Goal: Task Accomplishment & Management: Use online tool/utility

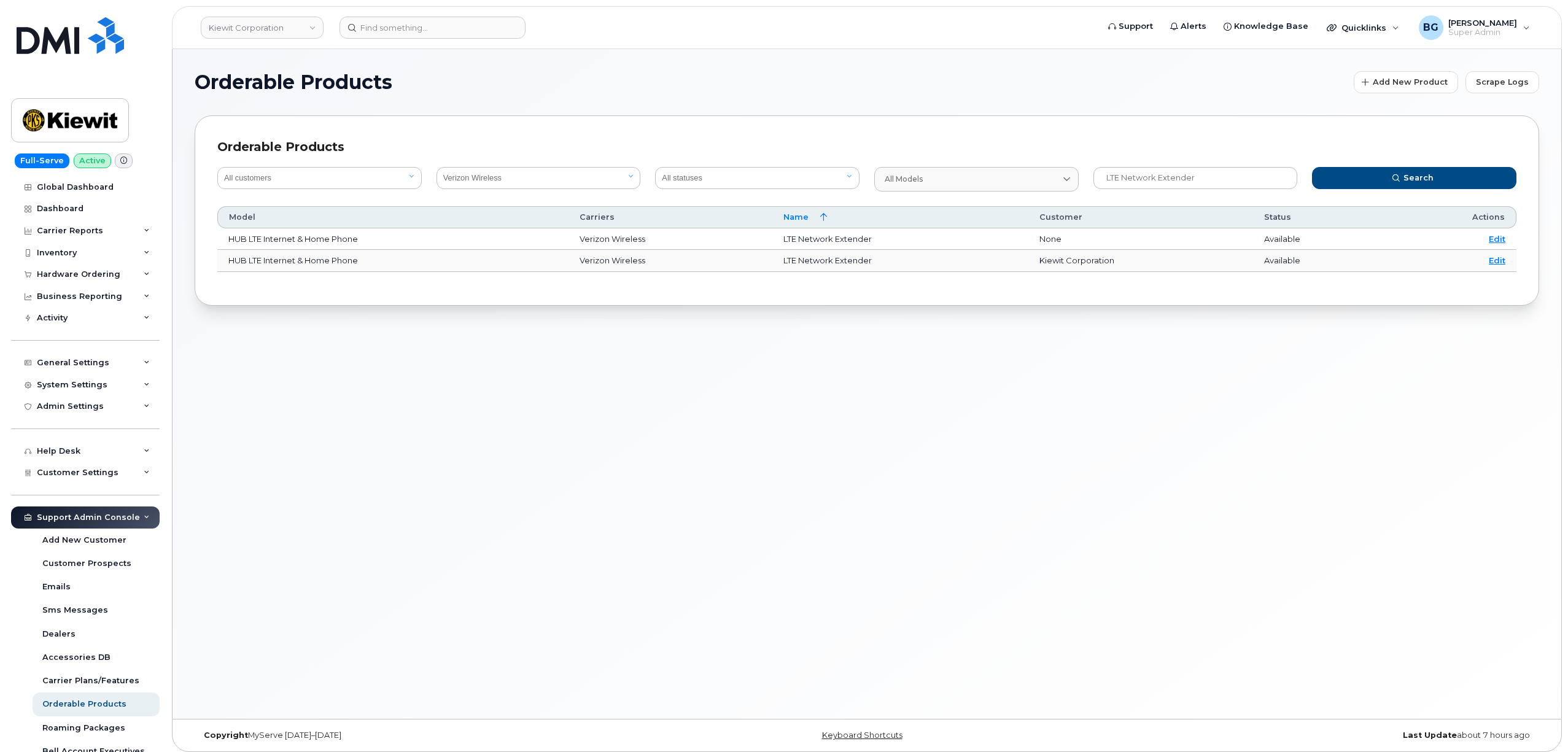
select select "8"
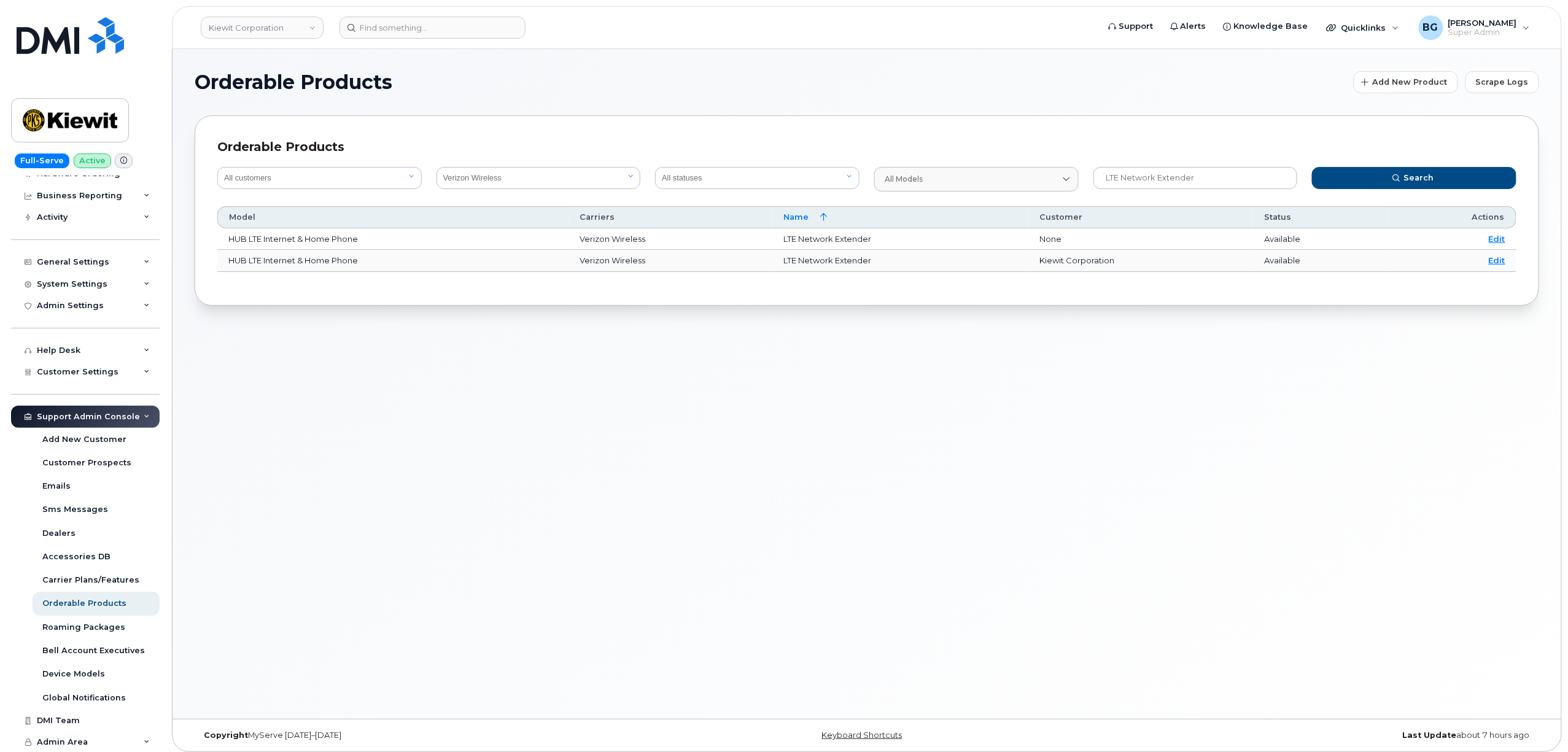
click at [666, 491] on div "Orderable Products Add New Product Scrape Logs Orderable Products All customers…" at bounding box center [867, 384] width 1389 height 670
click at [1413, 180] on span "Search" at bounding box center [1419, 178] width 30 height 12
click at [1217, 596] on div "Orderable Products Add New Product Scrape Logs Orderable Products All customers…" at bounding box center [867, 384] width 1389 height 670
click at [1192, 181] on input "LTE Network Extender" at bounding box center [1195, 178] width 205 height 22
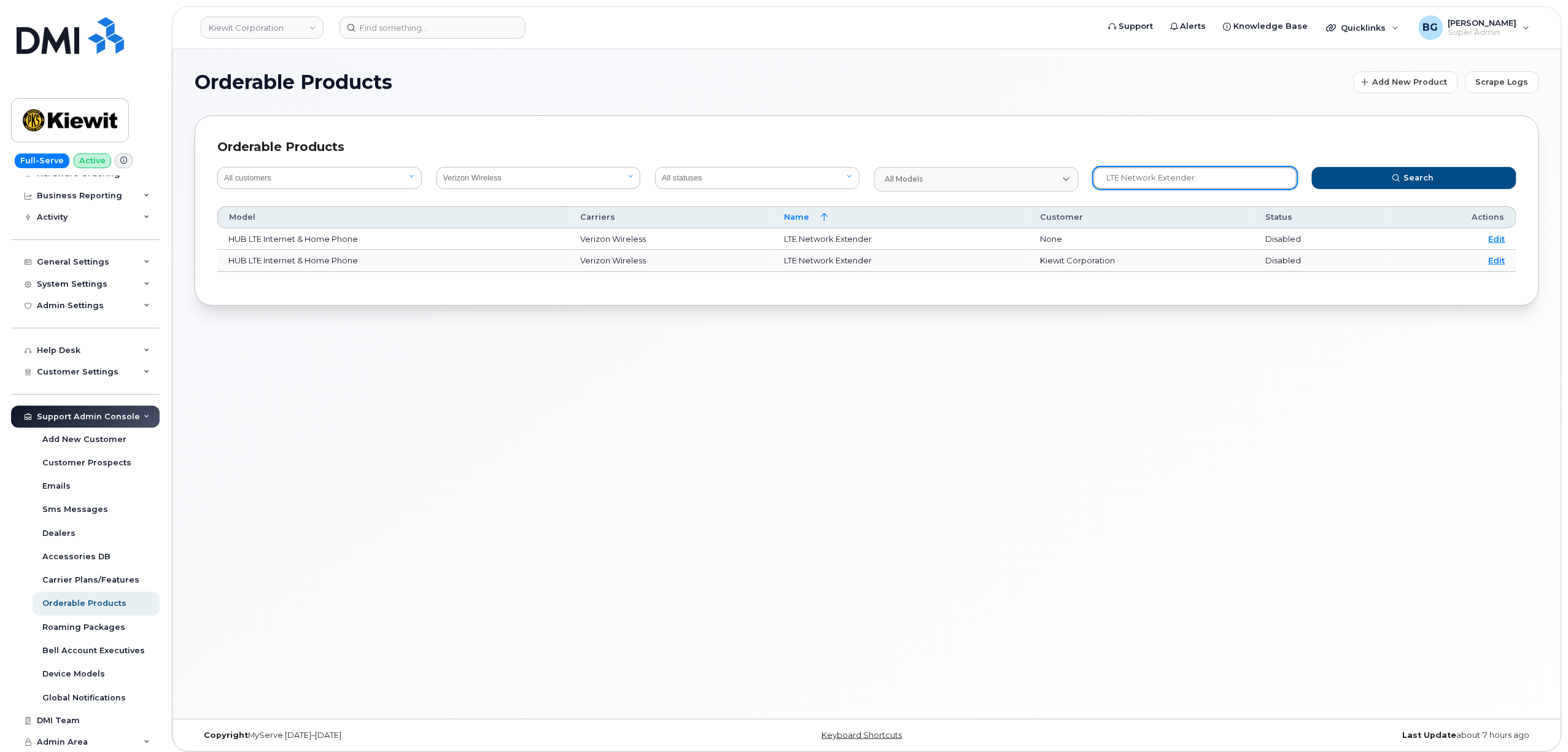
click at [1192, 181] on input "LTE Network Extender" at bounding box center [1195, 178] width 205 height 22
paste input "PTP Server for 5G LTE"
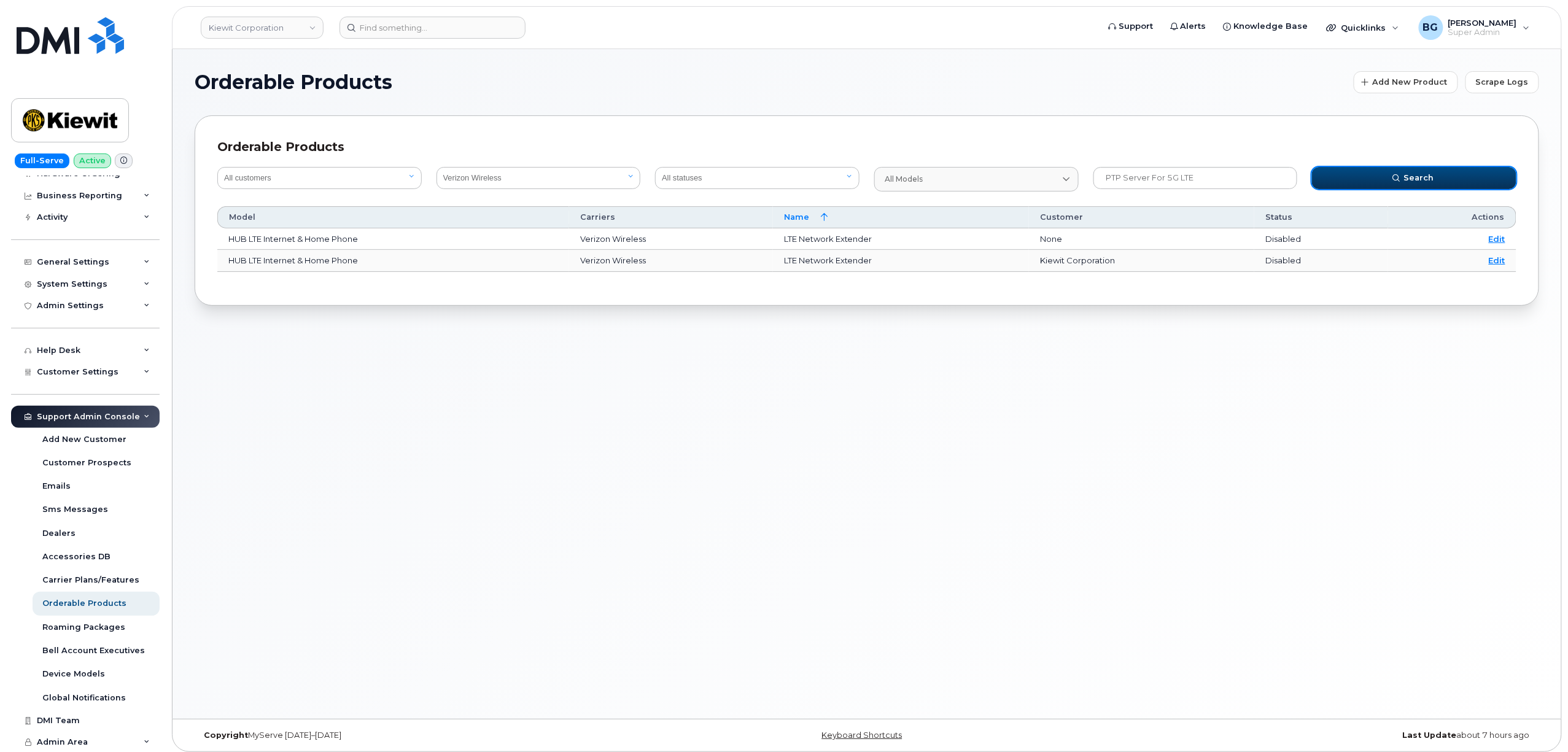
click at [1374, 173] on button "Search" at bounding box center [1414, 178] width 205 height 22
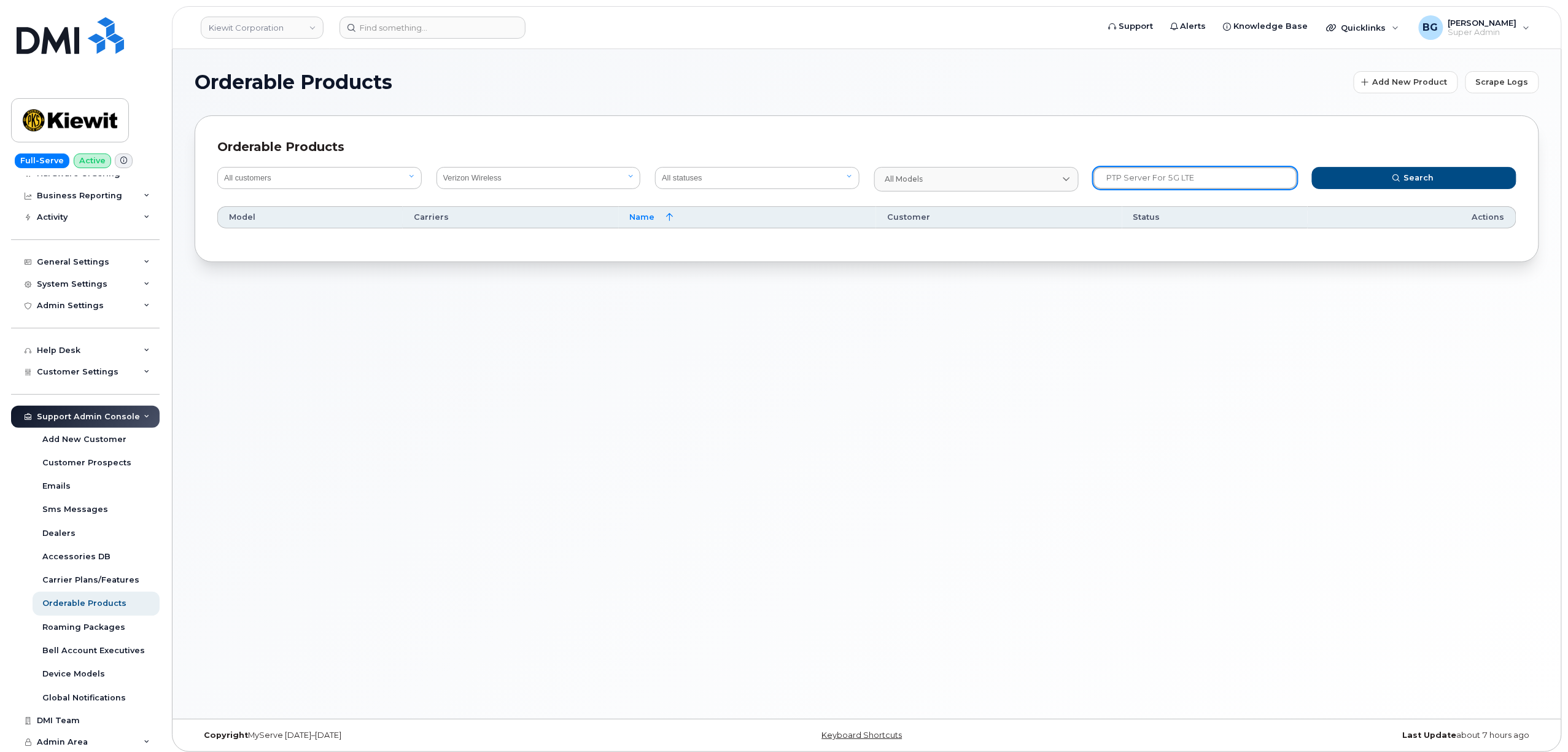
click at [1149, 182] on input "PTP Server for 5G LTE" at bounding box center [1195, 178] width 205 height 22
paste input "1 x PTP Server for 5G LTE Network Extender 4/4G LTE Network"
click at [1270, 180] on input "PTP Server1 x PTP Server for 5G LTE Network Extender 4/4G LTE Network for 5G LTE" at bounding box center [1195, 178] width 205 height 22
click at [1269, 178] on input "PTP Server1 x PTP Server for 5G LTE Network Extender 4/4G LTE Network for 5G LTE" at bounding box center [1195, 178] width 205 height 22
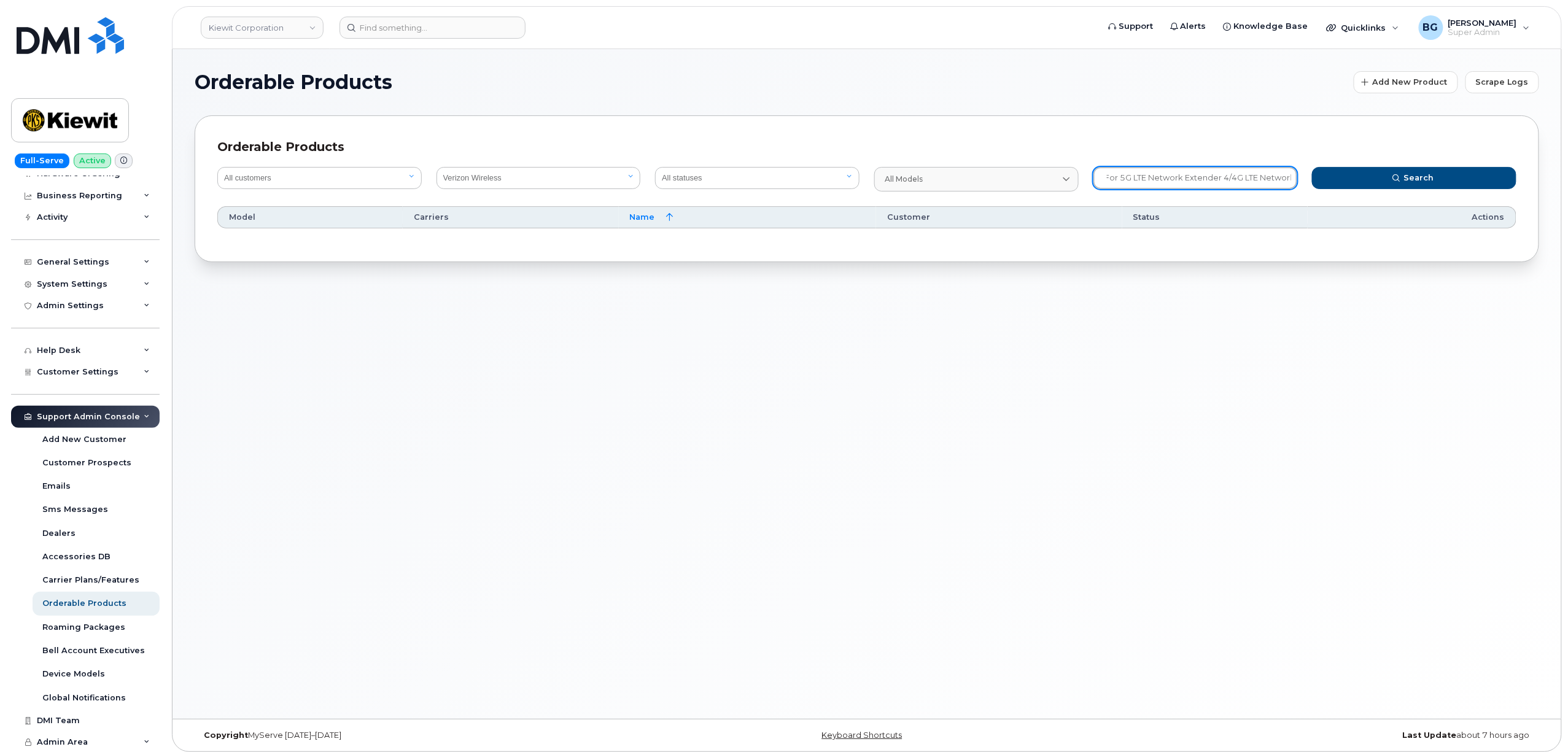
click at [1269, 178] on input "PTP Server1 x PTP Server for 5G LTE Network Extender 4/4G LTE Network for 5G LTE" at bounding box center [1195, 178] width 205 height 22
paste input "1 x PTP Server for 5G LTE Network Extender 4/4G LTE Network"
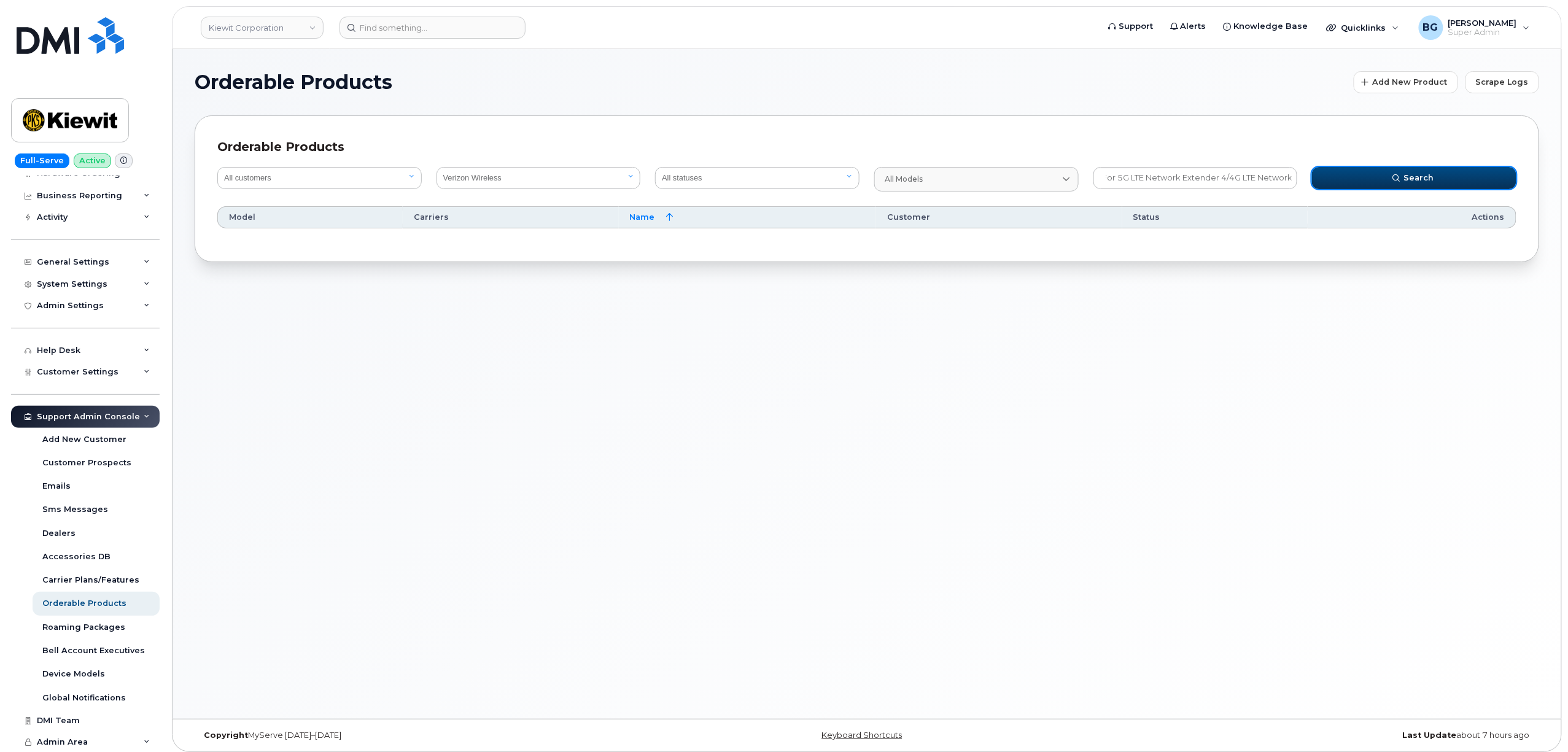
scroll to position [0, 0]
click at [1417, 182] on span "Search" at bounding box center [1419, 178] width 30 height 12
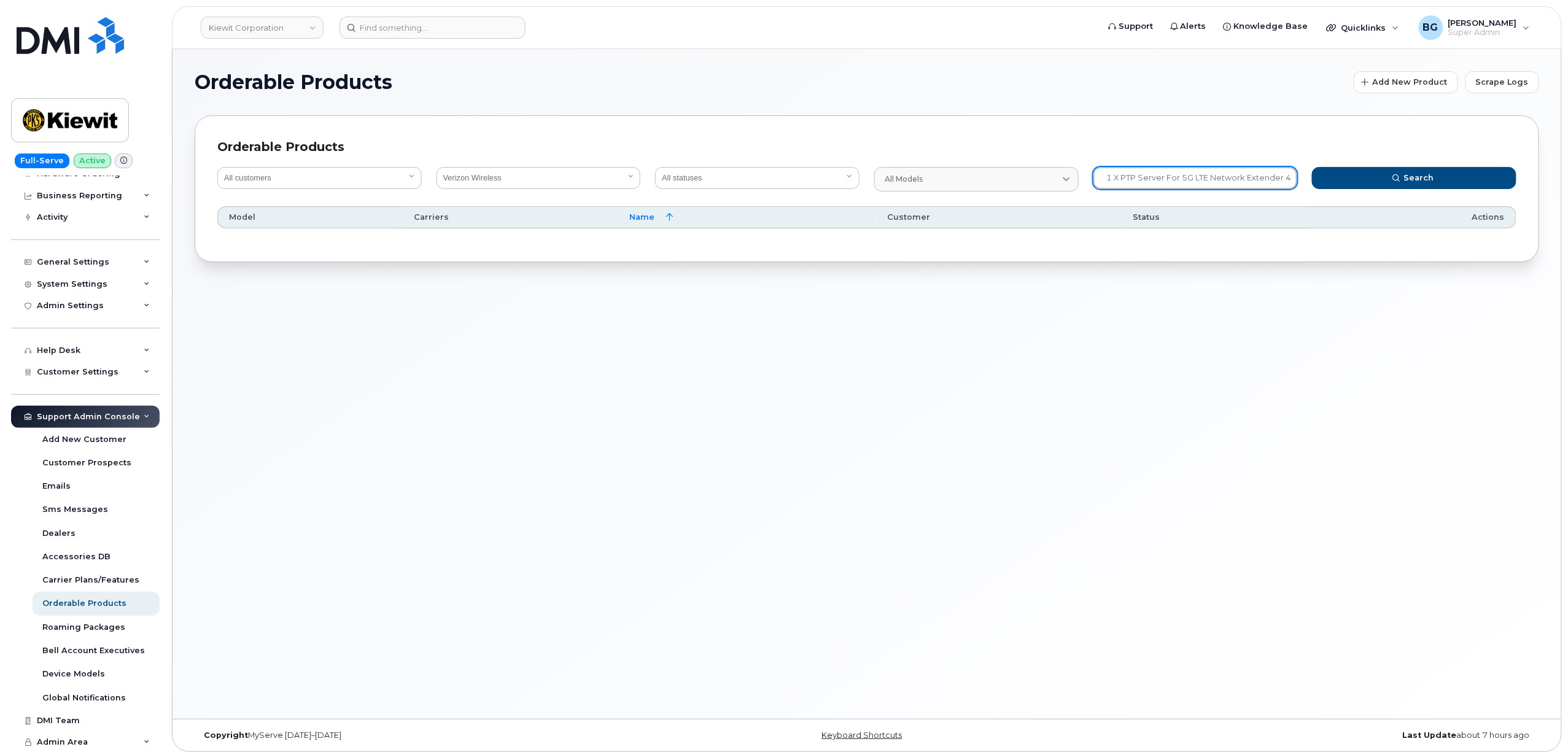
click at [1208, 184] on input "1 x PTP Server for 5G LTE Network Extender 4/4G LTE Network" at bounding box center [1195, 178] width 205 height 22
paste input "text"
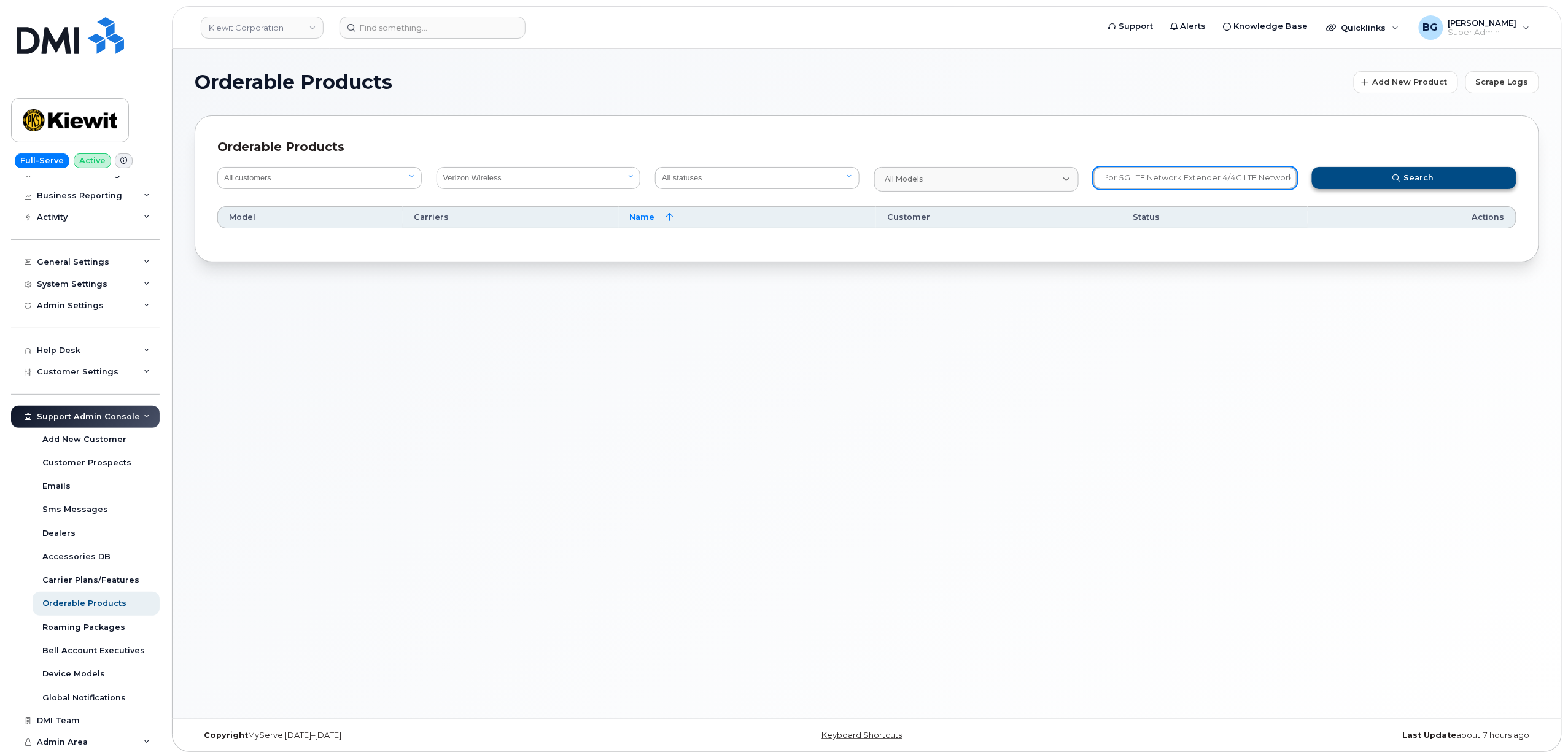
type input "PTP Server for 5G LTE Network Extender 4/4G LTE Network"
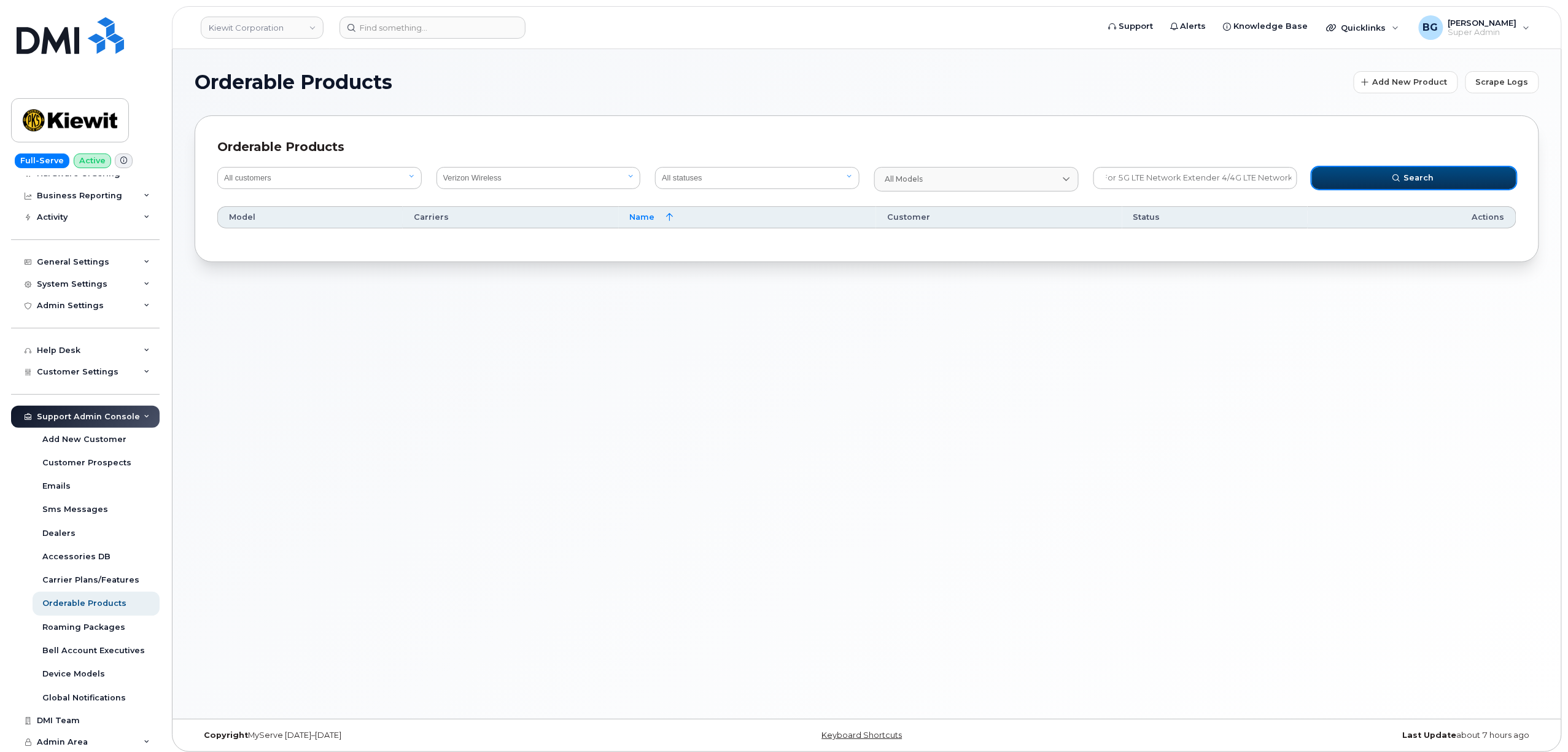
scroll to position [0, 0]
click at [1367, 178] on button "Search" at bounding box center [1414, 178] width 205 height 22
click at [62, 554] on div "Accessories DB" at bounding box center [76, 556] width 68 height 11
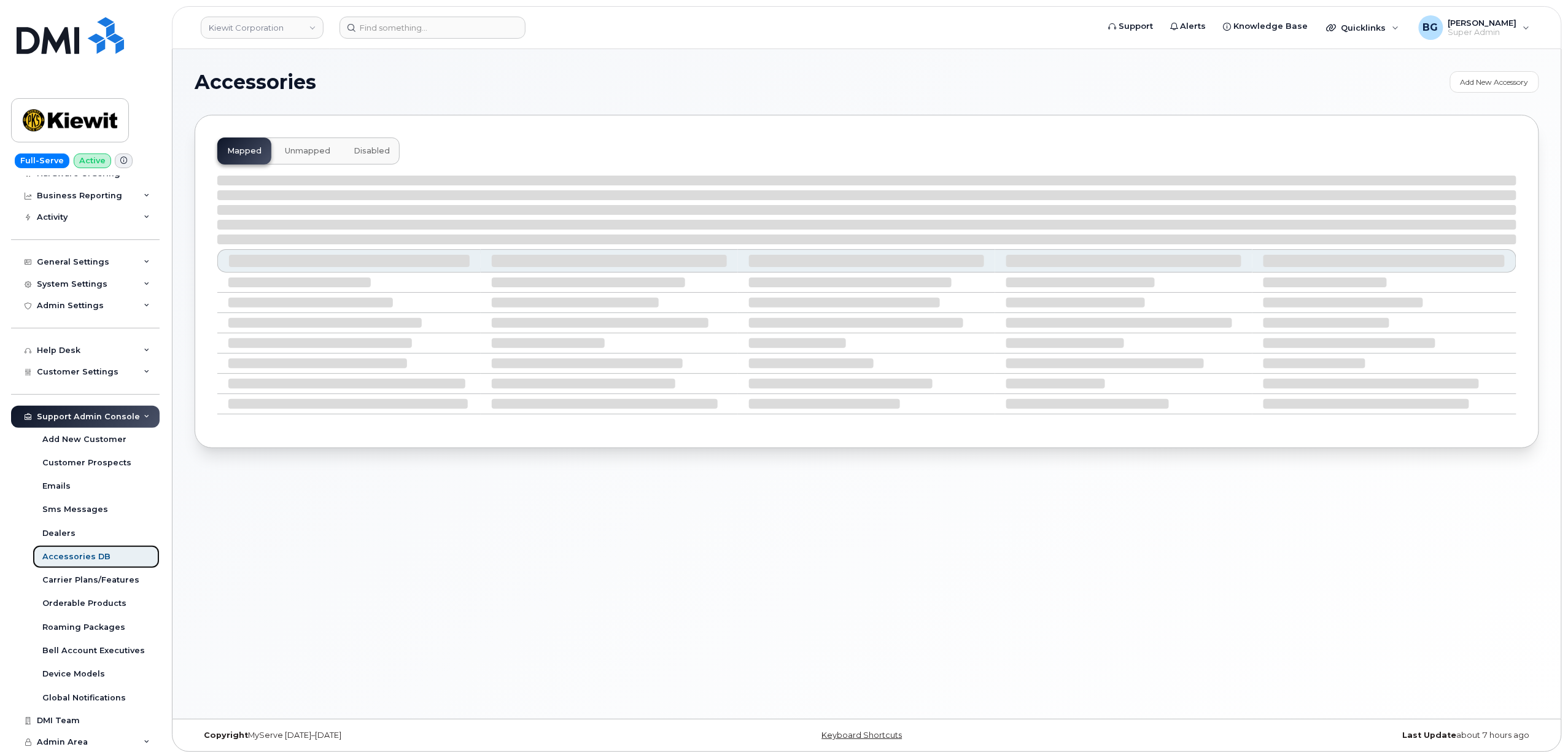
select select "null"
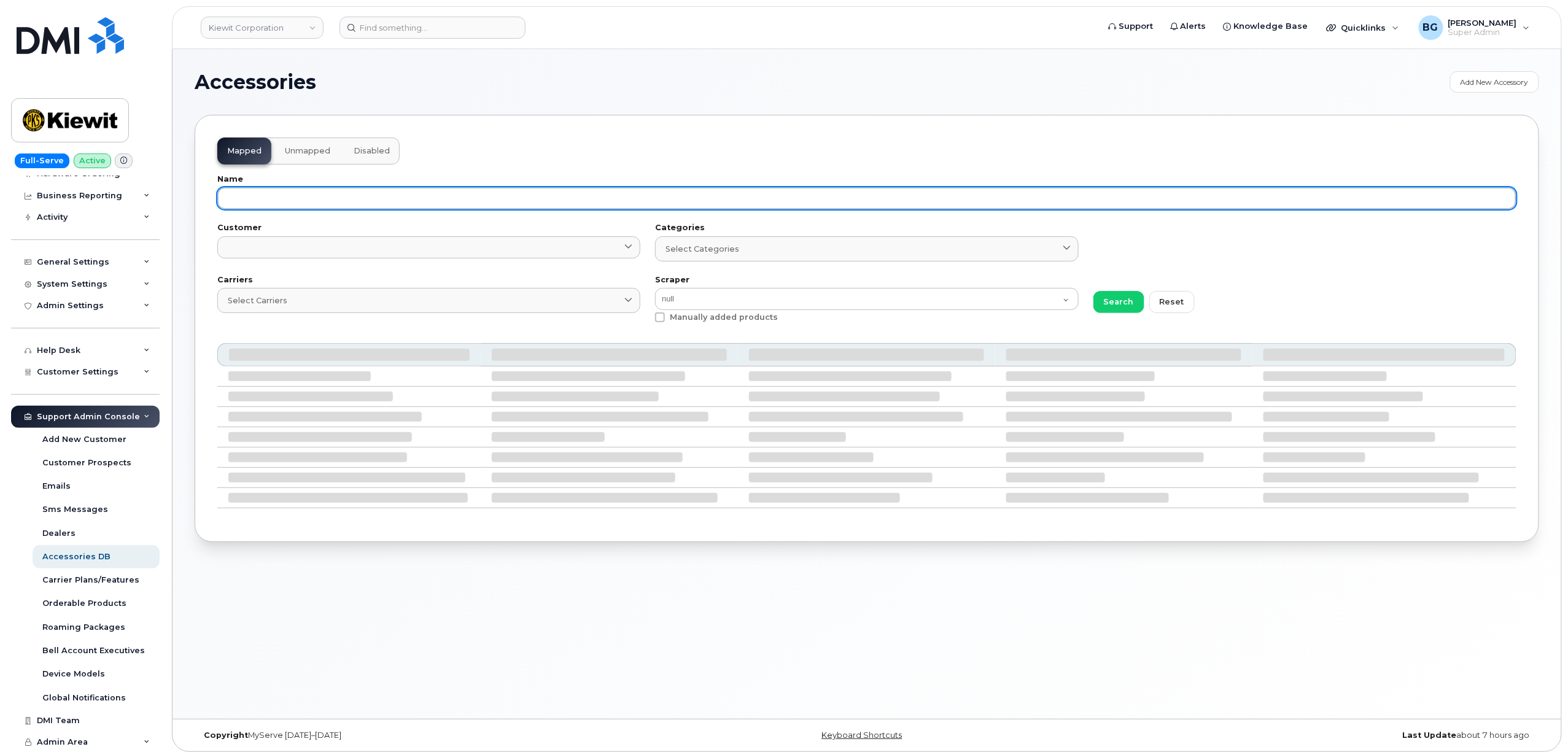
click at [267, 207] on input "text" at bounding box center [867, 198] width 1299 height 22
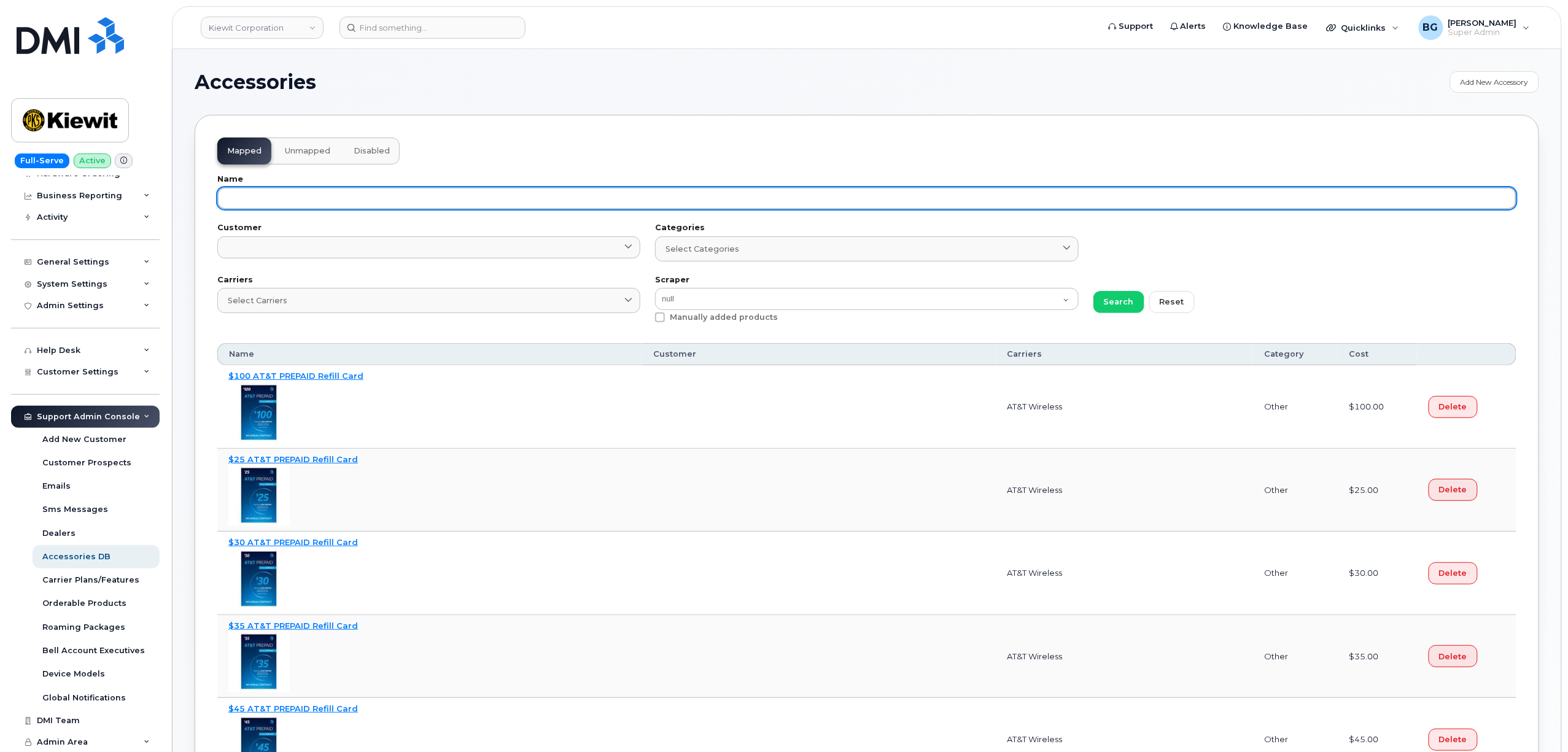
paste input "PTP Server for 5G LTE Network Extender 4/4G LTE Network"
click at [1093, 291] on button "Search" at bounding box center [1118, 302] width 51 height 22
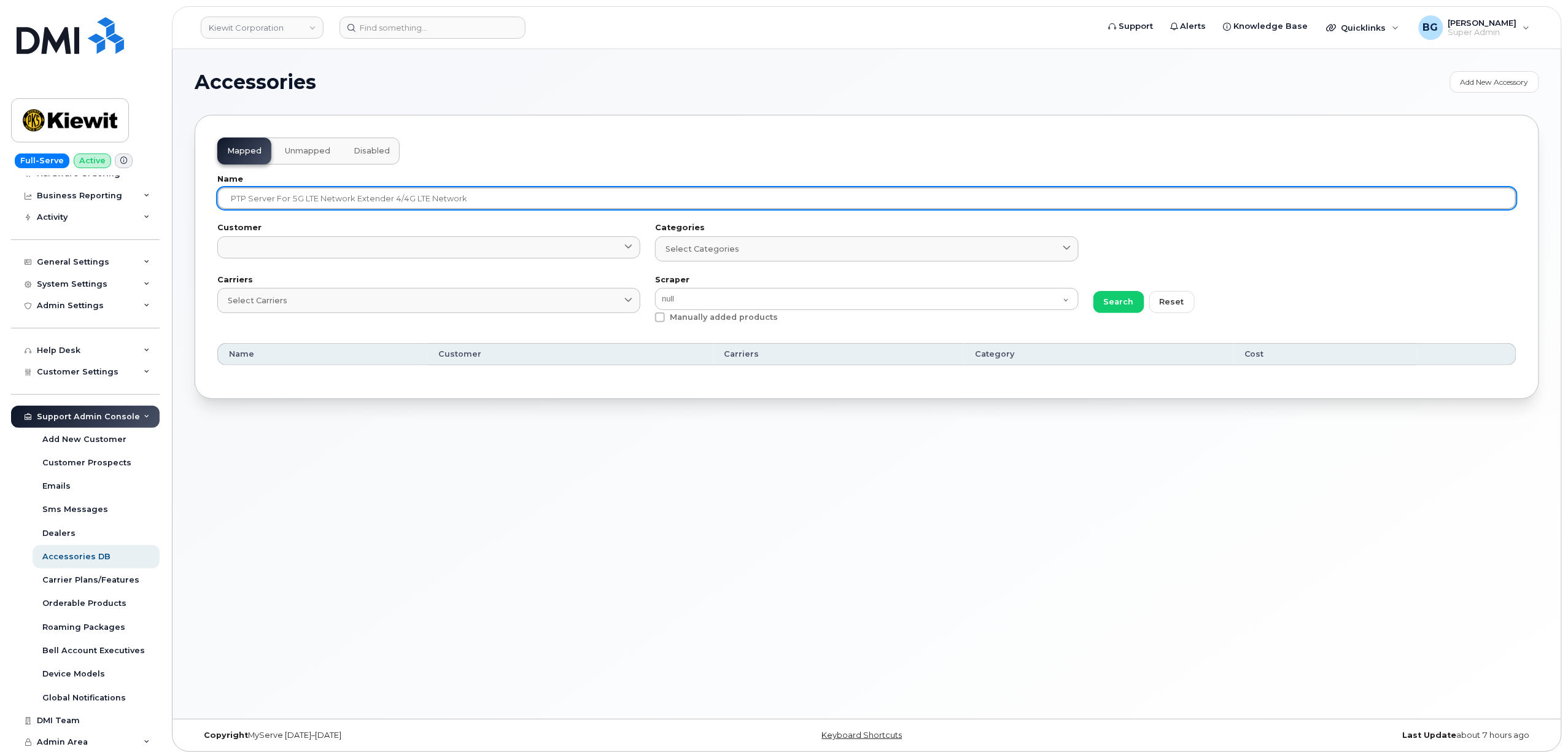
click at [315, 203] on input "PTP Server for 5G LTE Network Extender 4/4G LTE Network" at bounding box center [867, 198] width 1299 height 22
paste input "1 x"
click at [1093, 291] on button "Search" at bounding box center [1118, 302] width 51 height 22
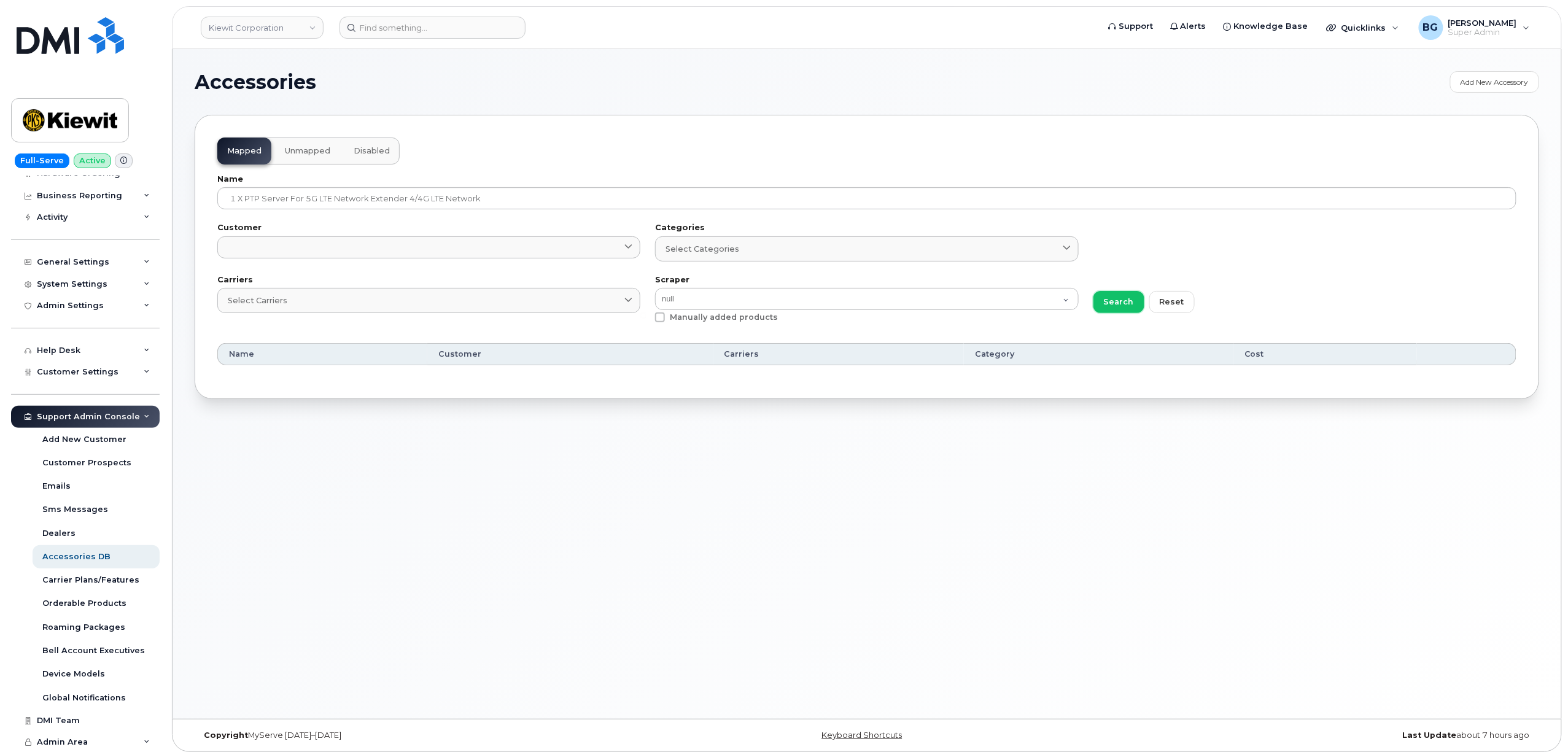
click at [1108, 303] on span "Search" at bounding box center [1119, 301] width 30 height 12
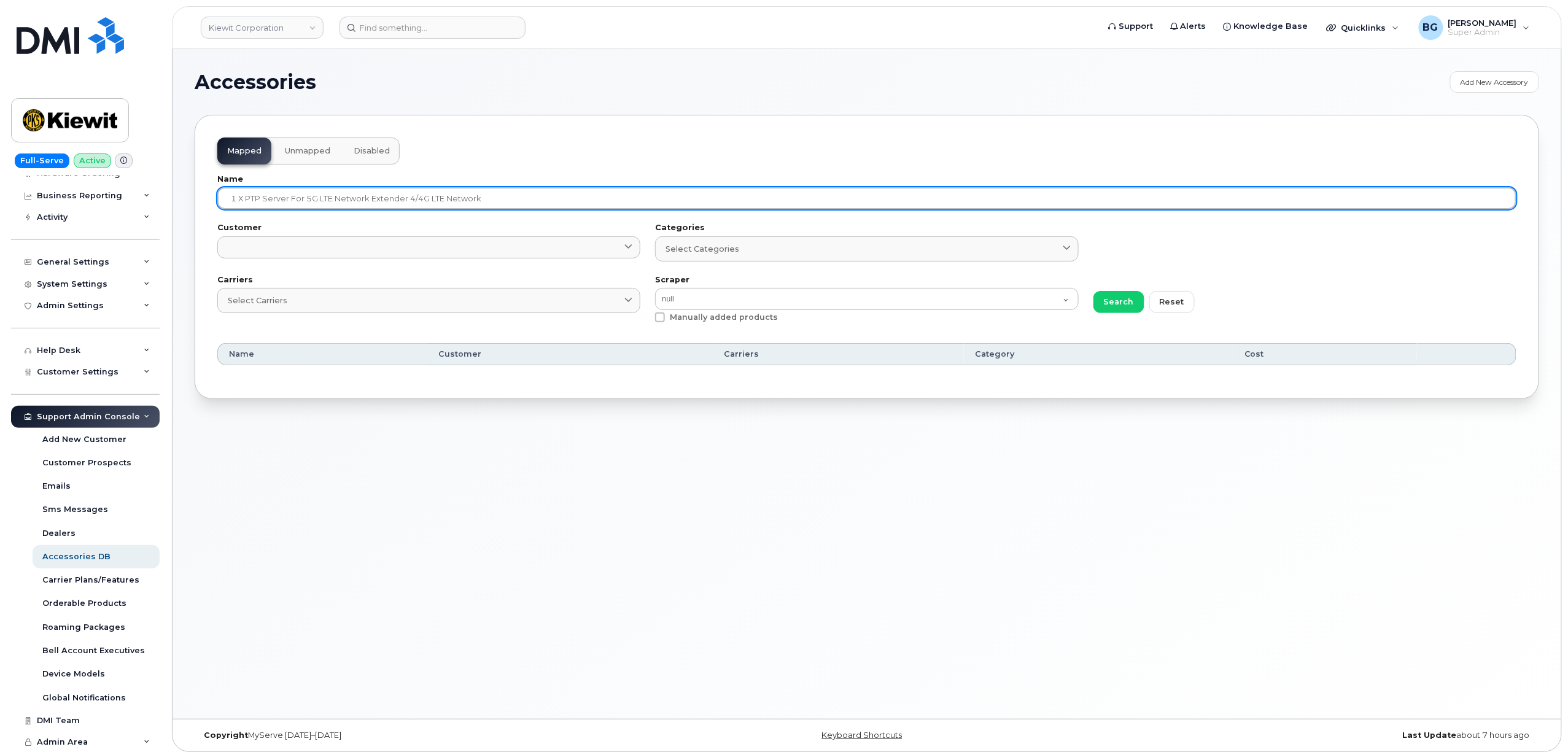
drag, startPoint x: 246, startPoint y: 199, endPoint x: 165, endPoint y: 193, distance: 81.2
click at [173, 193] on div "Kiewit Corporation Support Alerts Knowledge Base Quicklinks Suspend / Cancel De…" at bounding box center [867, 384] width 1389 height 670
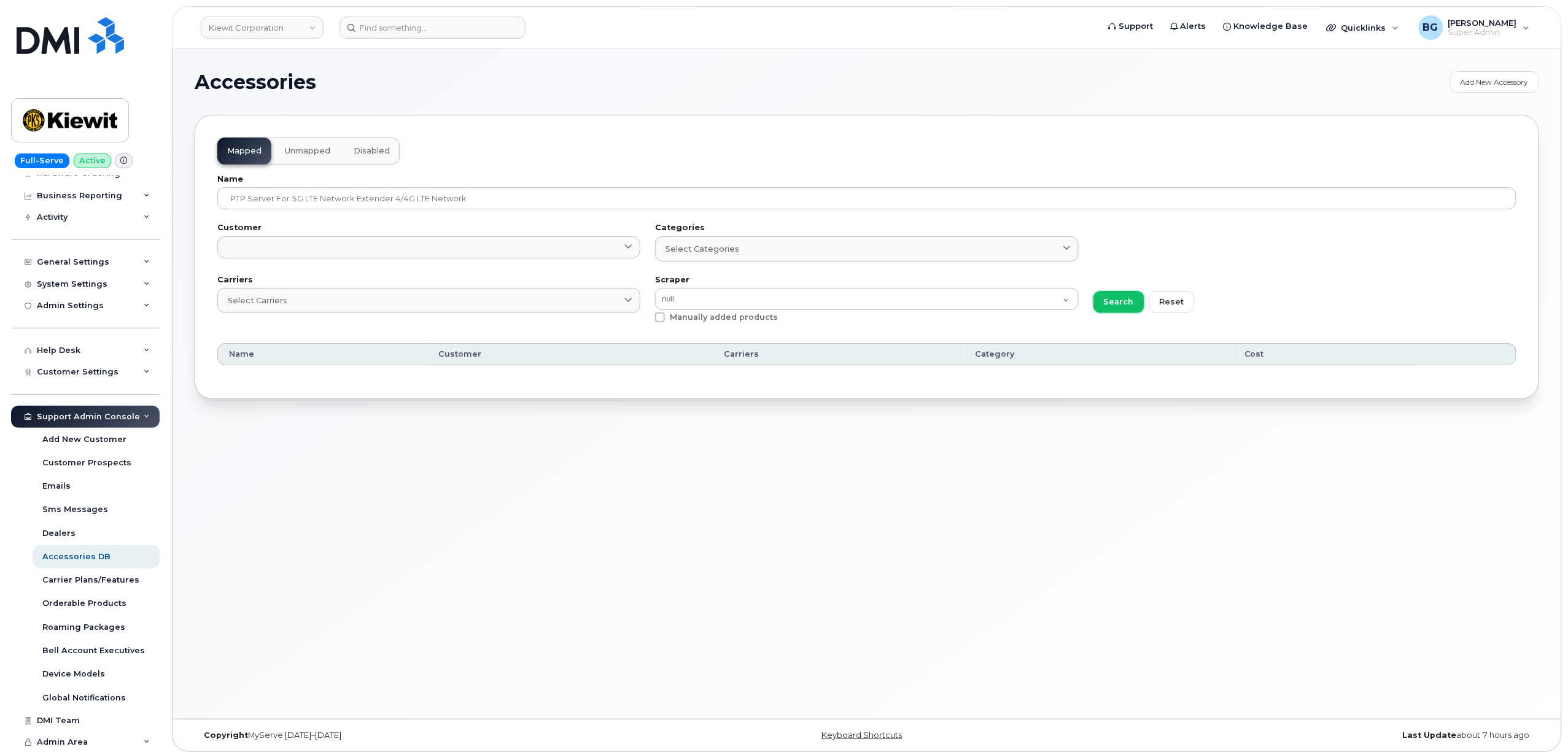
click at [1111, 306] on span "Search" at bounding box center [1119, 301] width 30 height 12
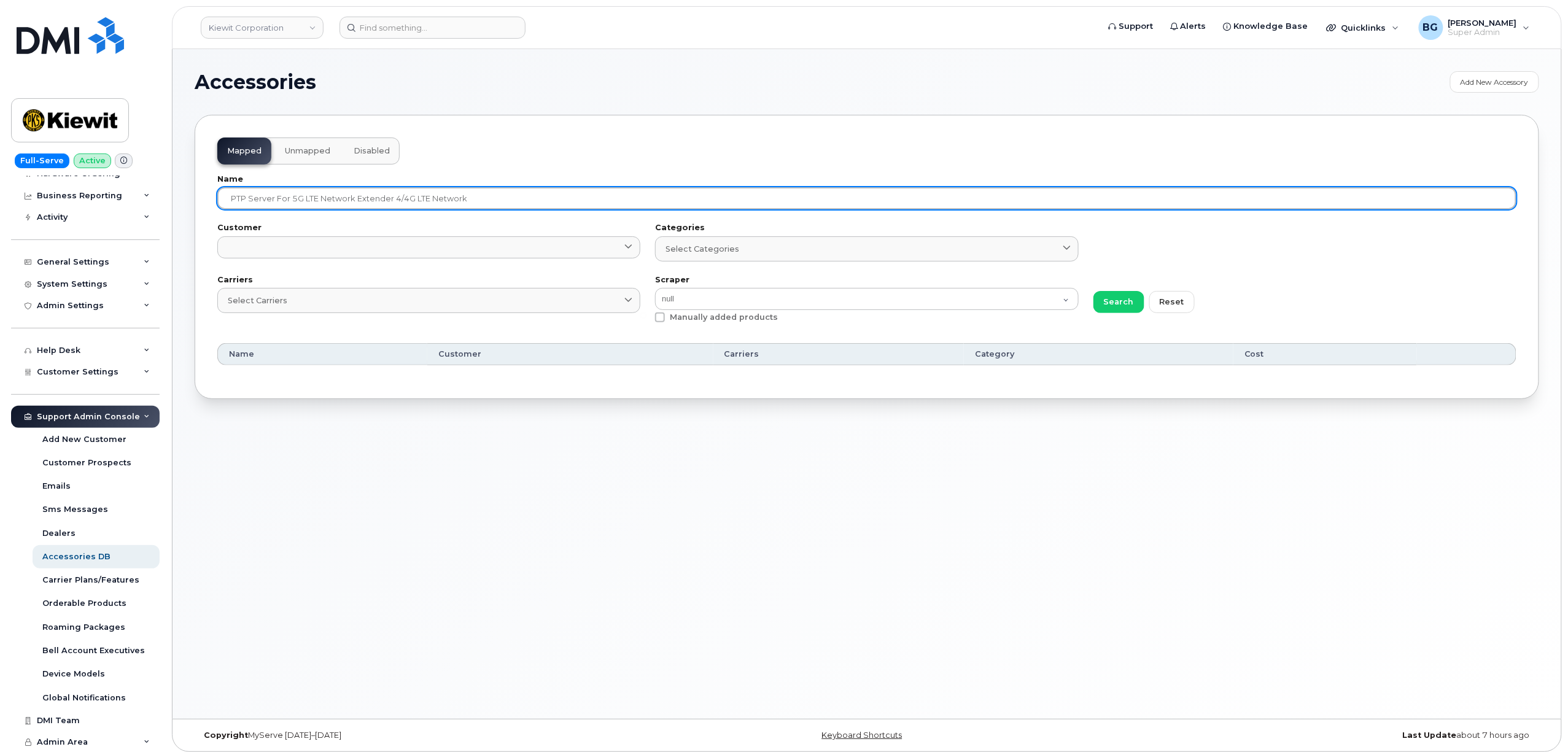
drag, startPoint x: 490, startPoint y: 194, endPoint x: 276, endPoint y: 192, distance: 214.0
click at [276, 192] on input "PTP Server for 5G LTE Network Extender 4/4G LTE Network" at bounding box center [867, 198] width 1299 height 22
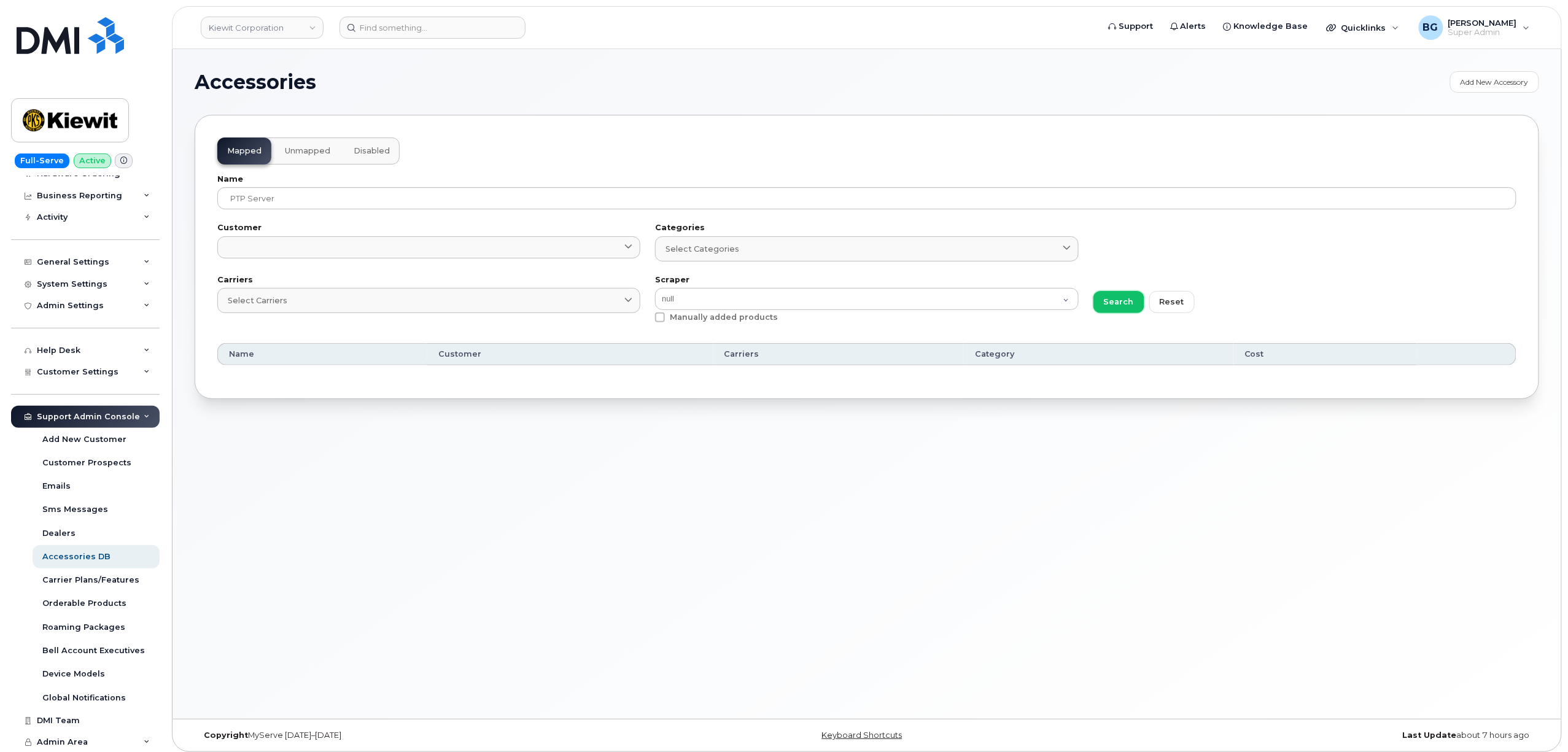
click at [1118, 303] on span "Search" at bounding box center [1119, 301] width 30 height 12
click at [307, 149] on span "Unmapped" at bounding box center [307, 151] width 46 height 10
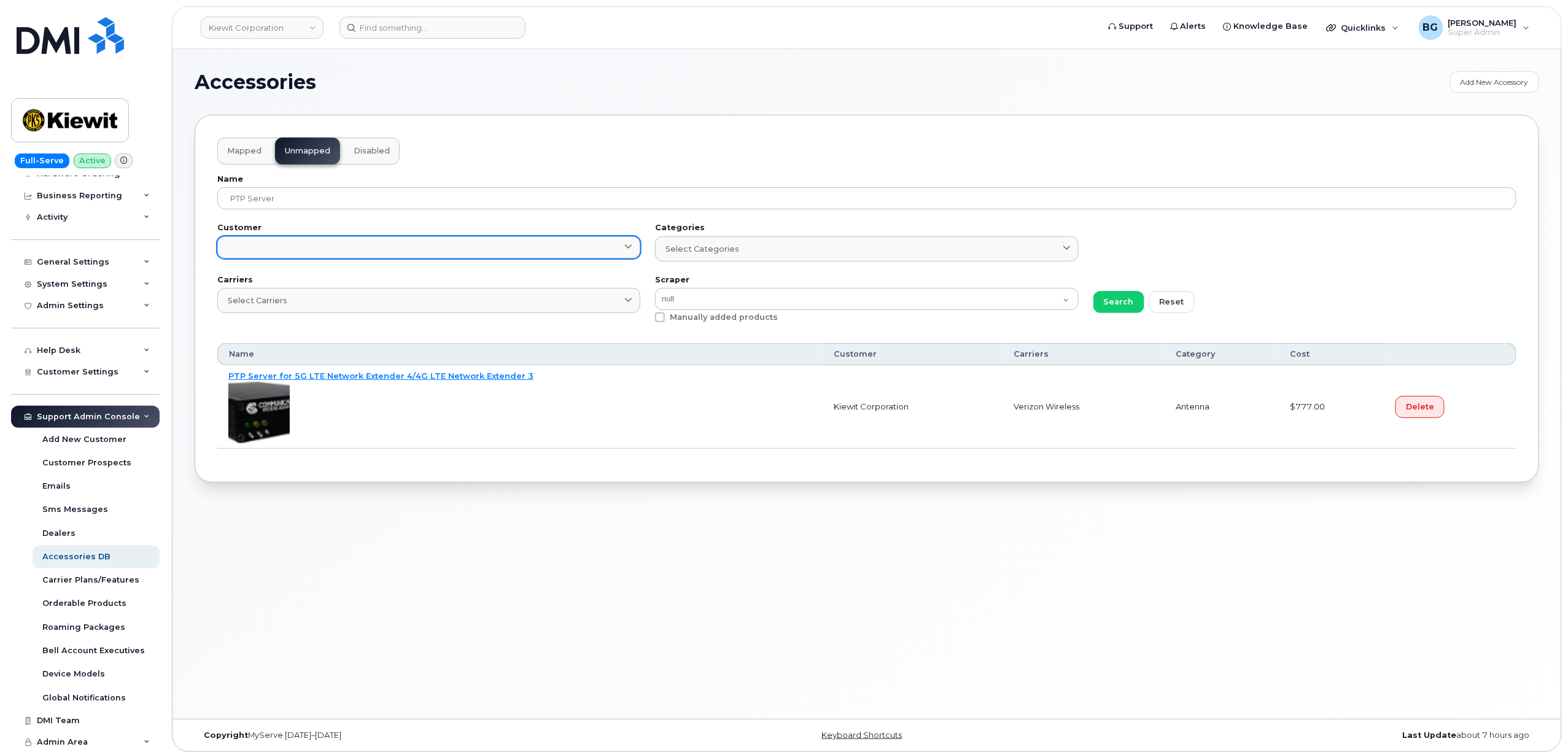
click at [391, 251] on link at bounding box center [429, 247] width 423 height 22
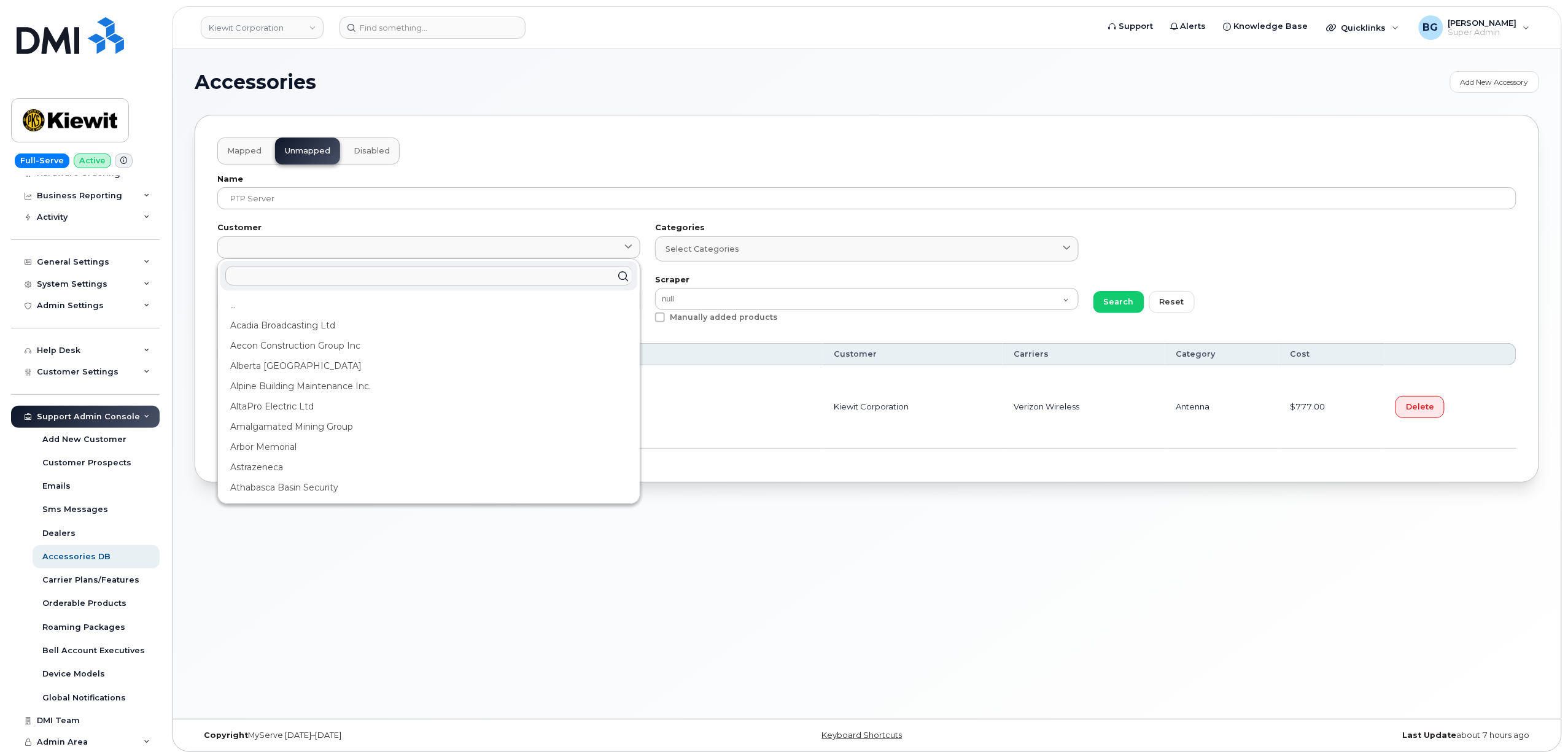
click at [891, 160] on div "Mapped Unmapped Disabled Name PTP Server Customer ... Acadia Broadcasting Ltd A…" at bounding box center [867, 299] width 1345 height 368
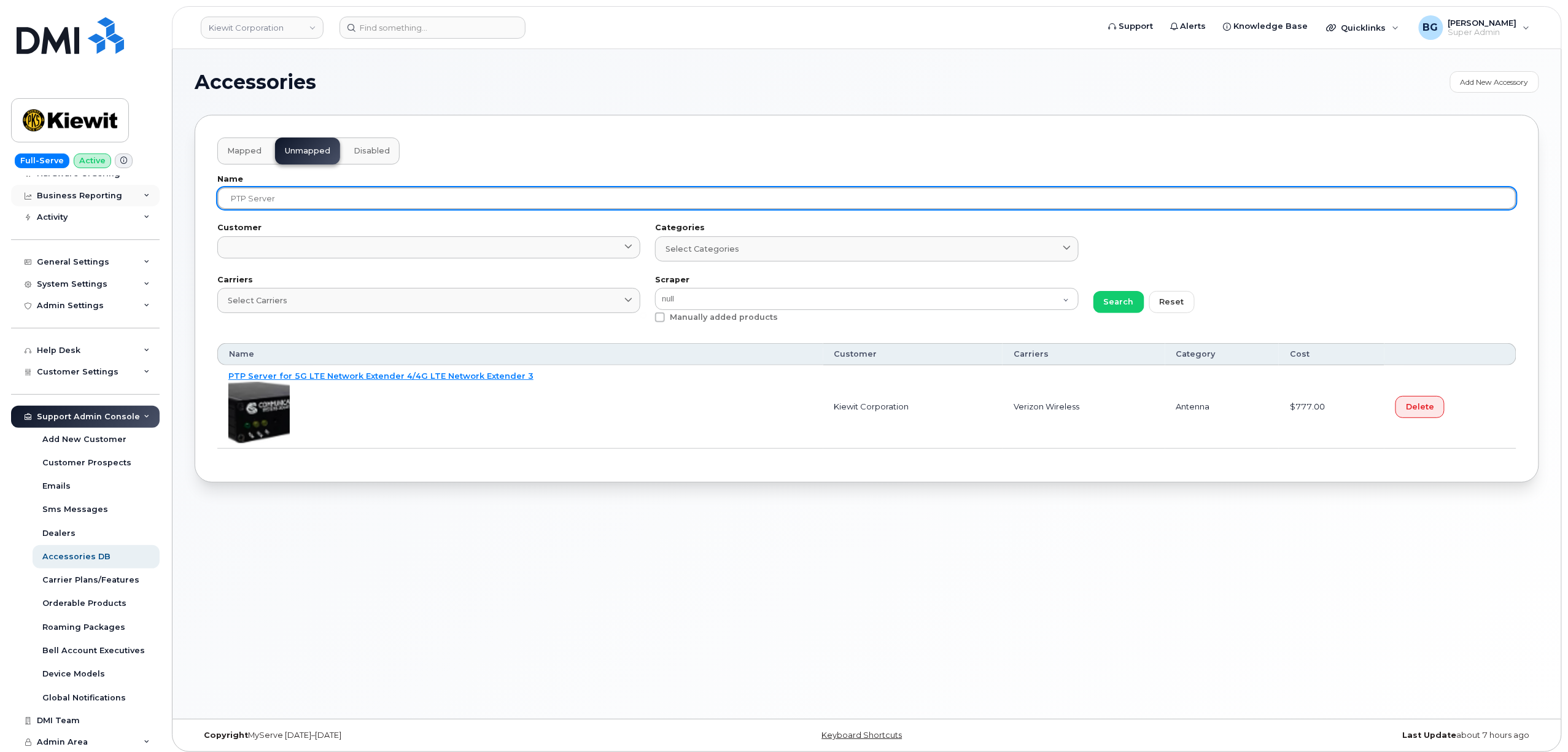
drag, startPoint x: 338, startPoint y: 205, endPoint x: 99, endPoint y: 187, distance: 239.7
click at [173, 187] on div "Kiewit Corporation Support Alerts Knowledge Base Quicklinks Suspend / Cancel De…" at bounding box center [867, 384] width 1389 height 670
type input "network extender"
click at [1093, 291] on button "Search" at bounding box center [1118, 302] width 51 height 22
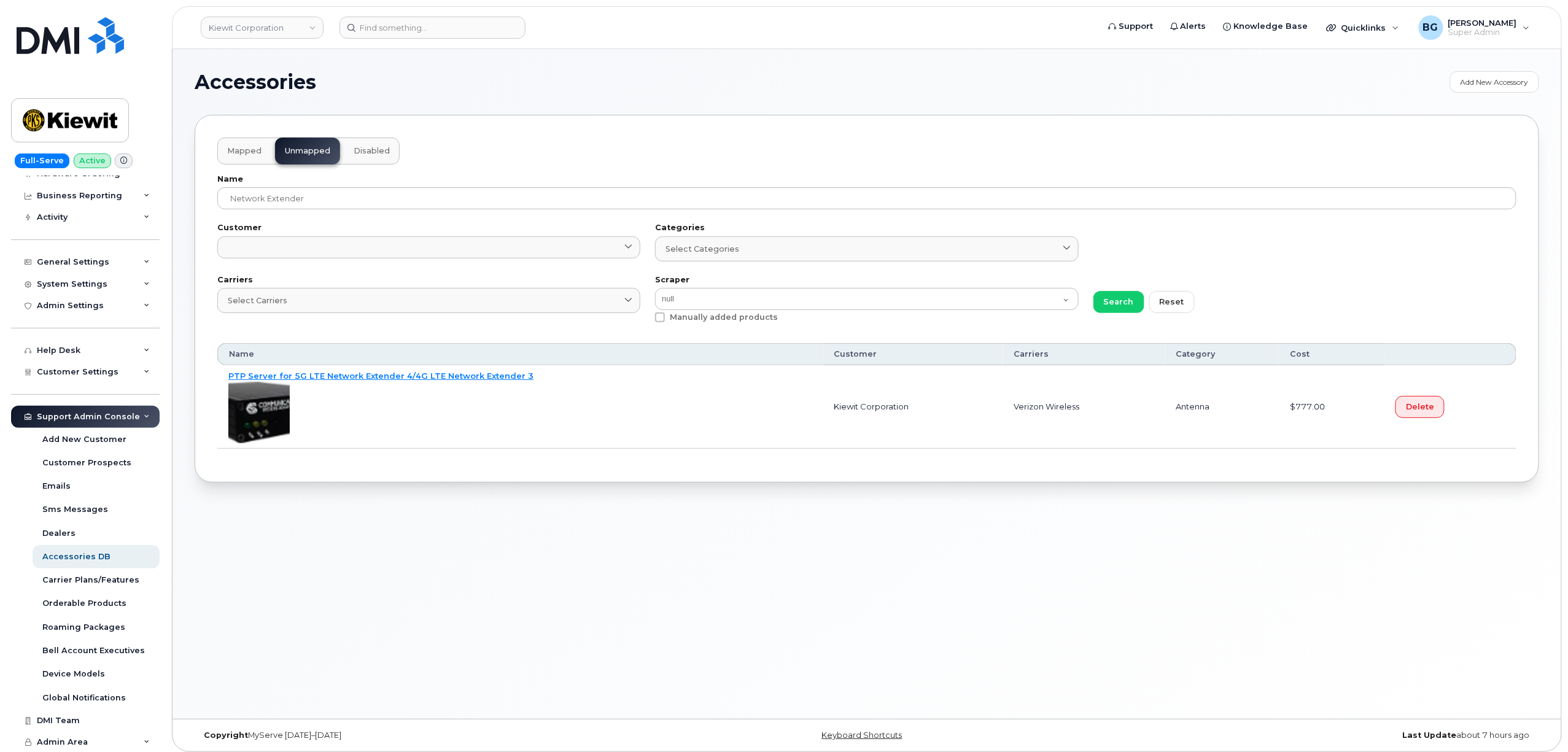
click at [714, 96] on section "Accessories Add New Accessory Mapped Unmapped Disabled Name network extender Cu…" at bounding box center [867, 277] width 1345 height 412
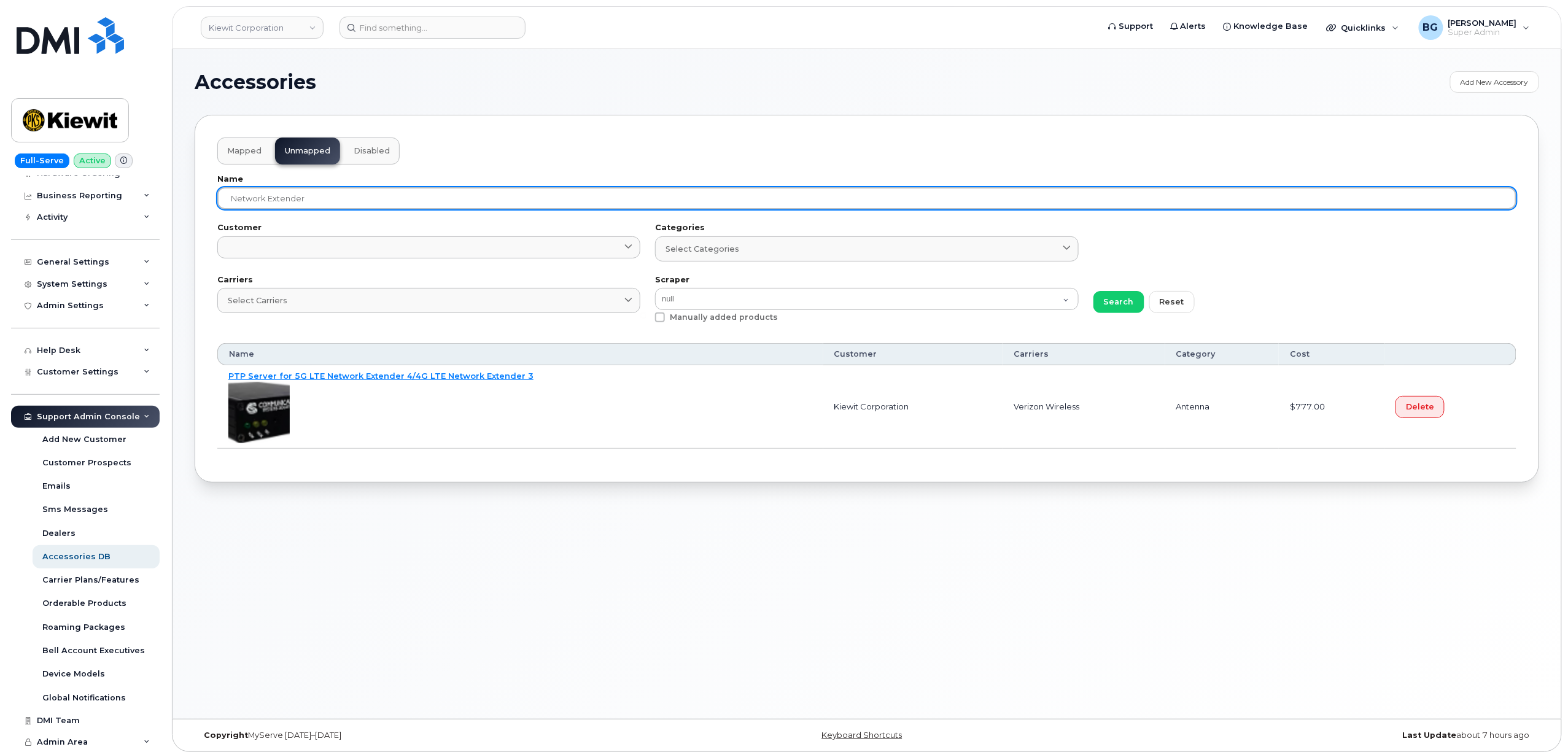
click at [312, 205] on input "network extender" at bounding box center [867, 198] width 1299 height 22
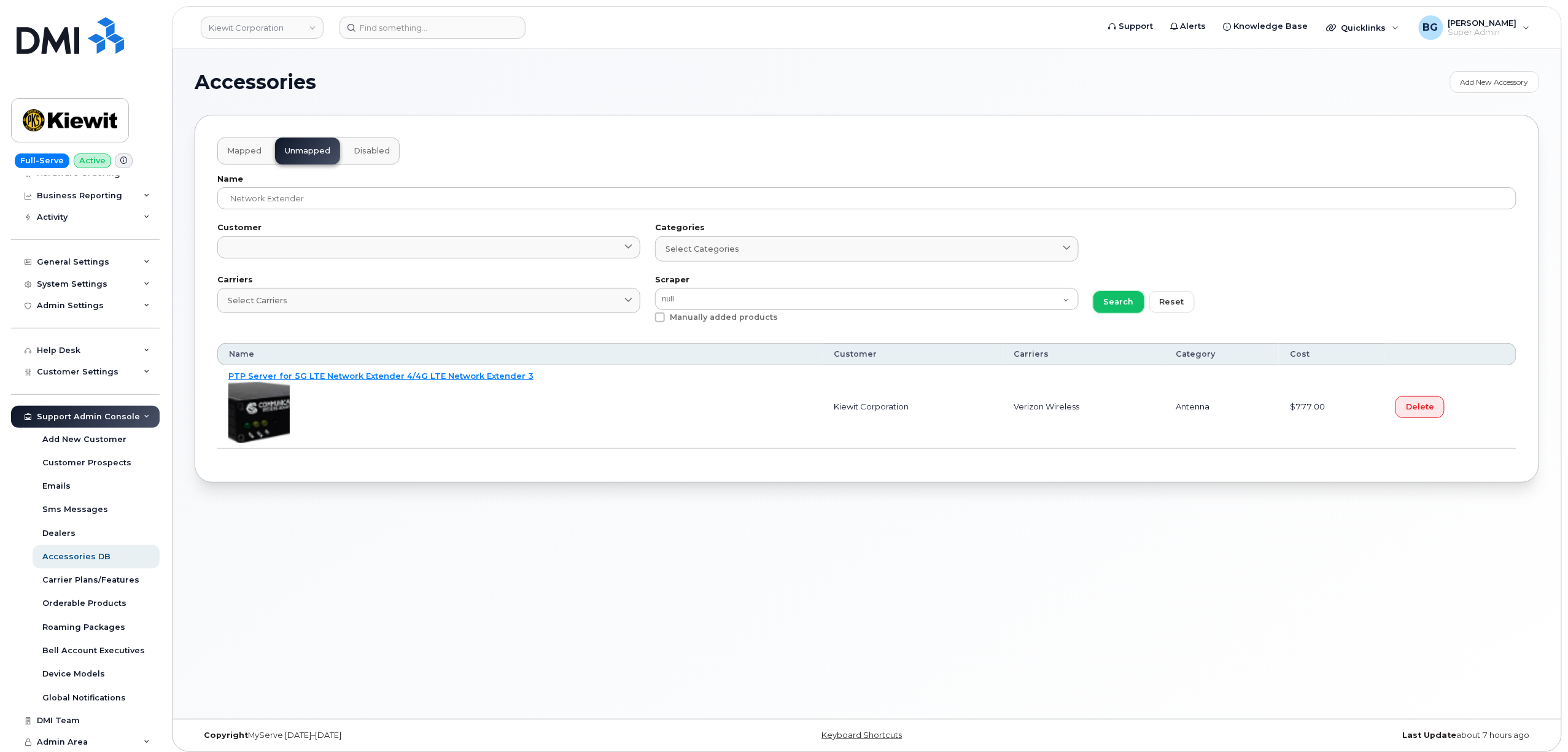
click at [1109, 305] on span "Search" at bounding box center [1119, 301] width 30 height 12
click at [268, 149] on button "Mapped" at bounding box center [244, 151] width 54 height 27
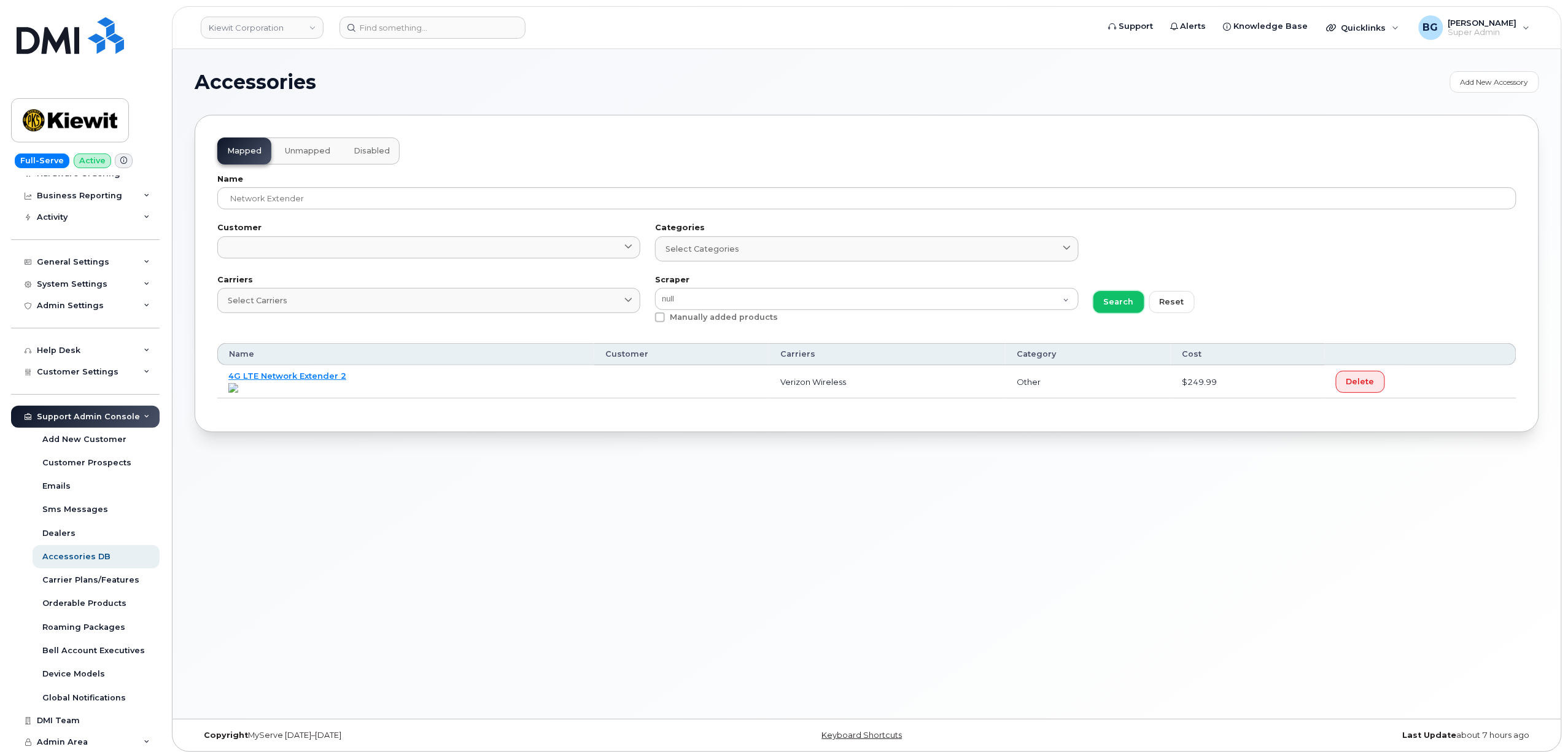
click at [1115, 302] on span "Search" at bounding box center [1119, 301] width 30 height 12
click at [298, 376] on link "4G LTE Network Extender 2" at bounding box center [287, 375] width 118 height 10
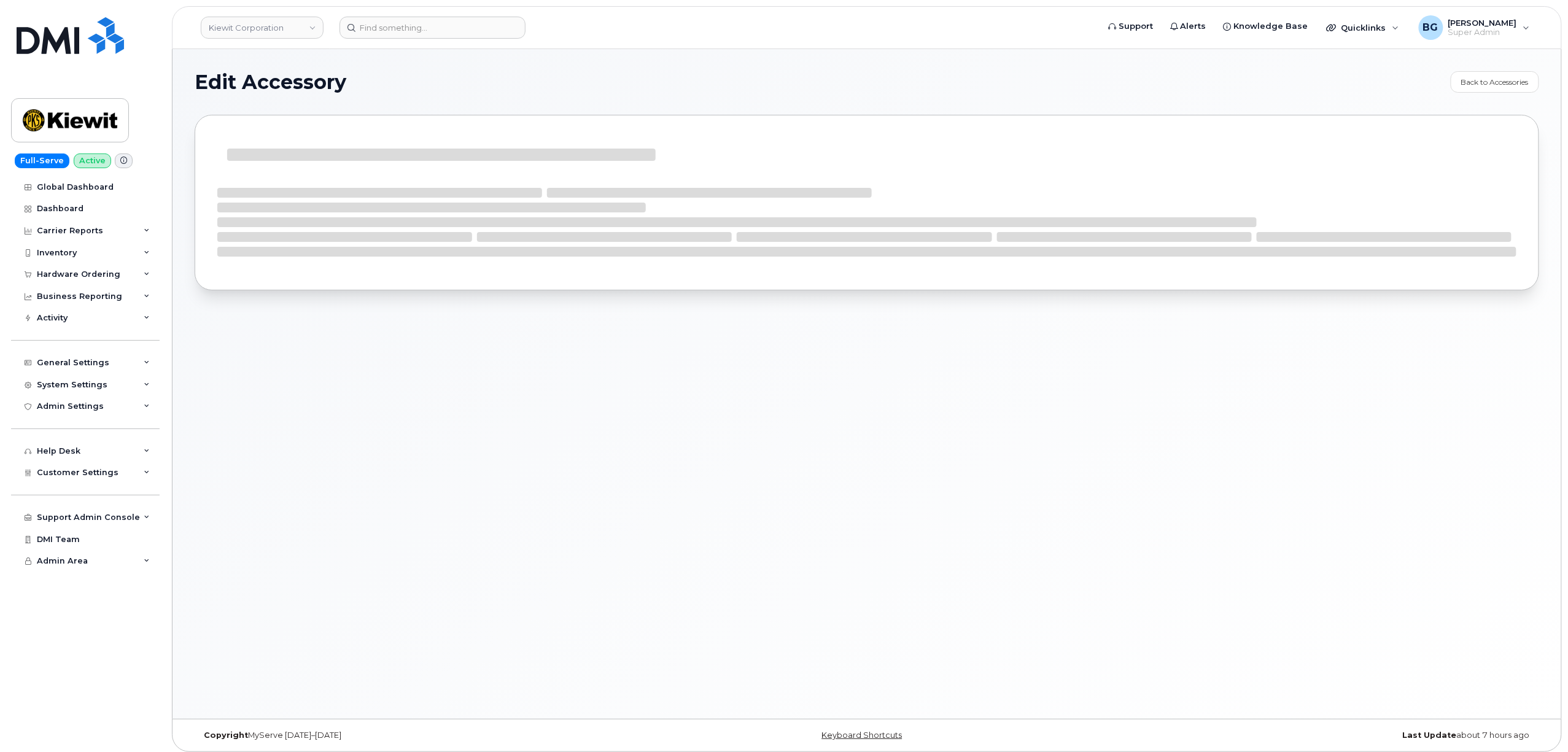
select select "verizon"
select select "Other"
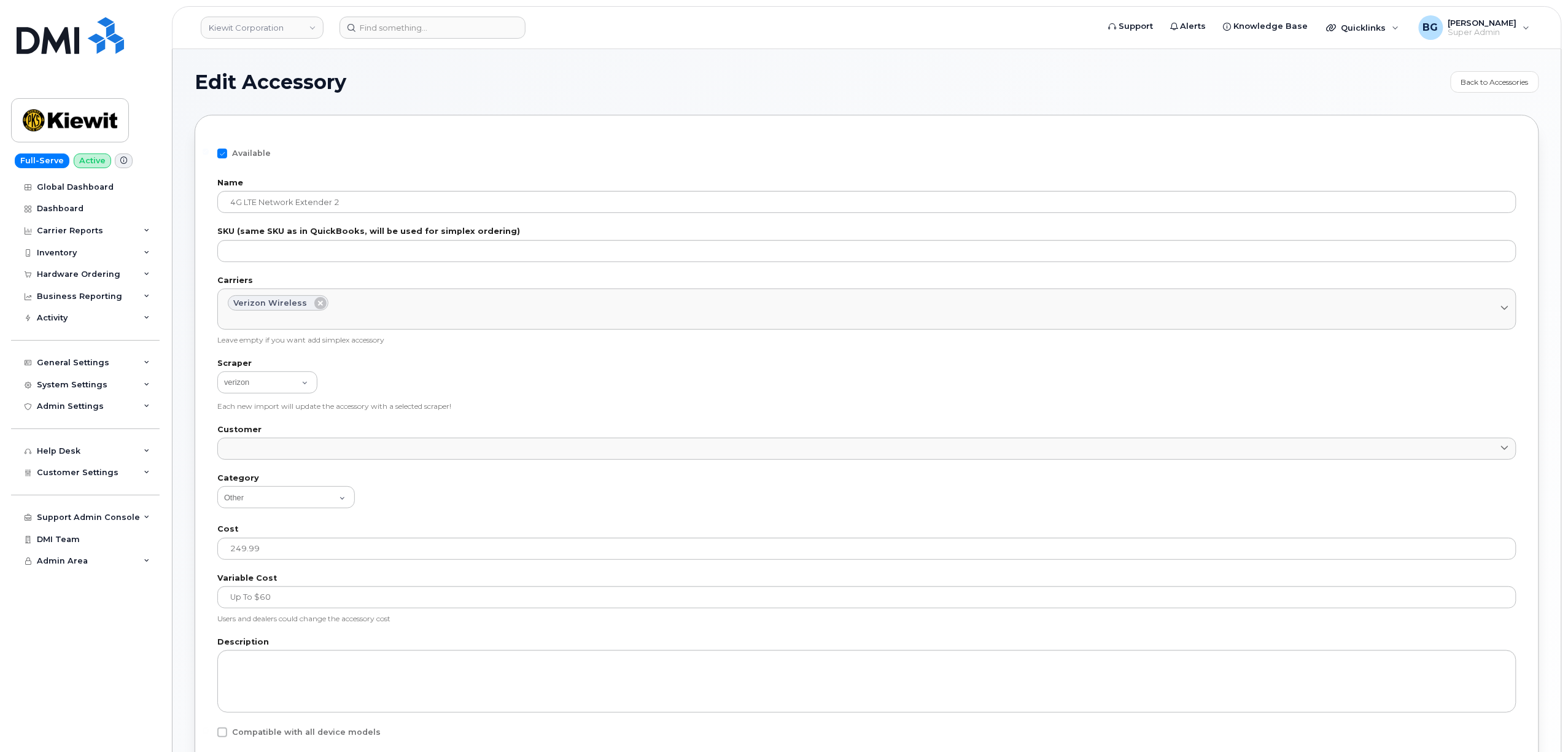
click at [625, 79] on h1 "Edit Accessory" at bounding box center [820, 82] width 1250 height 20
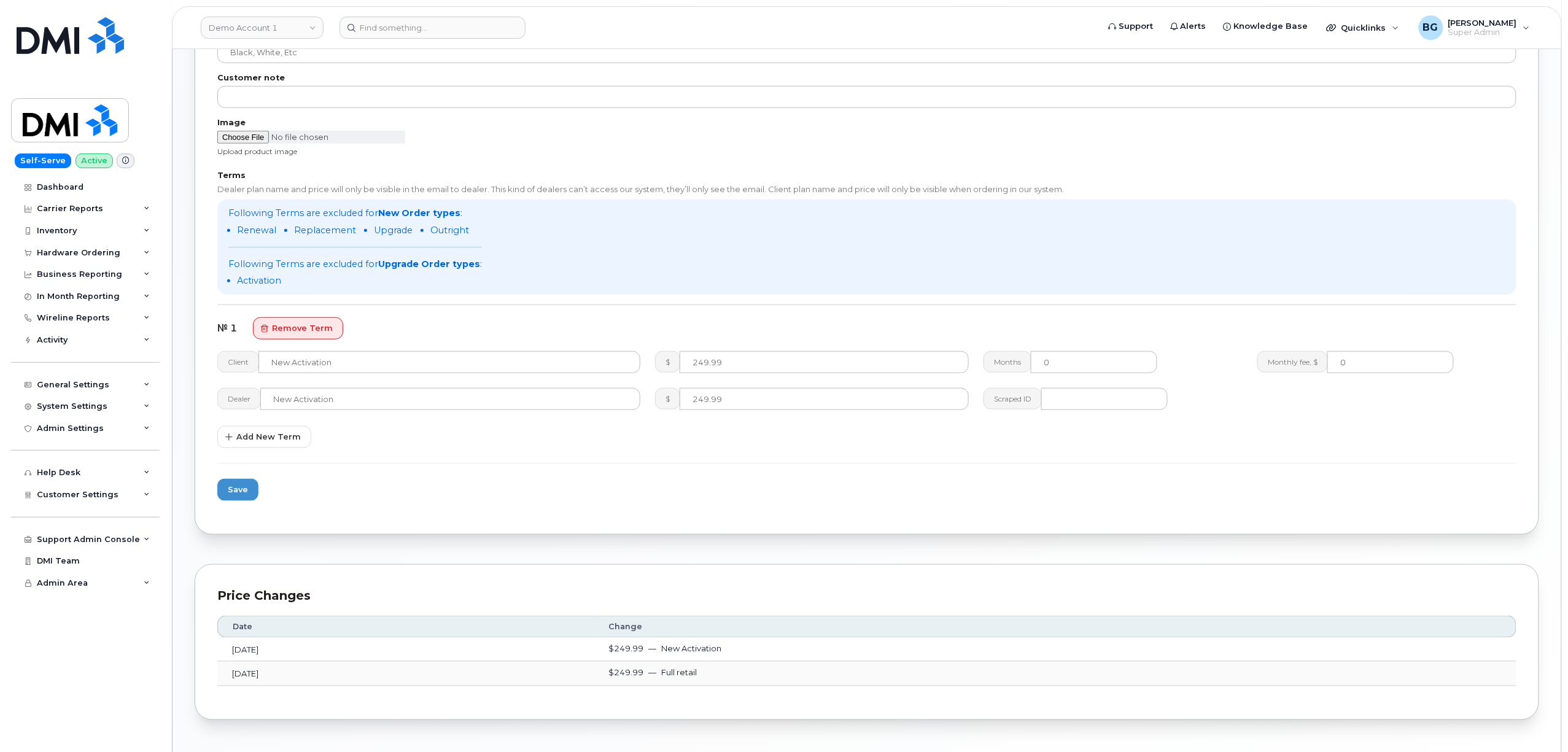
scroll to position [521, 0]
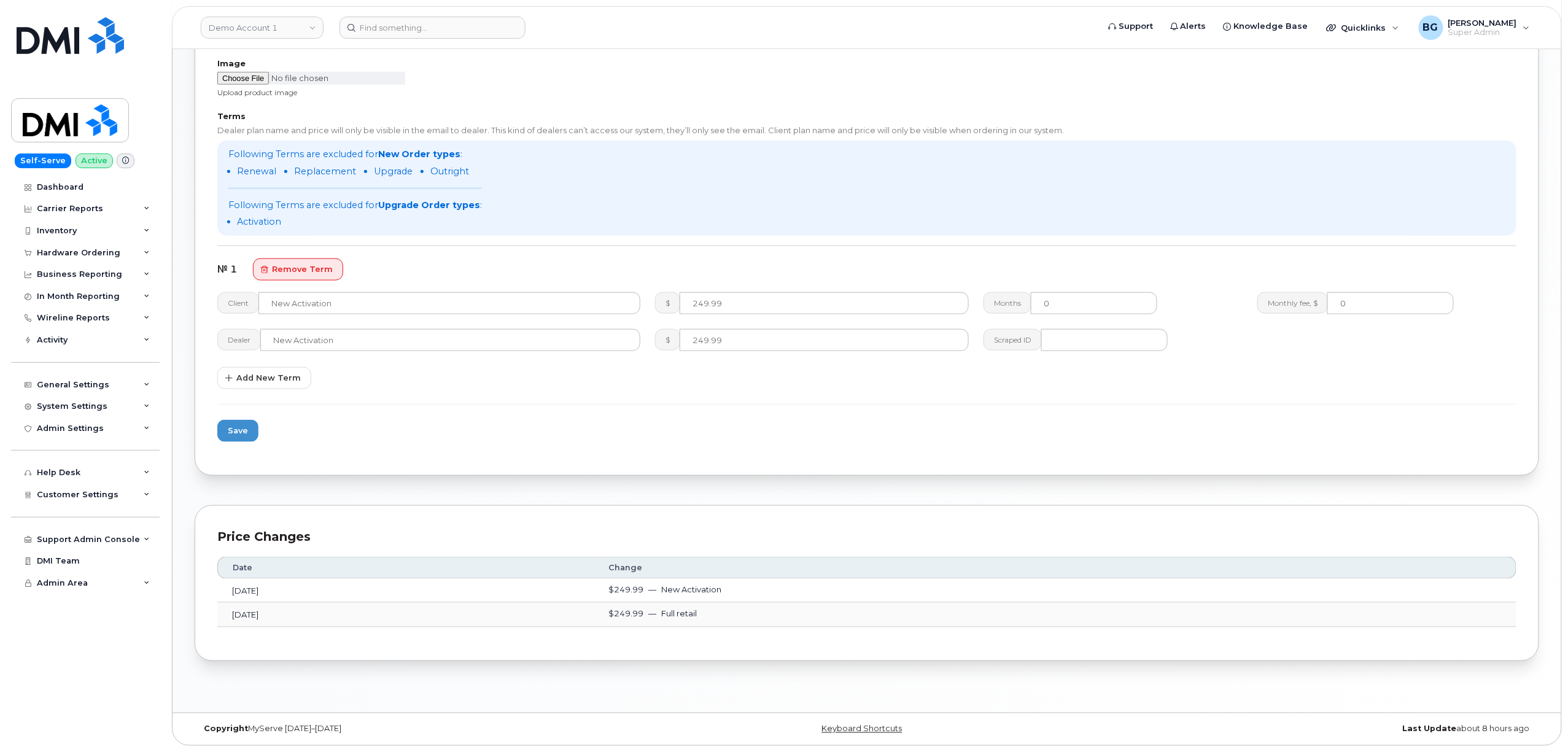
click at [714, 492] on section "LTE Network Extender Back to products Options Available? Shareable Refurbished …" at bounding box center [867, 107] width 1345 height 1108
click at [583, 421] on form "Options Available? Shareable Refurbished Global? Global products will visible f…" at bounding box center [867, 36] width 1299 height 833
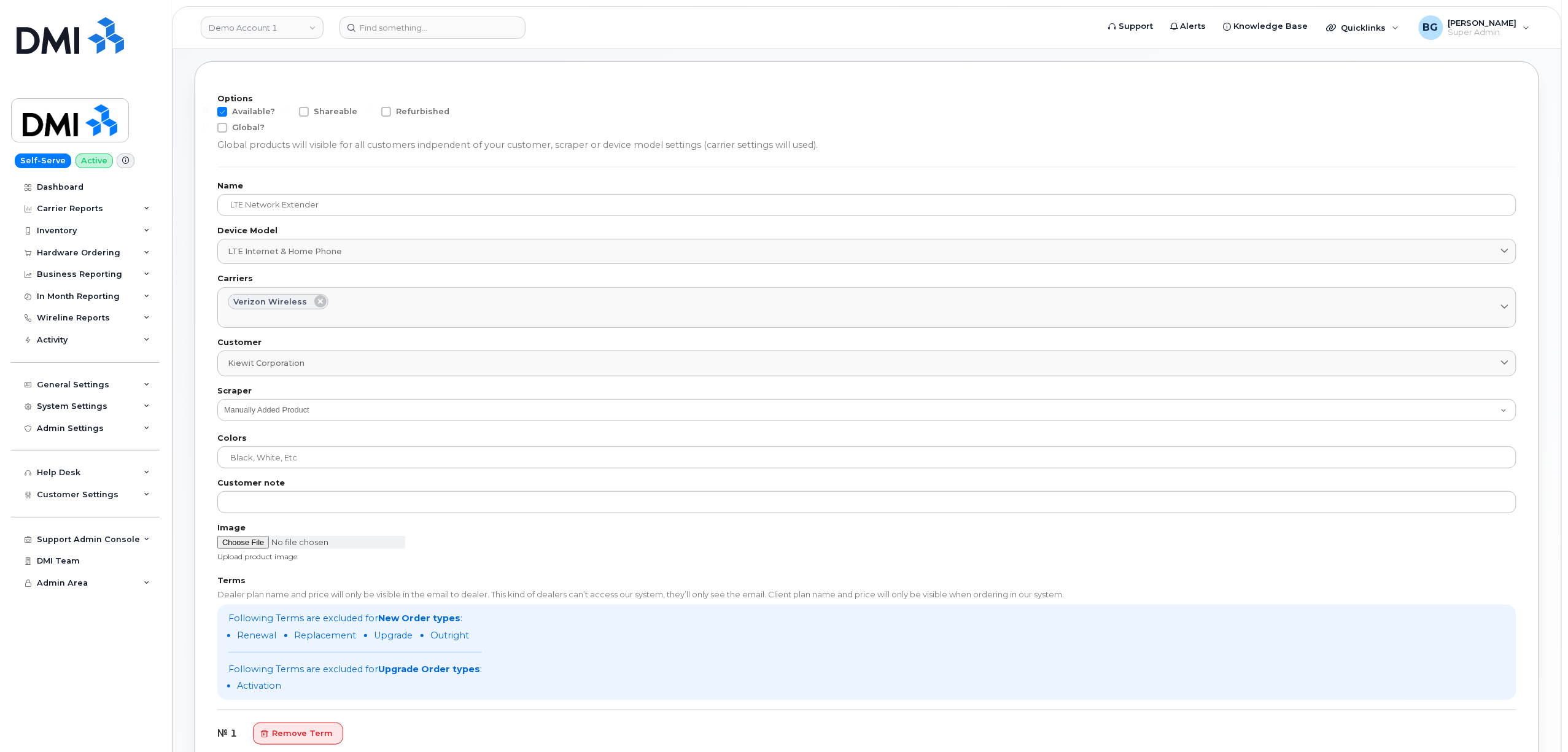
scroll to position [54, 0]
click at [227, 107] on label "Available?" at bounding box center [246, 111] width 58 height 10
click at [209, 107] on input "Available?" at bounding box center [206, 110] width 6 height 6
checkbox input "false"
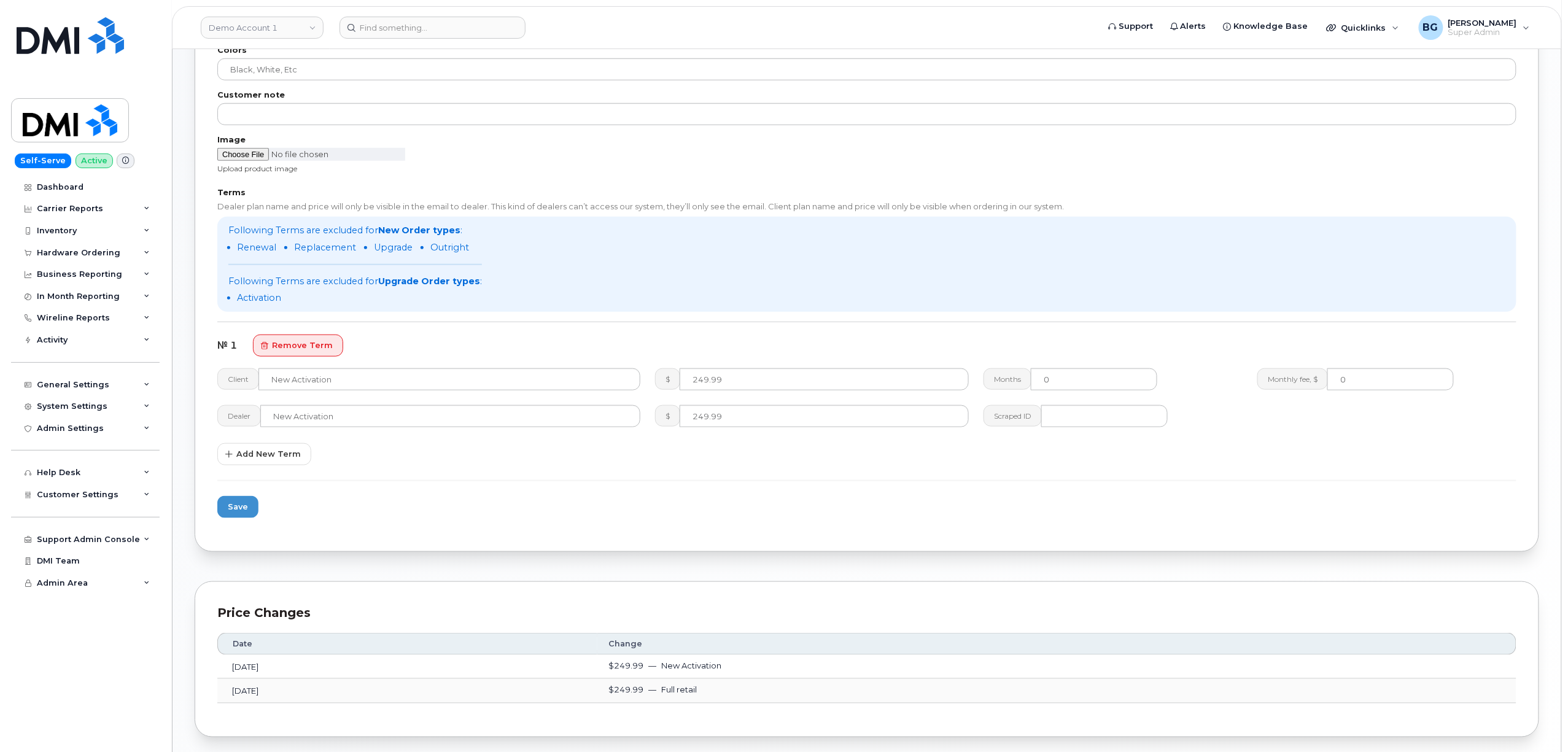
scroll to position [521, 0]
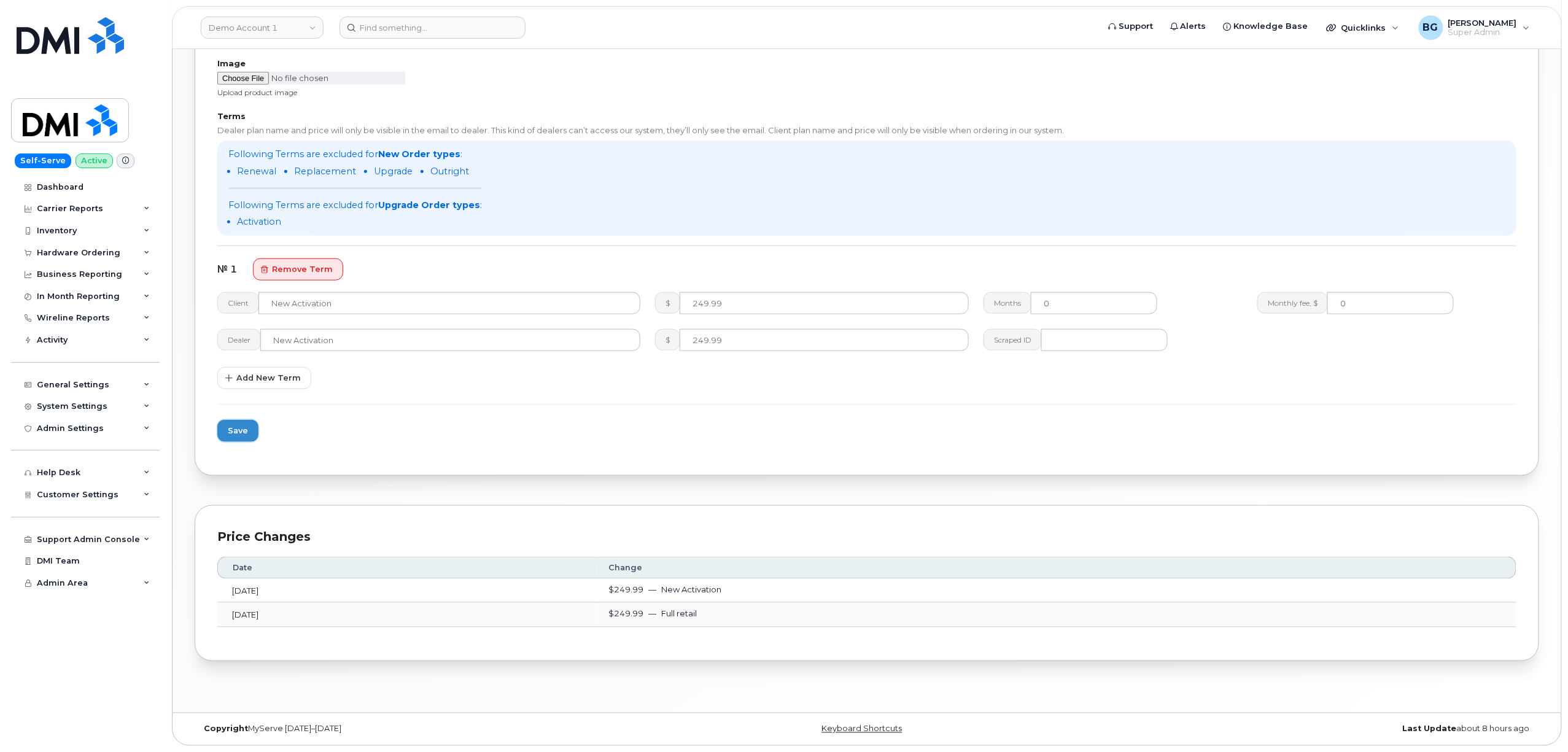
click at [237, 425] on span "Save" at bounding box center [238, 431] width 21 height 12
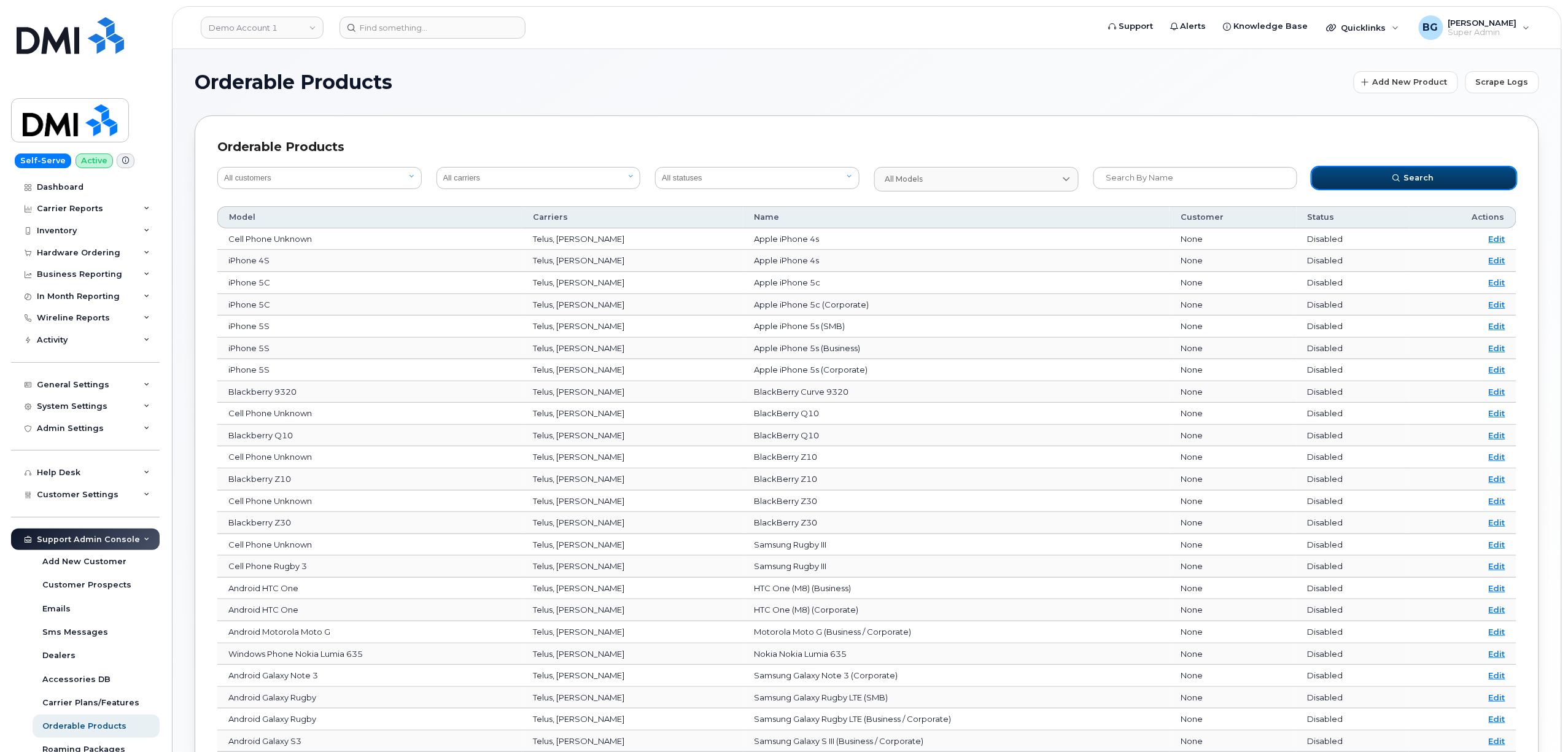
click at [1420, 173] on span "Search" at bounding box center [1419, 178] width 30 height 12
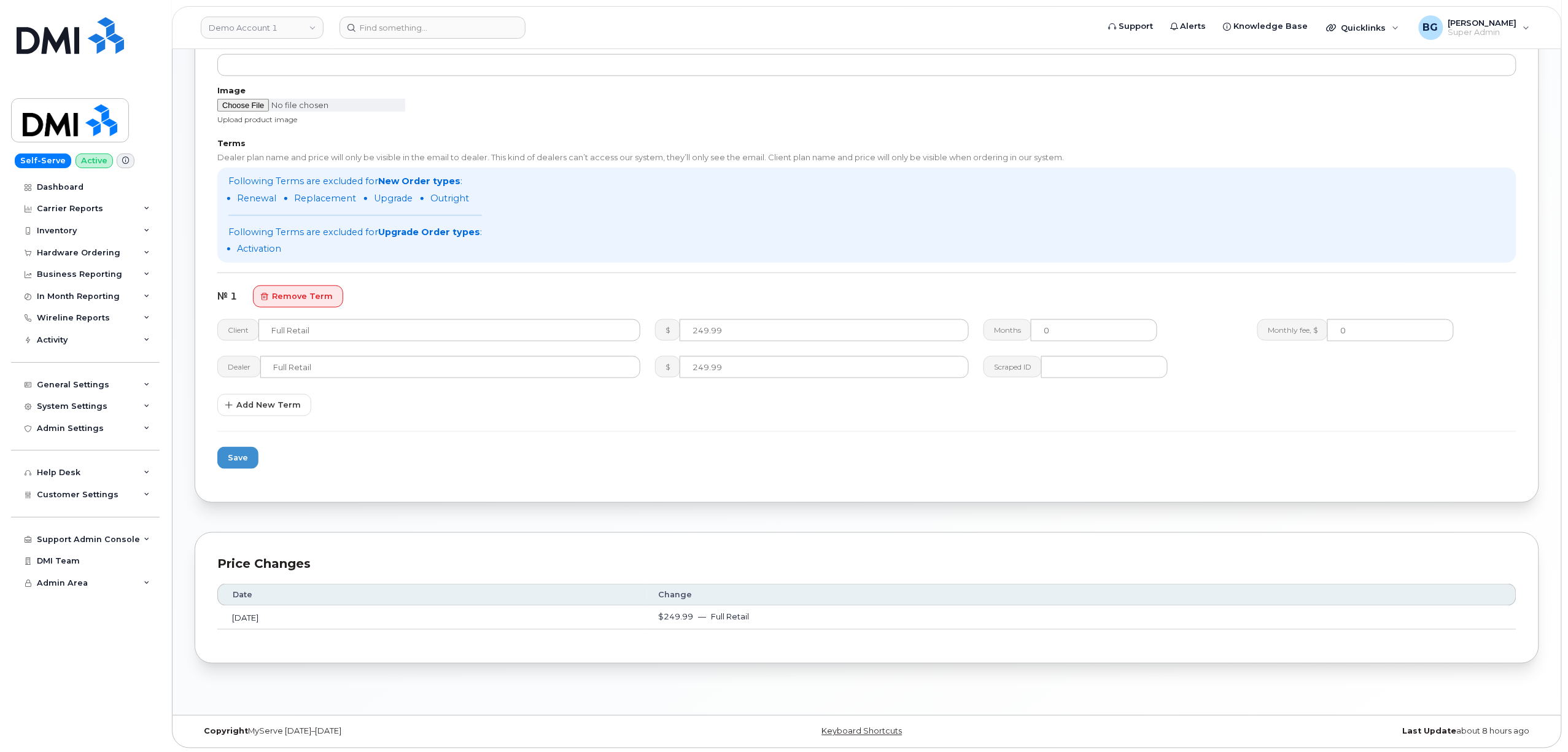
scroll to position [496, 0]
click at [506, 401] on div "Terms Dealer plan name and price will only be visible in the email to dealer. T…" at bounding box center [867, 275] width 1299 height 276
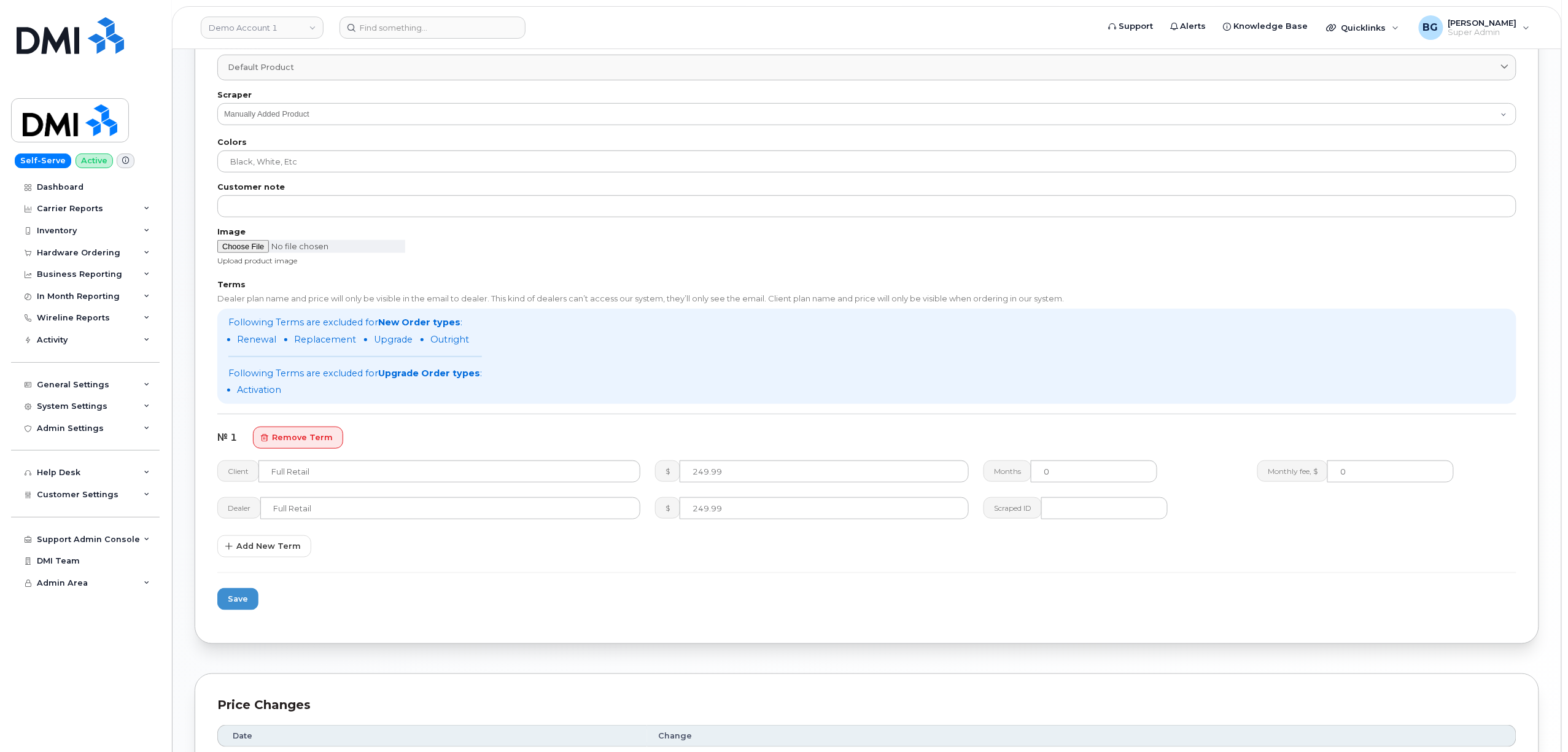
scroll to position [60, 0]
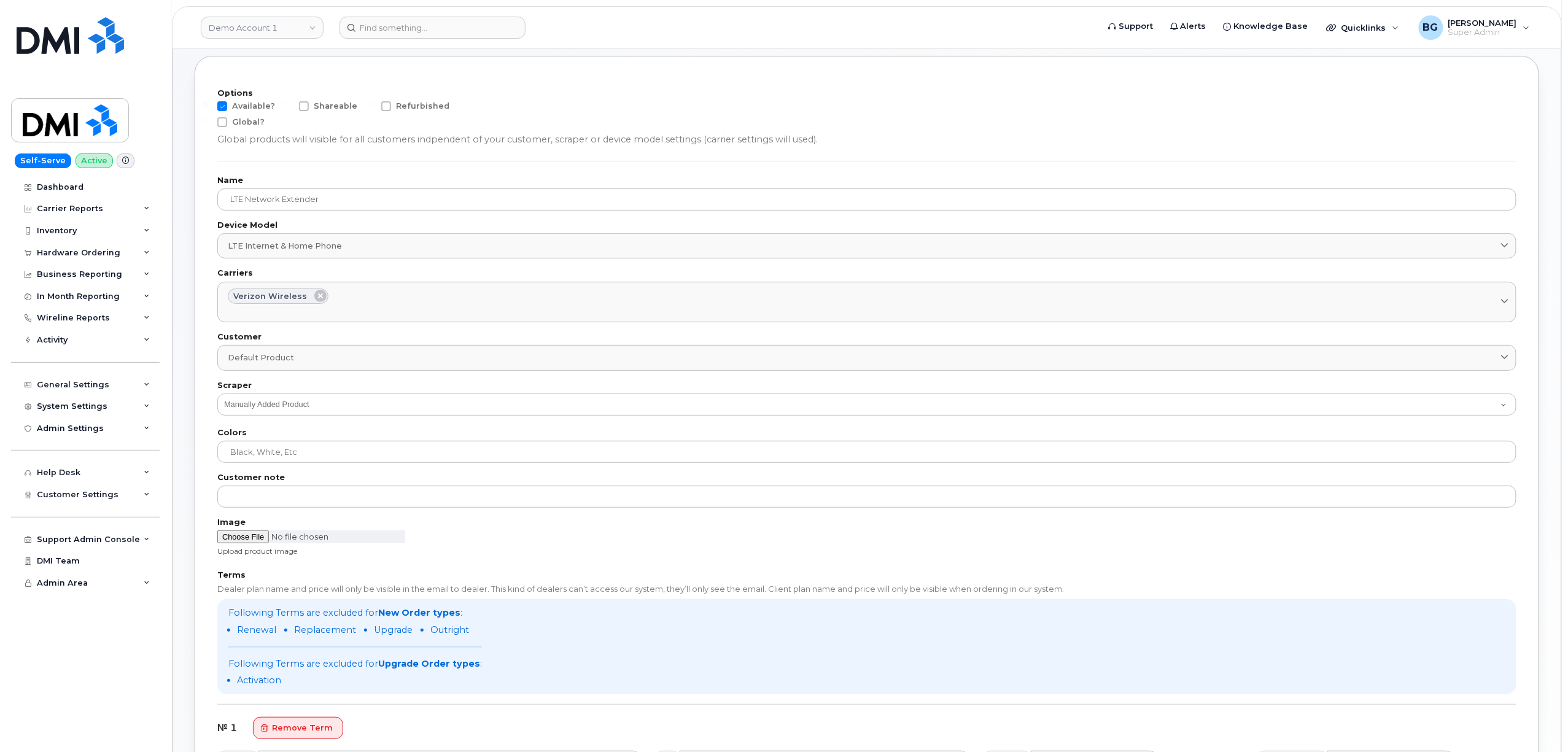
click at [224, 103] on span at bounding box center [222, 106] width 10 height 10
click at [209, 103] on input "Available?" at bounding box center [206, 104] width 6 height 6
checkbox input "false"
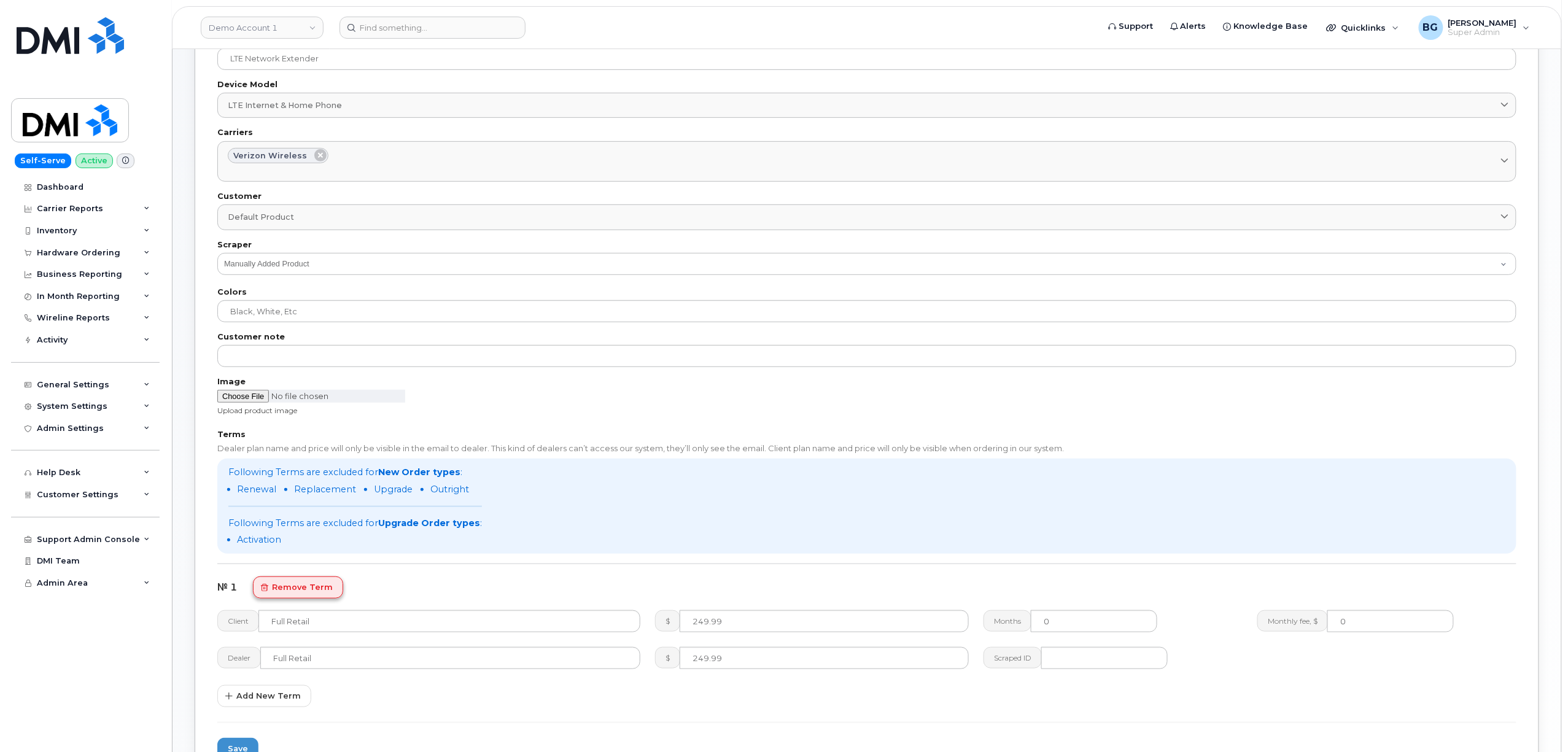
scroll to position [440, 0]
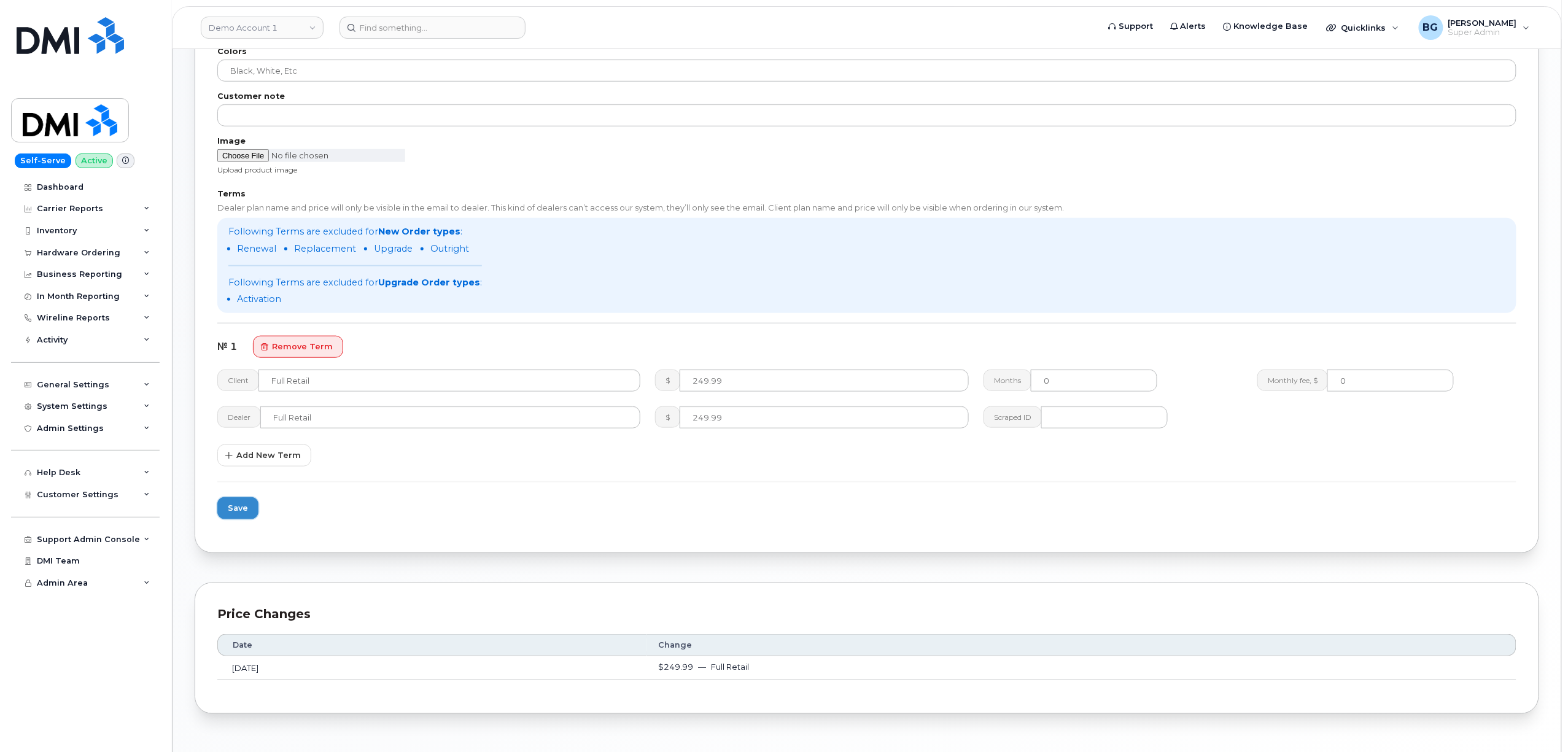
click at [237, 506] on span "Save" at bounding box center [238, 508] width 21 height 12
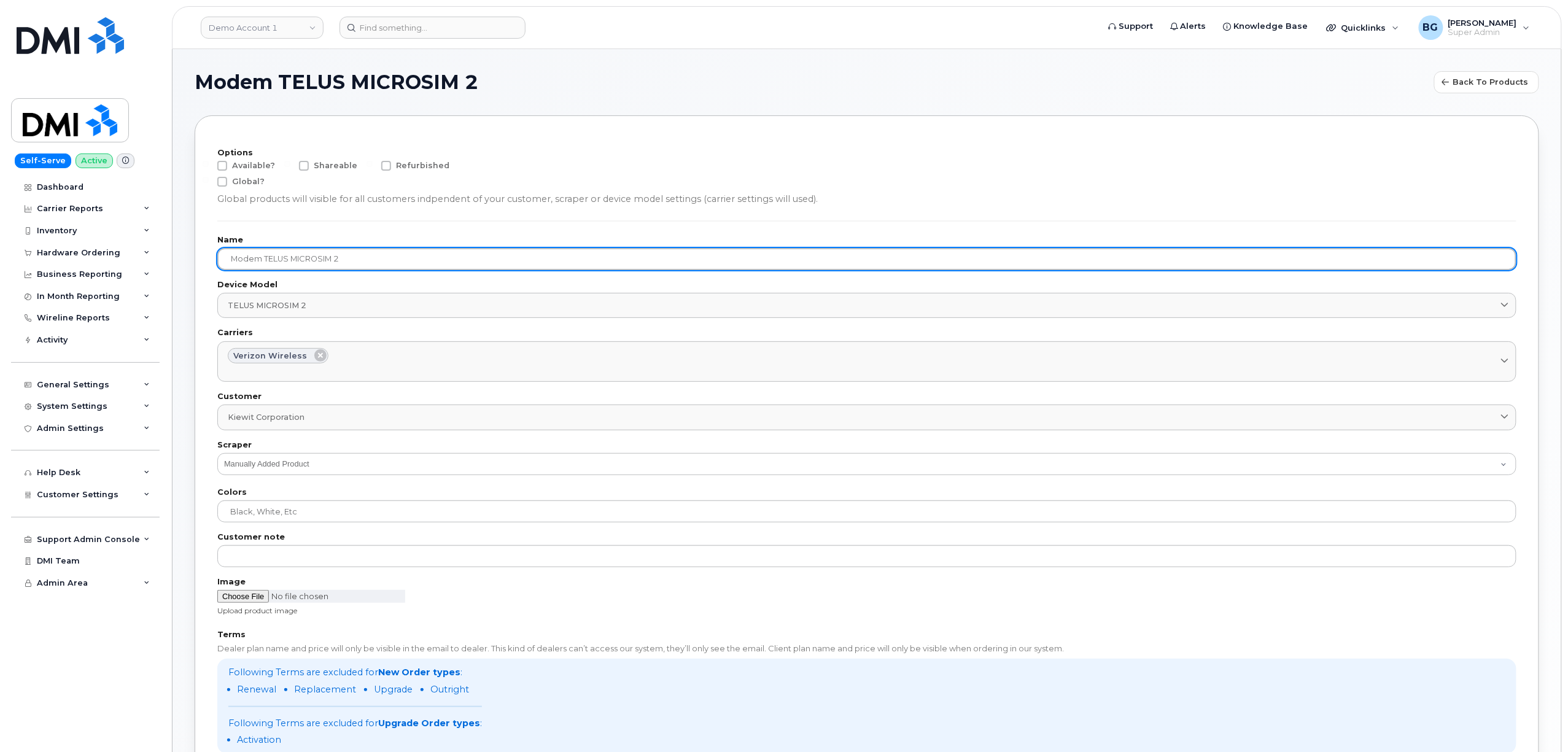
drag, startPoint x: 356, startPoint y: 260, endPoint x: 160, endPoint y: 435, distance: 262.8
click at [173, 249] on div "Demo Account 1 Support Alerts Knowledge Base Quicklinks Suspend / Cancel Device…" at bounding box center [867, 628] width 1389 height 1157
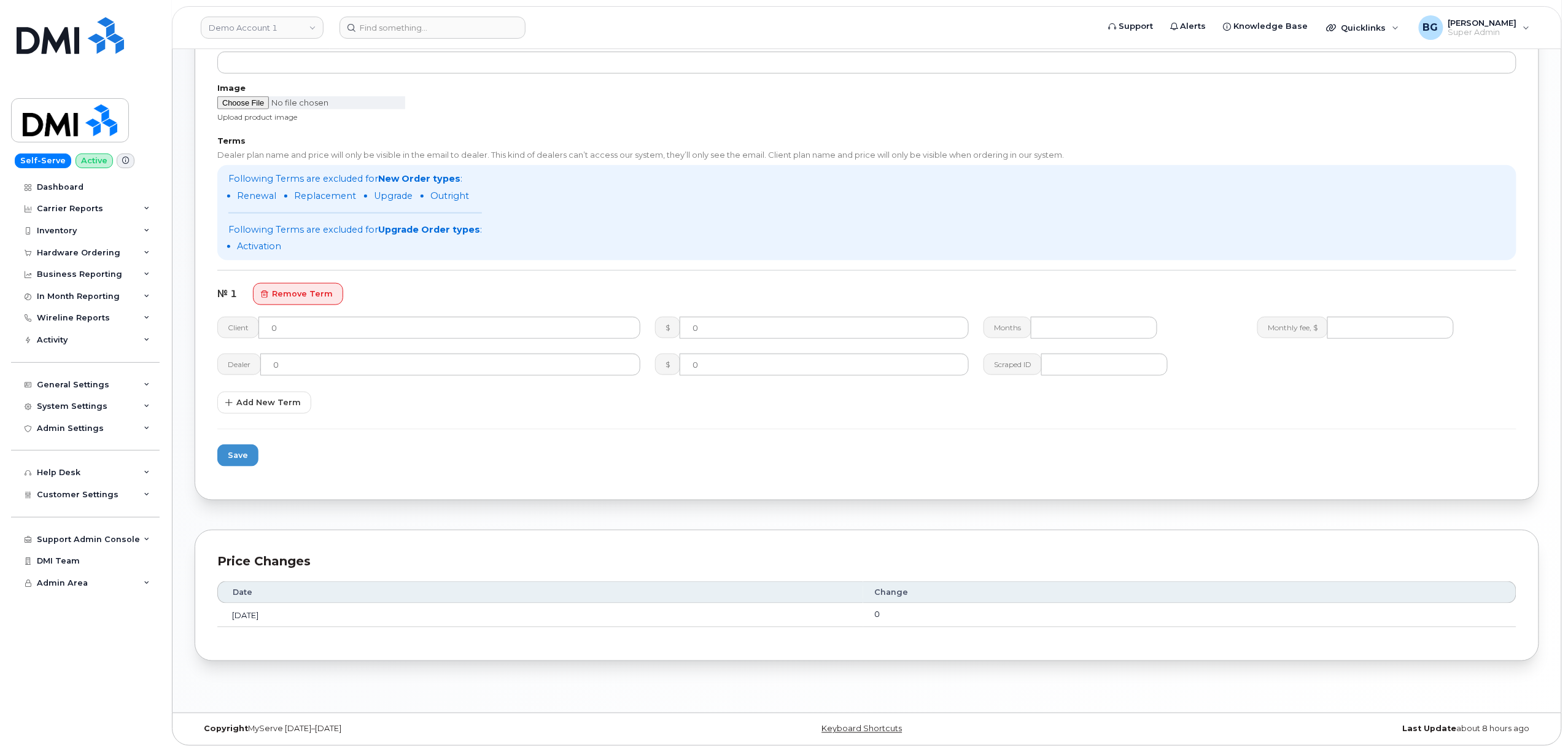
scroll to position [496, 0]
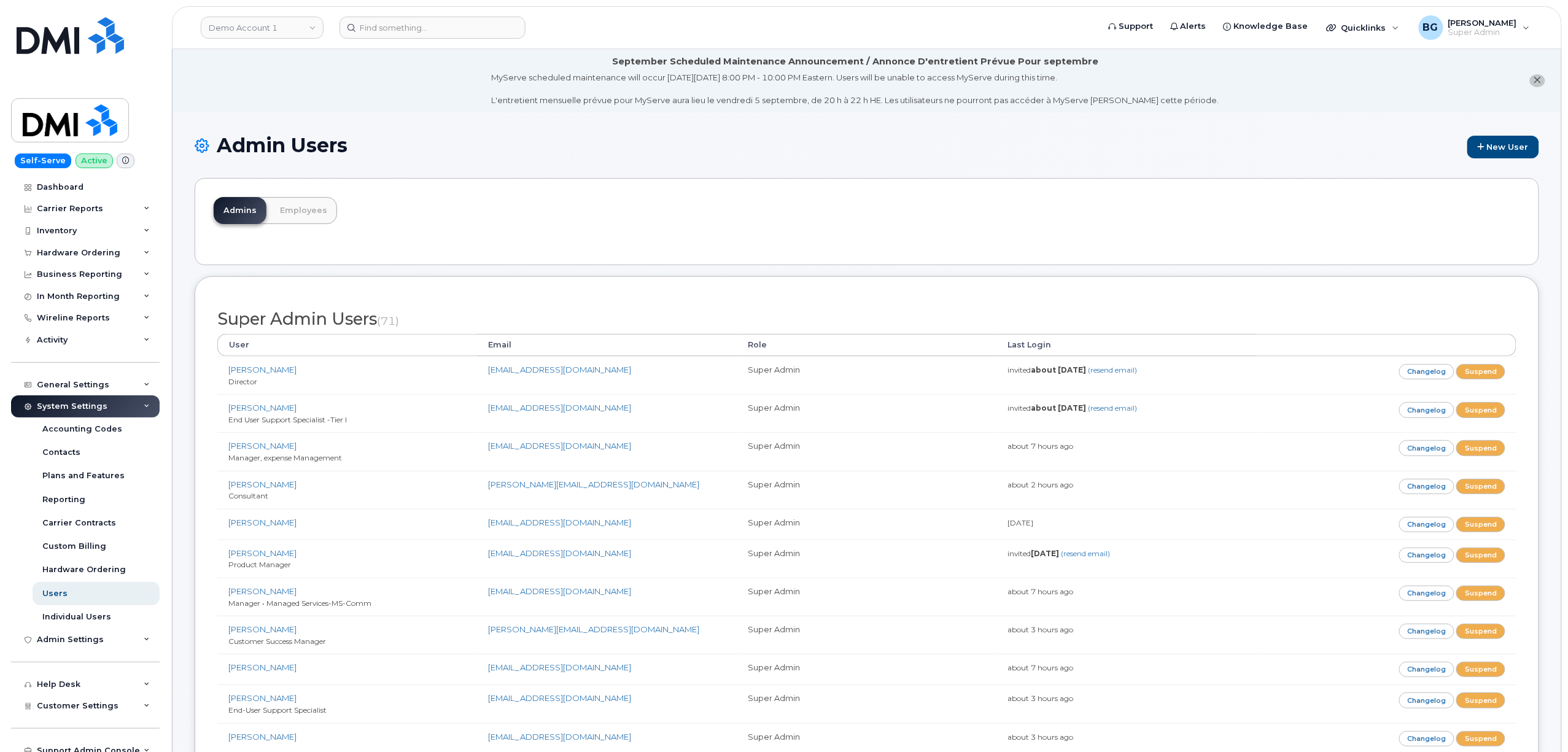
click at [762, 171] on div "Admin Users New User" at bounding box center [867, 156] width 1345 height 44
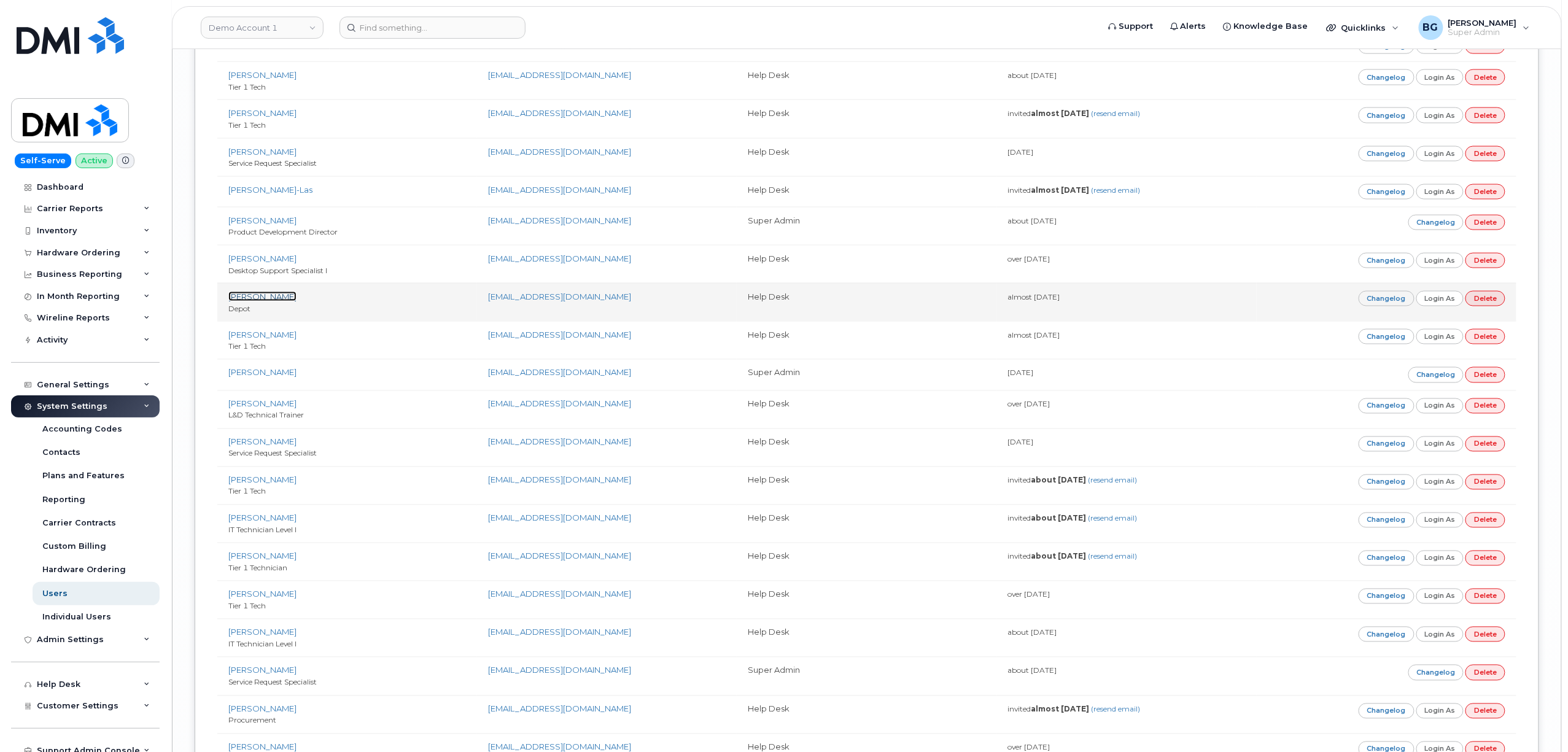
click at [258, 301] on link "[PERSON_NAME]" at bounding box center [262, 296] width 68 height 10
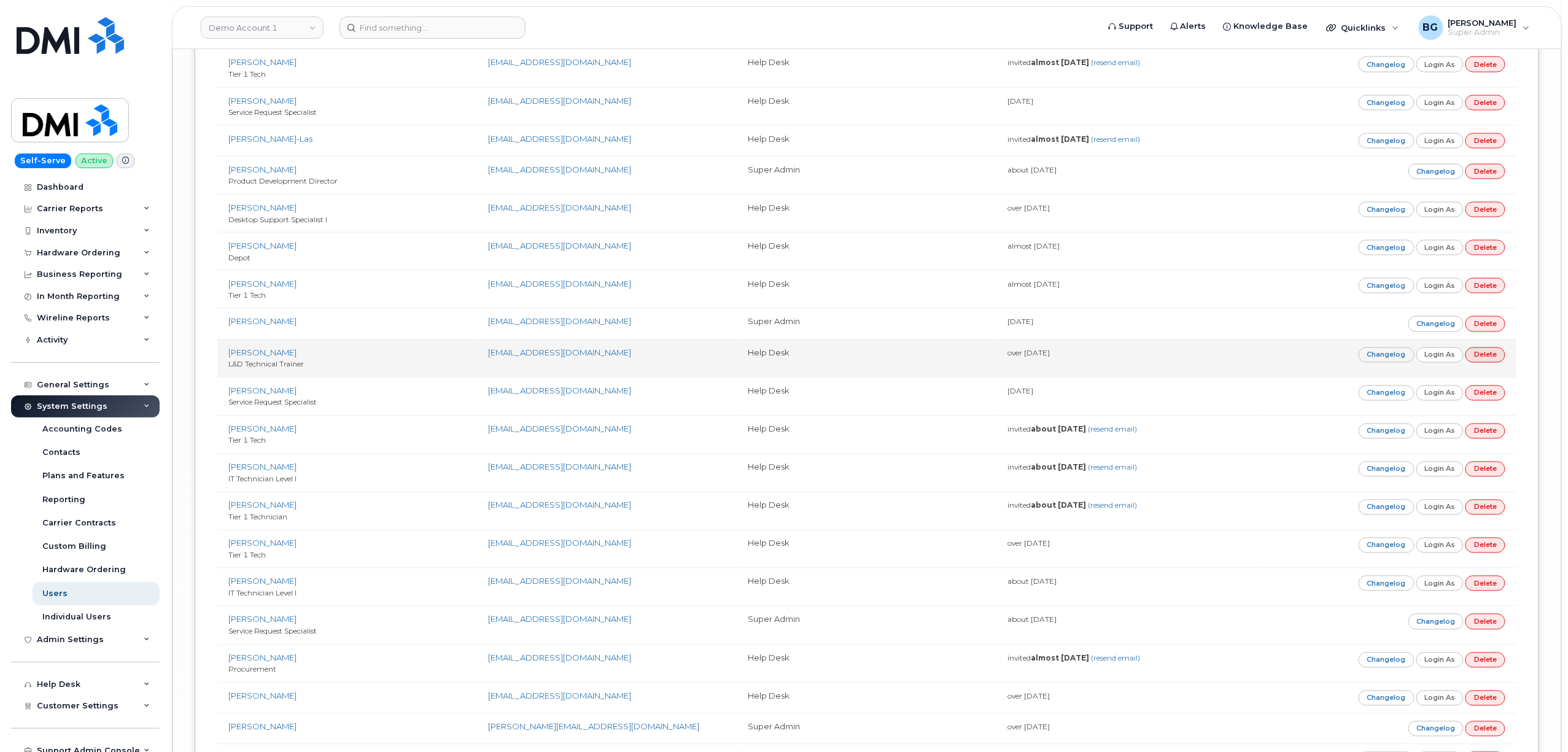
scroll to position [7945, 0]
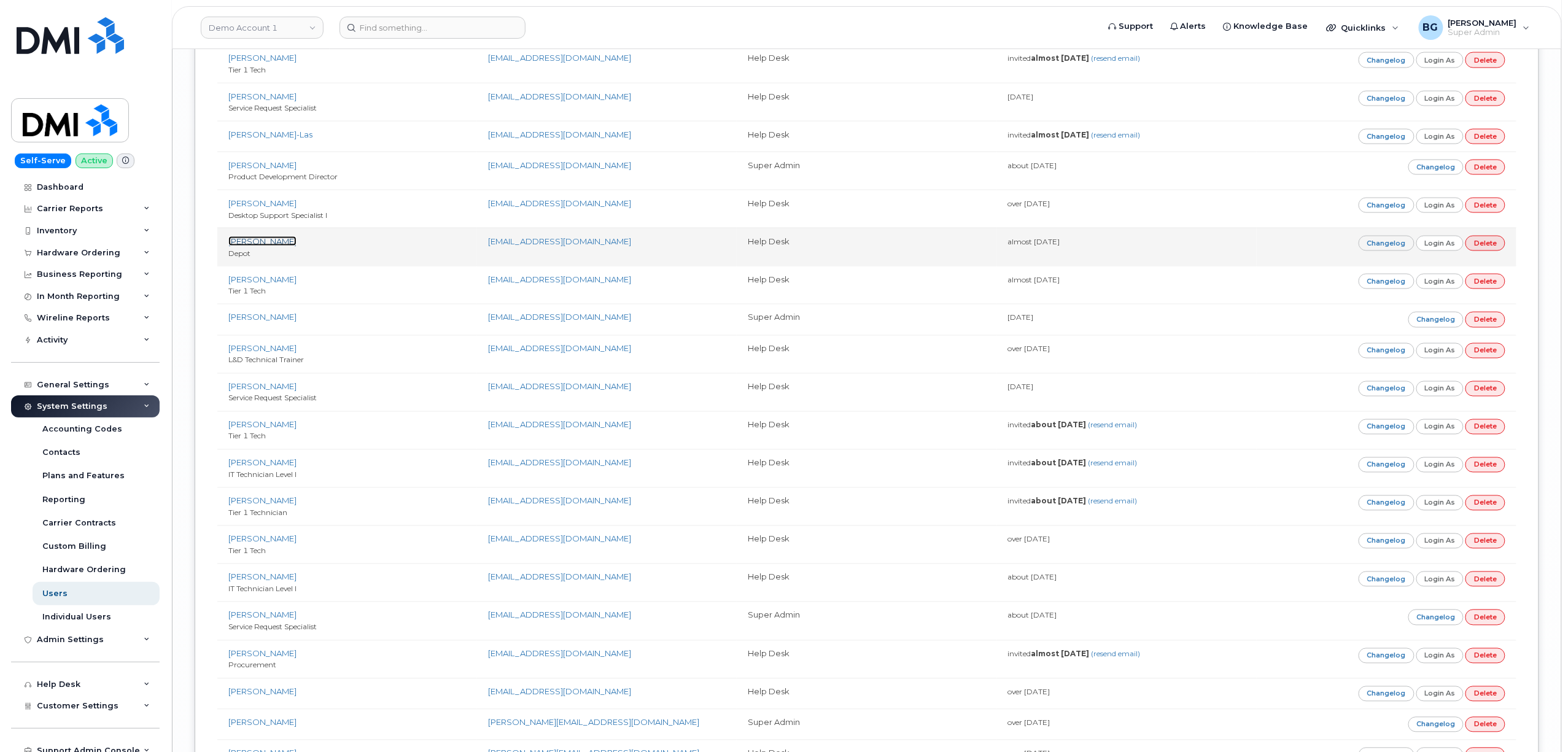
click at [254, 246] on link "[PERSON_NAME]" at bounding box center [262, 241] width 68 height 10
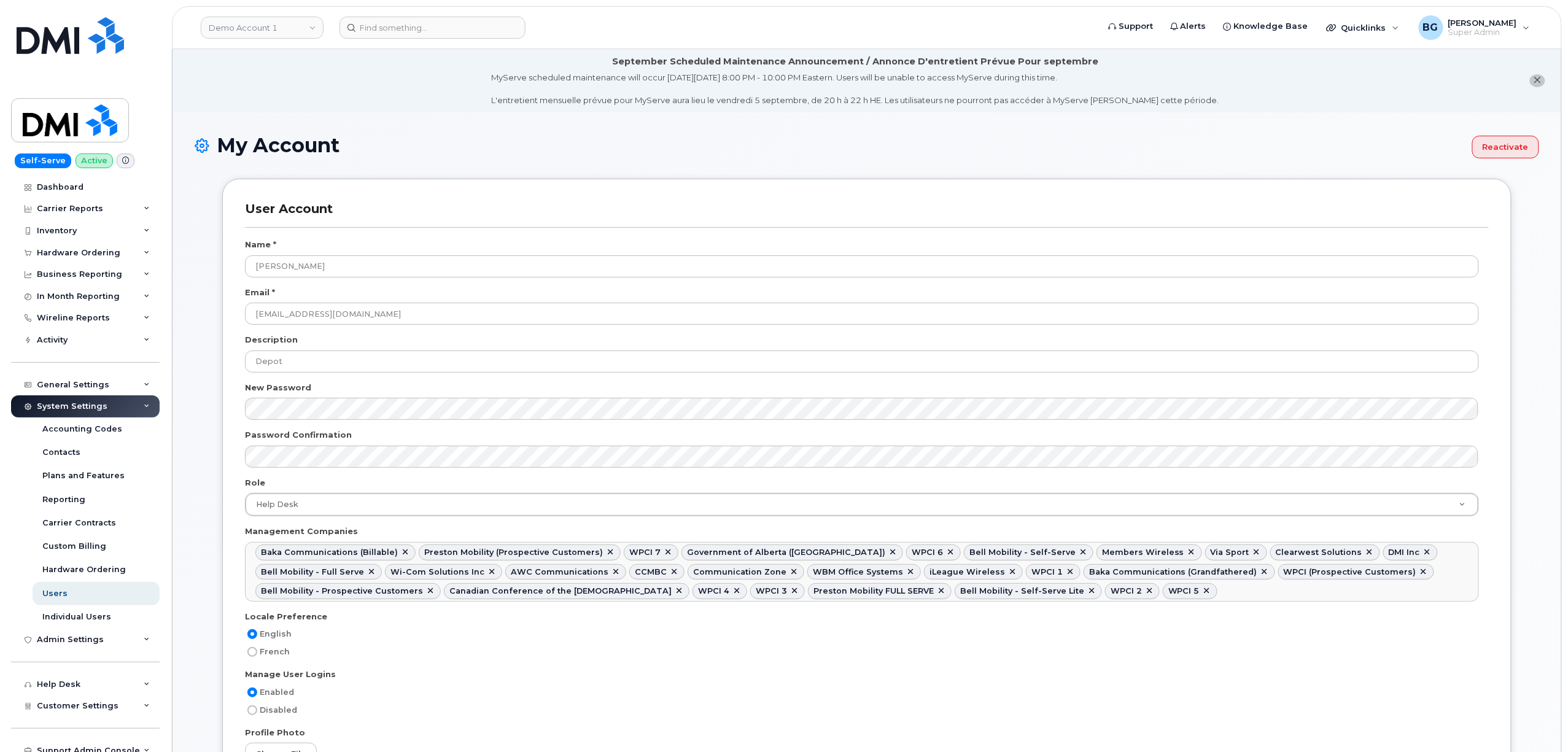
scroll to position [1882, 0]
click at [1499, 146] on button "Reactivate" at bounding box center [1506, 147] width 67 height 22
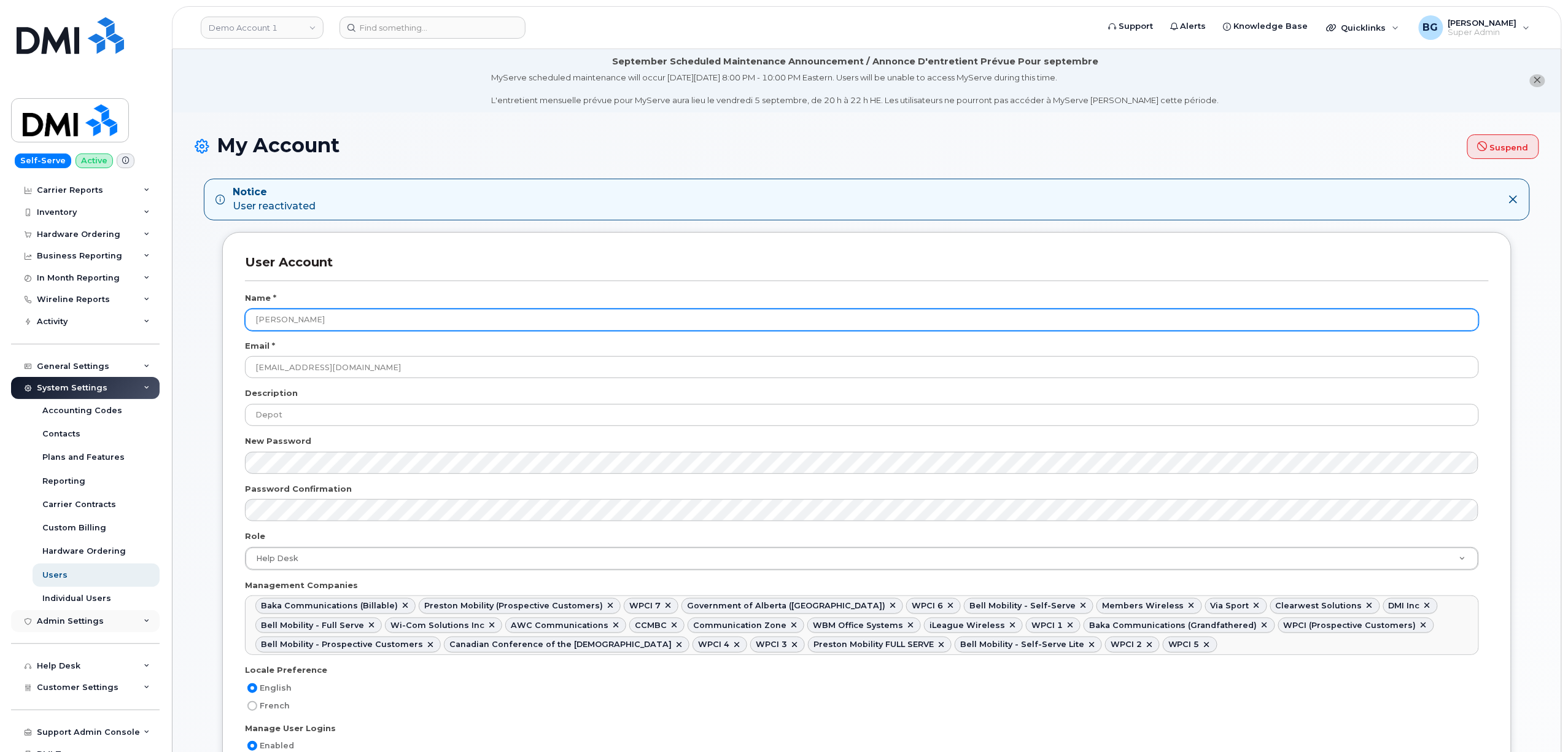
scroll to position [52, 0]
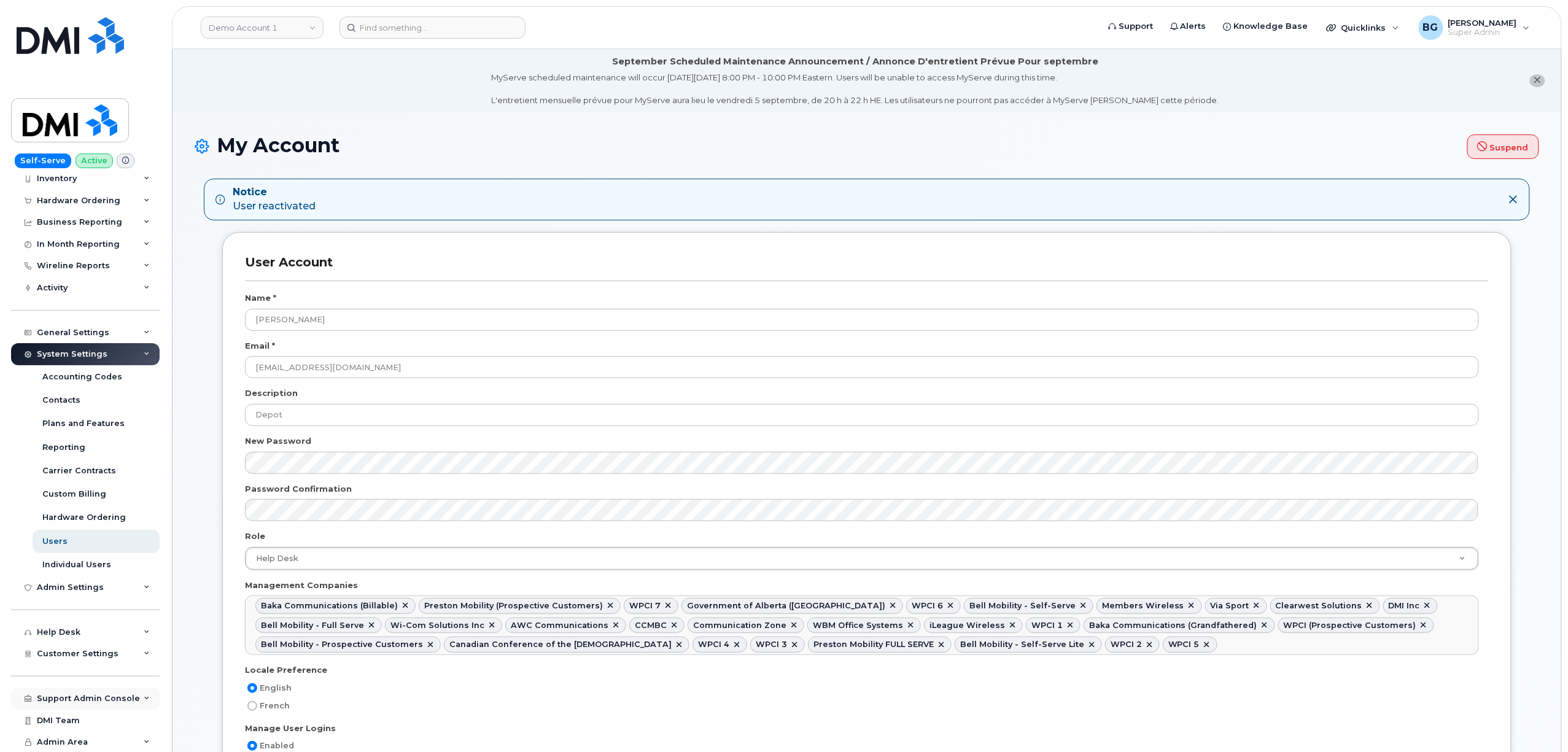
click at [62, 694] on div "Support Admin Console" at bounding box center [88, 698] width 103 height 10
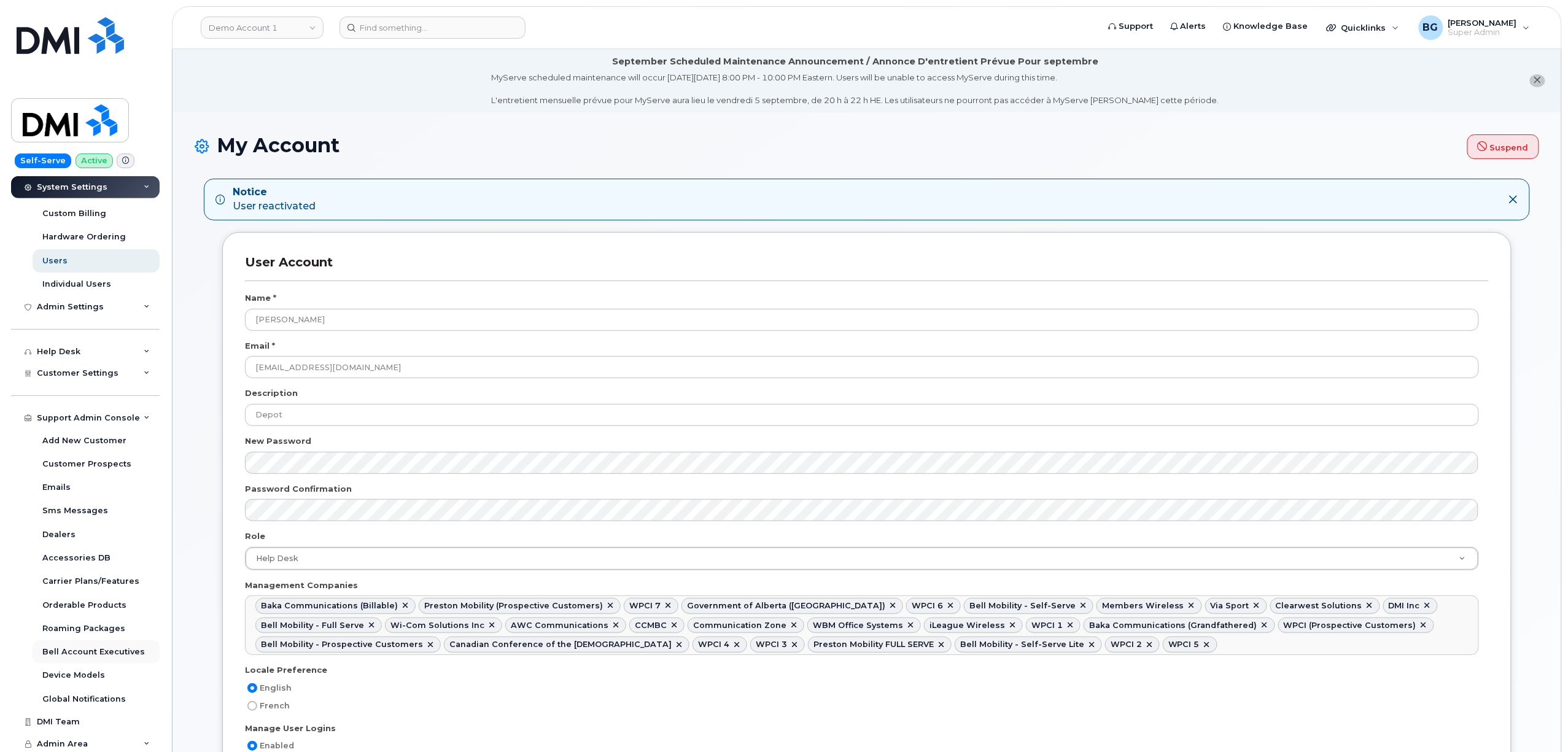
scroll to position [334, 0]
click at [72, 594] on link "Orderable Products" at bounding box center [96, 604] width 127 height 23
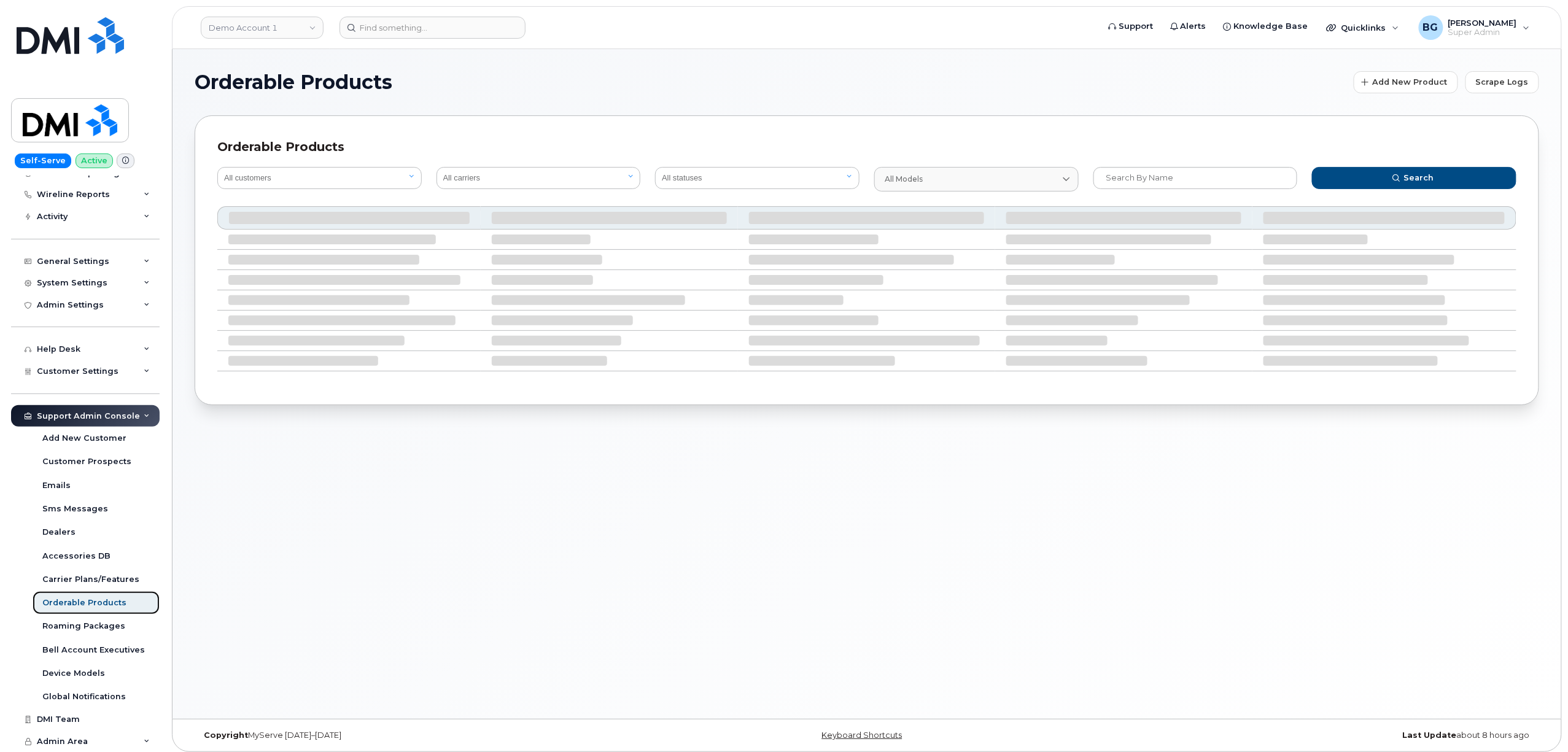
scroll to position [122, 0]
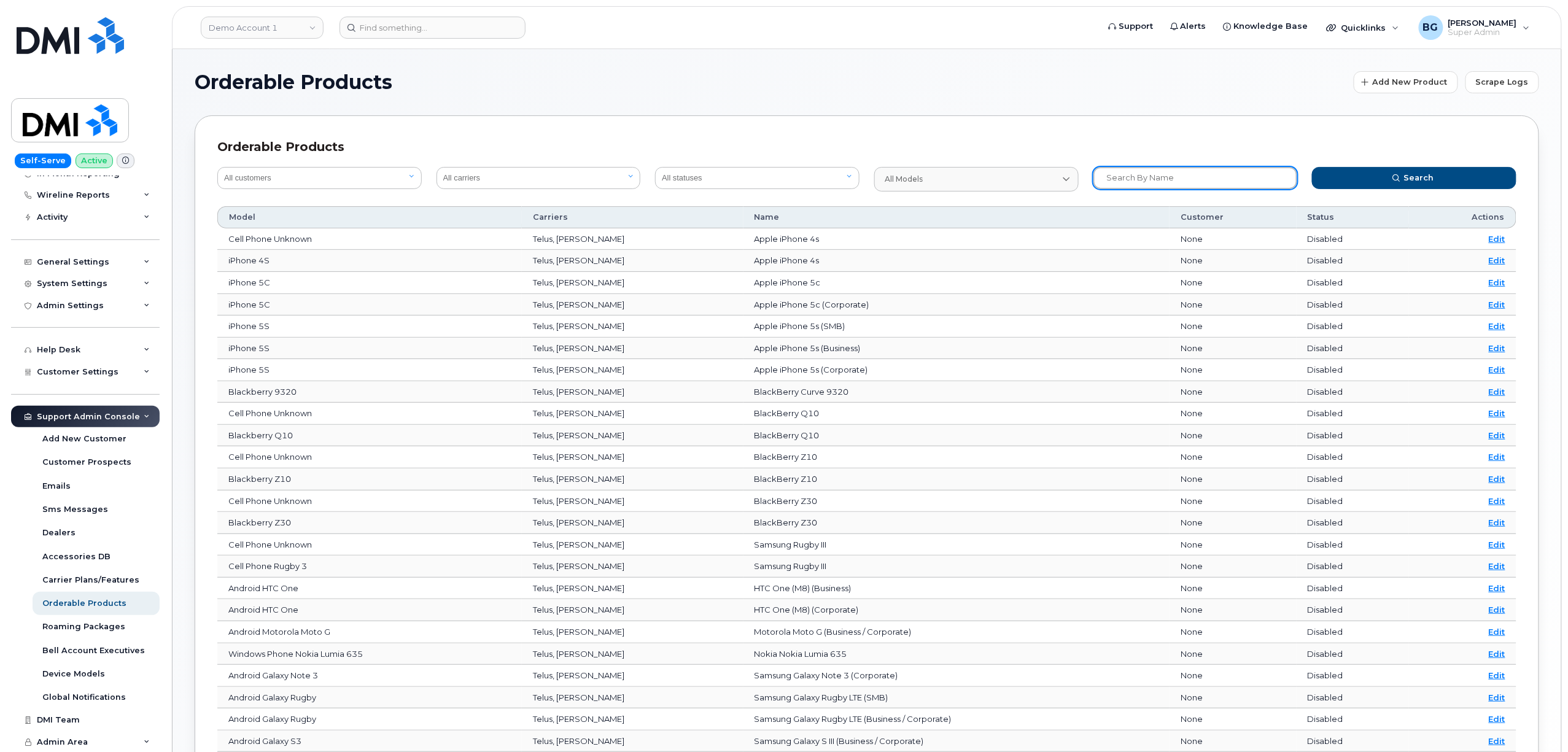
click at [1165, 185] on input "text" at bounding box center [1195, 178] width 205 height 22
type input "network extender"
click at [1312, 167] on button "Search" at bounding box center [1414, 178] width 205 height 22
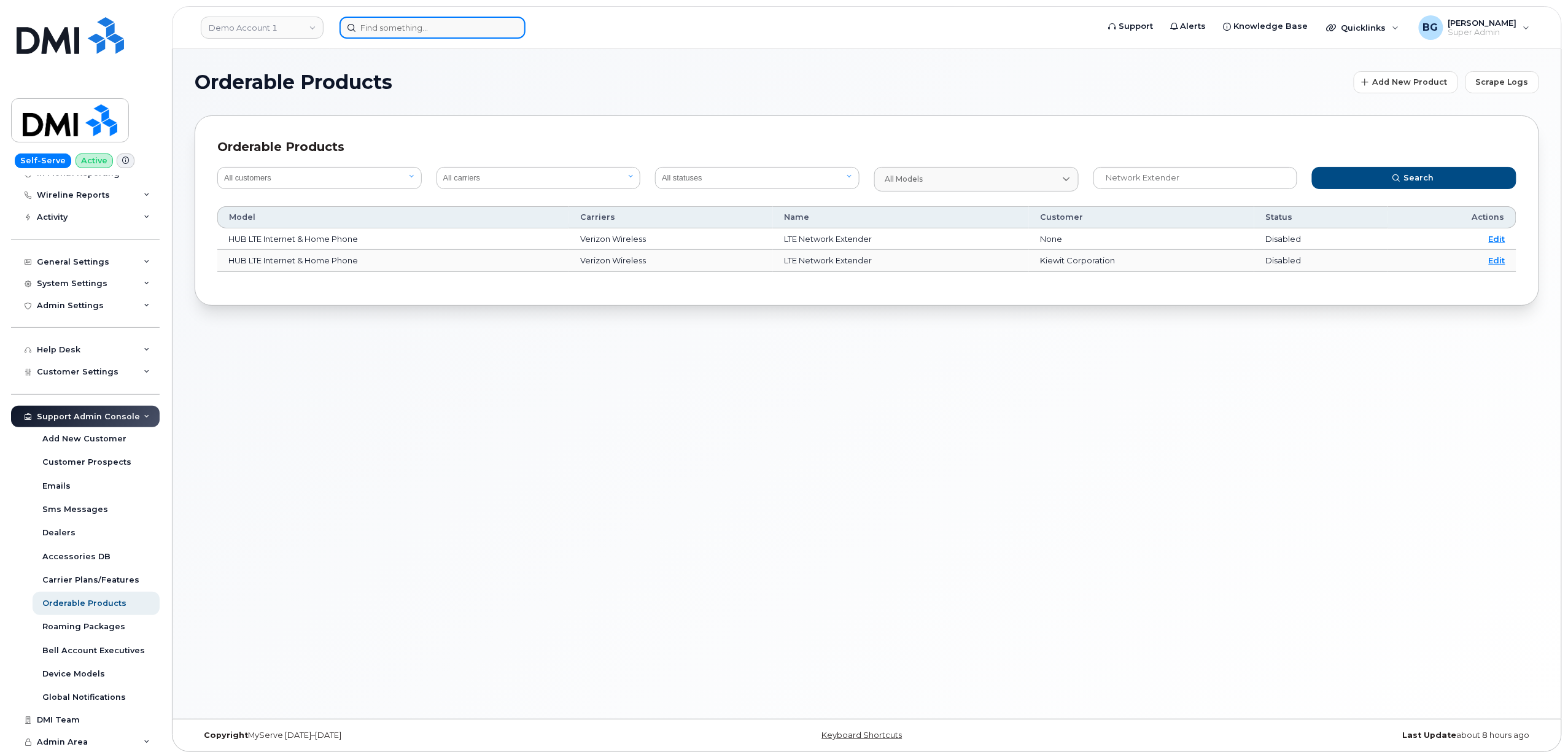
drag, startPoint x: 433, startPoint y: 23, endPoint x: 453, endPoint y: 28, distance: 20.6
click at [433, 23] on input at bounding box center [432, 28] width 186 height 22
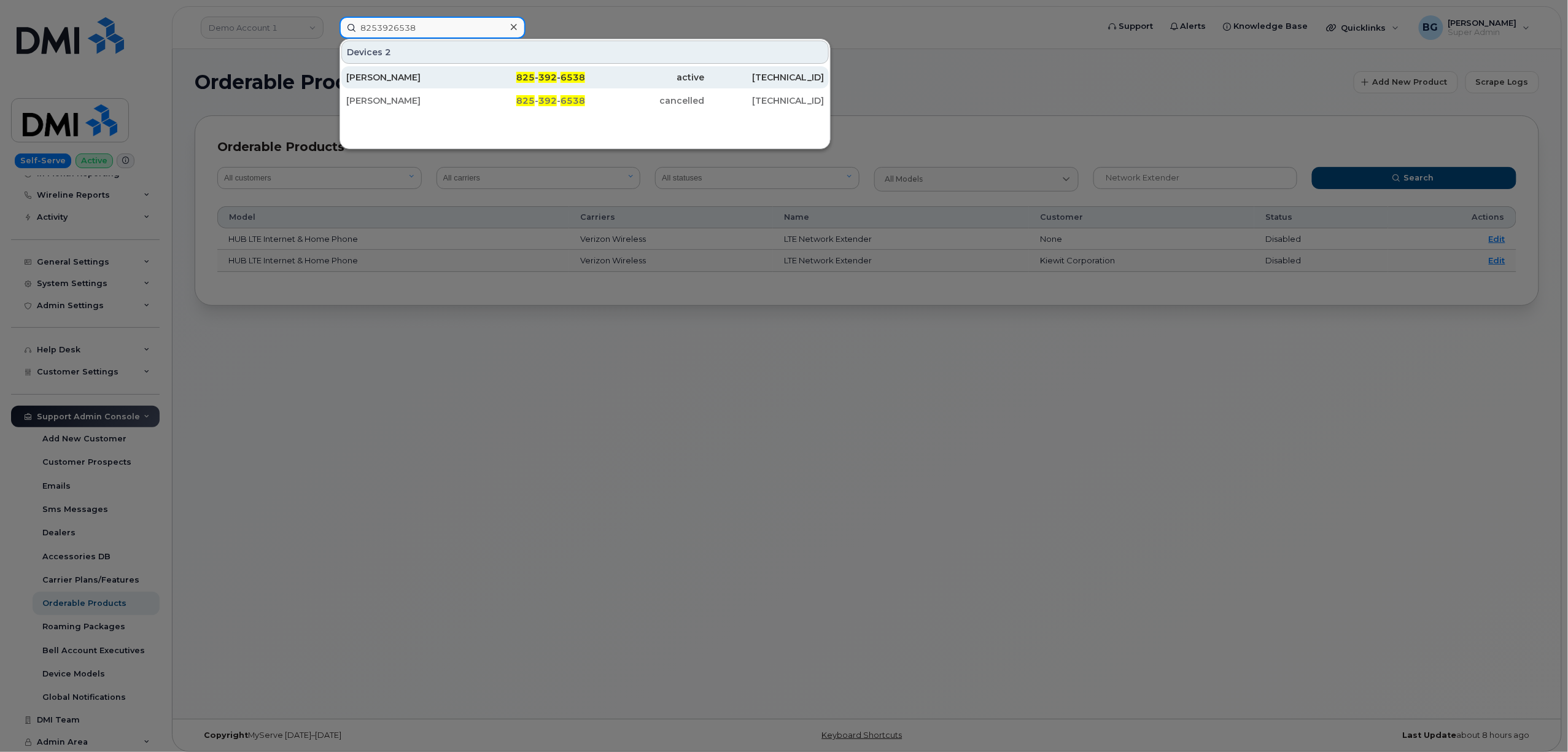
type input "8253926538"
click at [538, 77] on div "825 - 392 - 6538" at bounding box center [526, 77] width 120 height 12
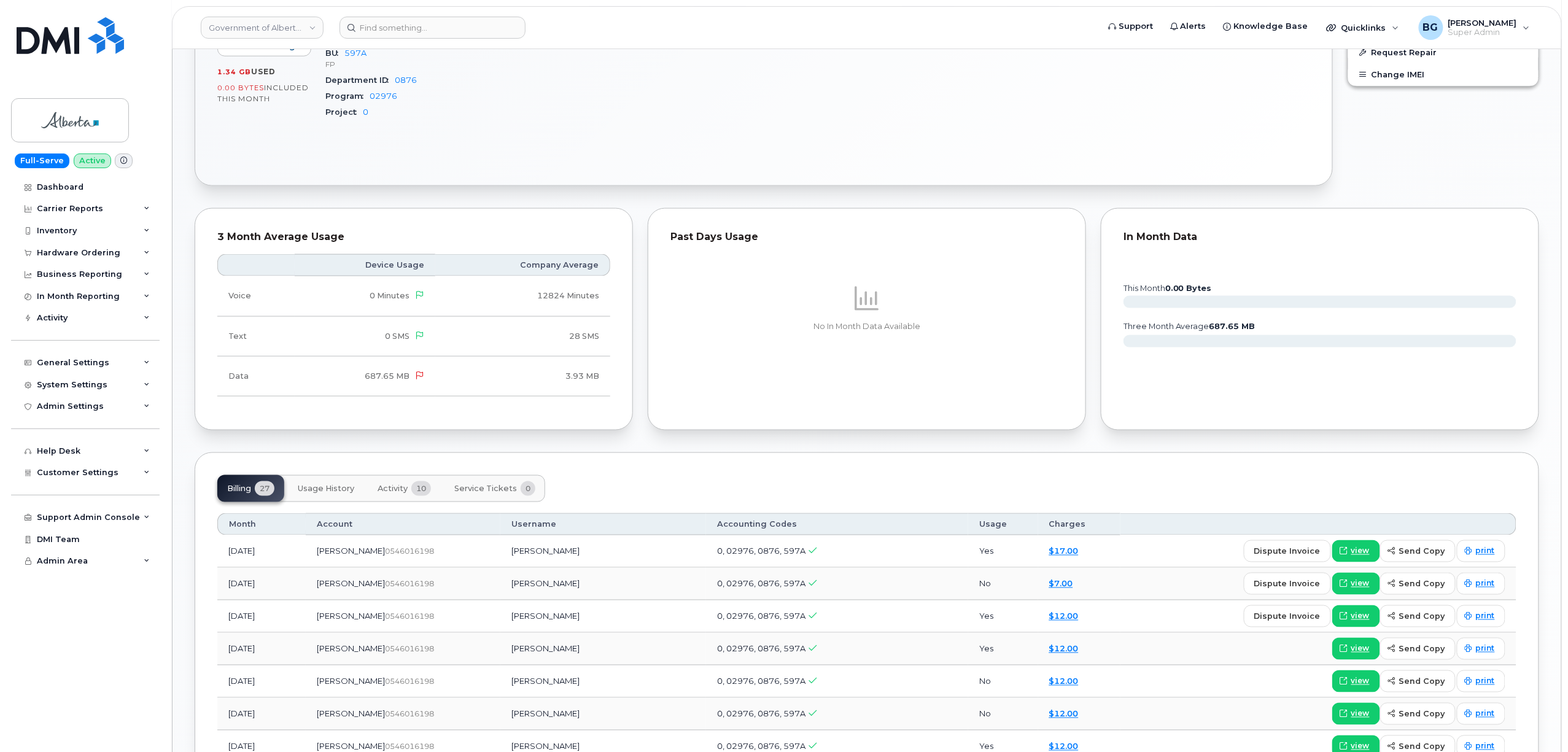
scroll to position [640, 0]
click at [400, 495] on span "Activity" at bounding box center [392, 489] width 30 height 10
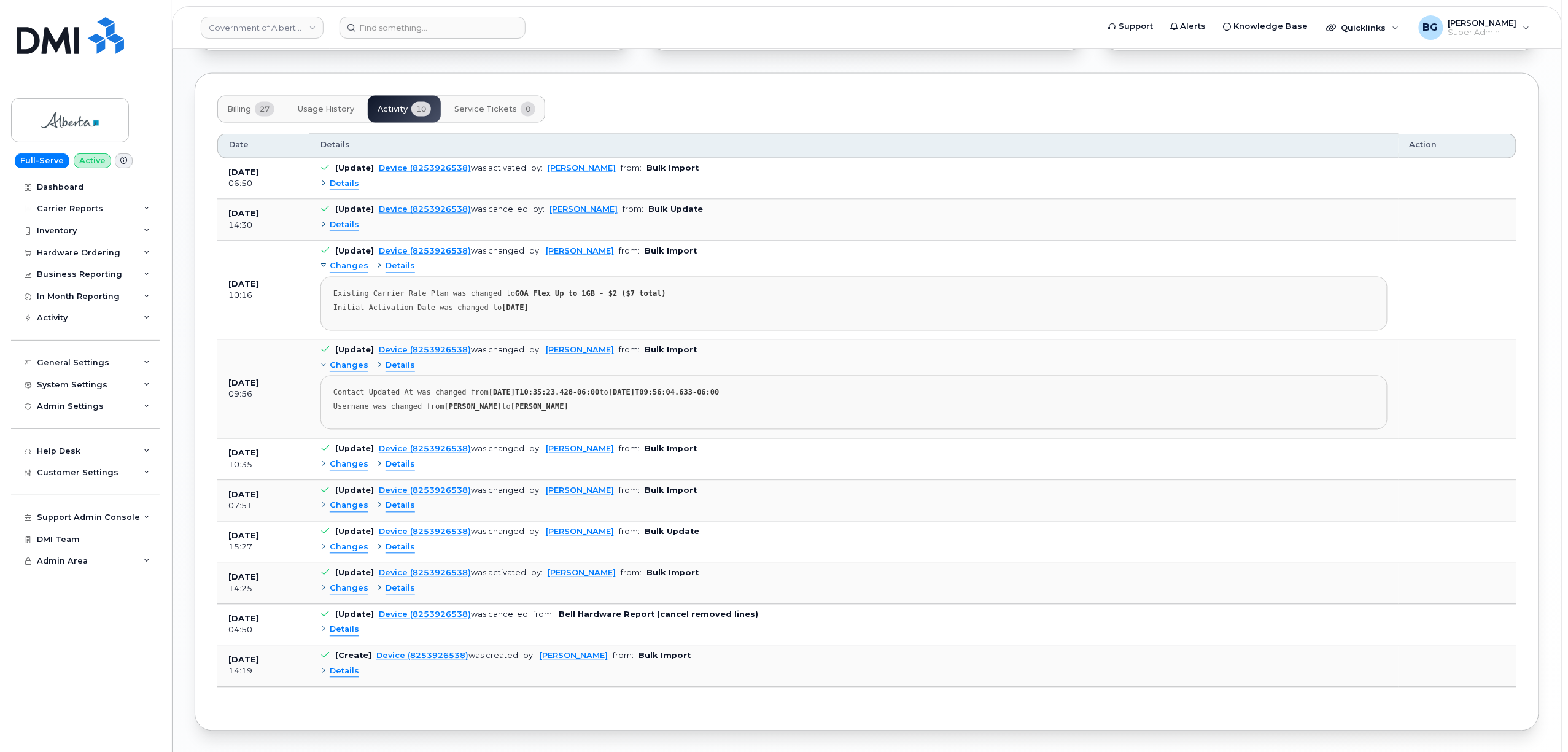
scroll to position [1022, 0]
click at [345, 676] on span "Details" at bounding box center [344, 670] width 30 height 12
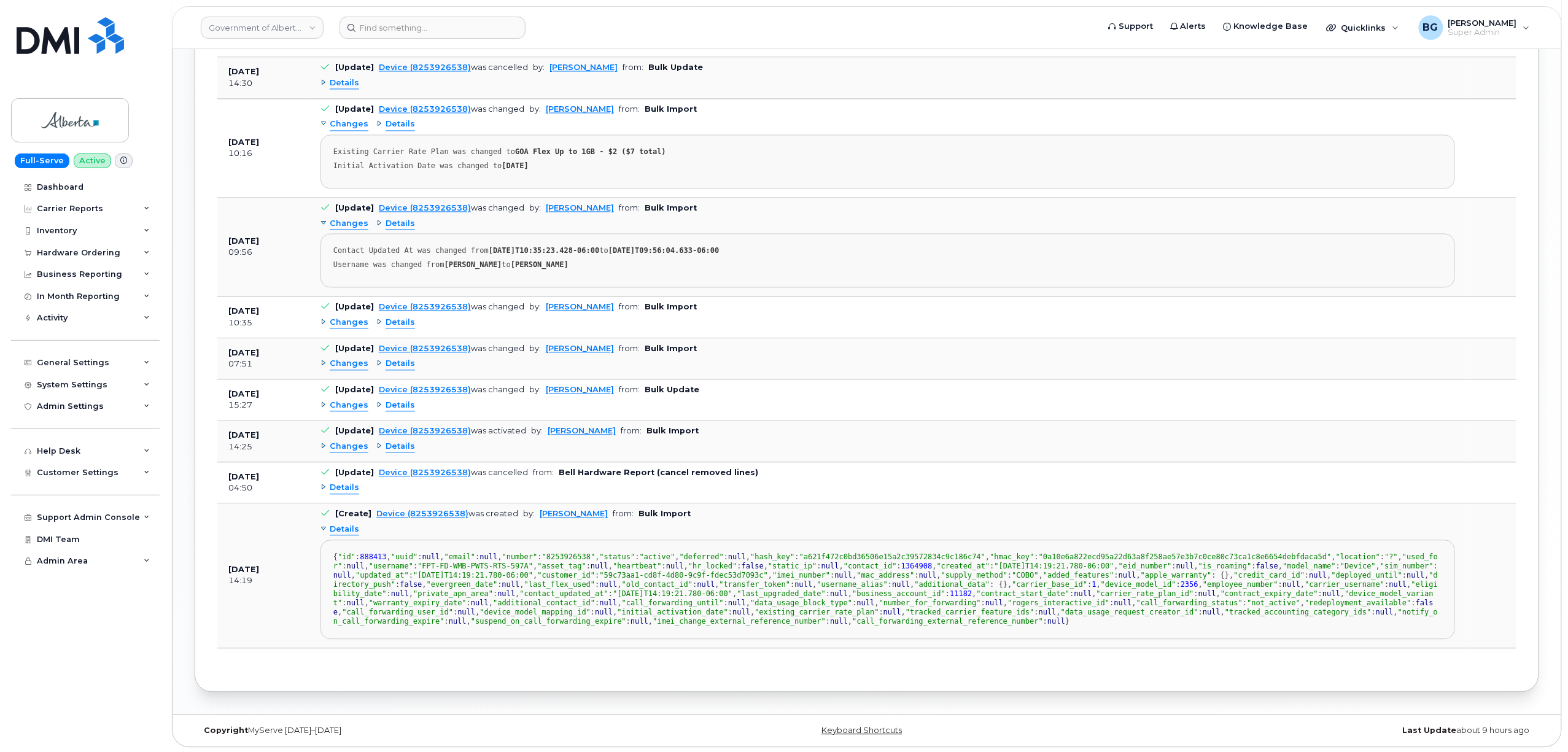
scroll to position [1131, 0]
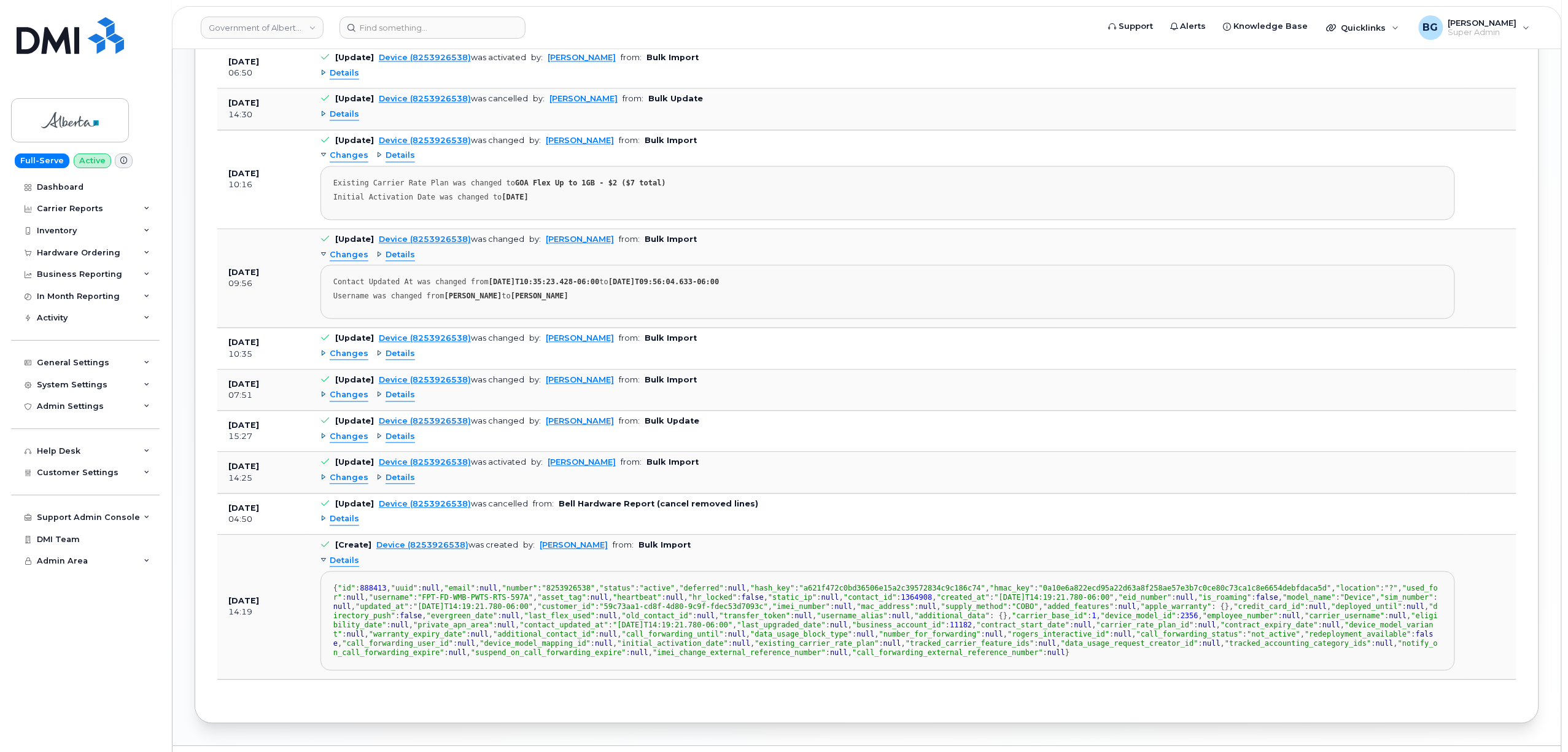
click at [344, 526] on span "Details" at bounding box center [344, 519] width 30 height 12
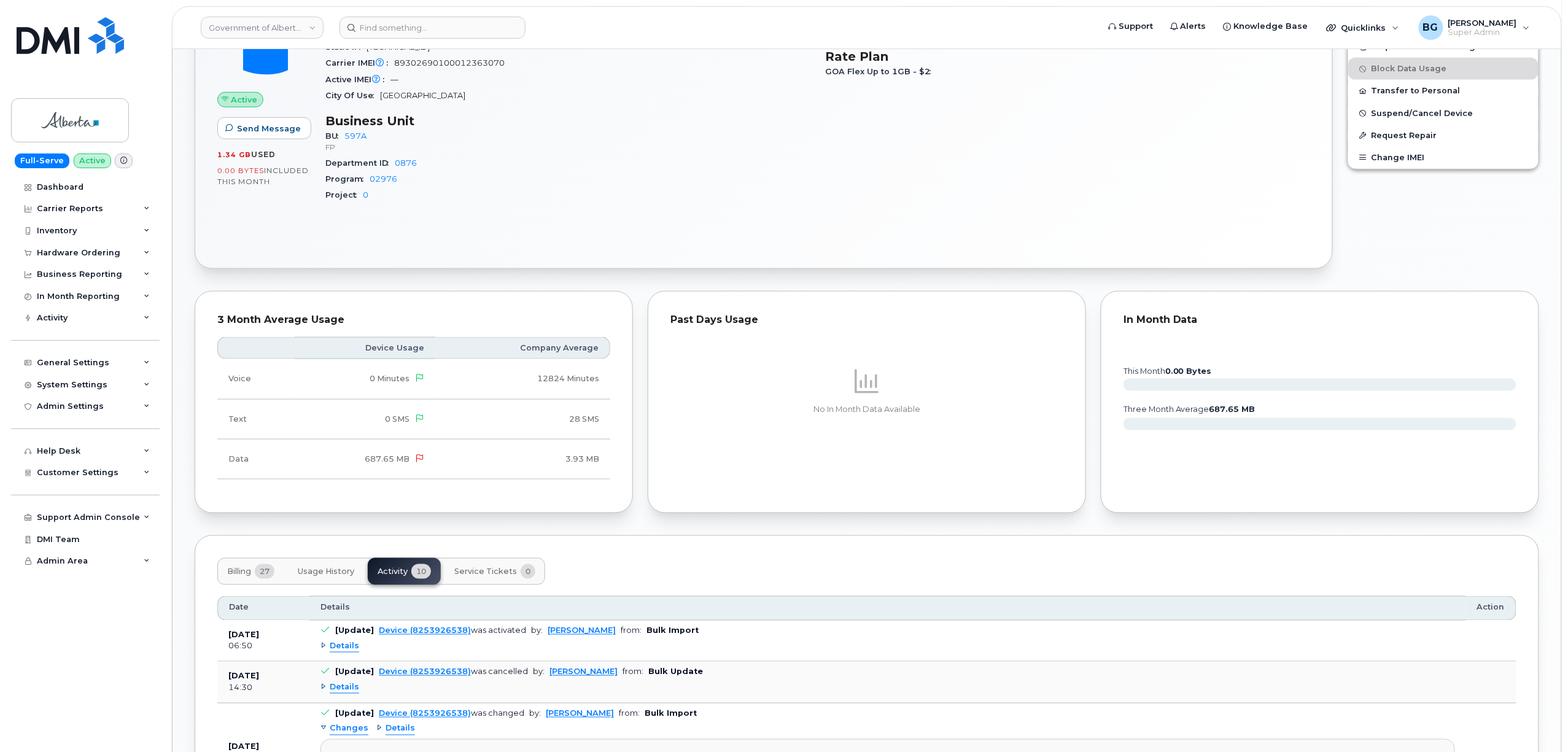
scroll to position [803, 0]
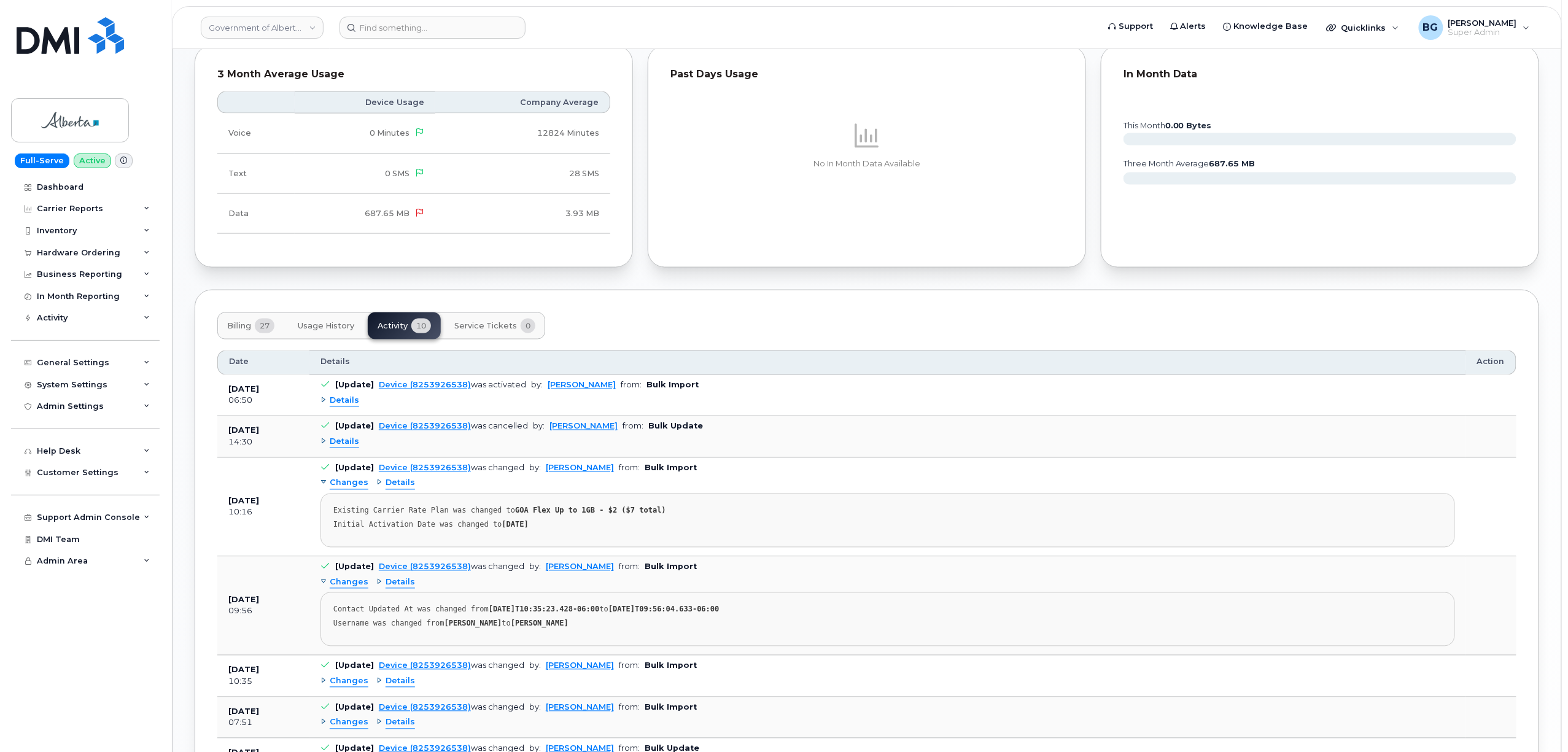
click at [347, 406] on span "Details" at bounding box center [344, 401] width 30 height 12
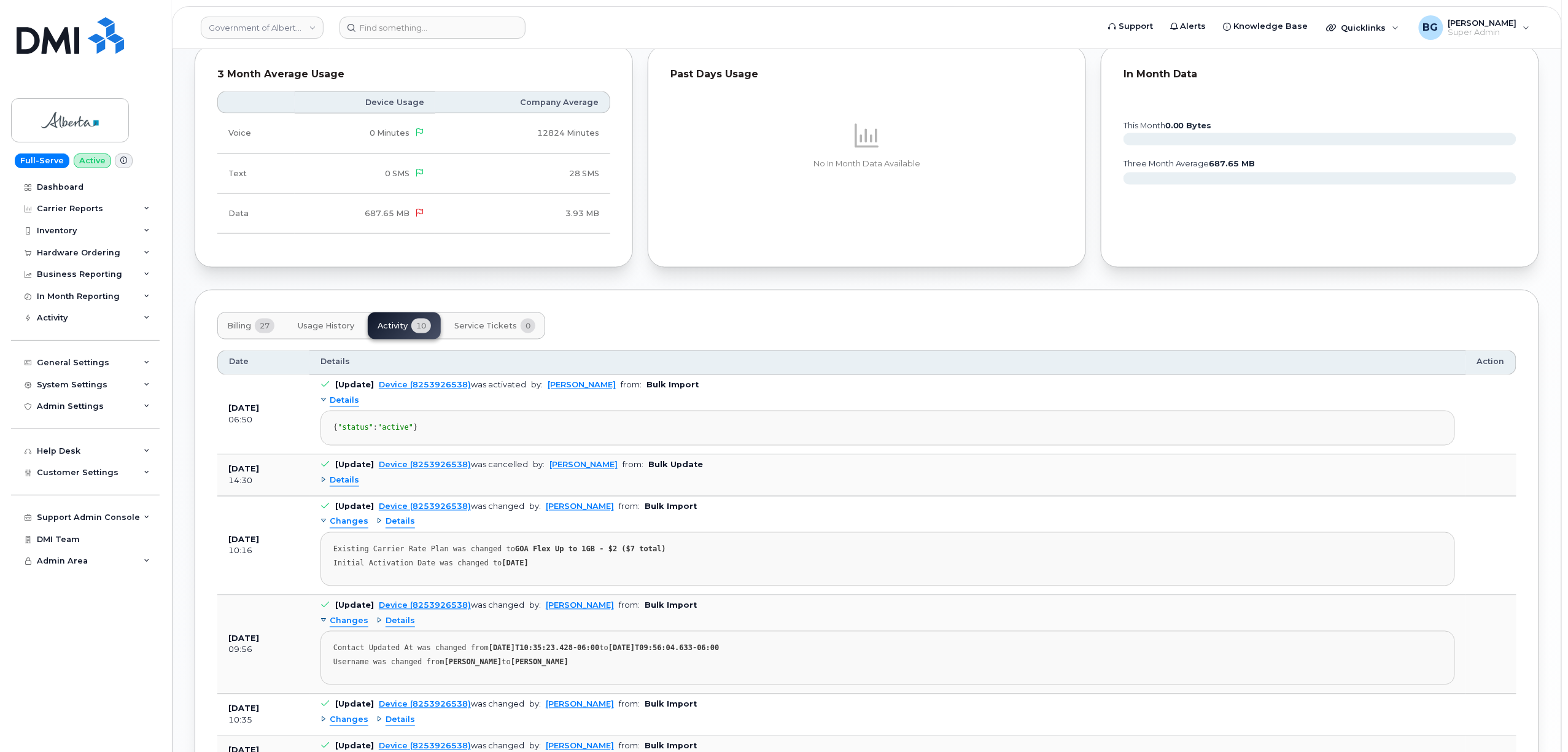
click at [346, 487] on span "Details" at bounding box center [344, 481] width 30 height 12
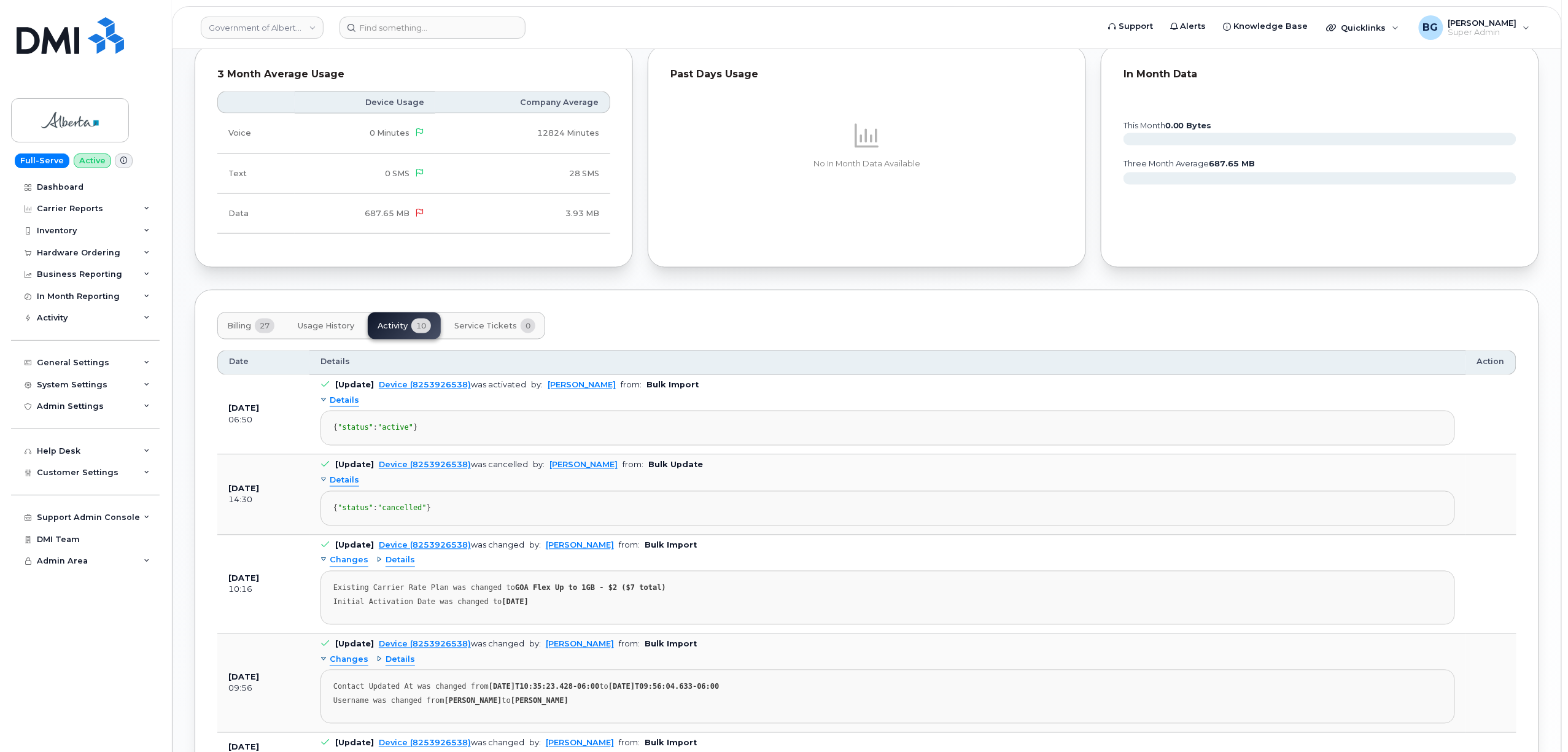
click at [342, 403] on span "Details" at bounding box center [344, 401] width 30 height 12
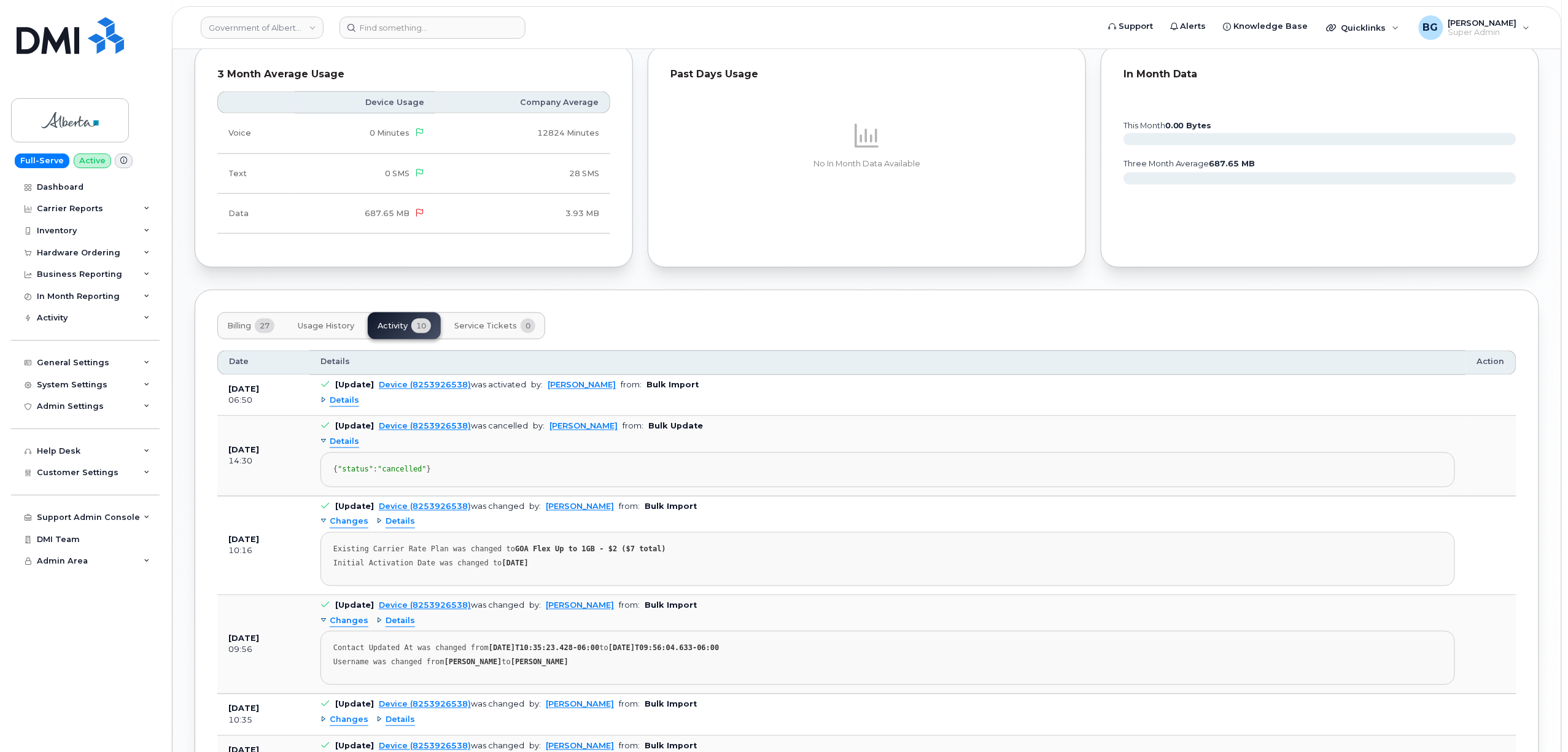
click at [344, 444] on span "Details" at bounding box center [344, 442] width 30 height 12
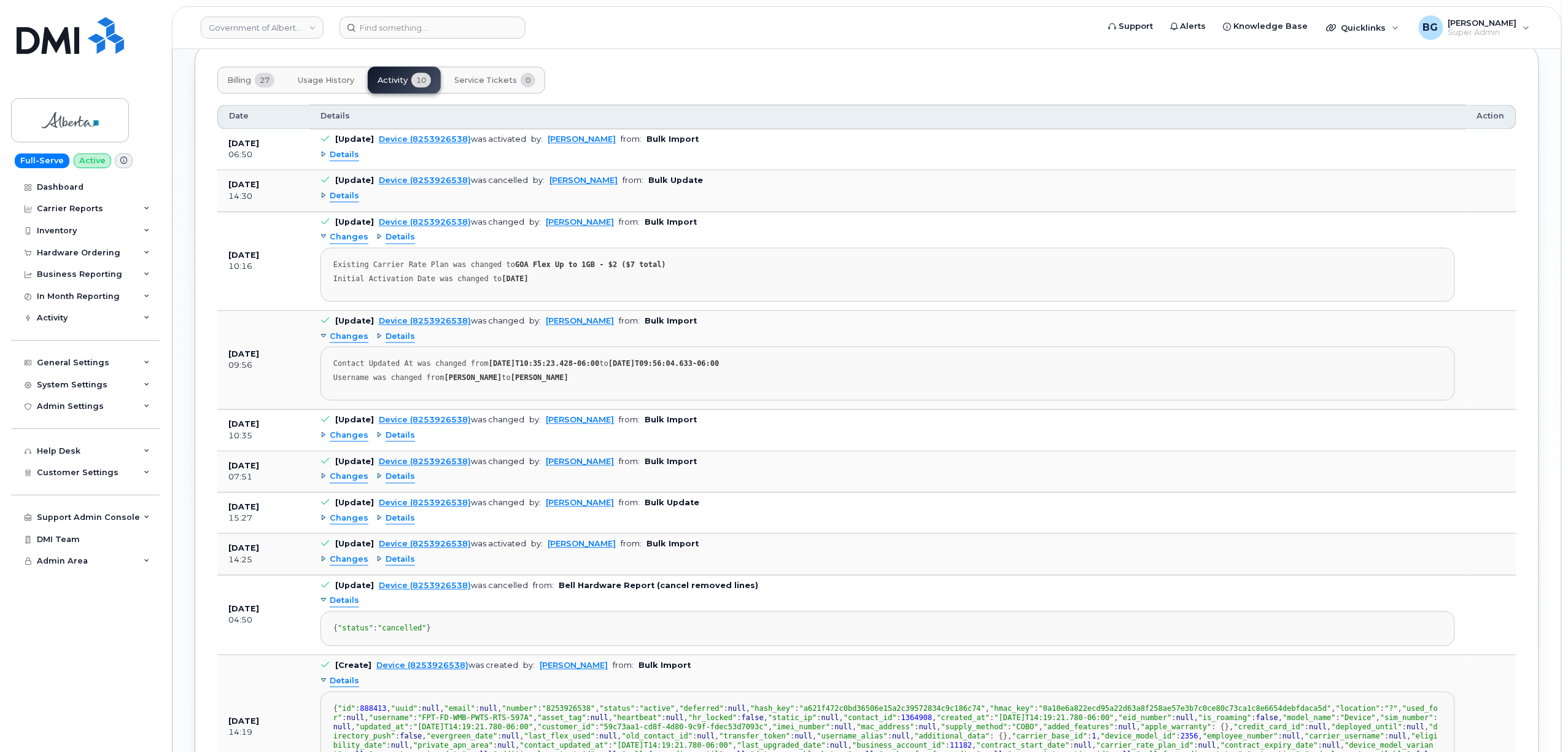
scroll to position [1076, 0]
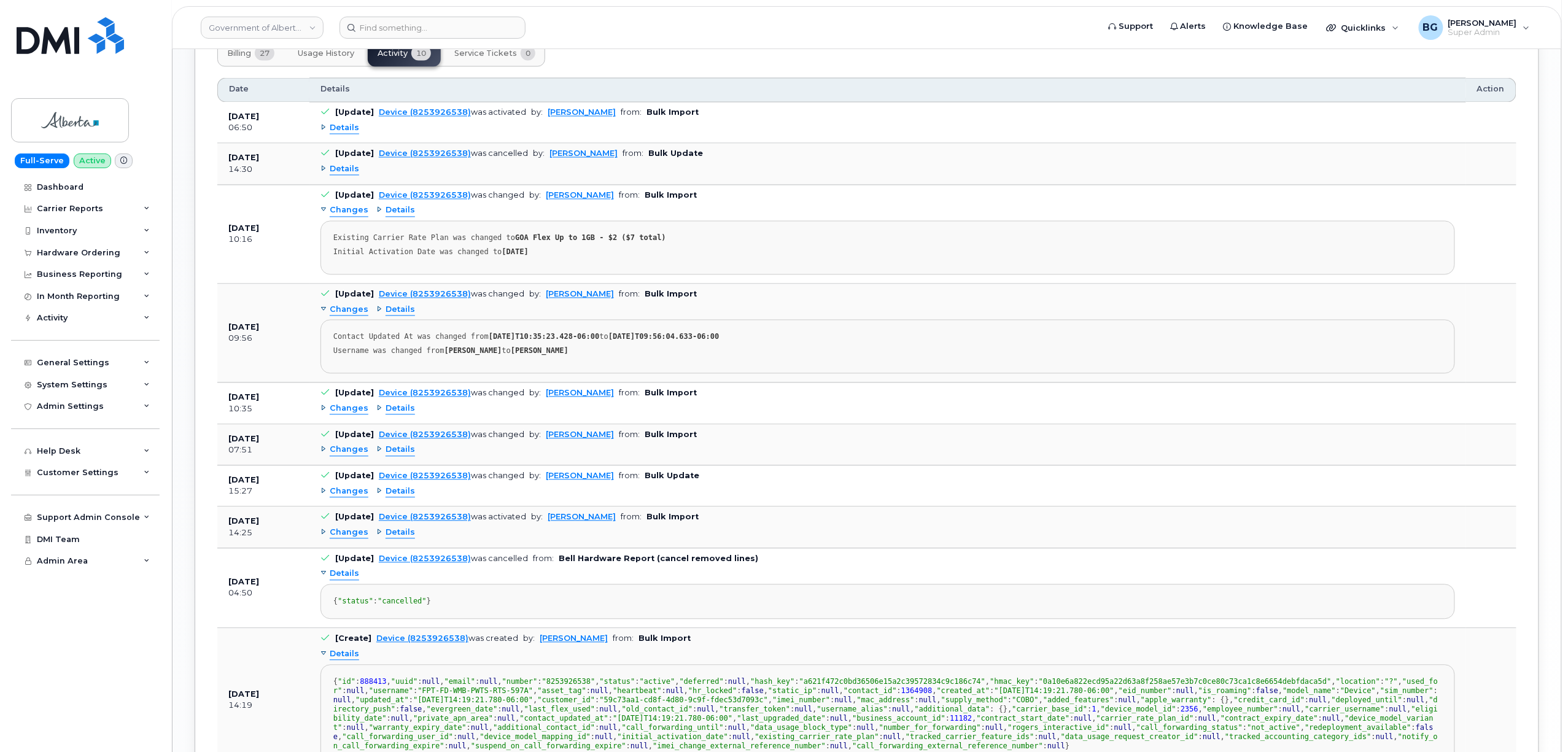
click at [403, 415] on span "Details" at bounding box center [400, 409] width 30 height 12
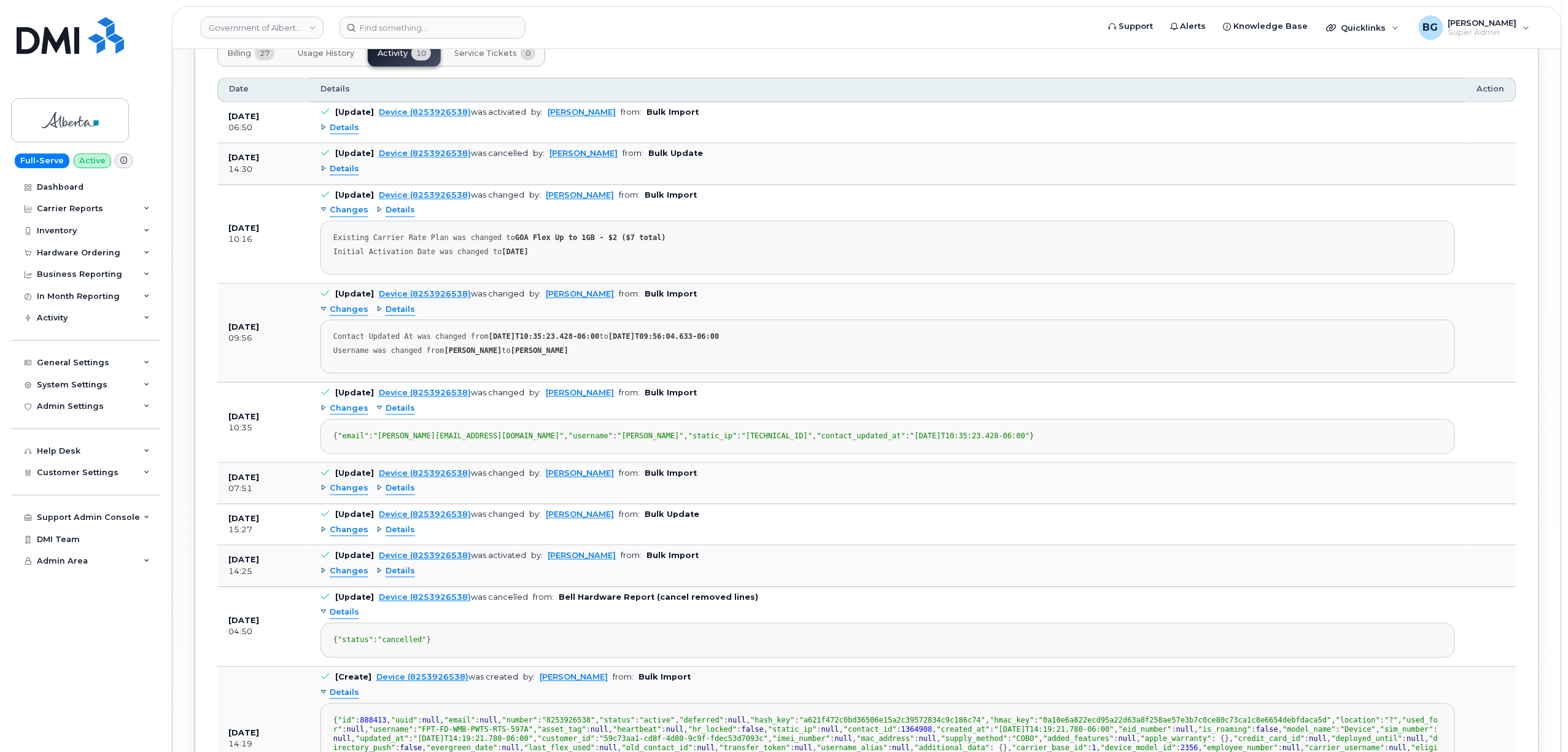
click at [355, 413] on span "Changes" at bounding box center [349, 409] width 38 height 12
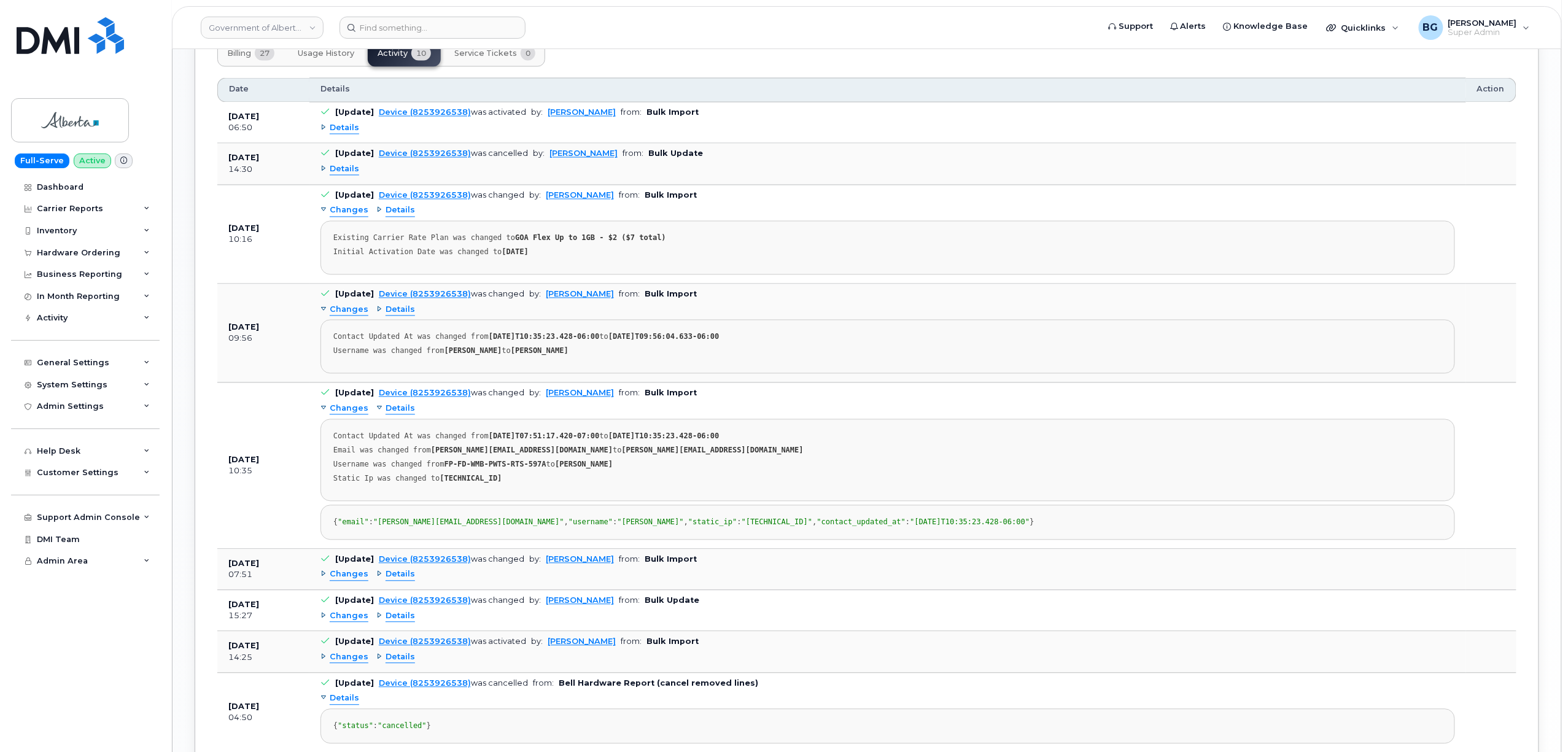
click at [401, 415] on span "Details" at bounding box center [400, 409] width 30 height 12
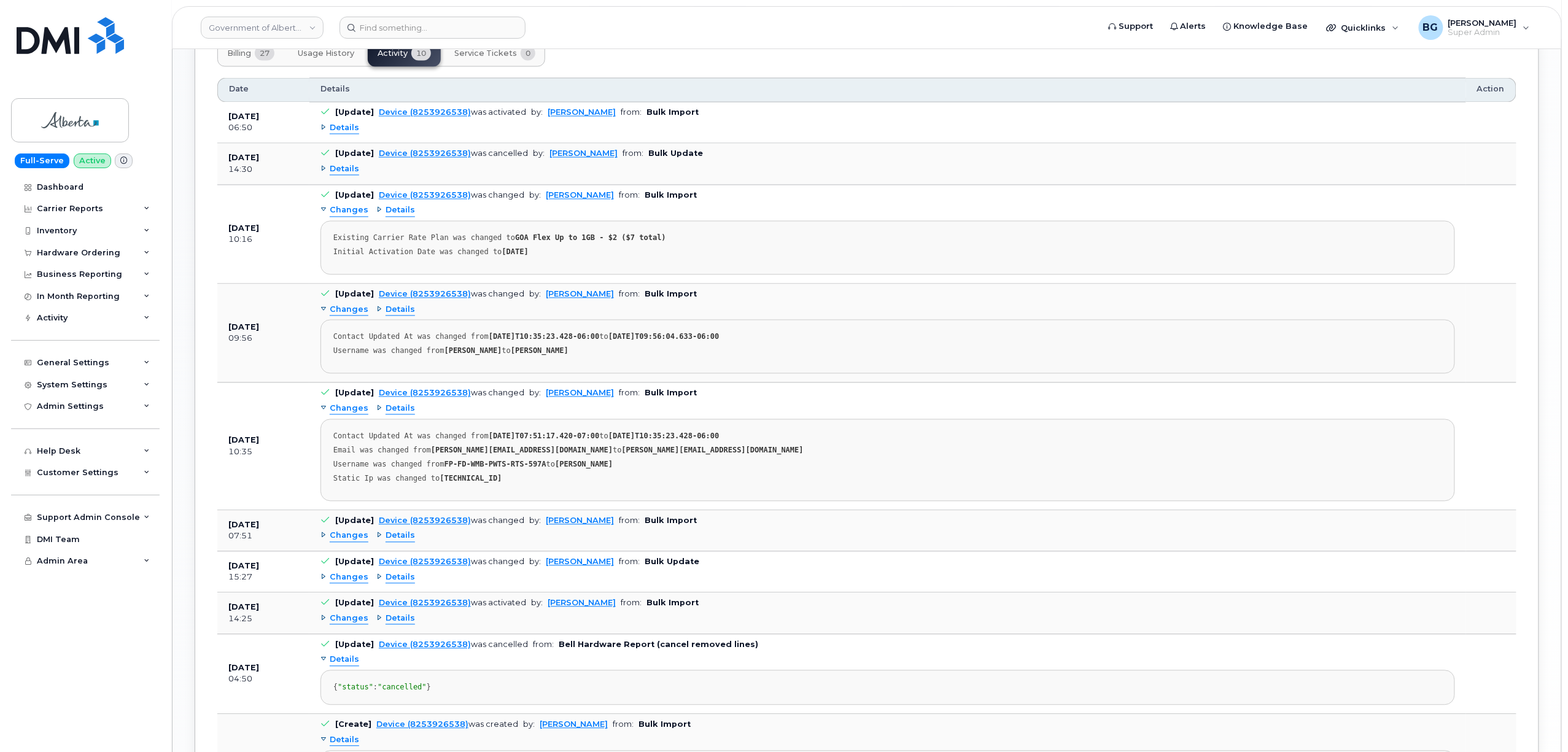
click at [347, 541] on span "Changes" at bounding box center [349, 536] width 38 height 12
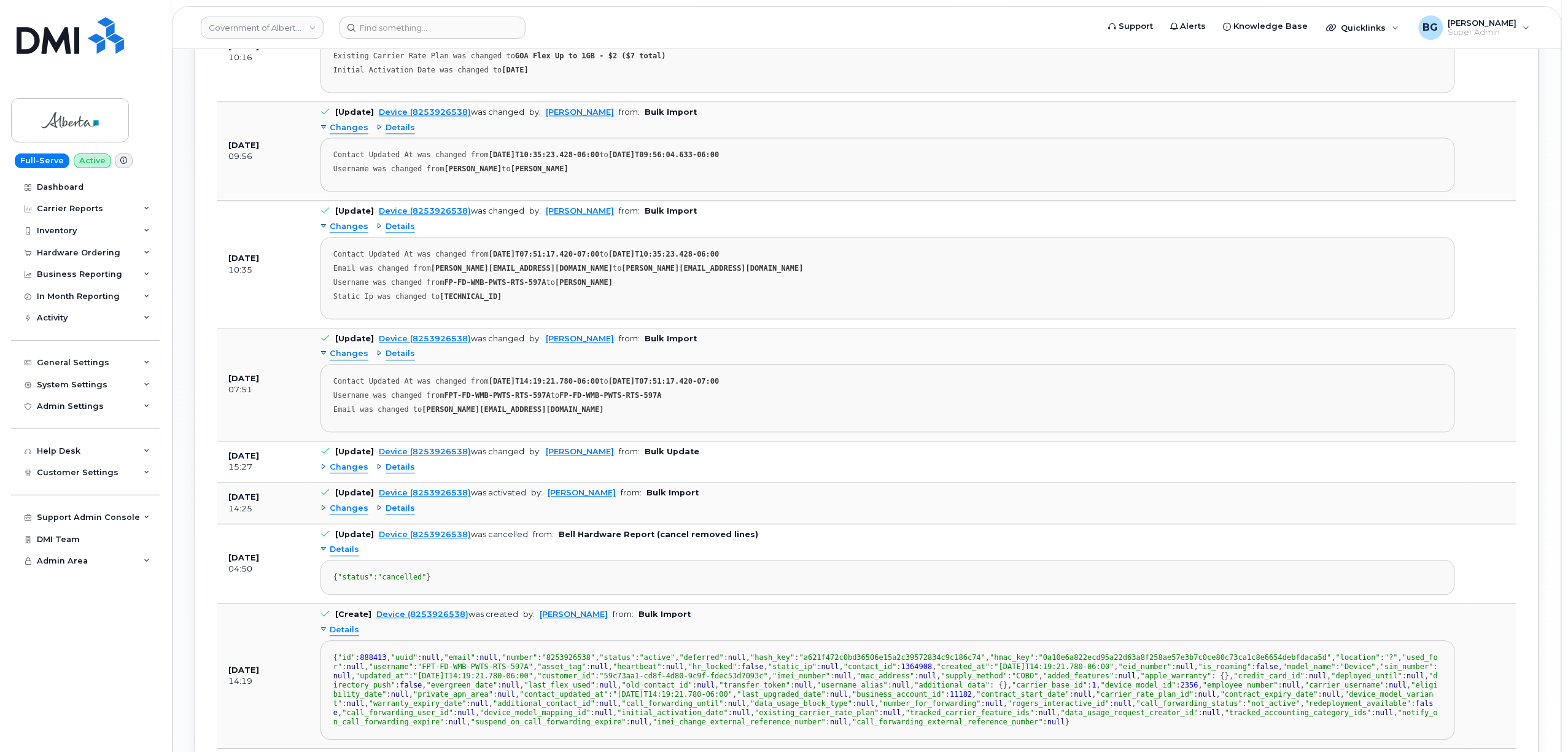
scroll to position [1294, 0]
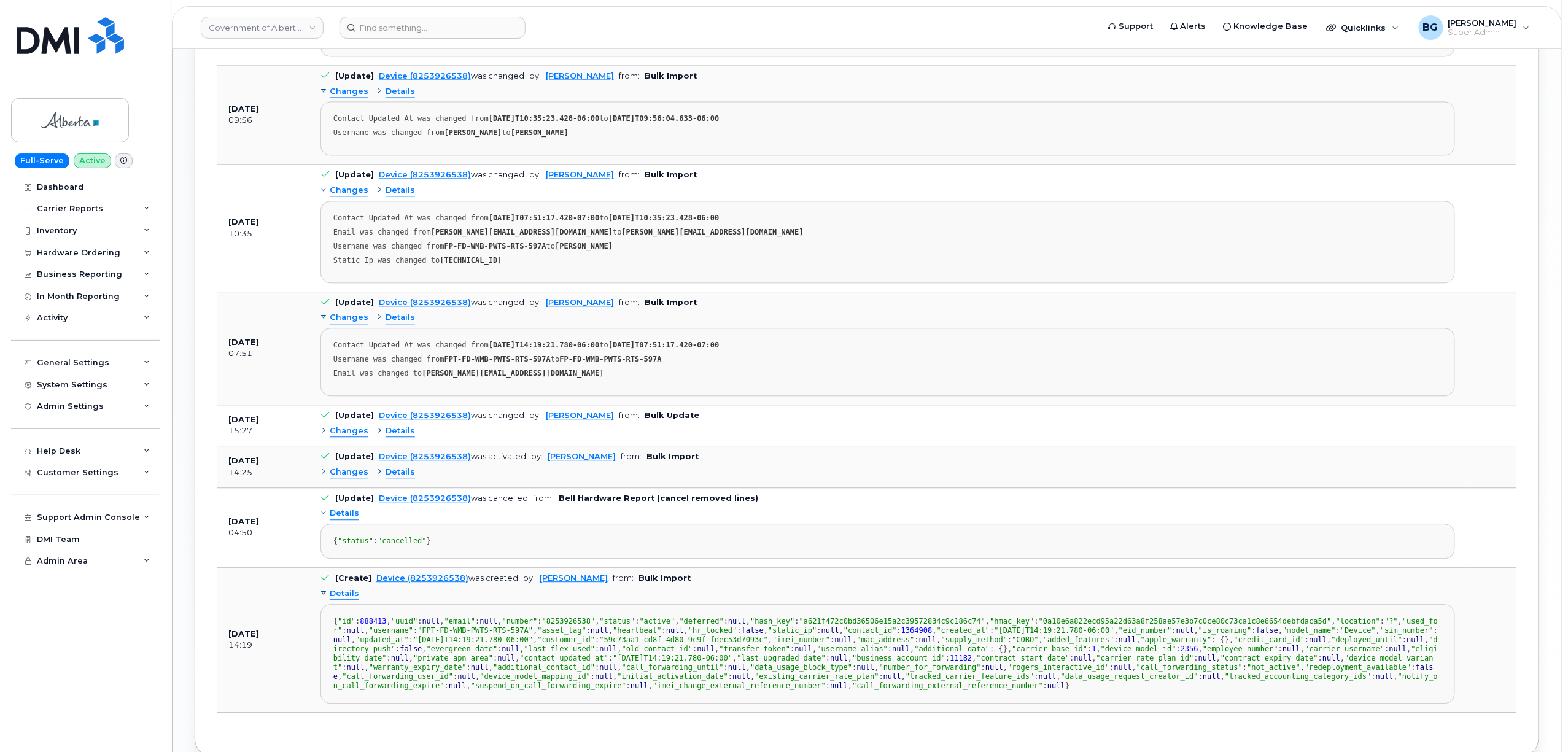
click at [344, 478] on span "Changes" at bounding box center [349, 472] width 38 height 12
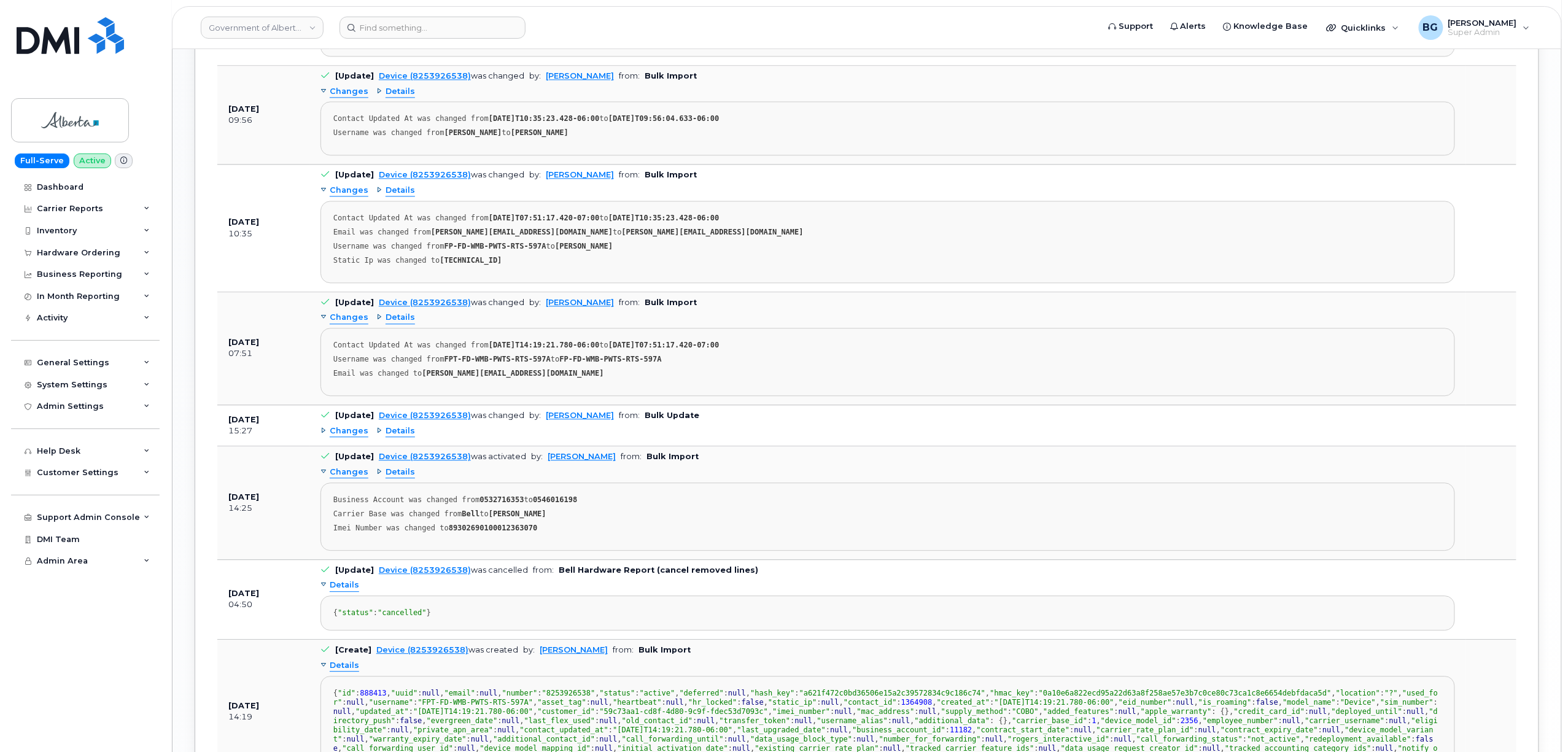
click at [344, 437] on span "Changes" at bounding box center [349, 431] width 38 height 12
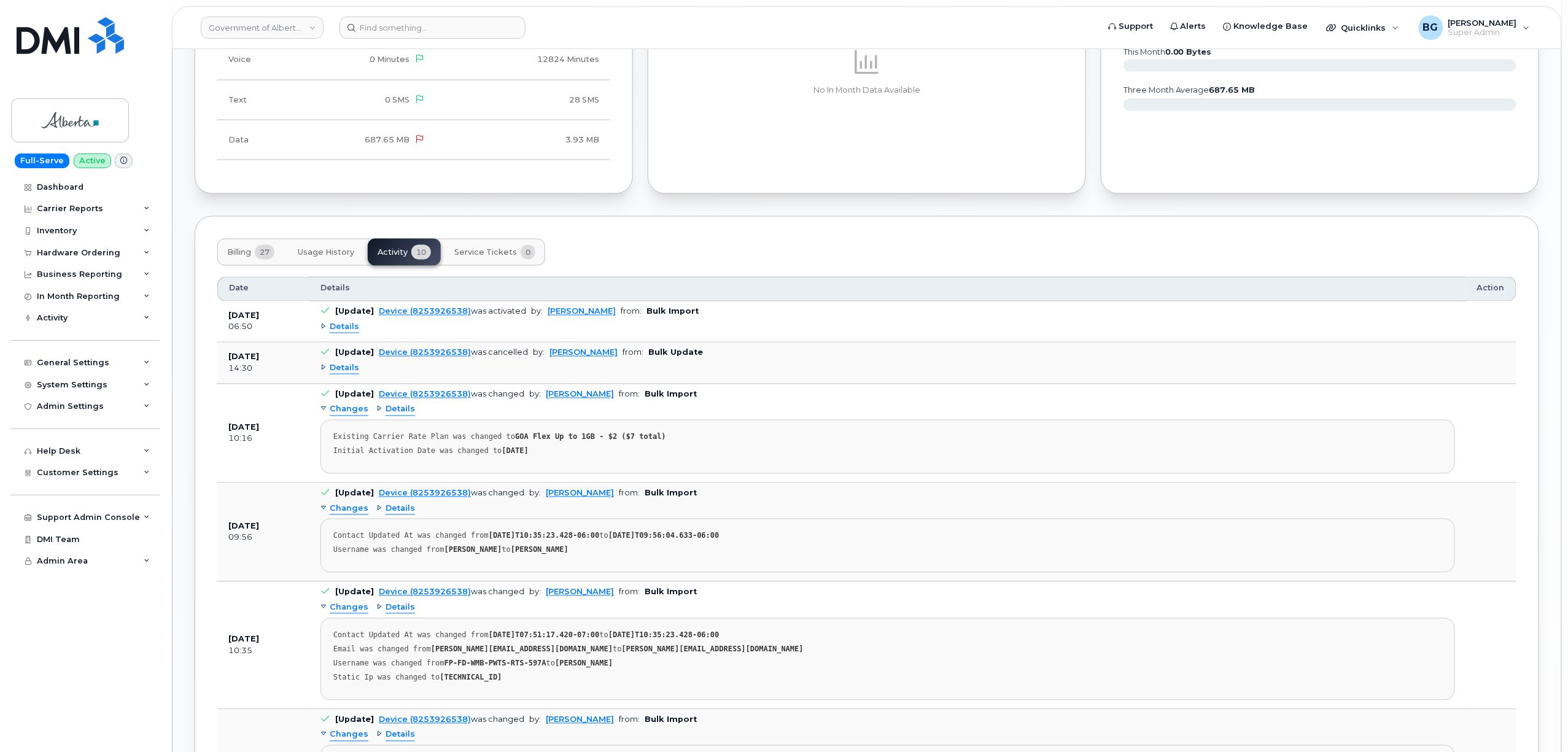
scroll to position [858, 0]
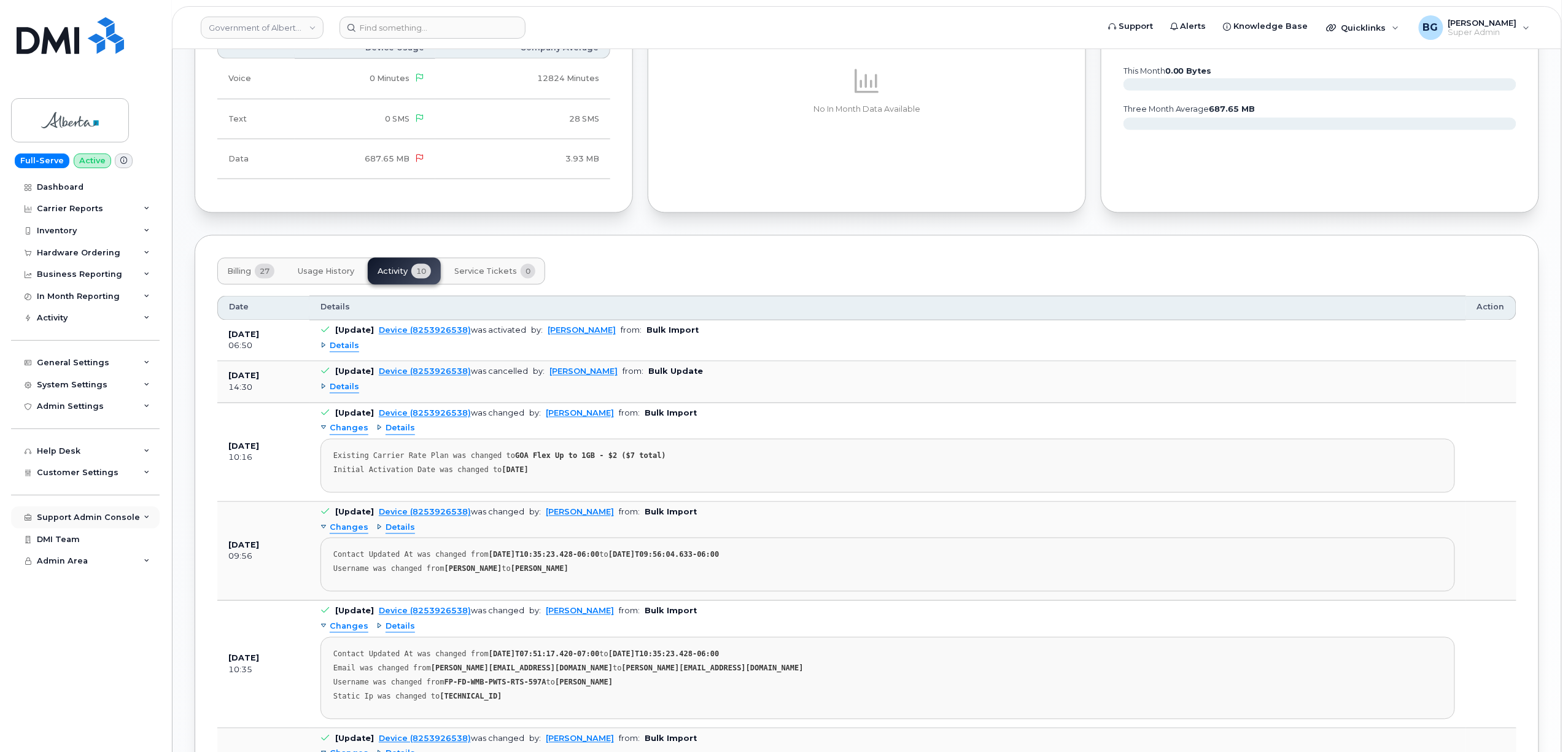
click at [60, 514] on div "Support Admin Console" at bounding box center [88, 517] width 103 height 10
click at [55, 467] on div "Customer Settings" at bounding box center [85, 472] width 149 height 22
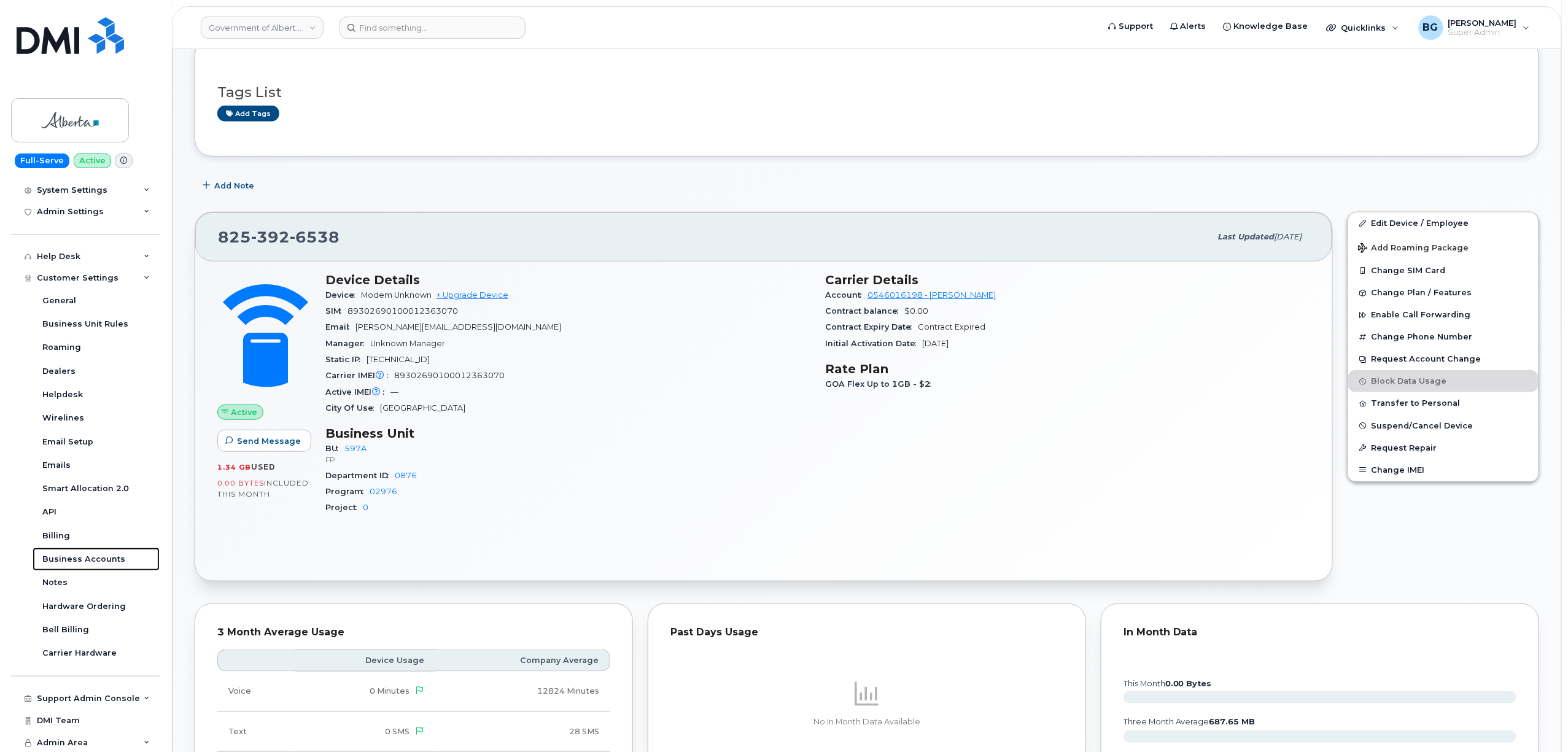
scroll to position [0, 0]
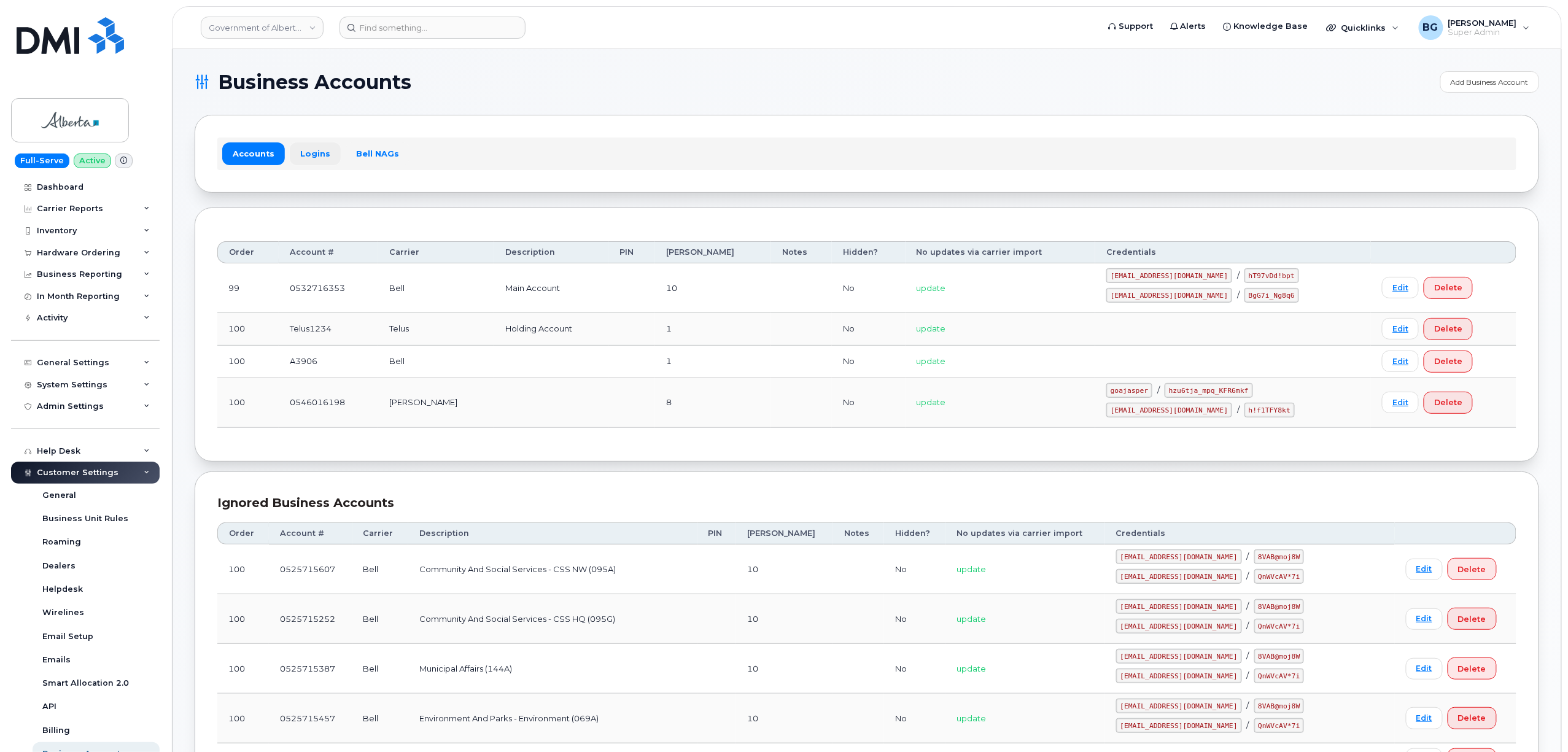
click at [318, 155] on link "Logins" at bounding box center [315, 153] width 51 height 22
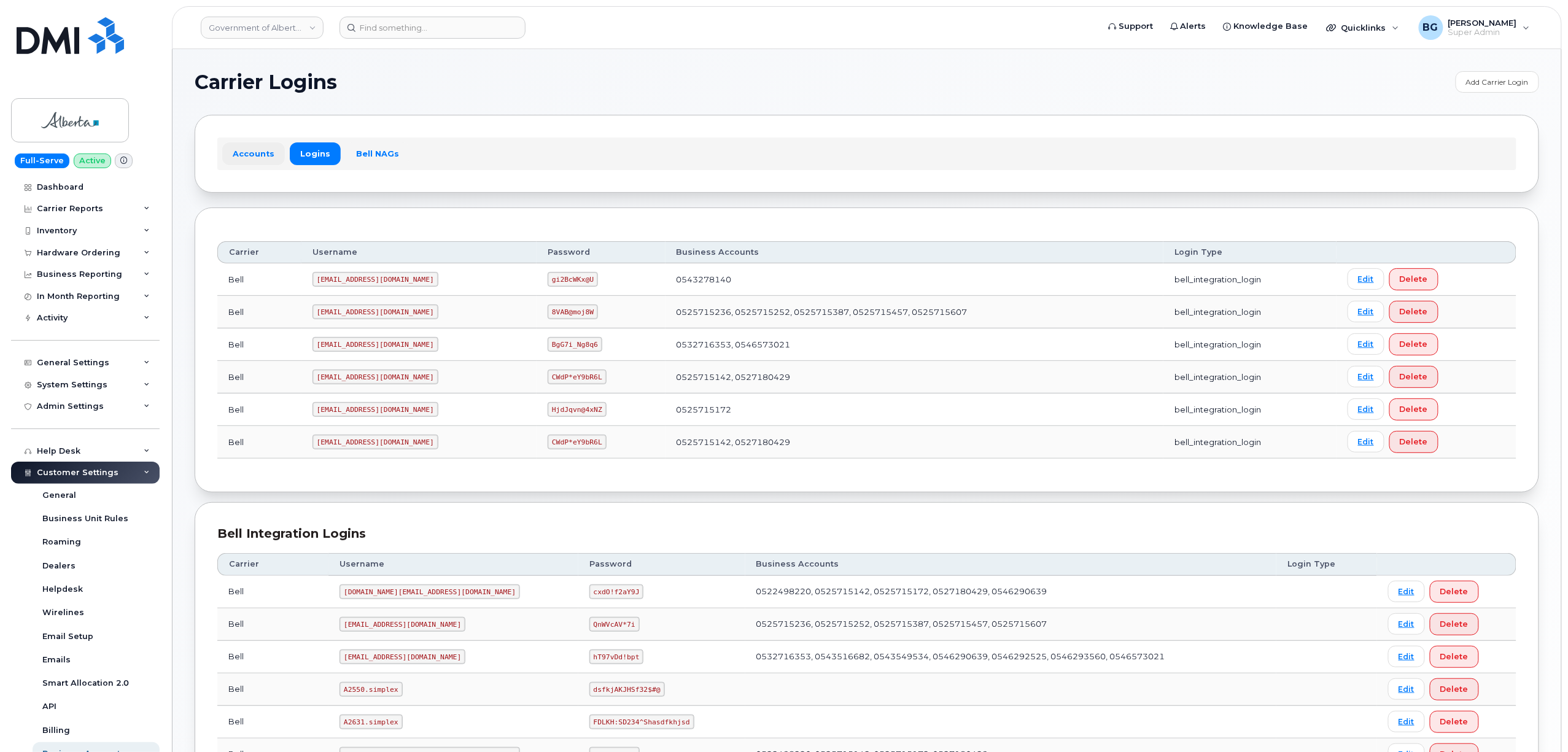
click at [252, 150] on link "Accounts" at bounding box center [254, 153] width 63 height 22
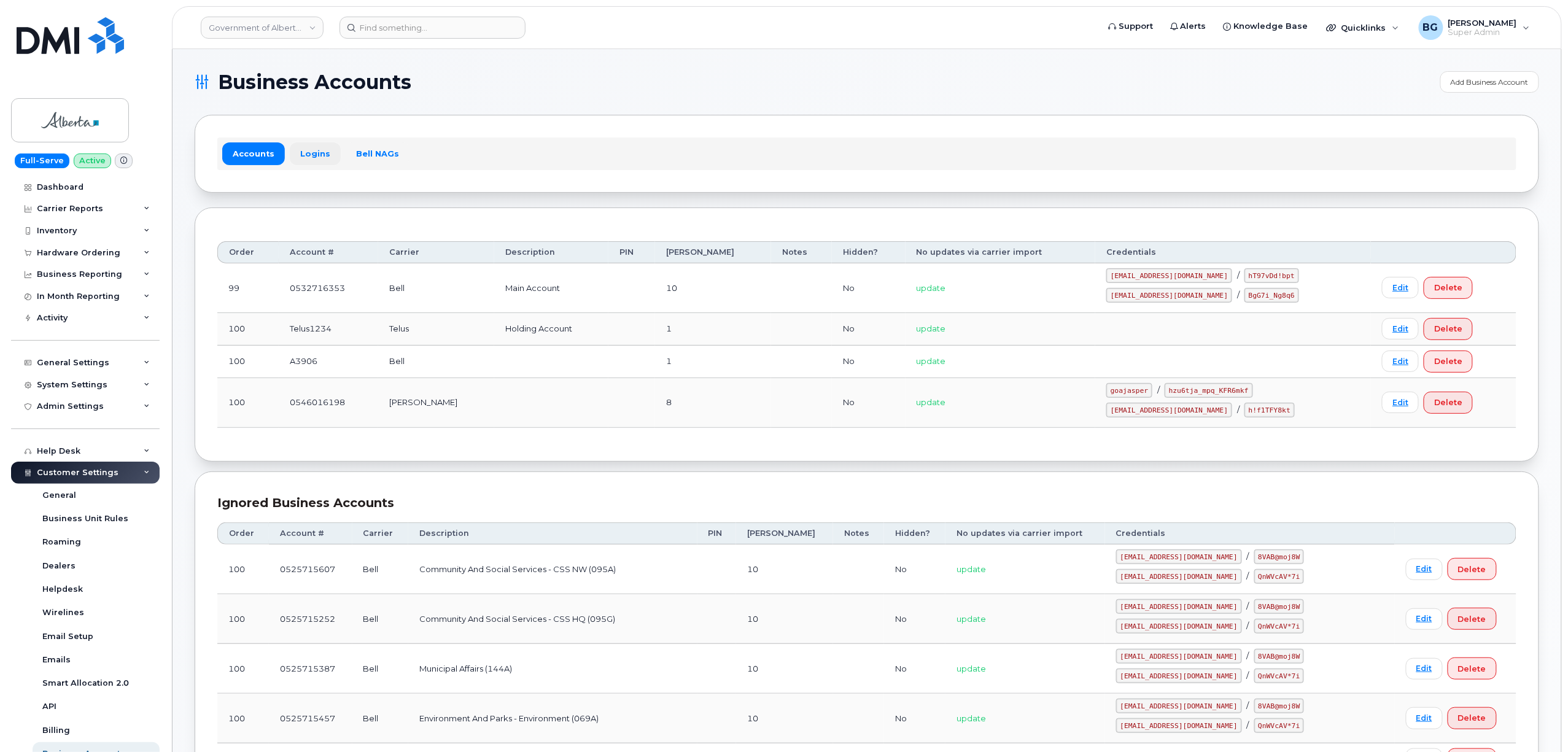
click at [308, 156] on link "Logins" at bounding box center [315, 153] width 51 height 22
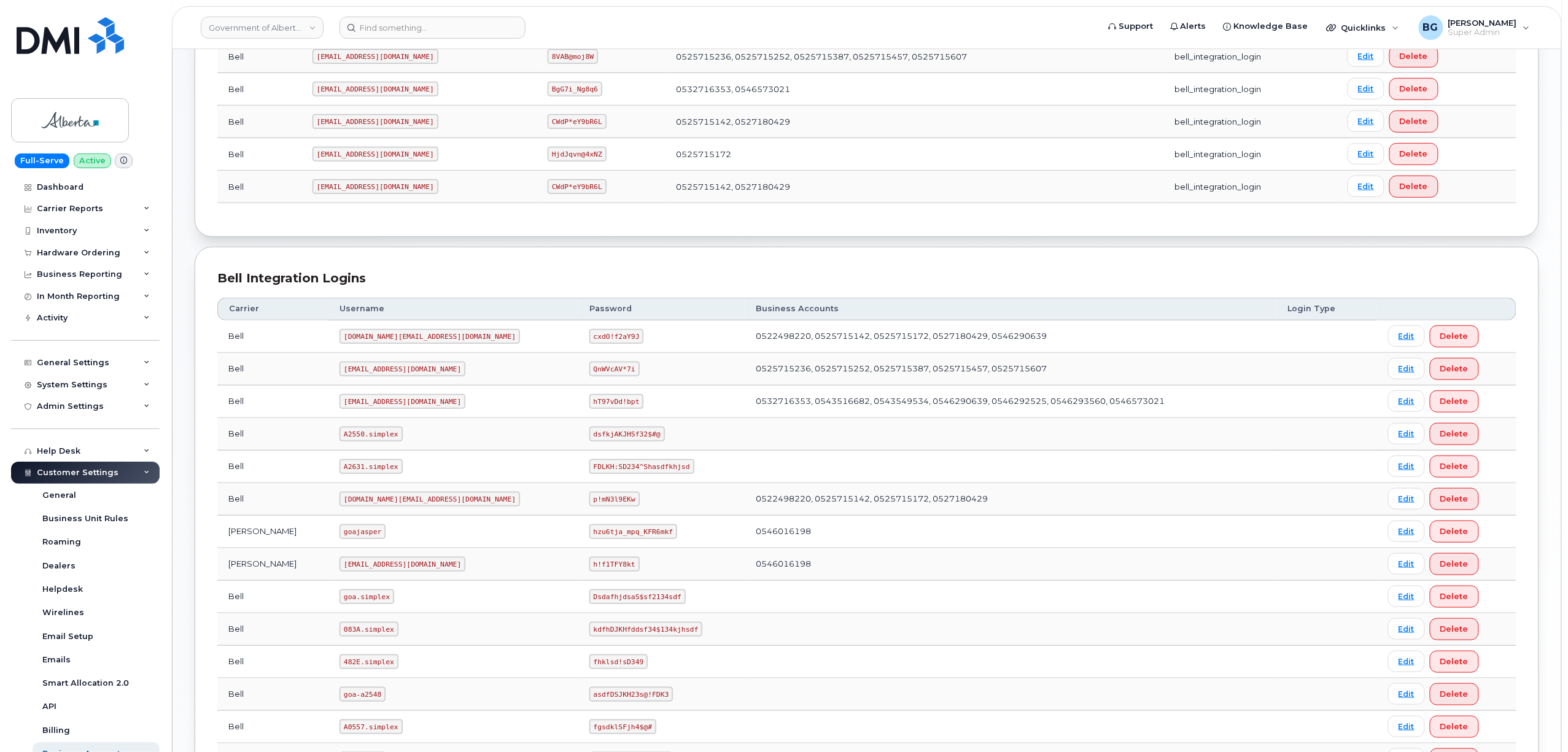
scroll to position [272, 0]
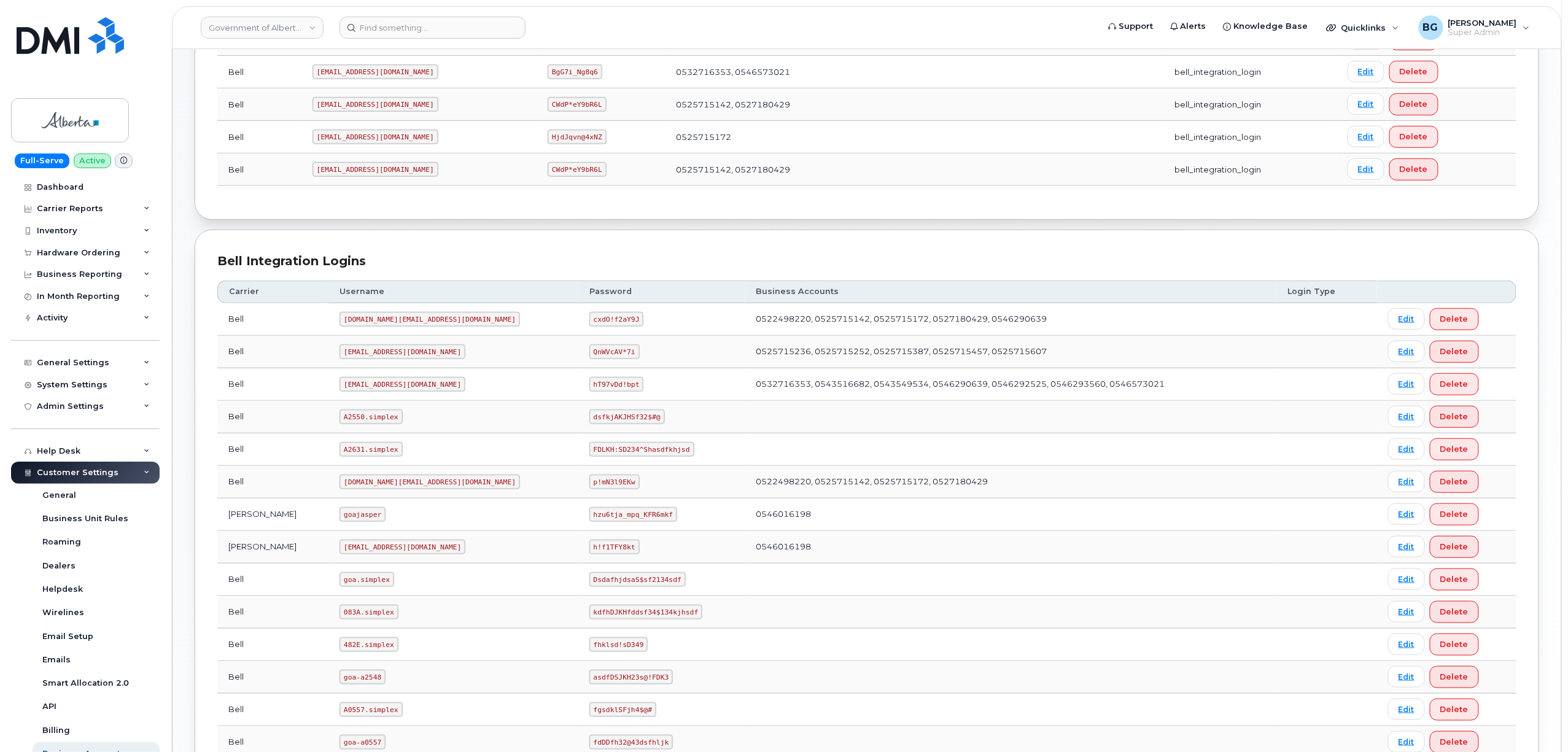
click at [339, 521] on code "goajasper" at bounding box center [362, 514] width 46 height 15
copy code "goajasper"
click at [589, 519] on code "hzu6tja_mpq_KFR6mkf" at bounding box center [633, 514] width 88 height 15
drag, startPoint x: 502, startPoint y: 519, endPoint x: 559, endPoint y: 516, distance: 57.1
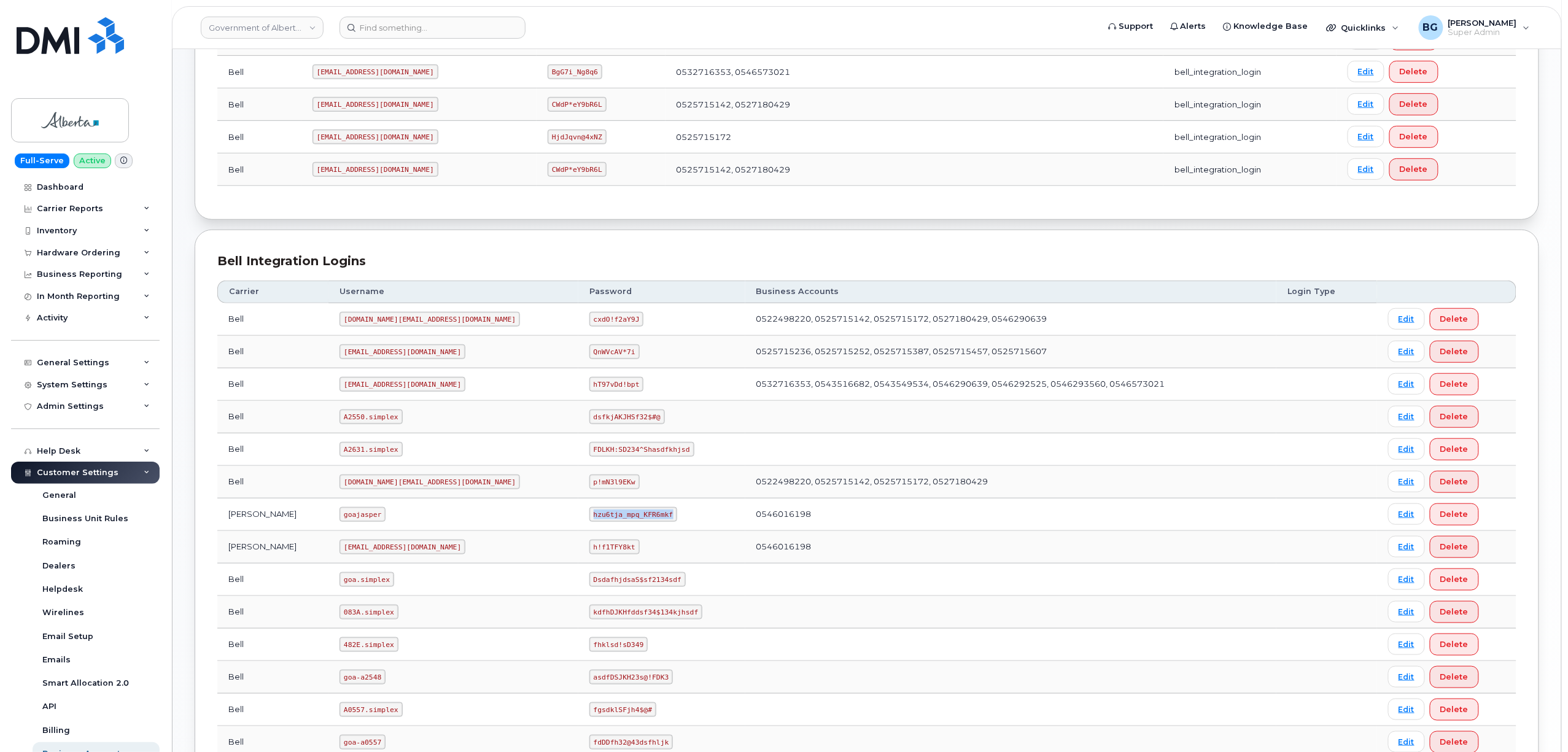
click at [589, 516] on code "hzu6tja_mpq_KFR6mkf" at bounding box center [633, 514] width 88 height 15
copy code "hzu6tja_mpq_KFR6mkf"
click at [728, 235] on div "Bell Integration Logins Carrier Username Password Business Accounts Login Type …" at bounding box center [867, 576] width 1345 height 693
click at [55, 228] on div "Inventory" at bounding box center [56, 230] width 40 height 10
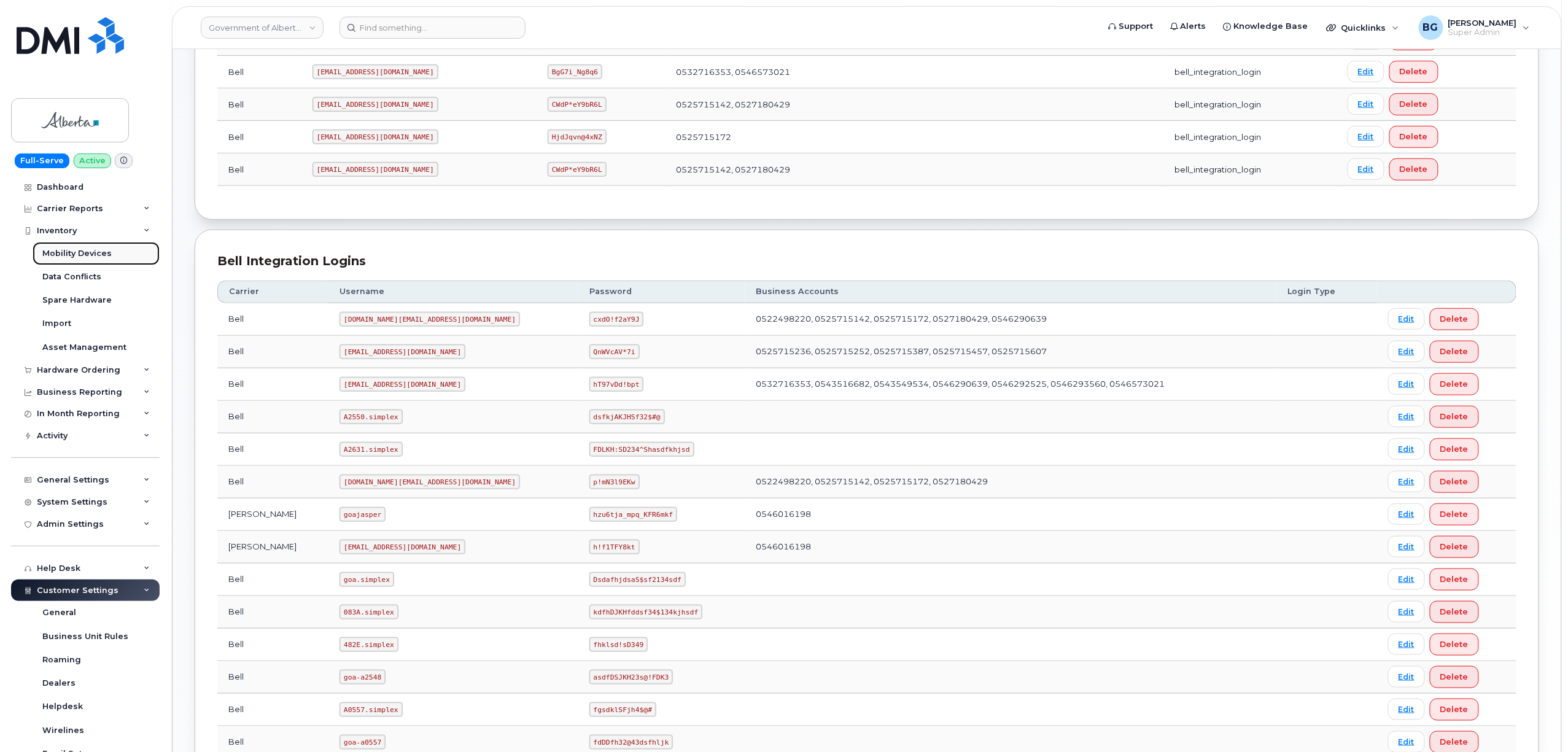
click at [60, 251] on div "Mobility Devices" at bounding box center [77, 253] width 69 height 11
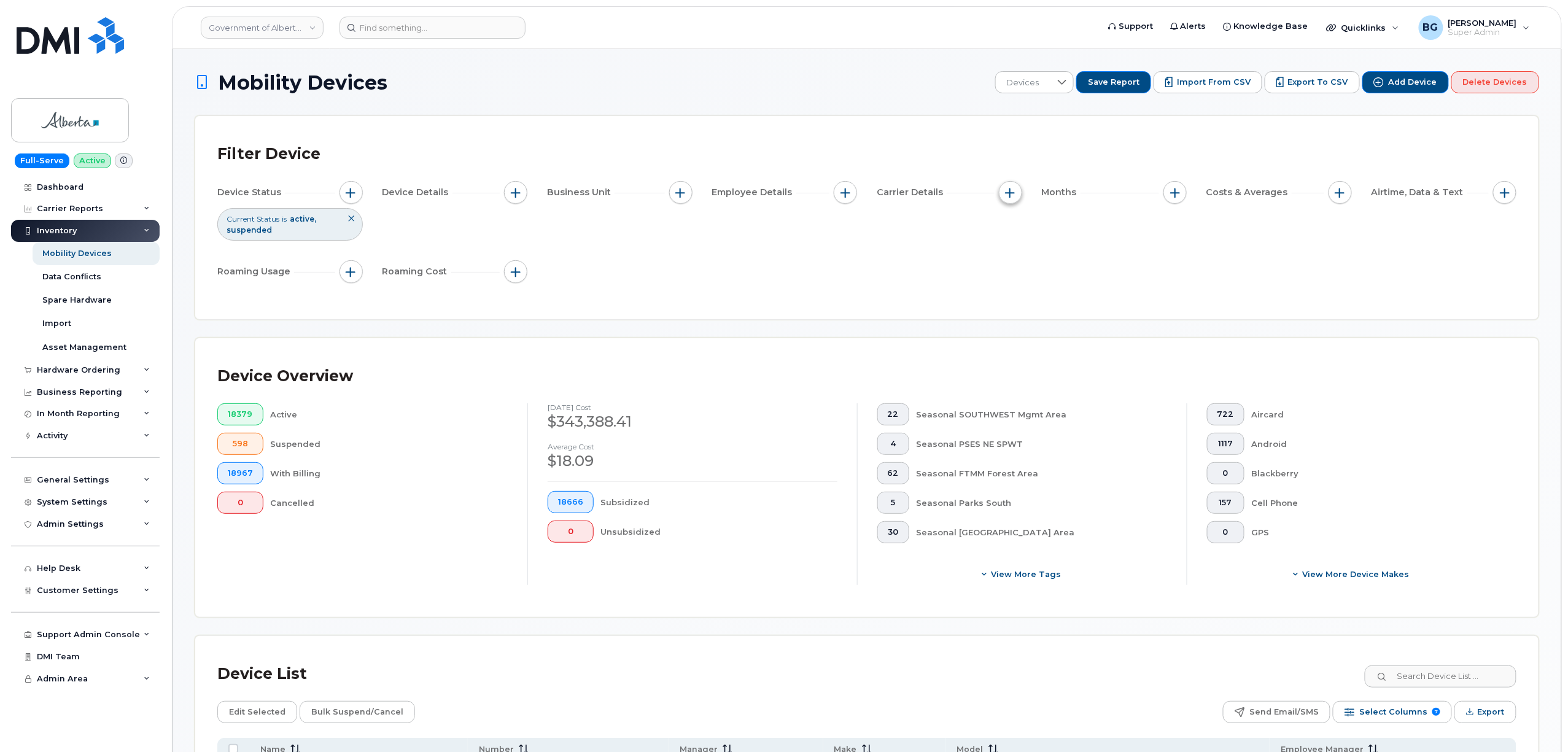
click at [1012, 192] on span "button" at bounding box center [1010, 192] width 10 height 10
click at [1018, 251] on input "Account Number" at bounding box center [1013, 249] width 10 height 10
checkbox input "true"
click at [1060, 298] on div "empty" at bounding box center [1083, 299] width 110 height 21
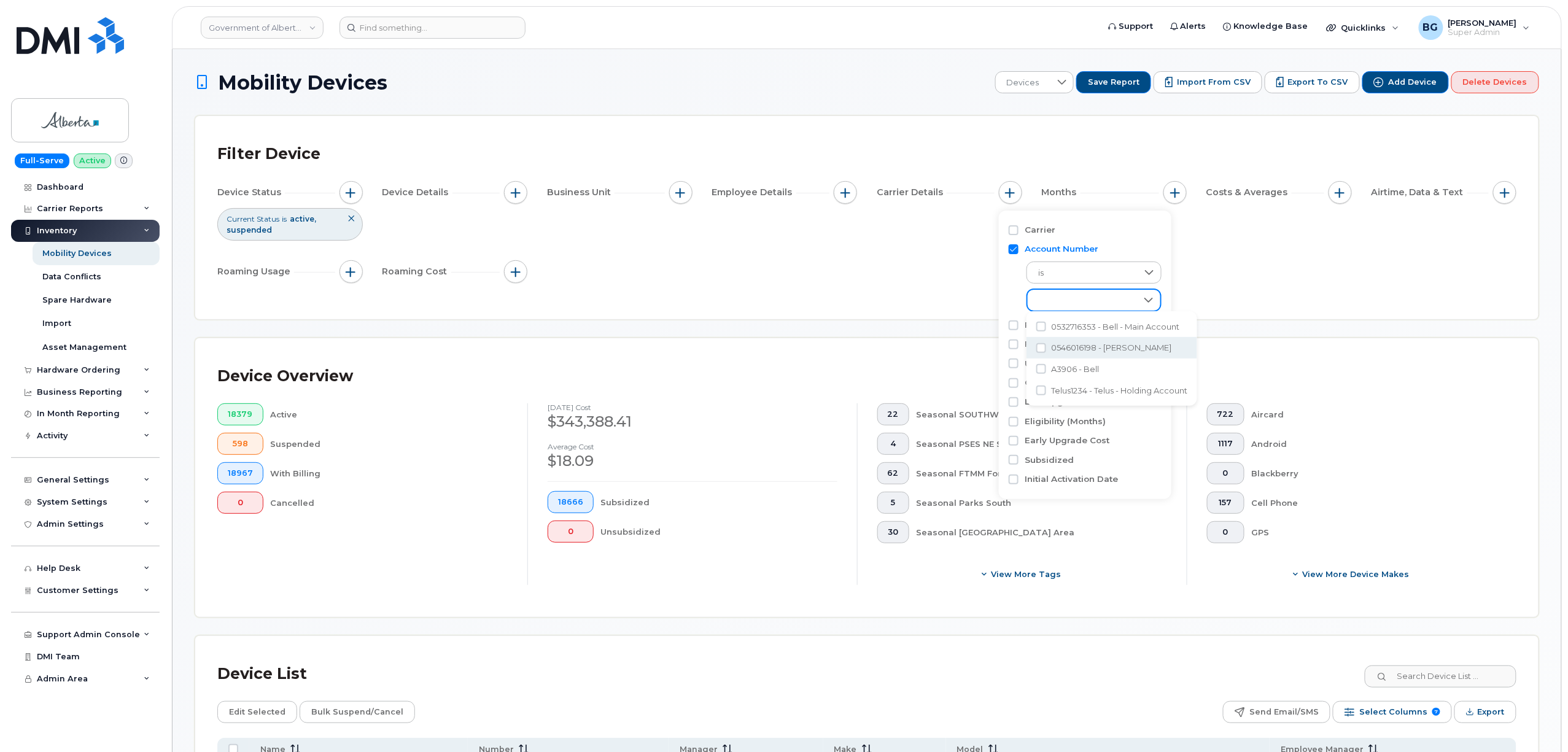
click at [1072, 342] on span "0546016198 - Jasper Bell" at bounding box center [1111, 347] width 121 height 12
checkbox input "true"
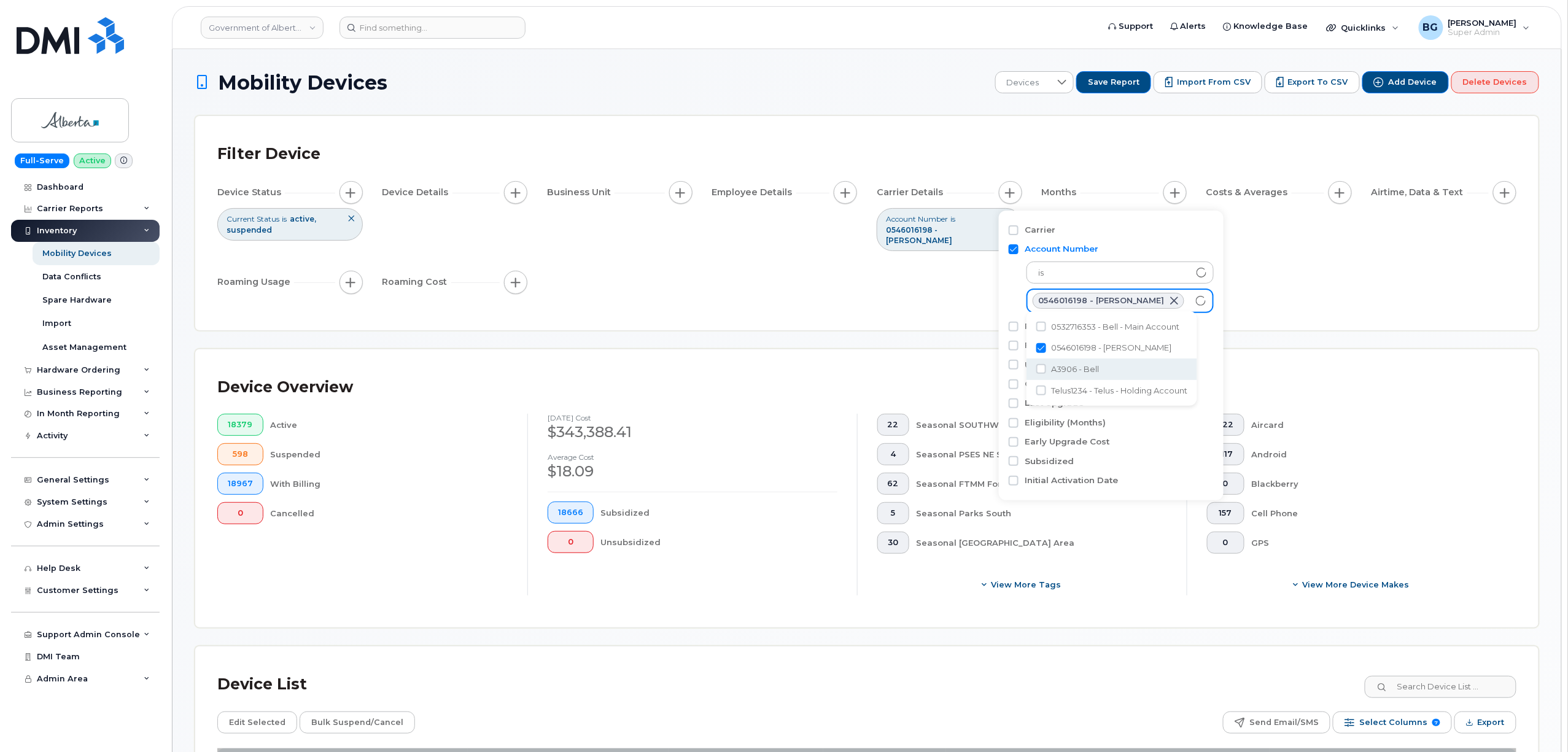
click at [878, 129] on div "Filter Device Device Status Current Status is active suspended Device Details B…" at bounding box center [866, 223] width 1344 height 214
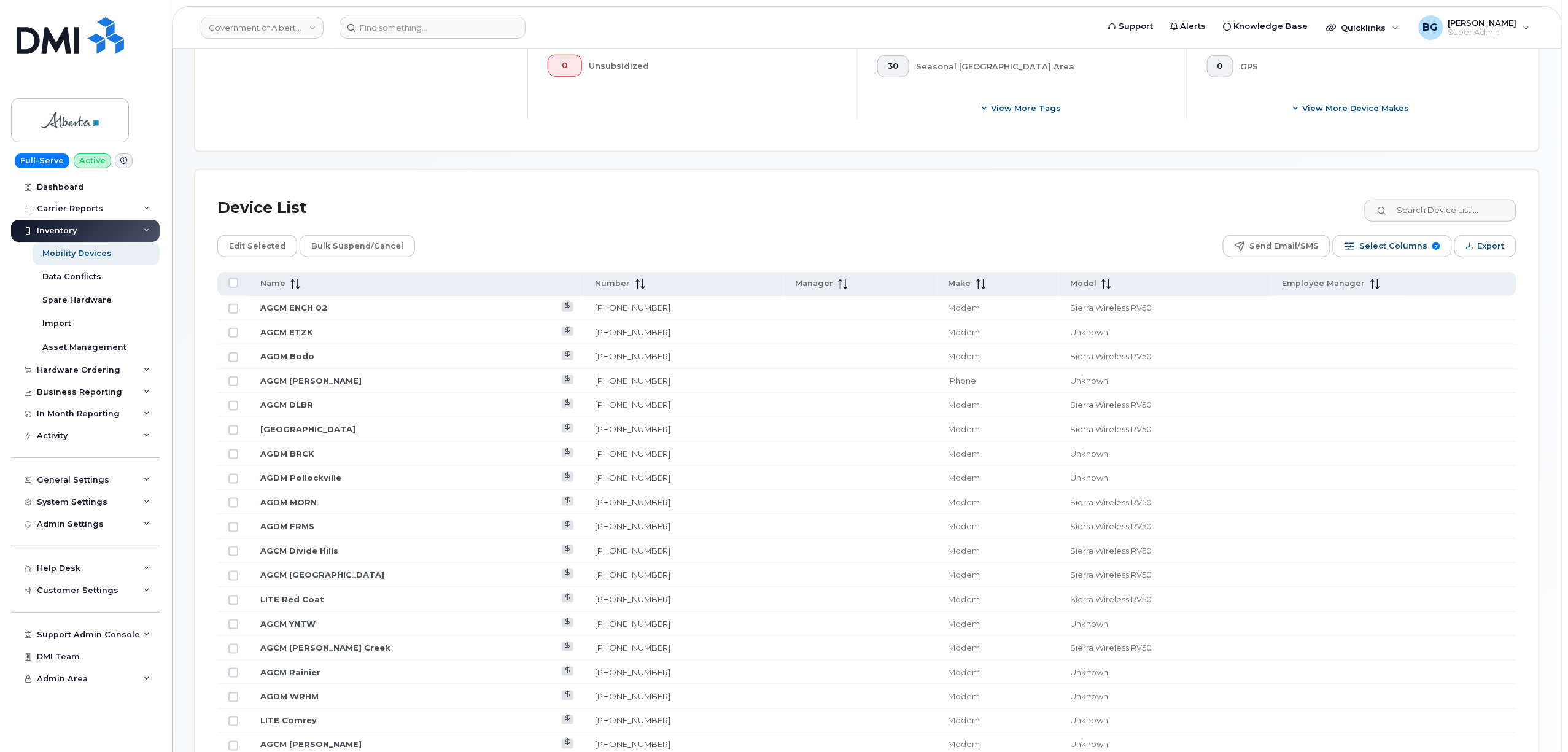
scroll to position [491, 0]
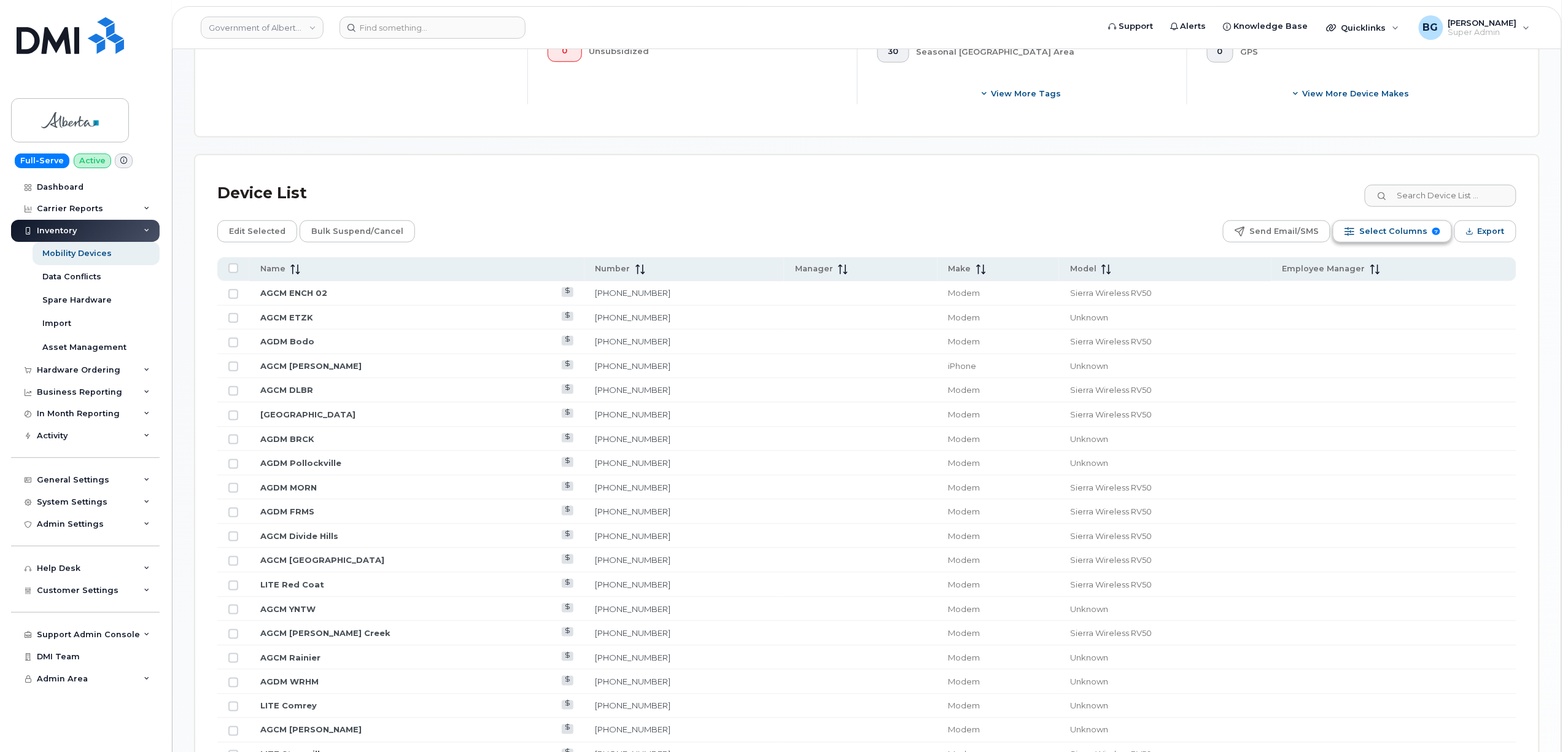
click at [1390, 222] on span "Select Columns" at bounding box center [1394, 231] width 68 height 19
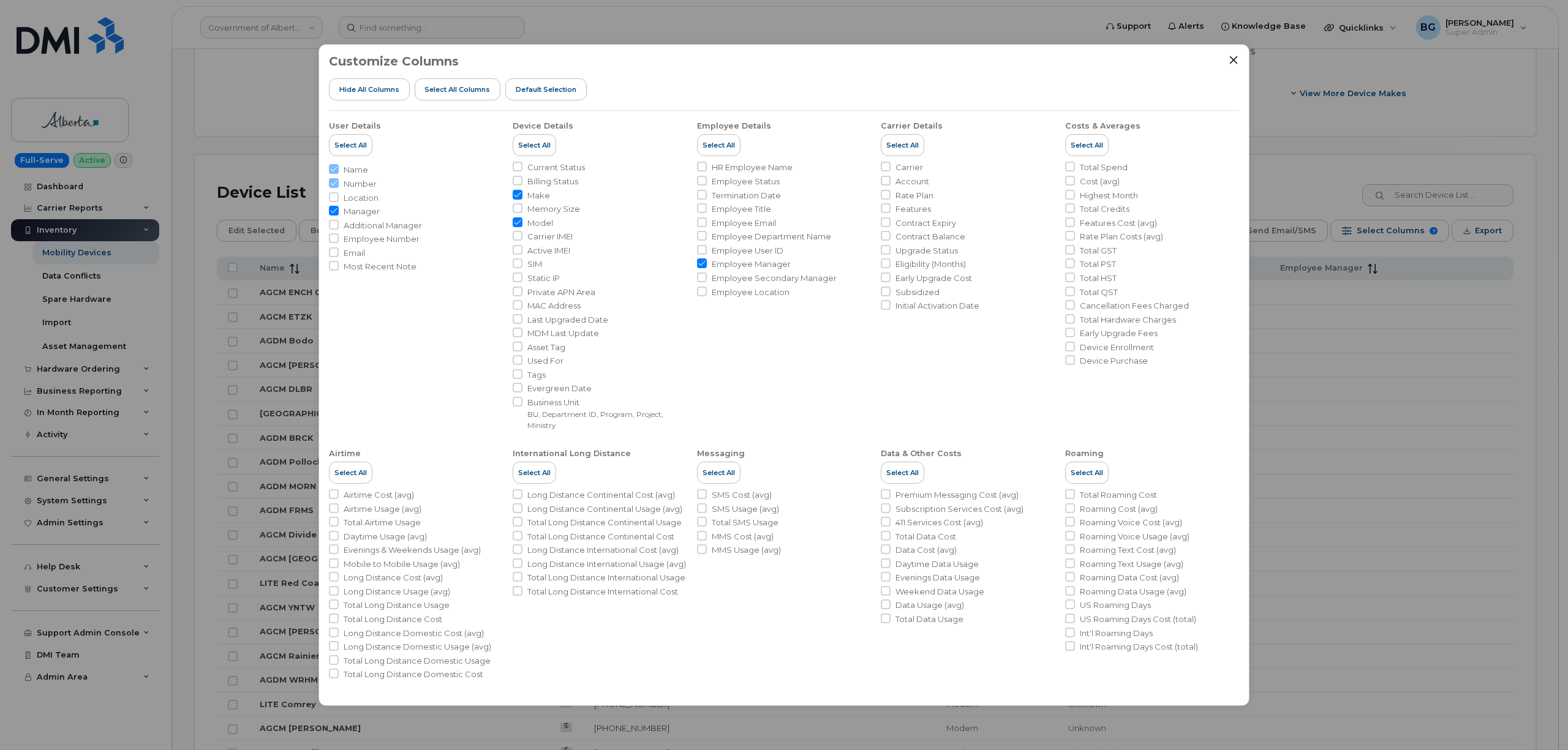
click at [701, 266] on input "Employee Manager" at bounding box center [702, 263] width 10 height 10
checkbox input "false"
click at [515, 222] on input "Model" at bounding box center [517, 222] width 10 height 10
checkbox input "false"
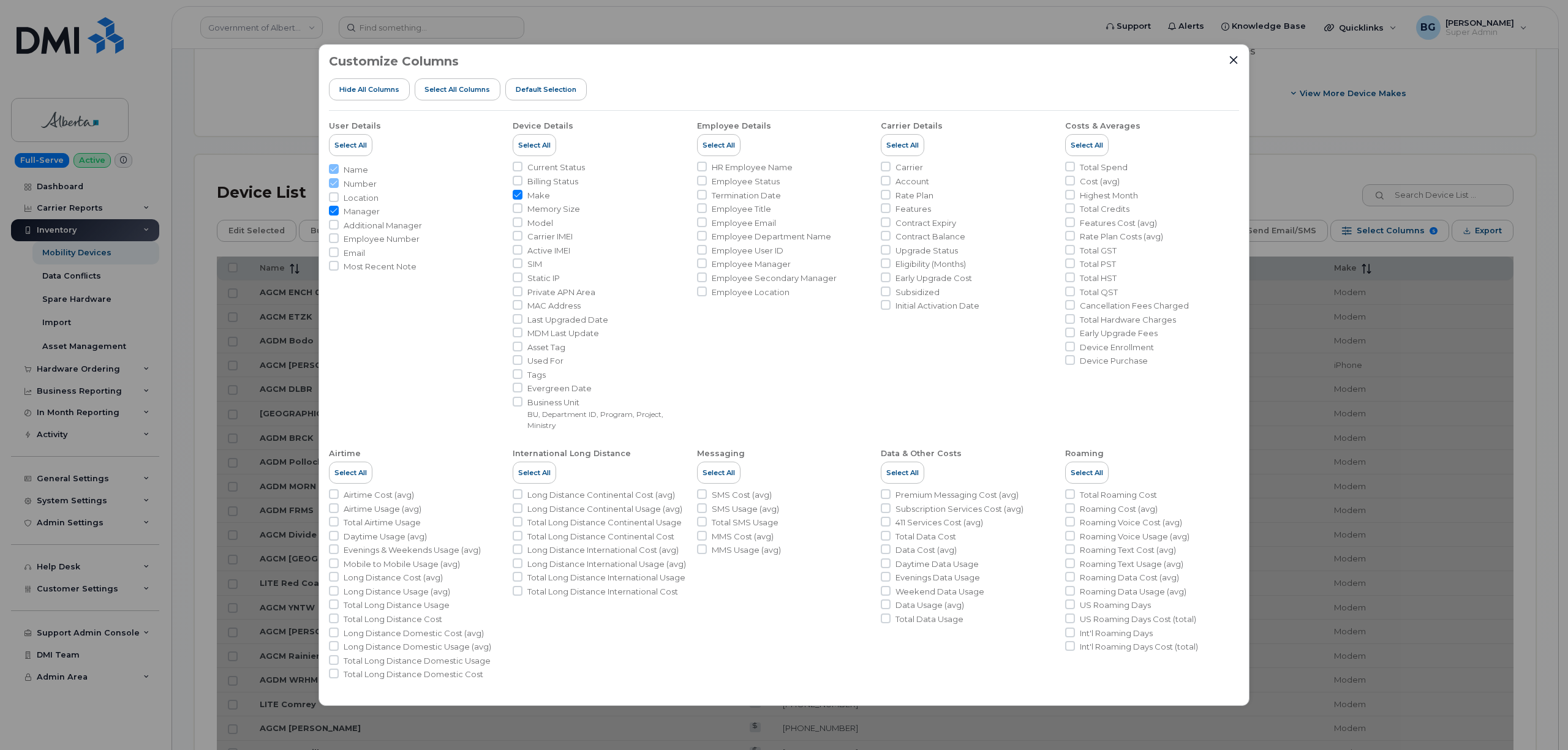
click at [517, 192] on input "Make" at bounding box center [517, 194] width 10 height 10
checkbox input "false"
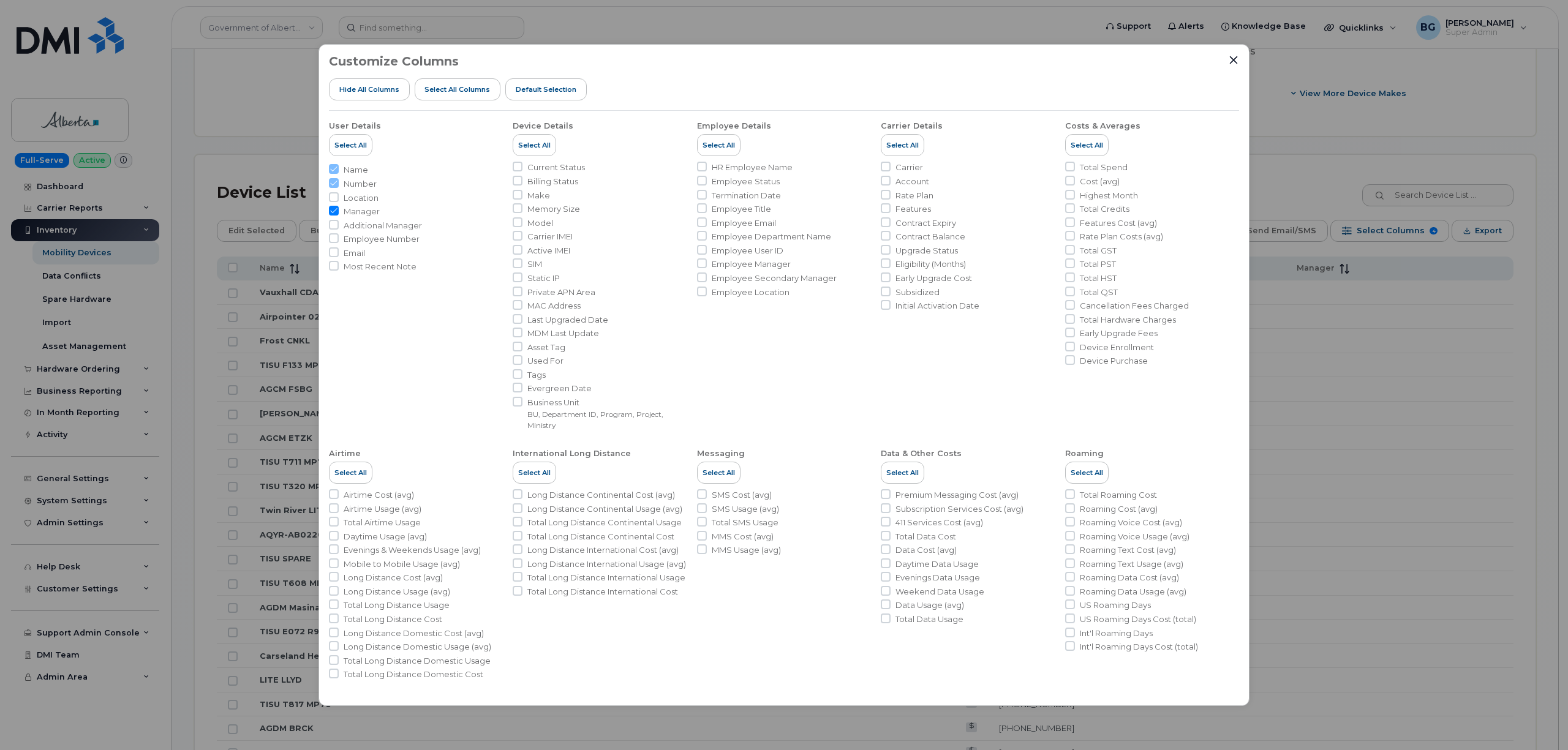
click at [554, 233] on span "Carrier IMEI" at bounding box center [550, 237] width 45 height 12
click at [523, 233] on input "Carrier IMEI" at bounding box center [517, 235] width 10 height 10
checkbox input "true"
click at [552, 246] on span "Active IMEI" at bounding box center [548, 251] width 43 height 12
click at [523, 246] on input "Active IMEI" at bounding box center [517, 249] width 10 height 10
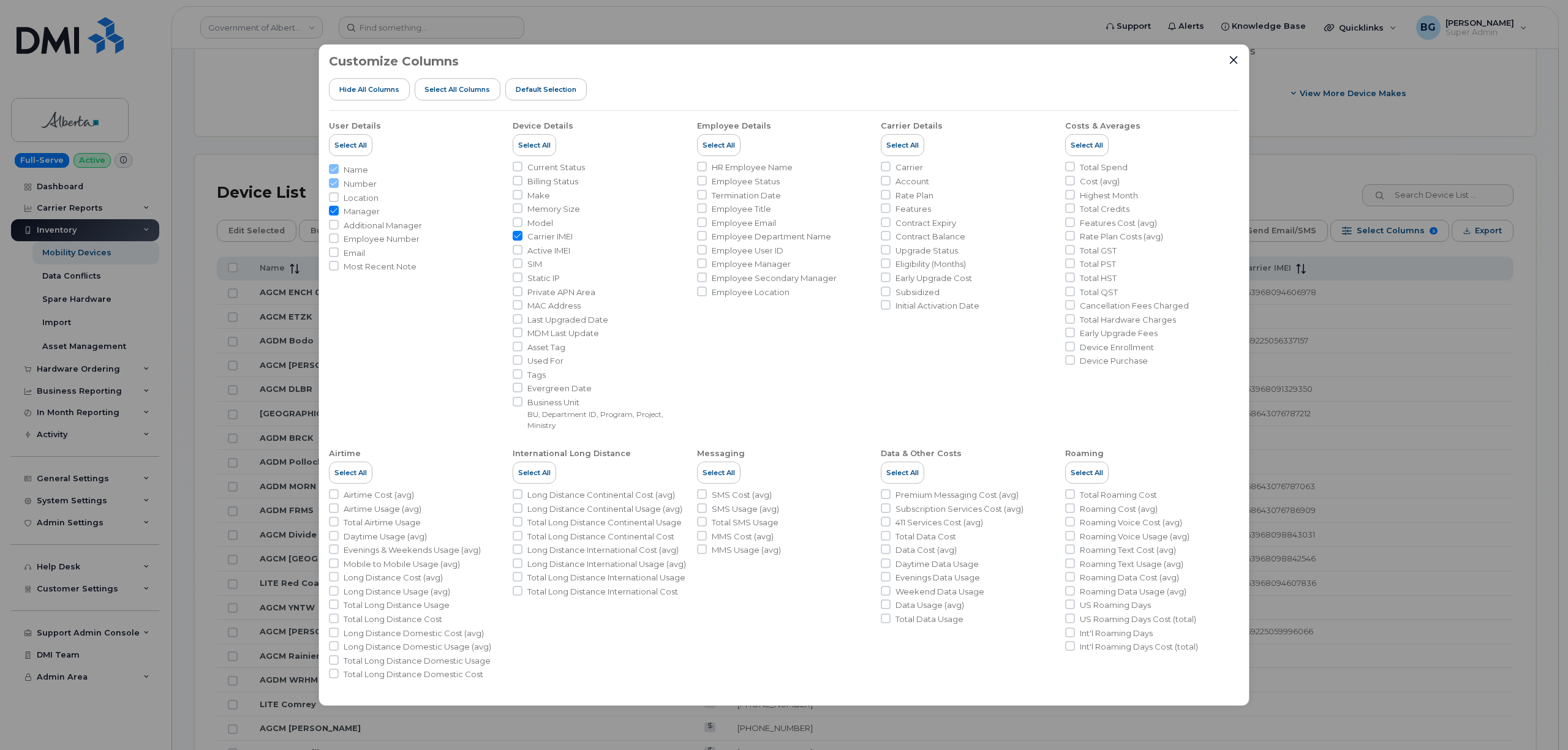
checkbox input "true"
click at [527, 261] on span "SIM" at bounding box center [534, 264] width 15 height 12
click at [523, 261] on input "SIM" at bounding box center [517, 263] width 10 height 10
checkbox input "true"
click at [881, 207] on input "Features" at bounding box center [885, 208] width 10 height 10
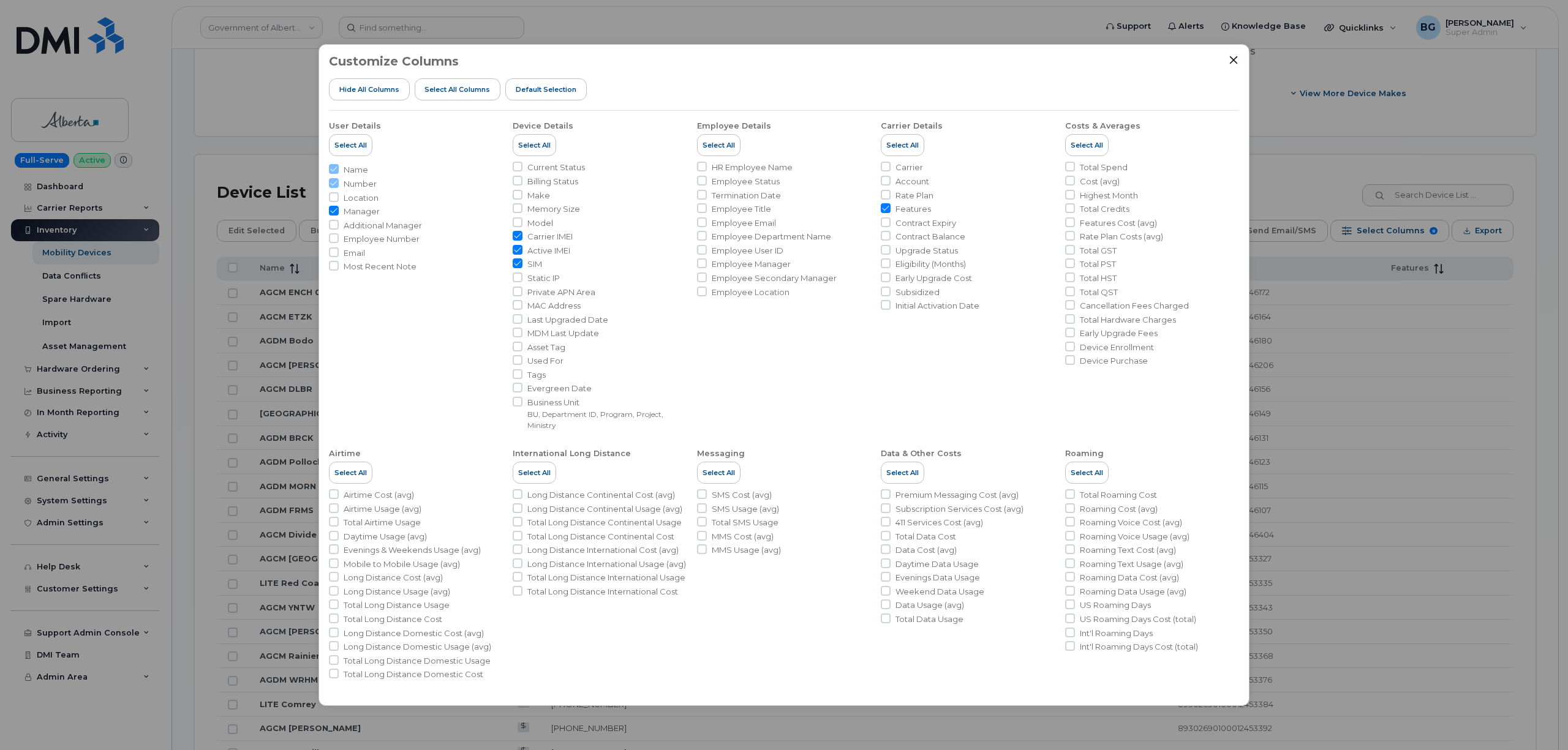
click at [888, 206] on input "Features" at bounding box center [885, 208] width 10 height 10
checkbox input "false"
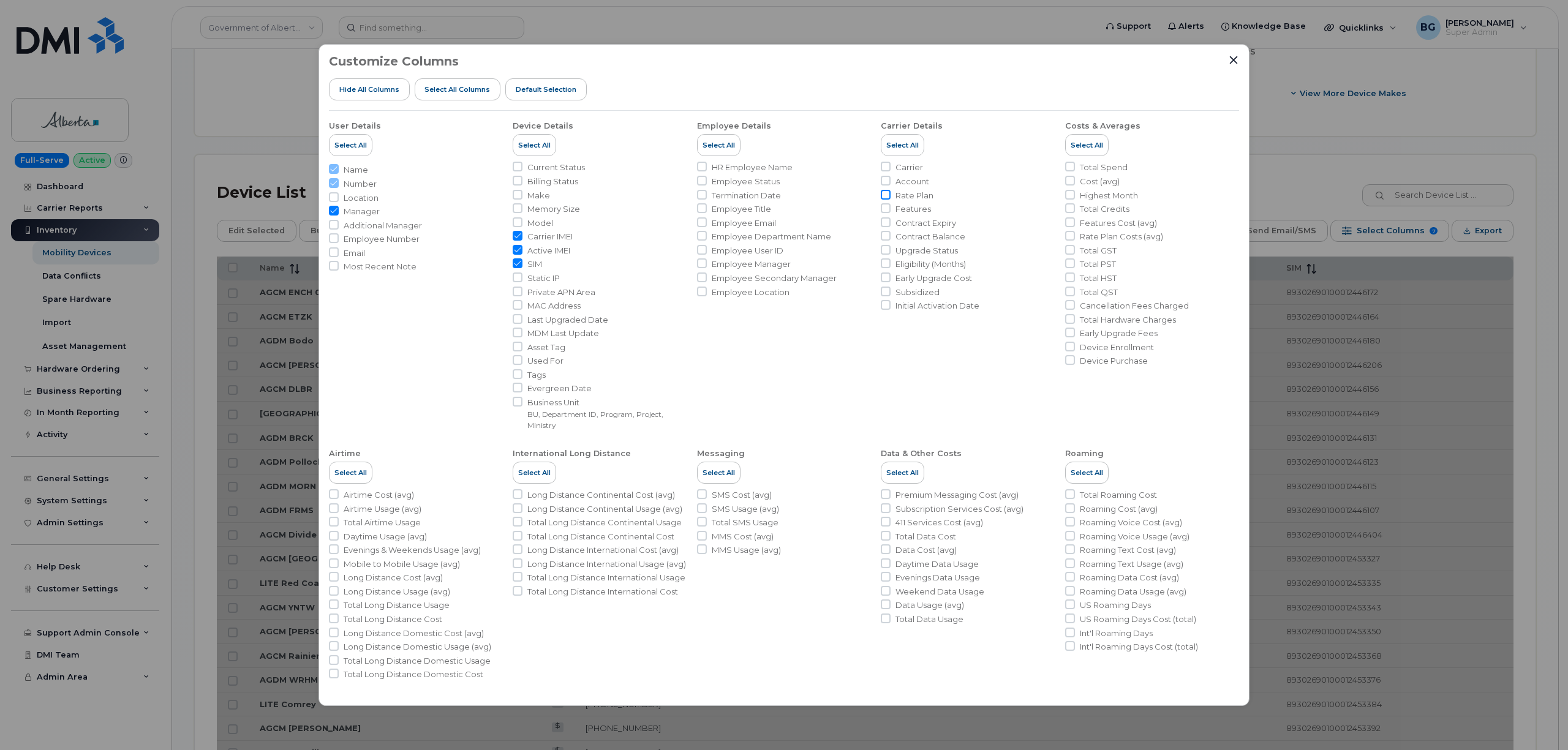
click at [887, 191] on input "Rate Plan" at bounding box center [885, 194] width 10 height 10
checkbox input "true"
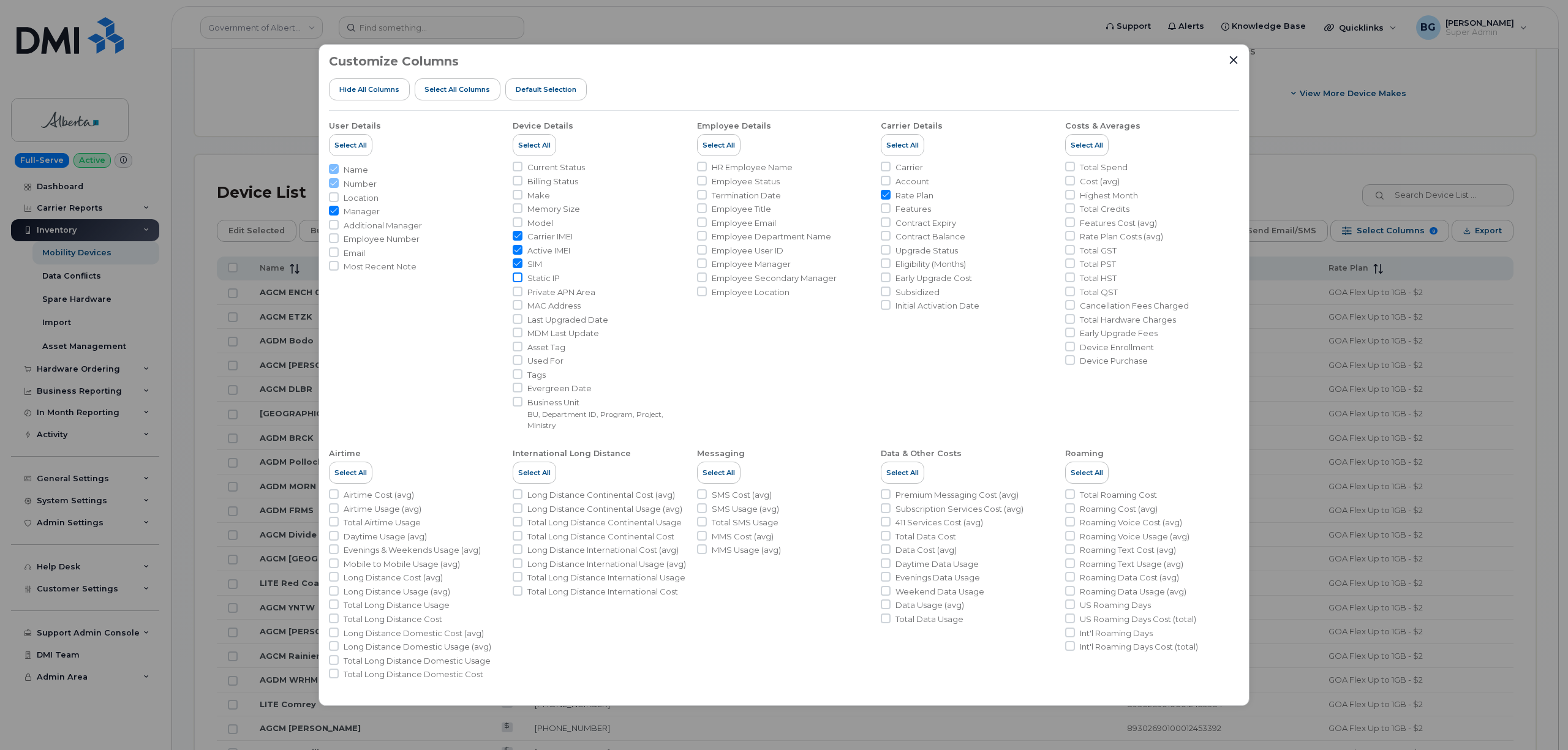
click at [521, 277] on input "Static IP" at bounding box center [517, 277] width 10 height 10
click at [518, 277] on input "Static IP" at bounding box center [517, 277] width 10 height 10
checkbox input "false"
click at [1319, 102] on div "Customize Columns Hide All Columns Select all Columns Default Selection User De…" at bounding box center [784, 375] width 1568 height 750
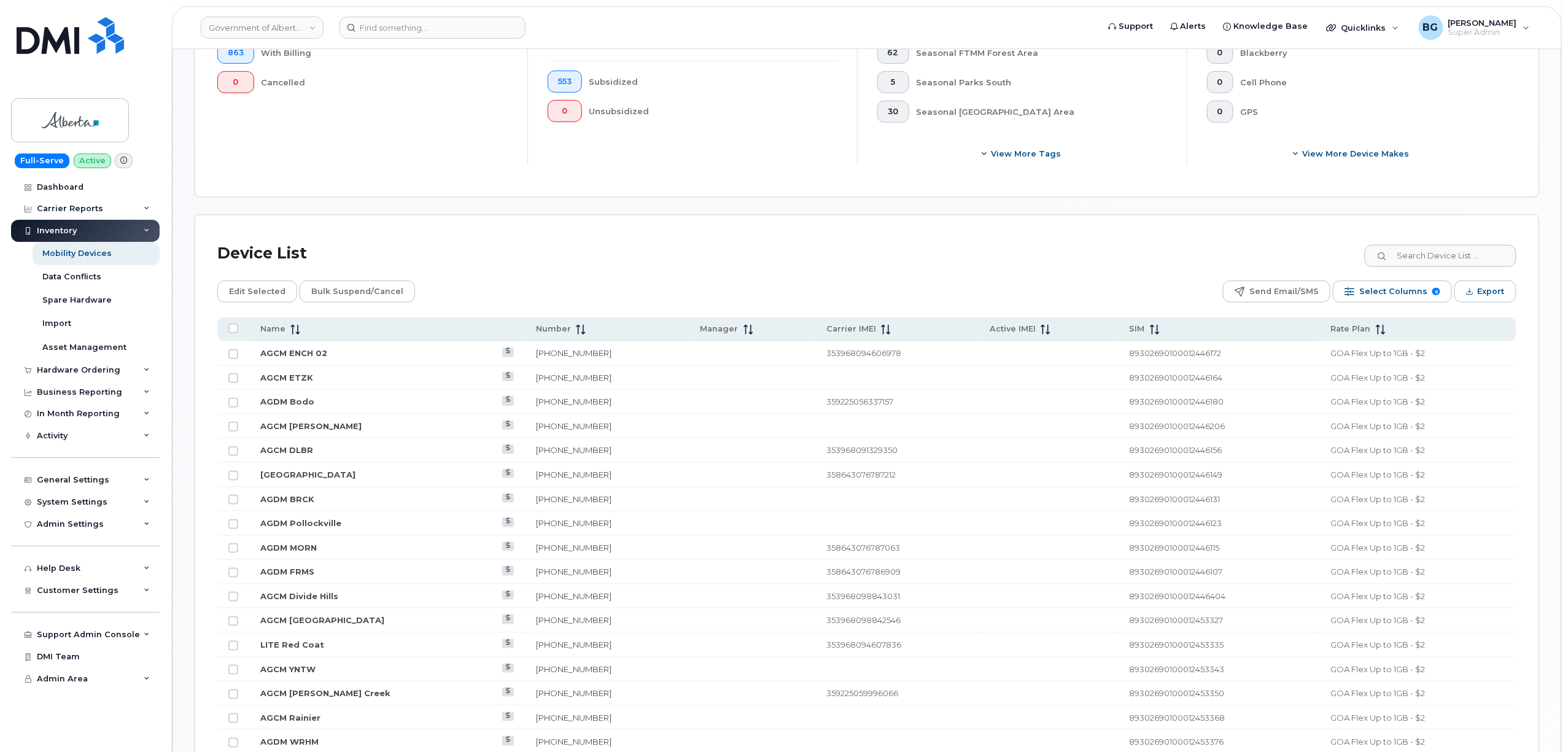
scroll to position [421, 0]
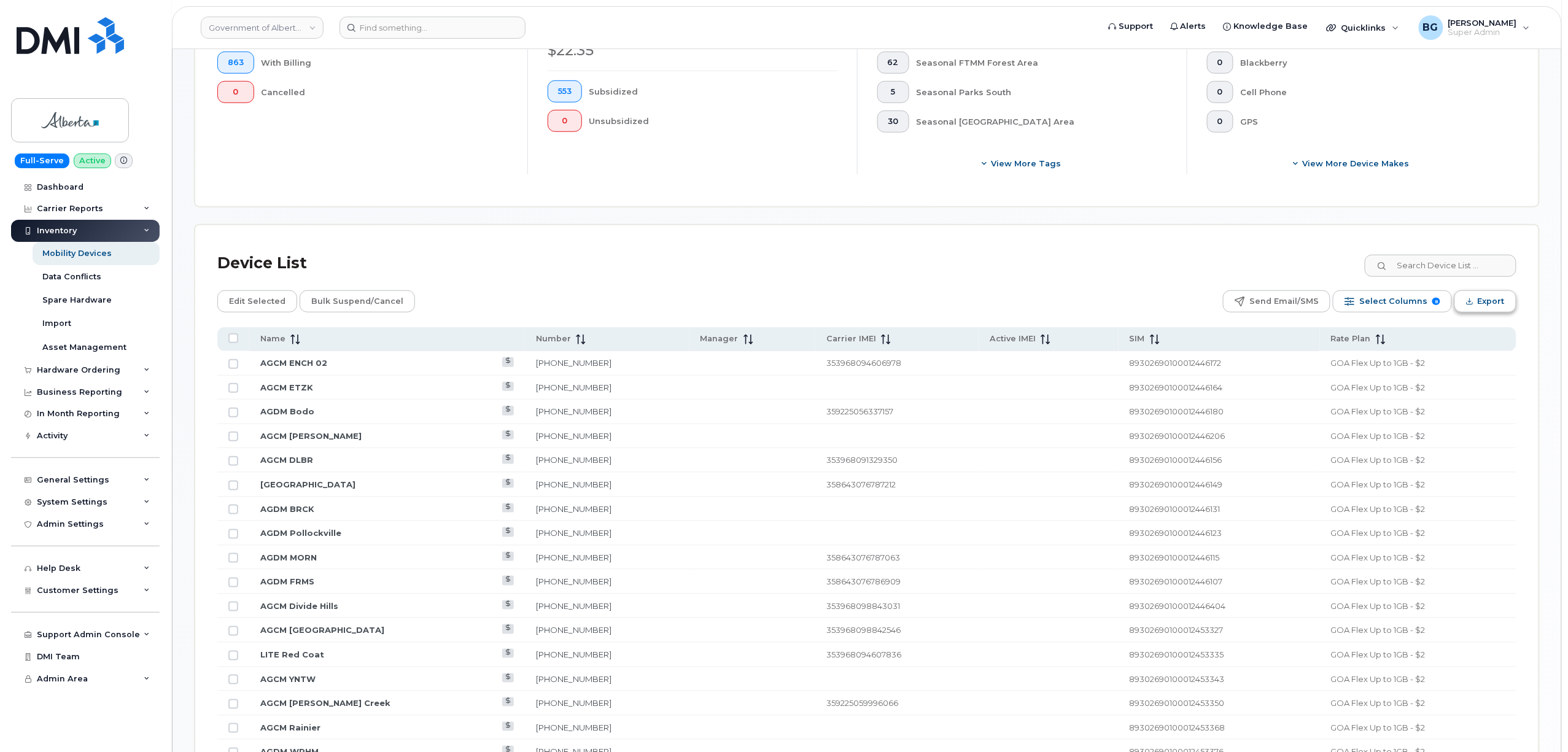
click at [1487, 292] on span "Export" at bounding box center [1492, 301] width 27 height 19
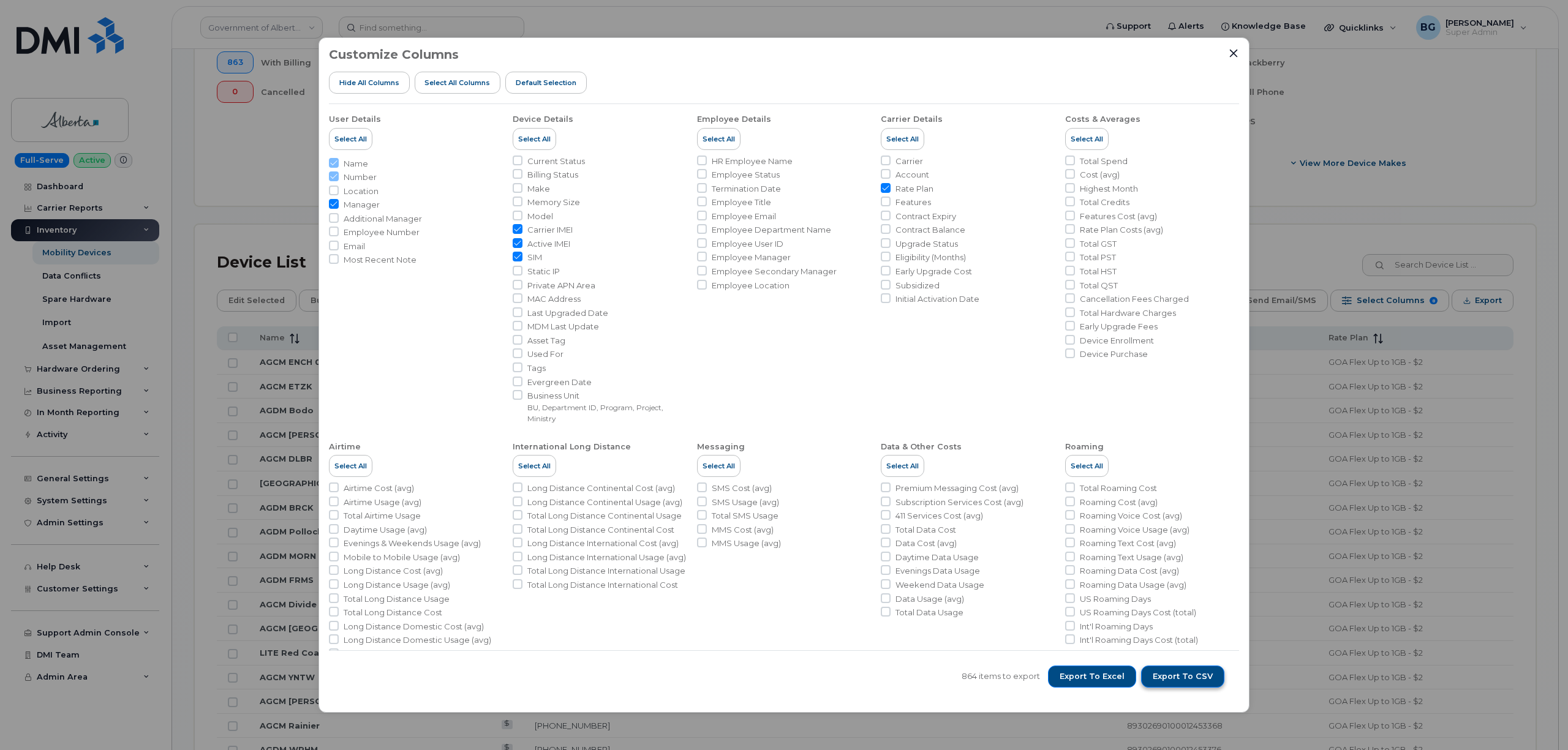
click at [1178, 676] on span "Export to CSV" at bounding box center [1183, 676] width 60 height 11
click at [1414, 67] on div "Customize Columns Hide All Columns Select all Columns Default Selection User De…" at bounding box center [784, 375] width 1568 height 750
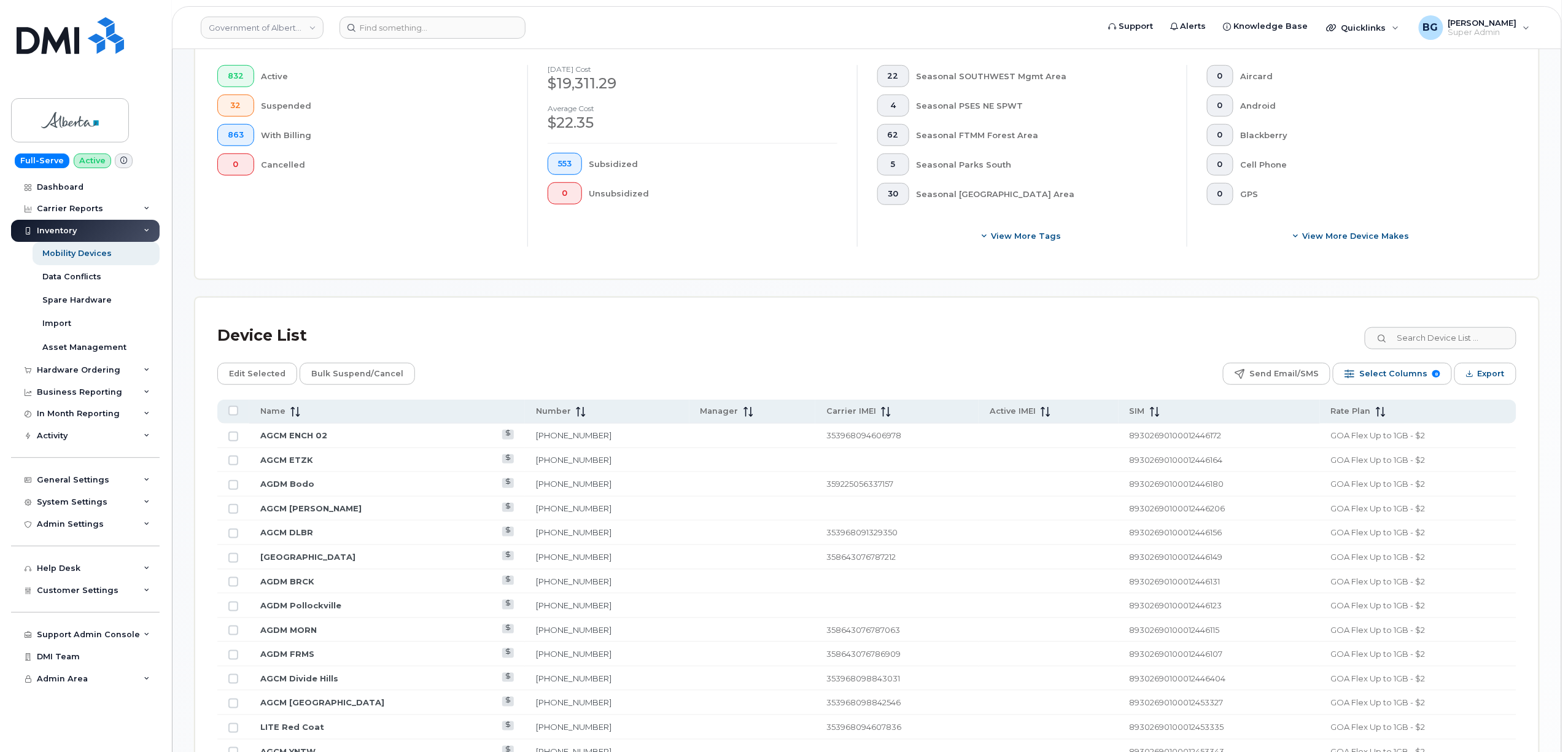
scroll to position [0, 0]
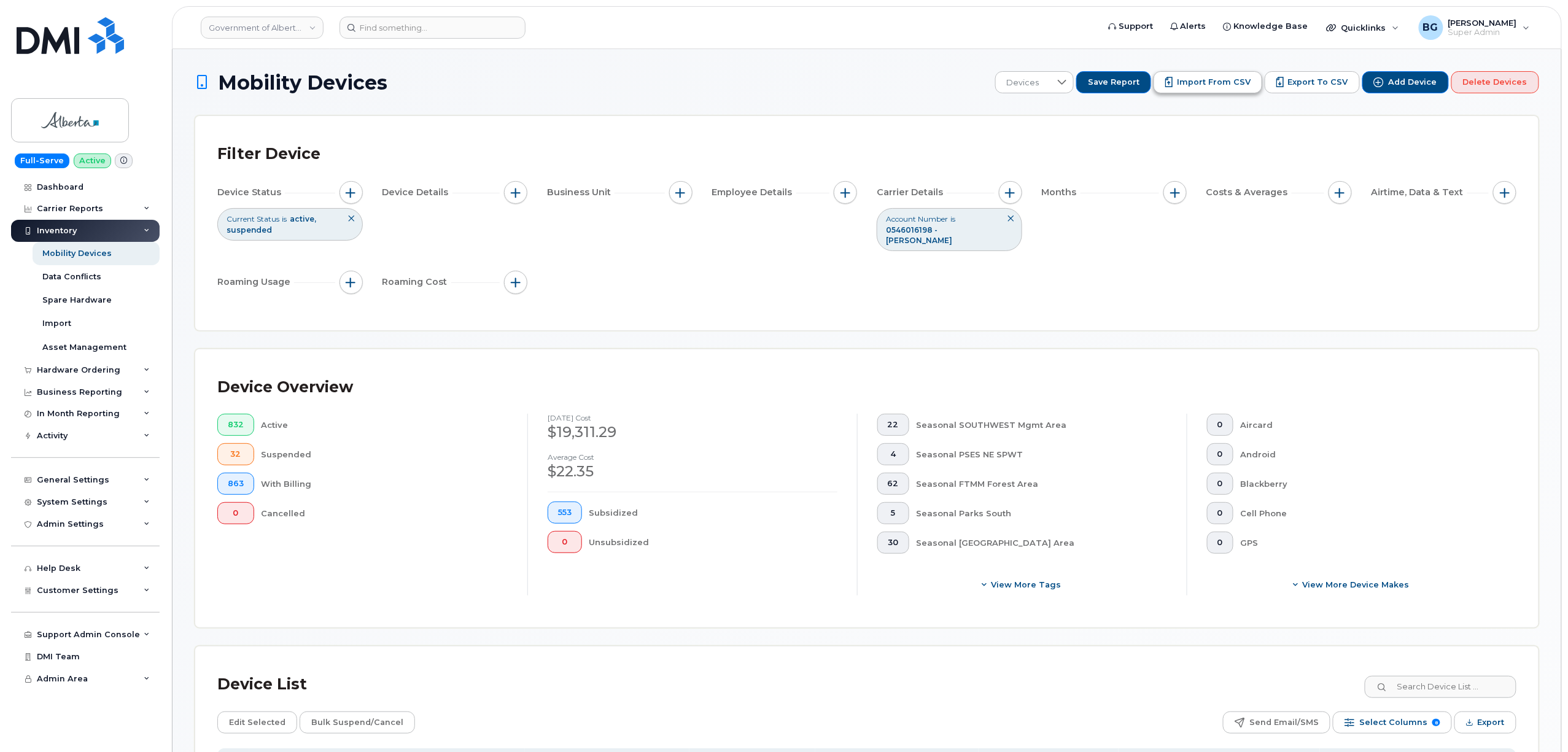
click at [1196, 79] on span "Import from CSV" at bounding box center [1213, 82] width 74 height 11
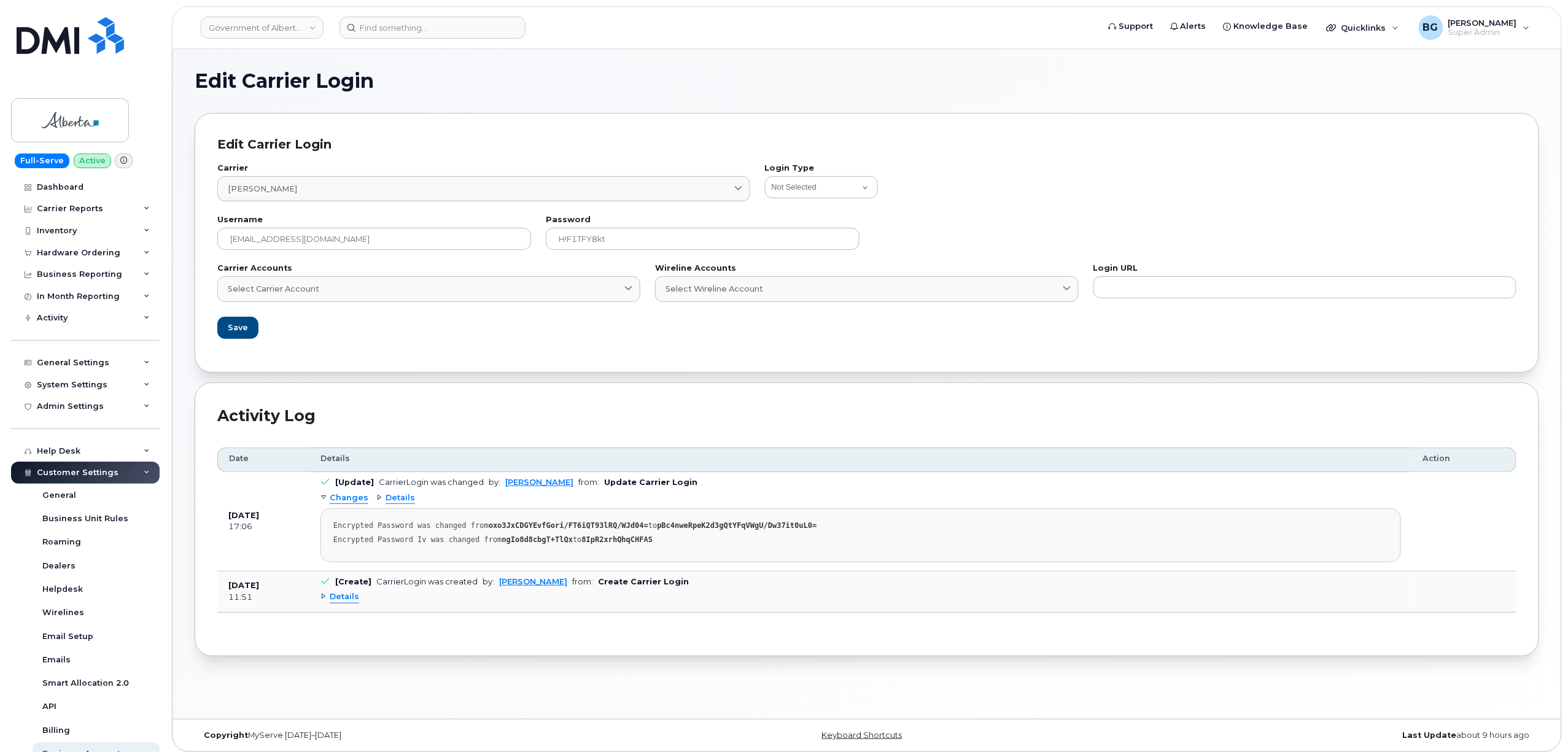
click at [339, 603] on span "Details" at bounding box center [344, 597] width 30 height 12
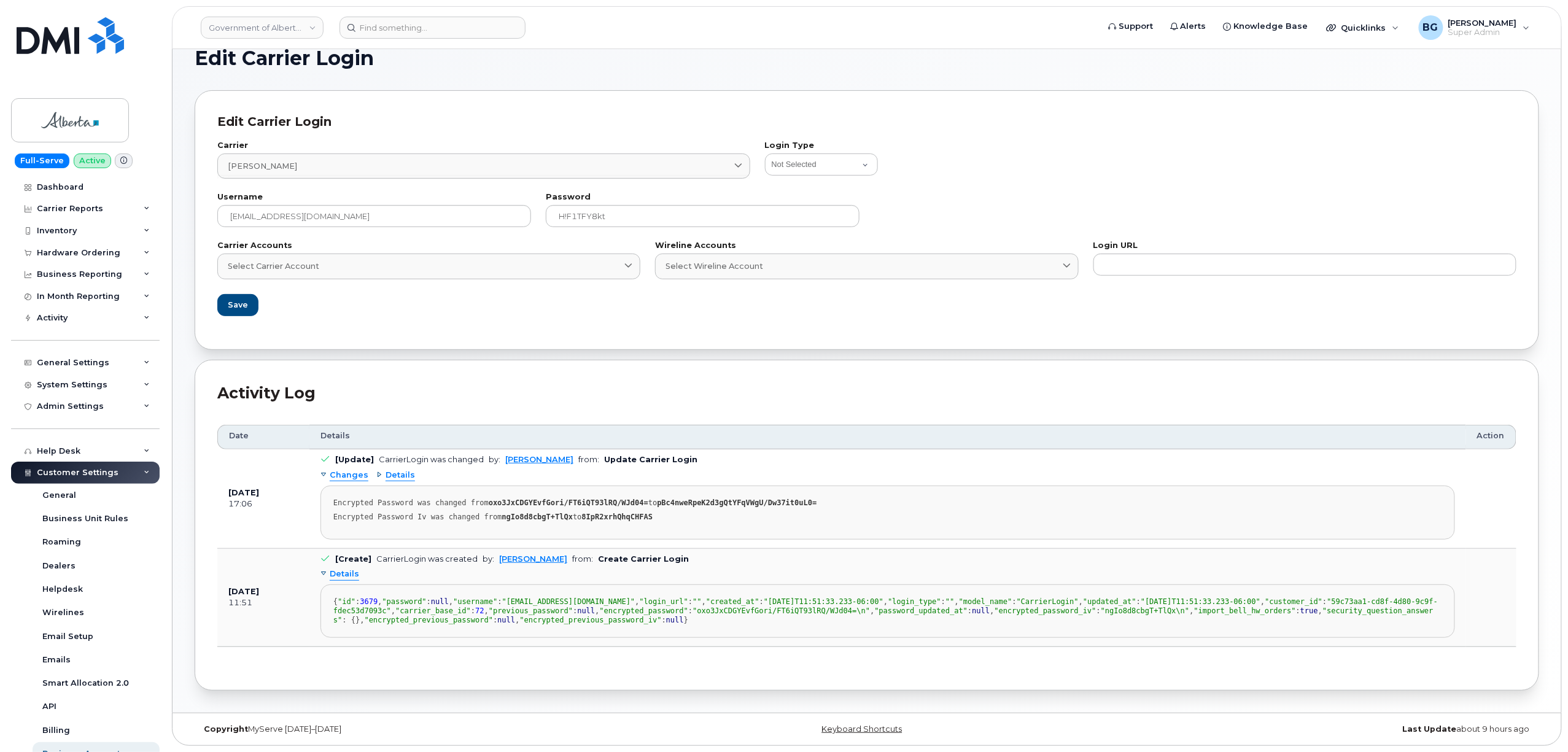
scroll to position [37, 0]
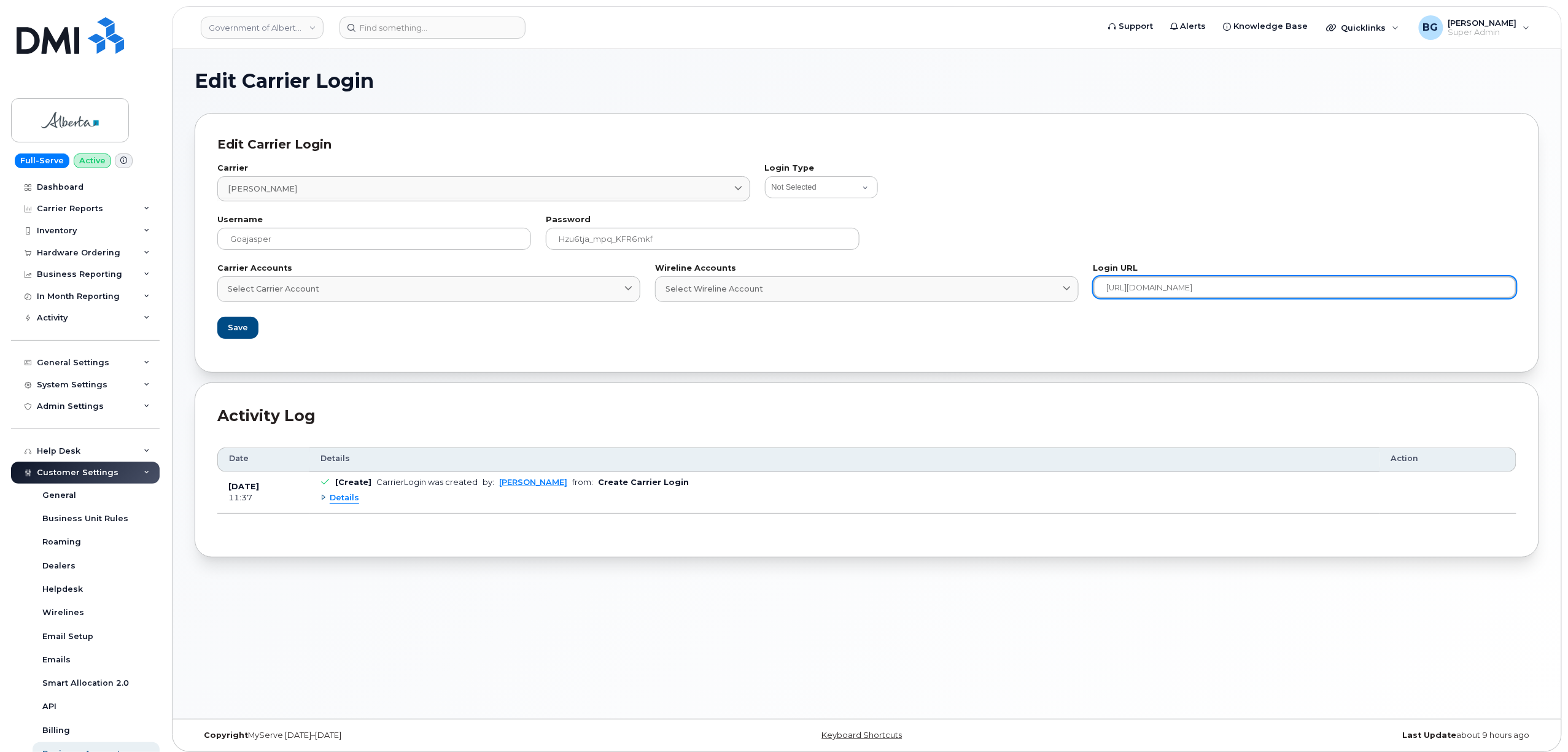
click at [1113, 286] on input "[URL][DOMAIN_NAME]" at bounding box center [1305, 287] width 423 height 22
drag, startPoint x: 1113, startPoint y: 286, endPoint x: 1239, endPoint y: 288, distance: 126.0
click at [1239, 288] on input "[URL][DOMAIN_NAME]" at bounding box center [1305, 287] width 423 height 22
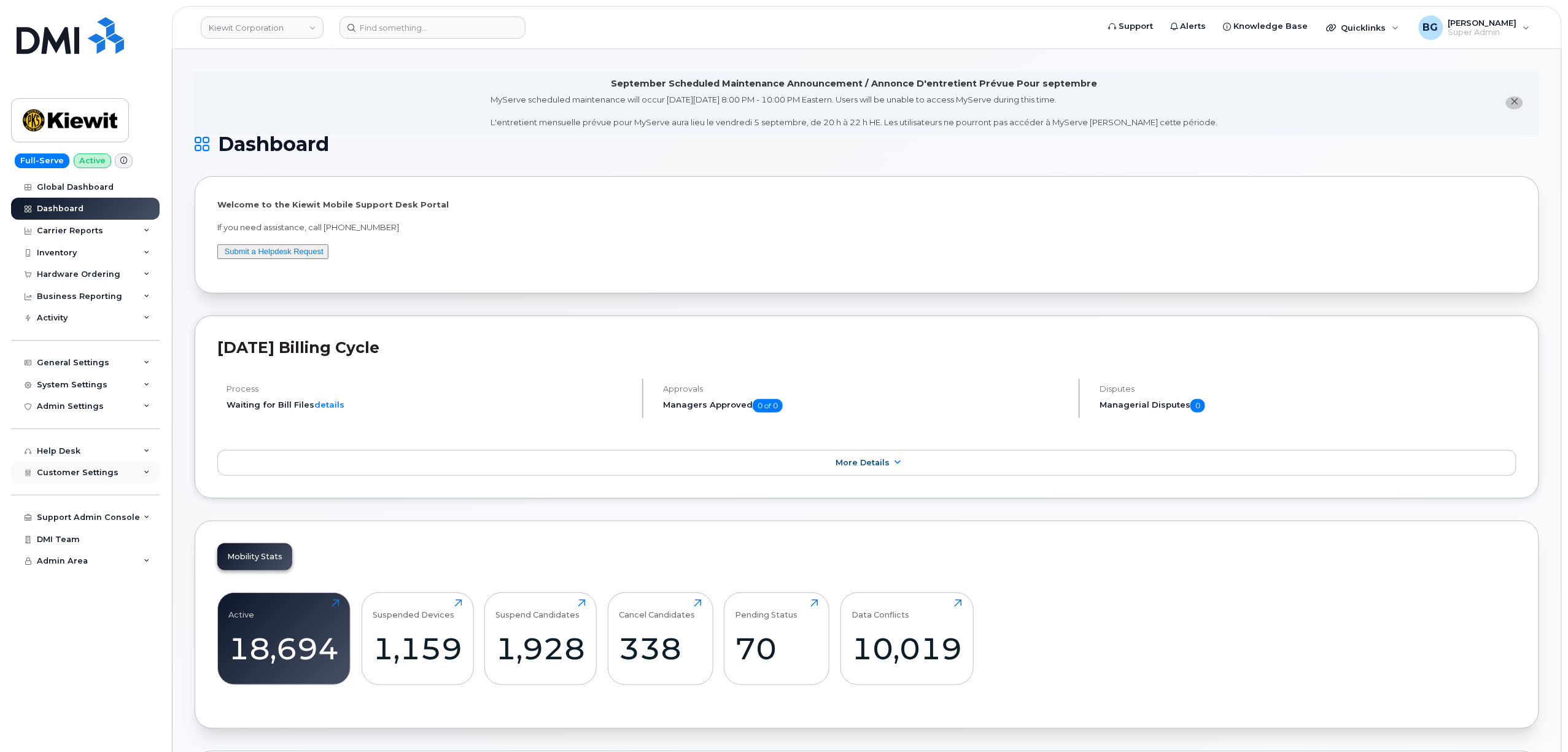
click at [49, 469] on span "Customer Settings" at bounding box center [77, 472] width 81 height 9
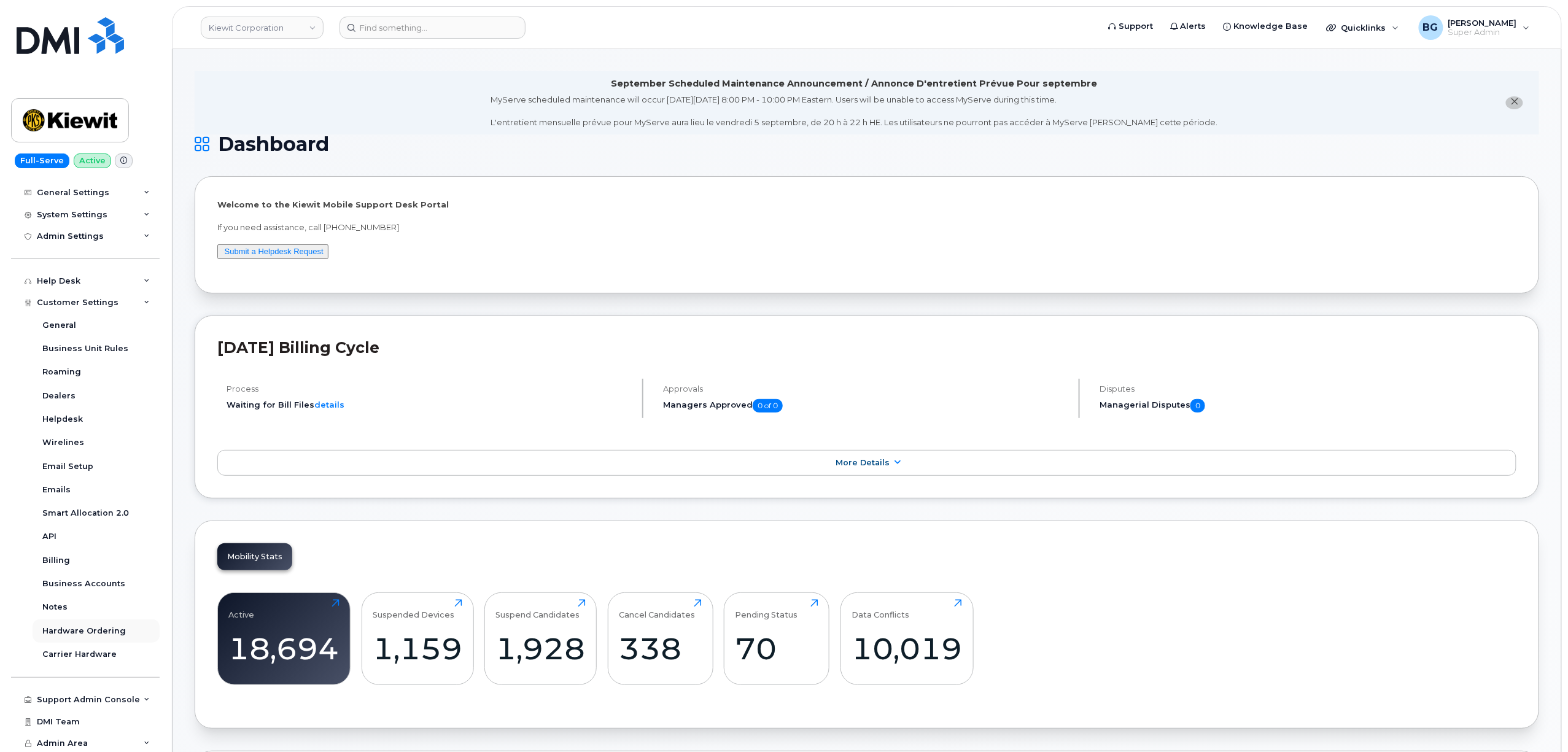
scroll to position [171, 0]
click at [58, 695] on div "Support Admin Console" at bounding box center [88, 699] width 103 height 10
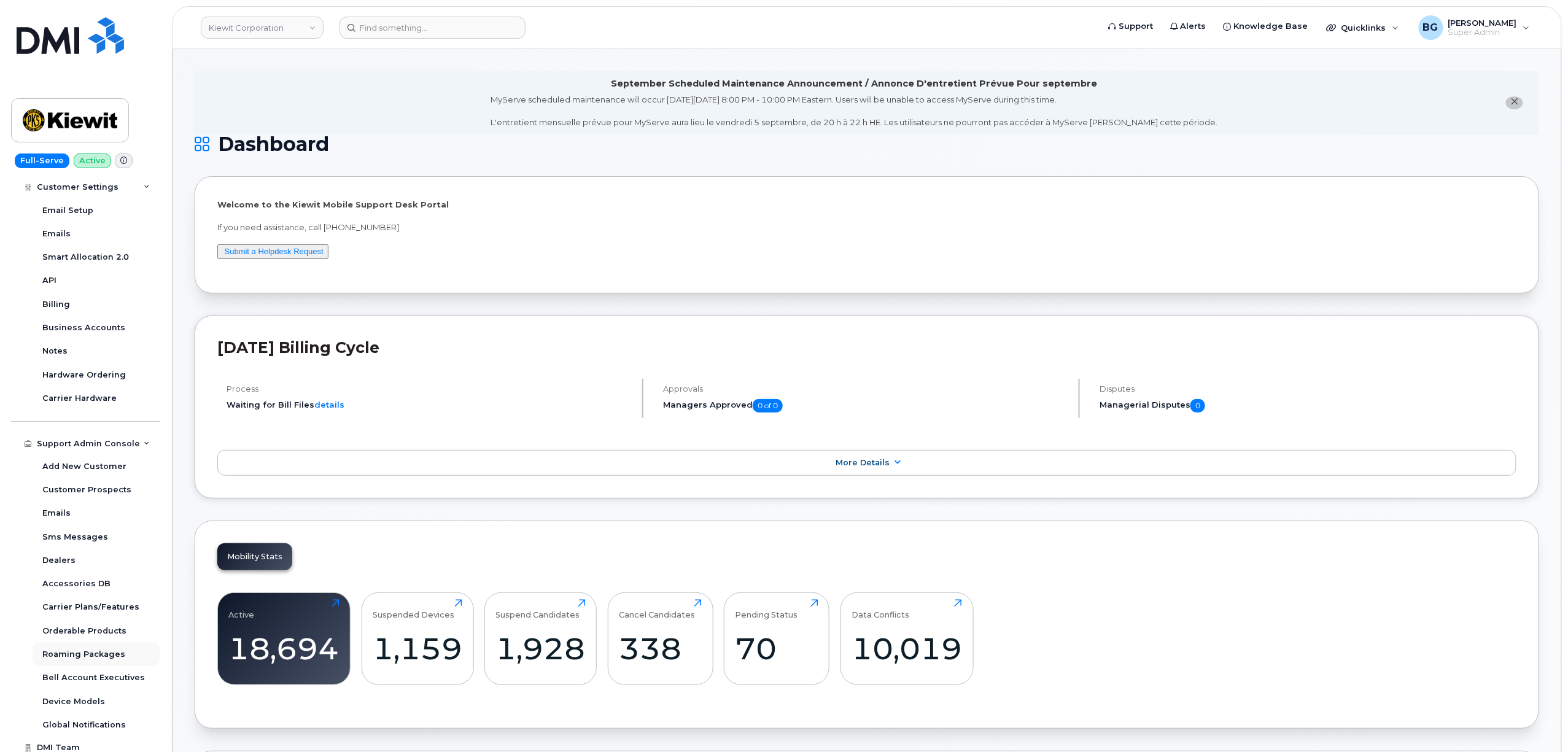
scroll to position [453, 0]
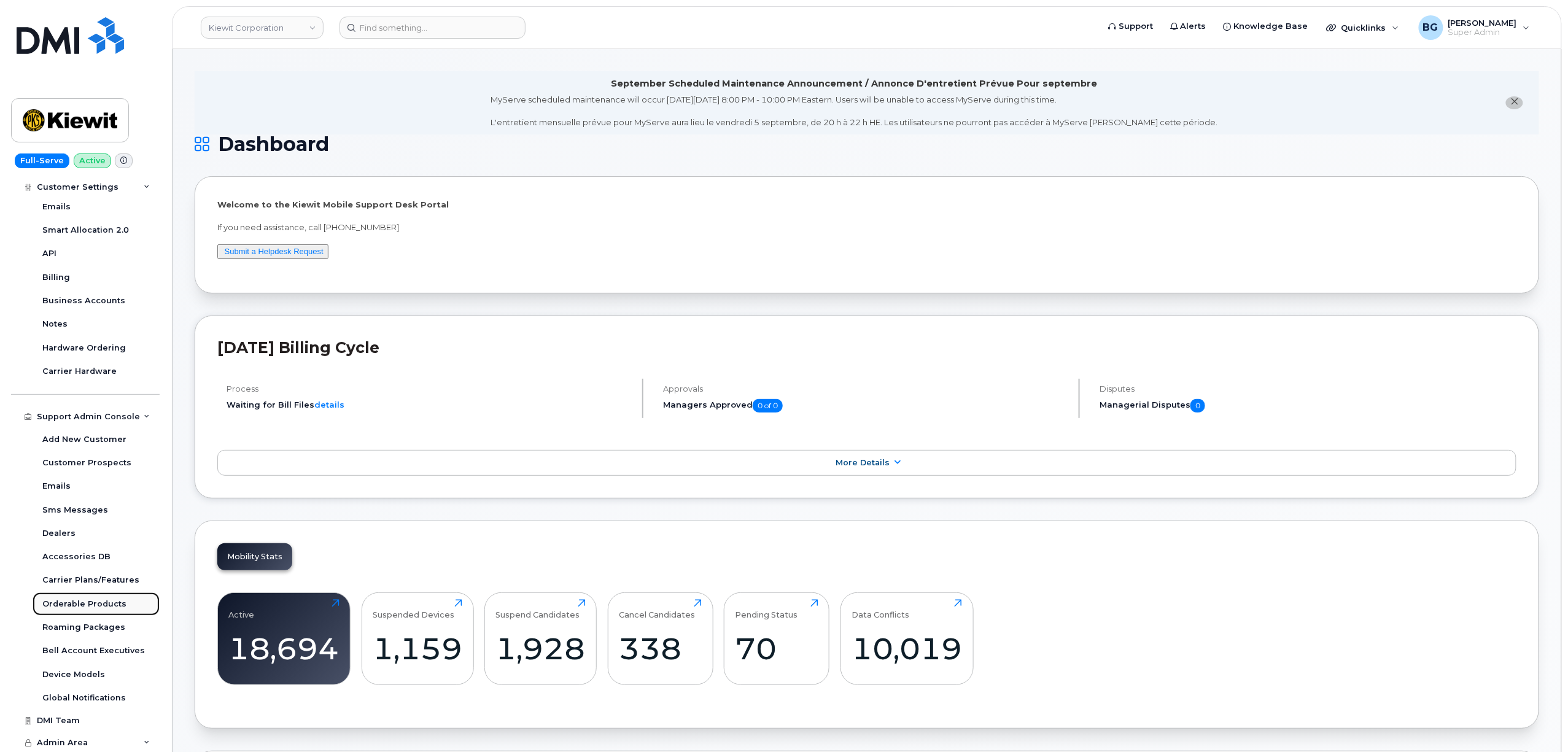
click at [66, 601] on div "Orderable Products" at bounding box center [84, 604] width 84 height 11
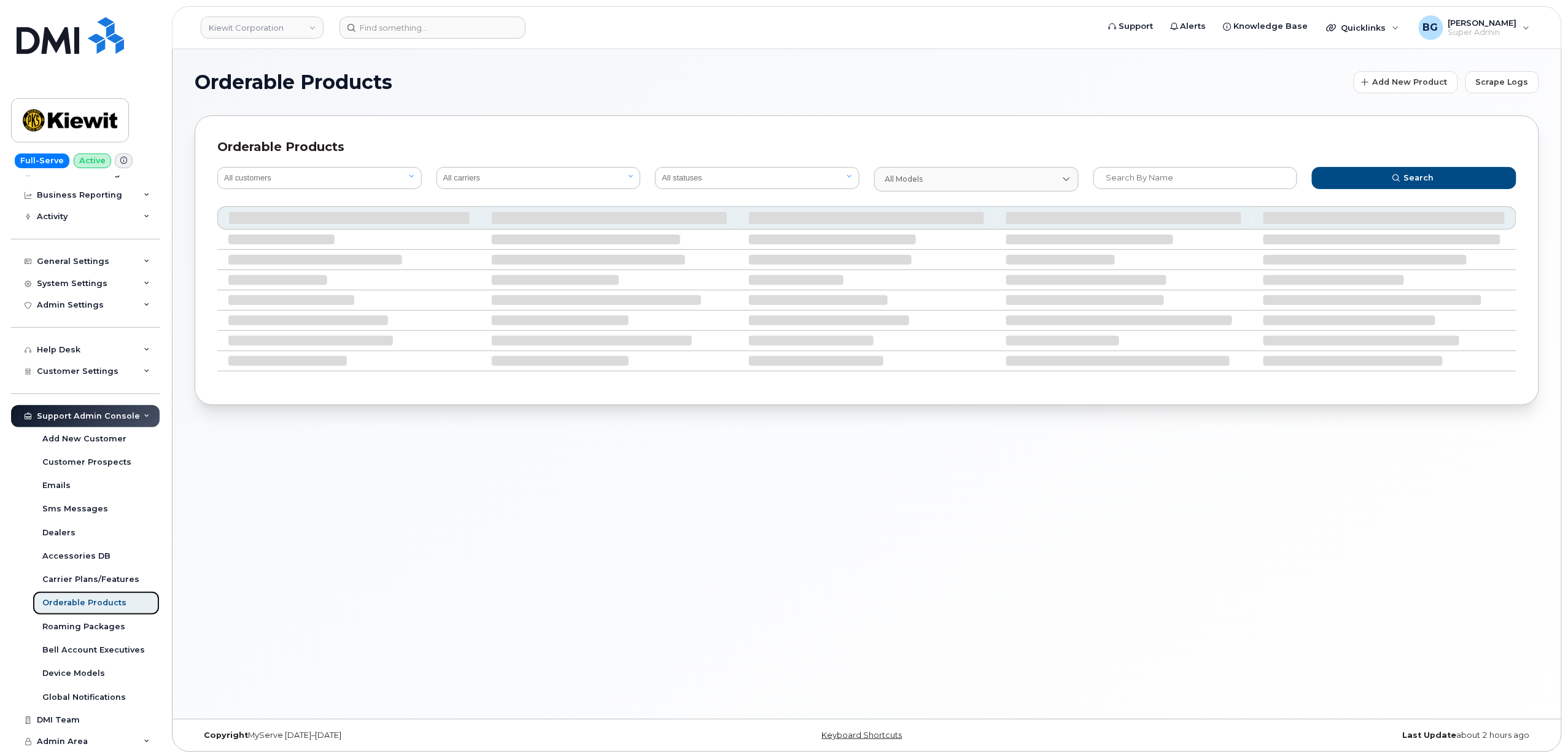
scroll to position [101, 0]
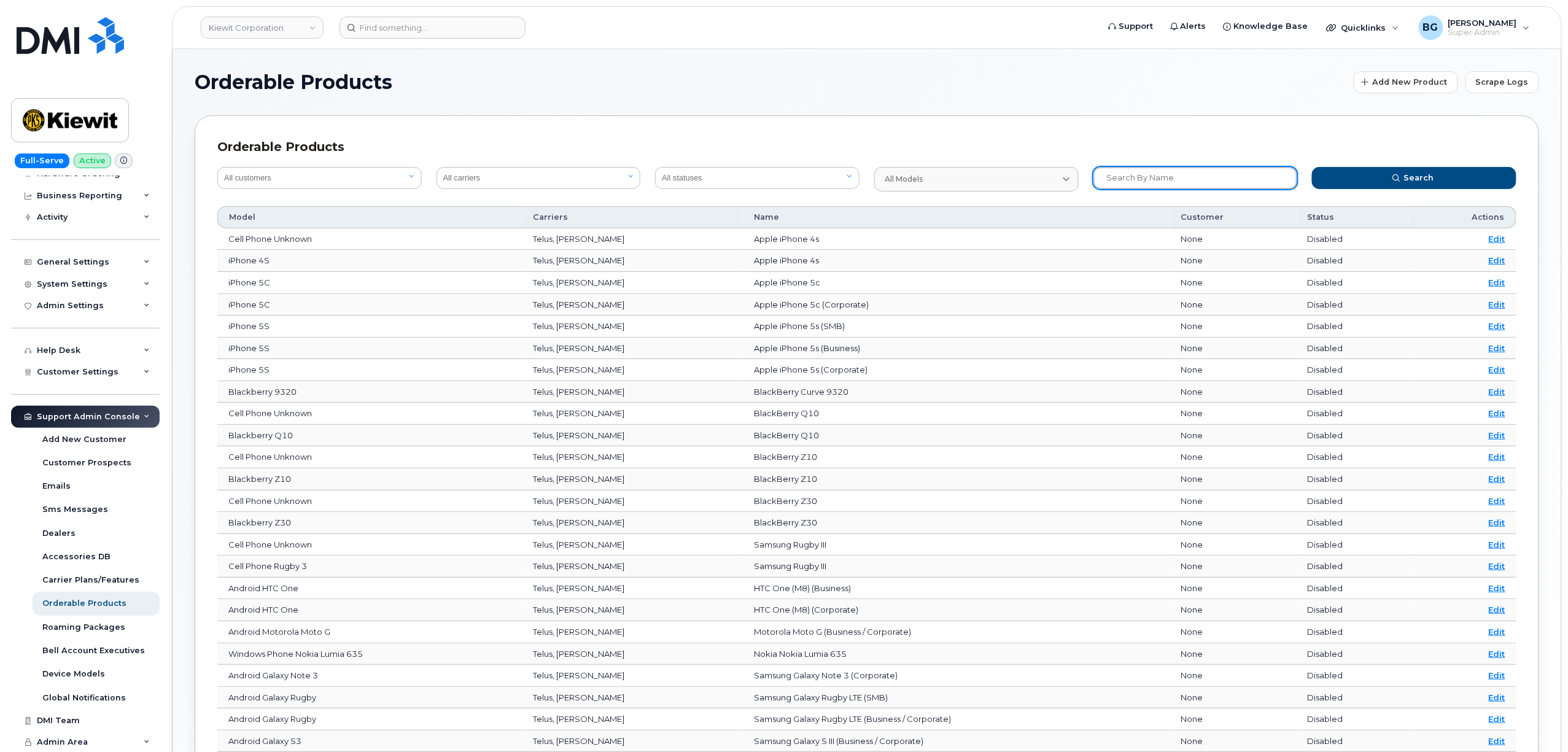
click at [1173, 180] on input "text" at bounding box center [1195, 178] width 205 height 22
paste input "https://bell.jasperwireless.com/"
drag, startPoint x: 1028, startPoint y: 185, endPoint x: 1007, endPoint y: 185, distance: 21.0
click at [1007, 185] on form "All customers Acadia Broadcasting Ltd Aecon Construction Group Inc Alberta Heal…" at bounding box center [866, 179] width 1314 height 39
type input "network extender"
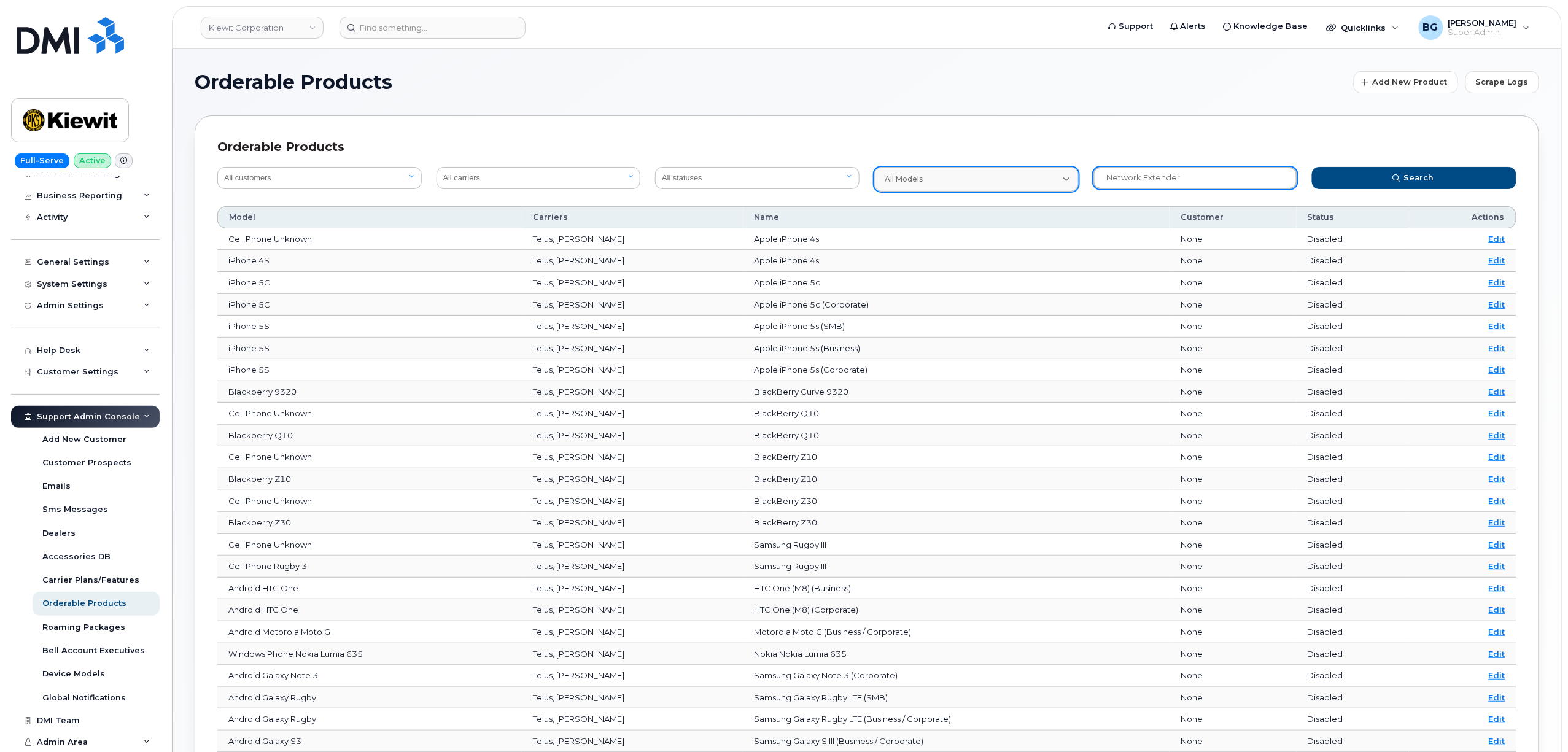
click at [1312, 167] on button "Search" at bounding box center [1414, 178] width 205 height 22
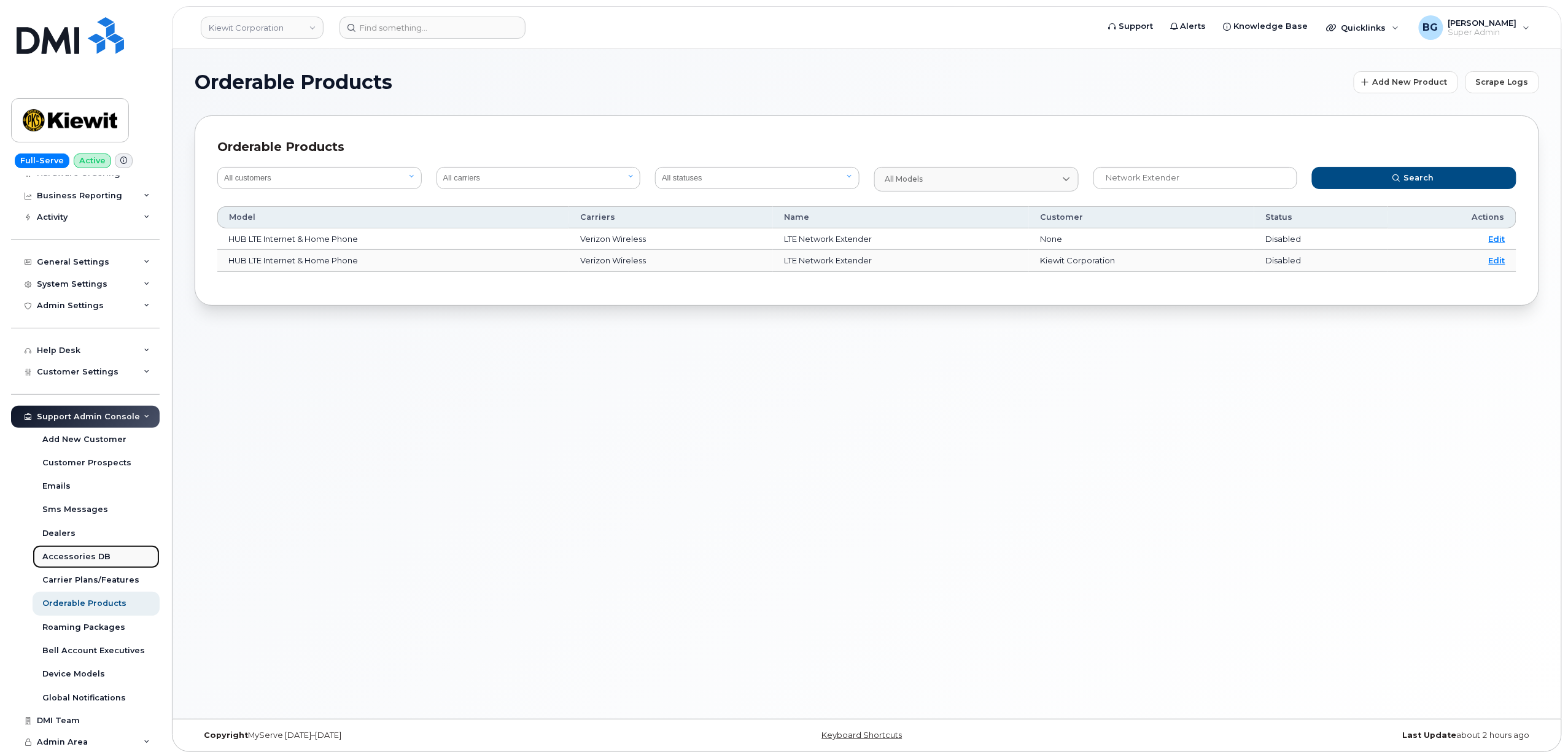
click at [70, 558] on div "Accessories DB" at bounding box center [76, 556] width 68 height 11
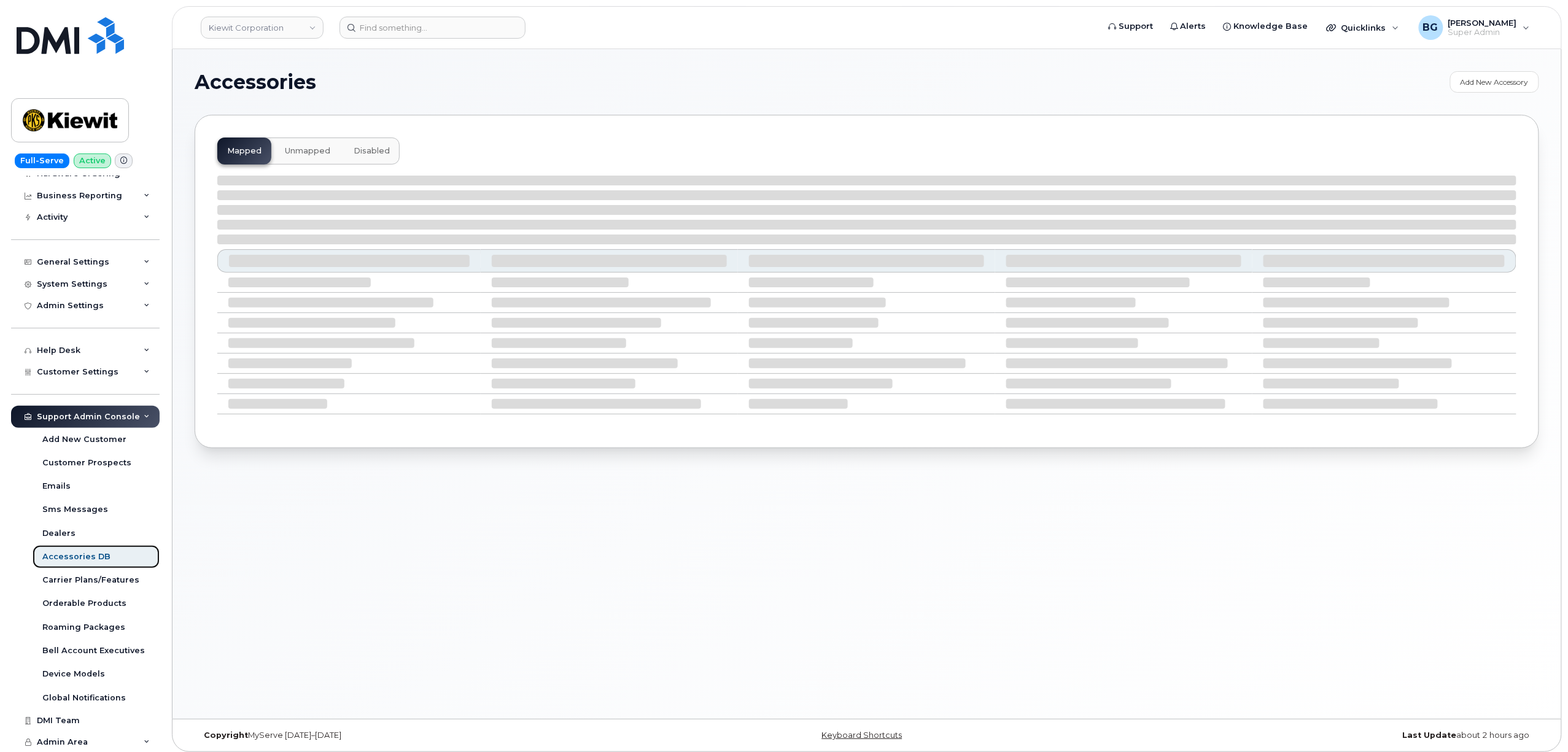
select select "null"
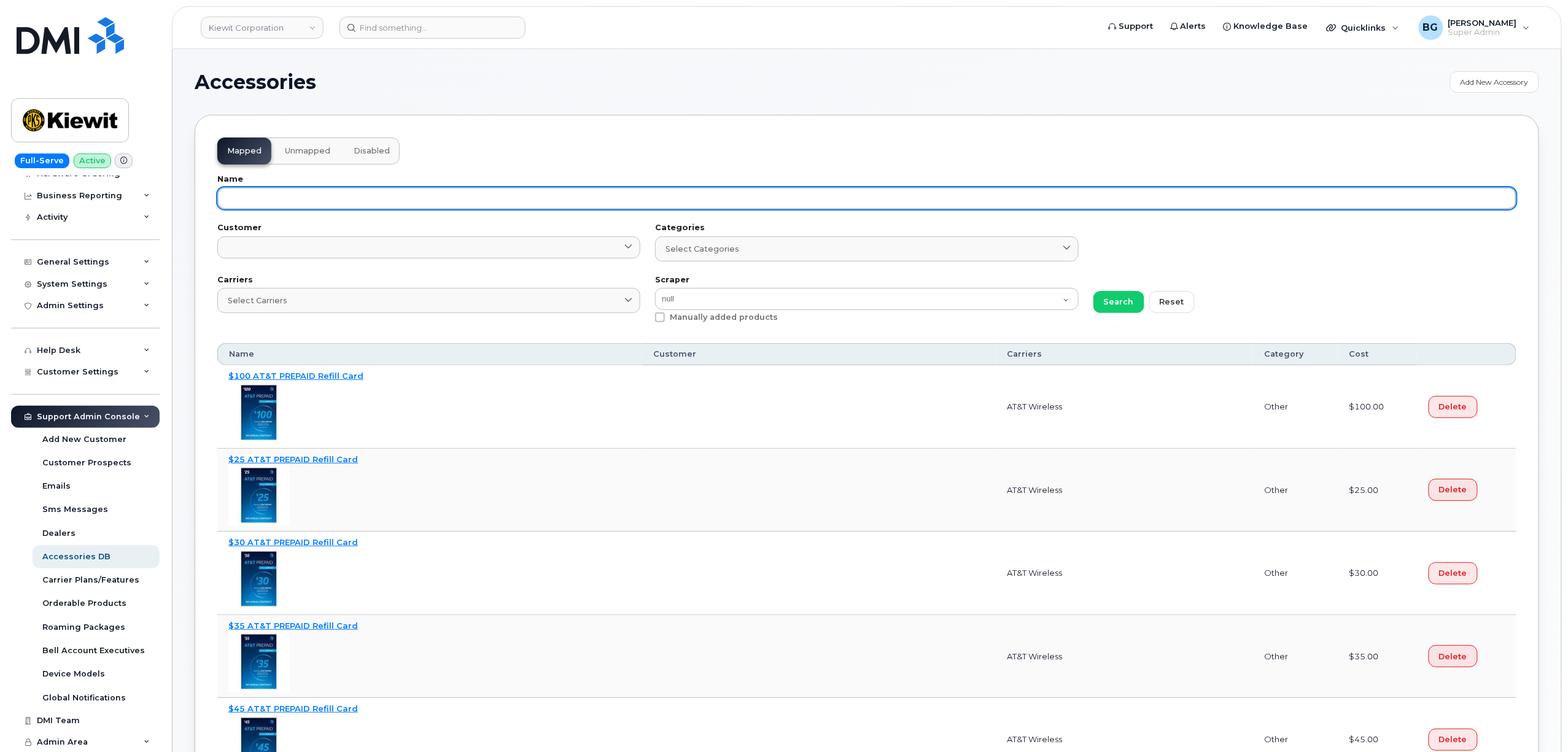
click at [328, 203] on input "text" at bounding box center [867, 198] width 1299 height 22
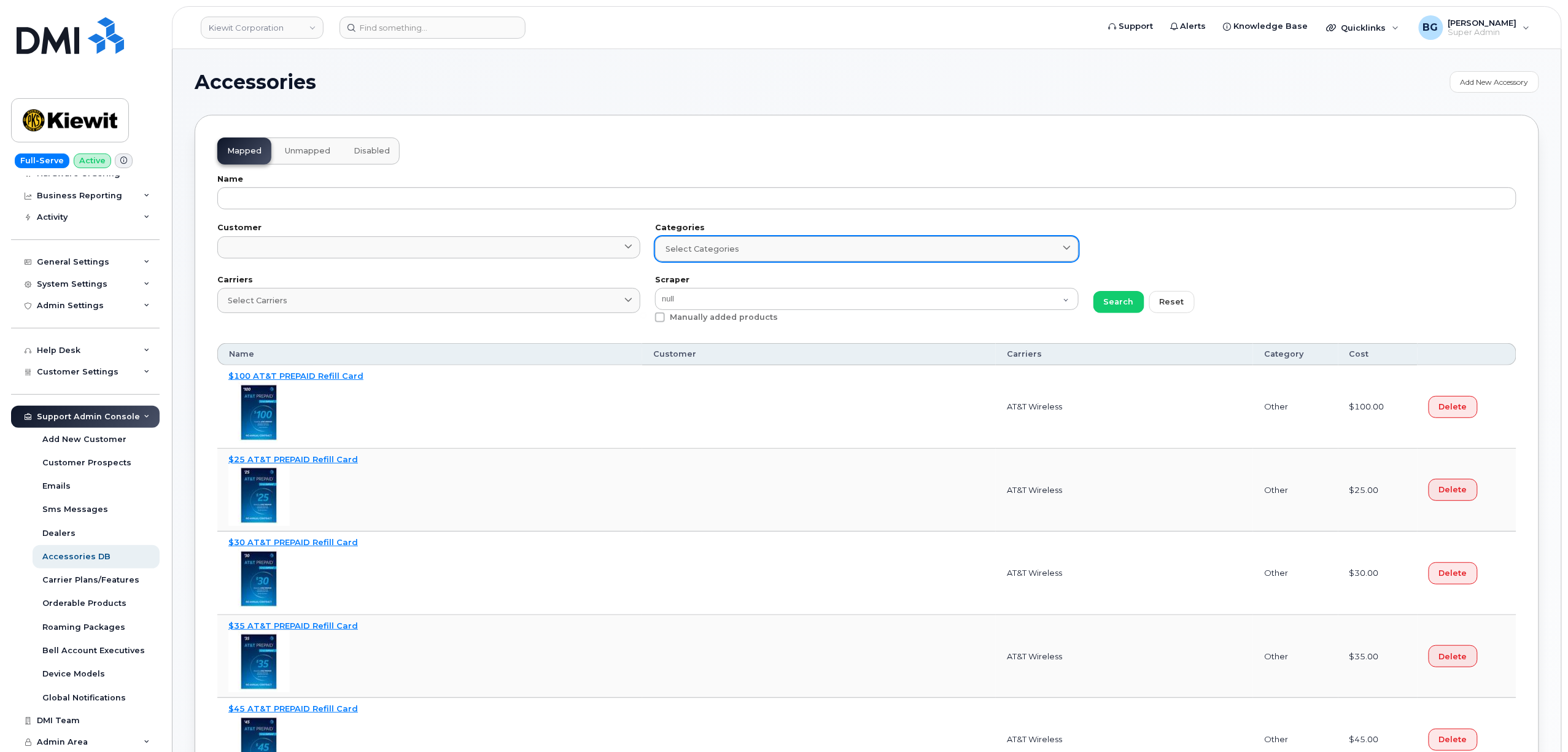
click at [711, 246] on span "Select Categories" at bounding box center [702, 249] width 74 height 12
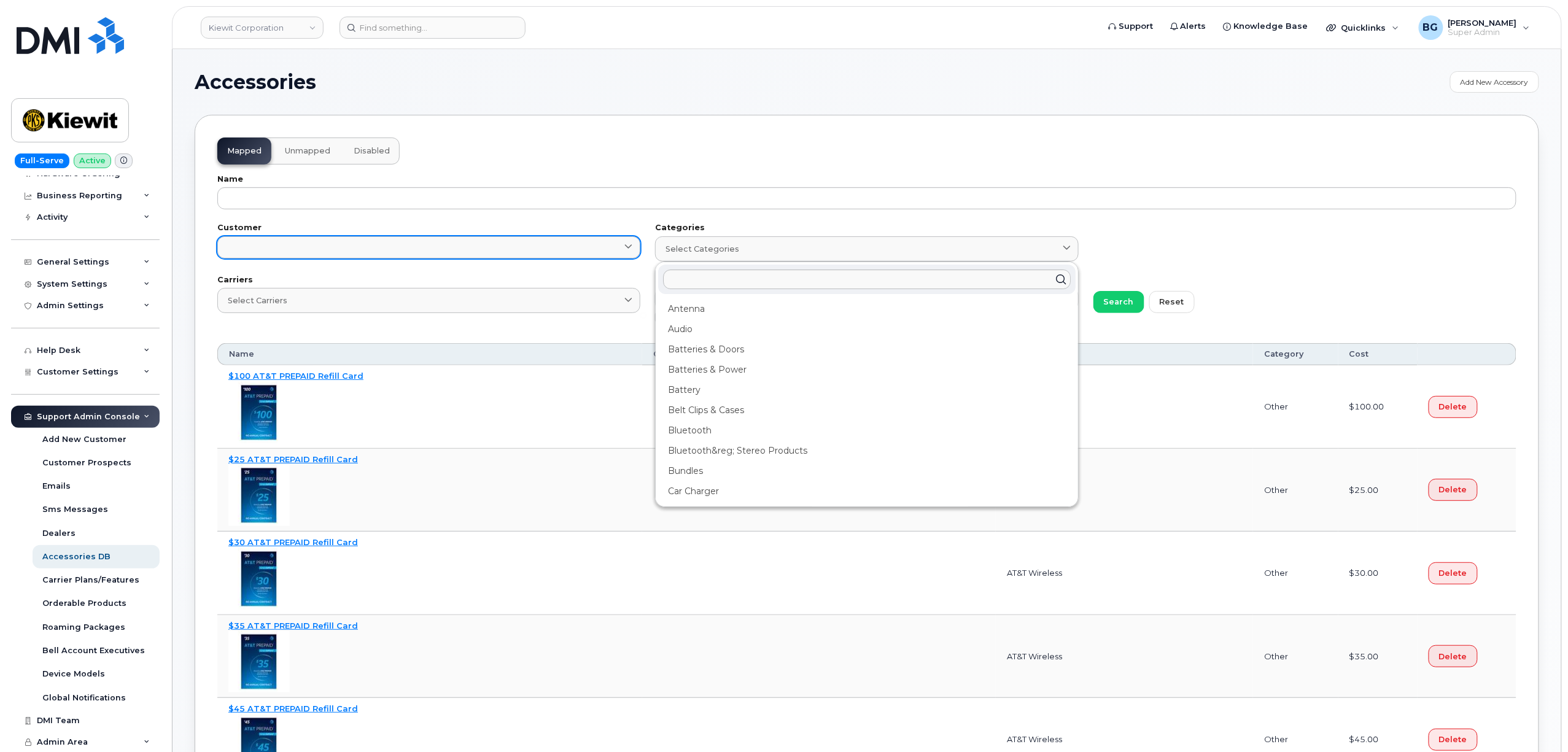
click at [364, 251] on link at bounding box center [429, 247] width 423 height 22
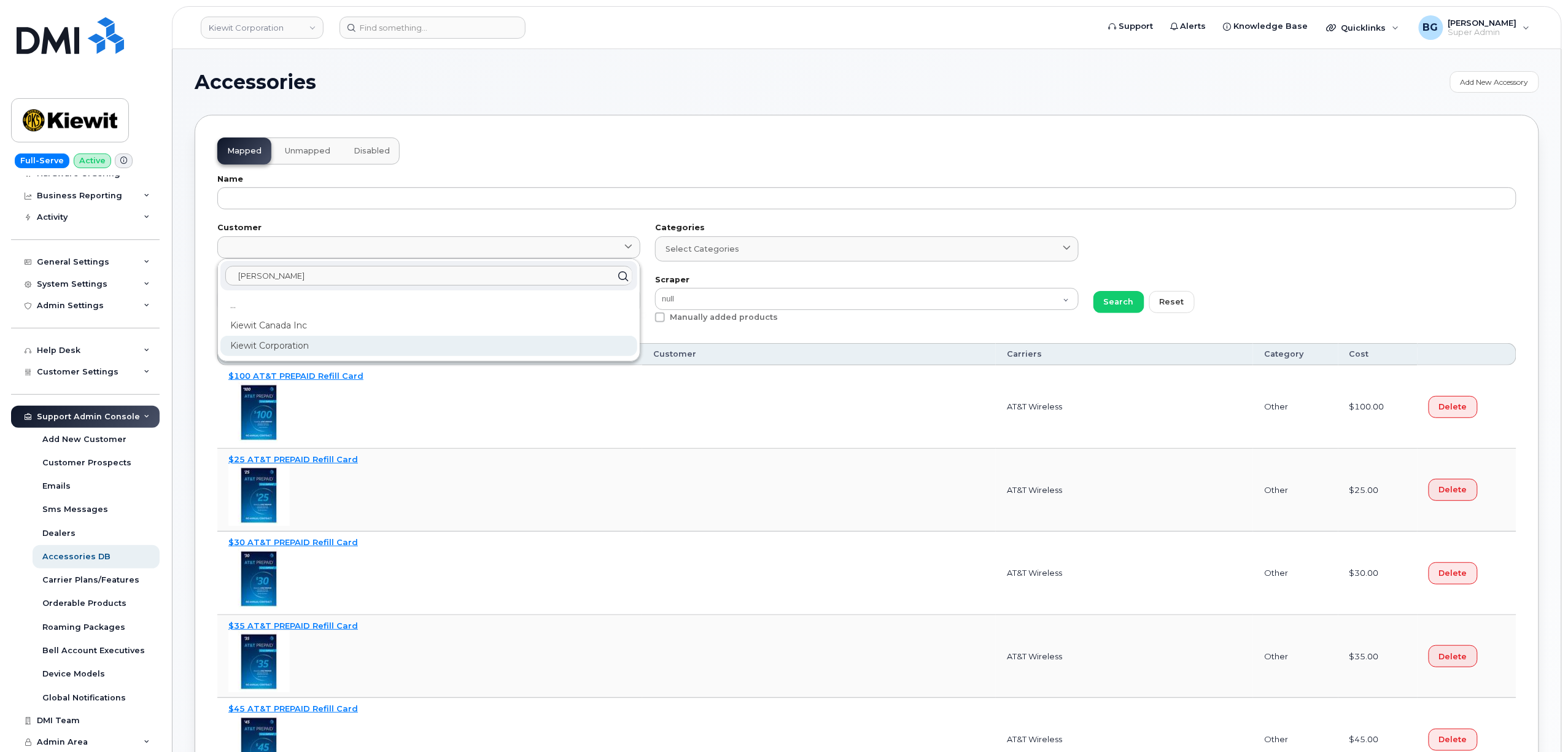
type input "kiewit"
click at [283, 350] on div "Kiewit Corporation" at bounding box center [429, 346] width 417 height 21
click at [1110, 298] on span "Search" at bounding box center [1119, 301] width 30 height 12
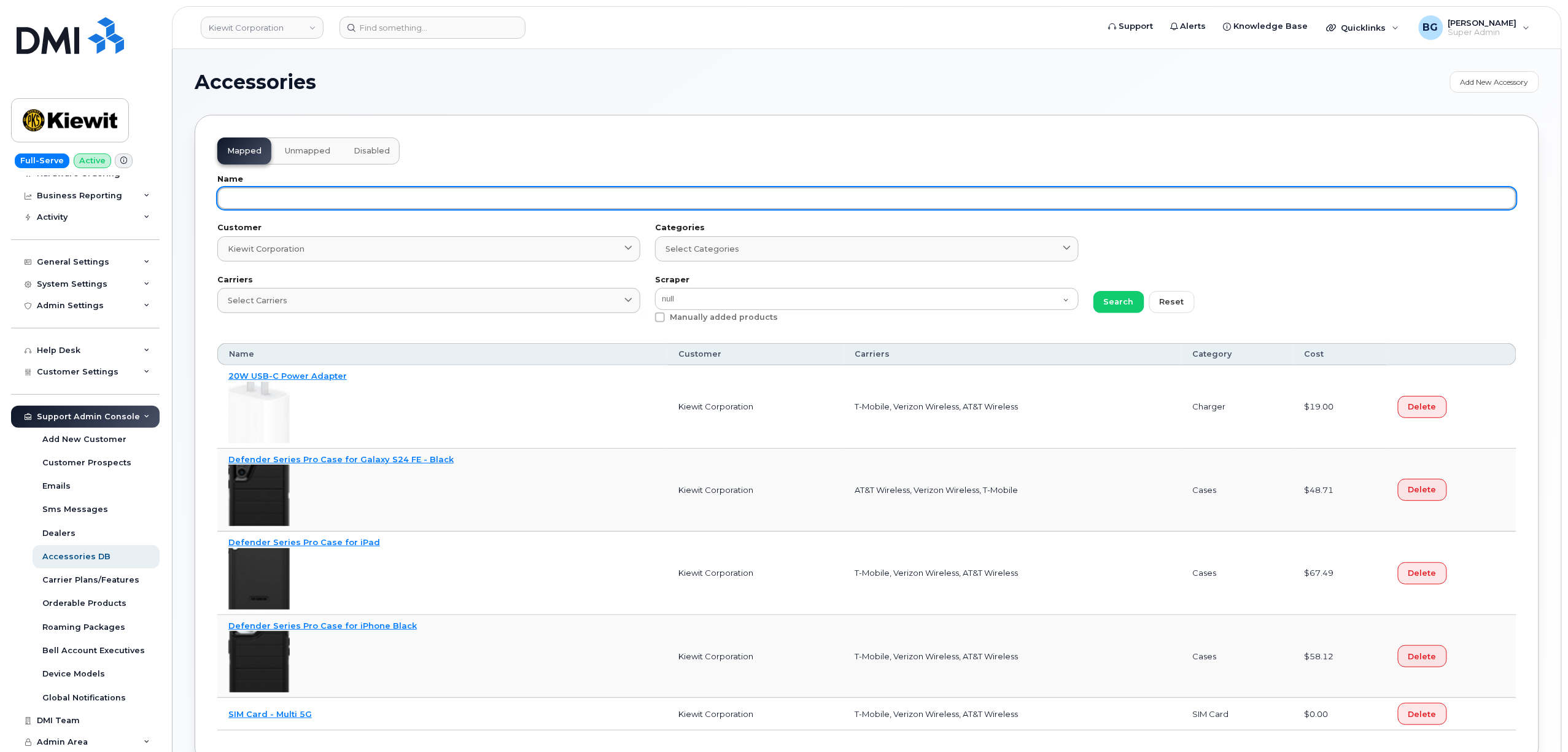
click at [440, 199] on input "text" at bounding box center [867, 198] width 1299 height 22
click at [1093, 291] on button "Search" at bounding box center [1118, 302] width 51 height 22
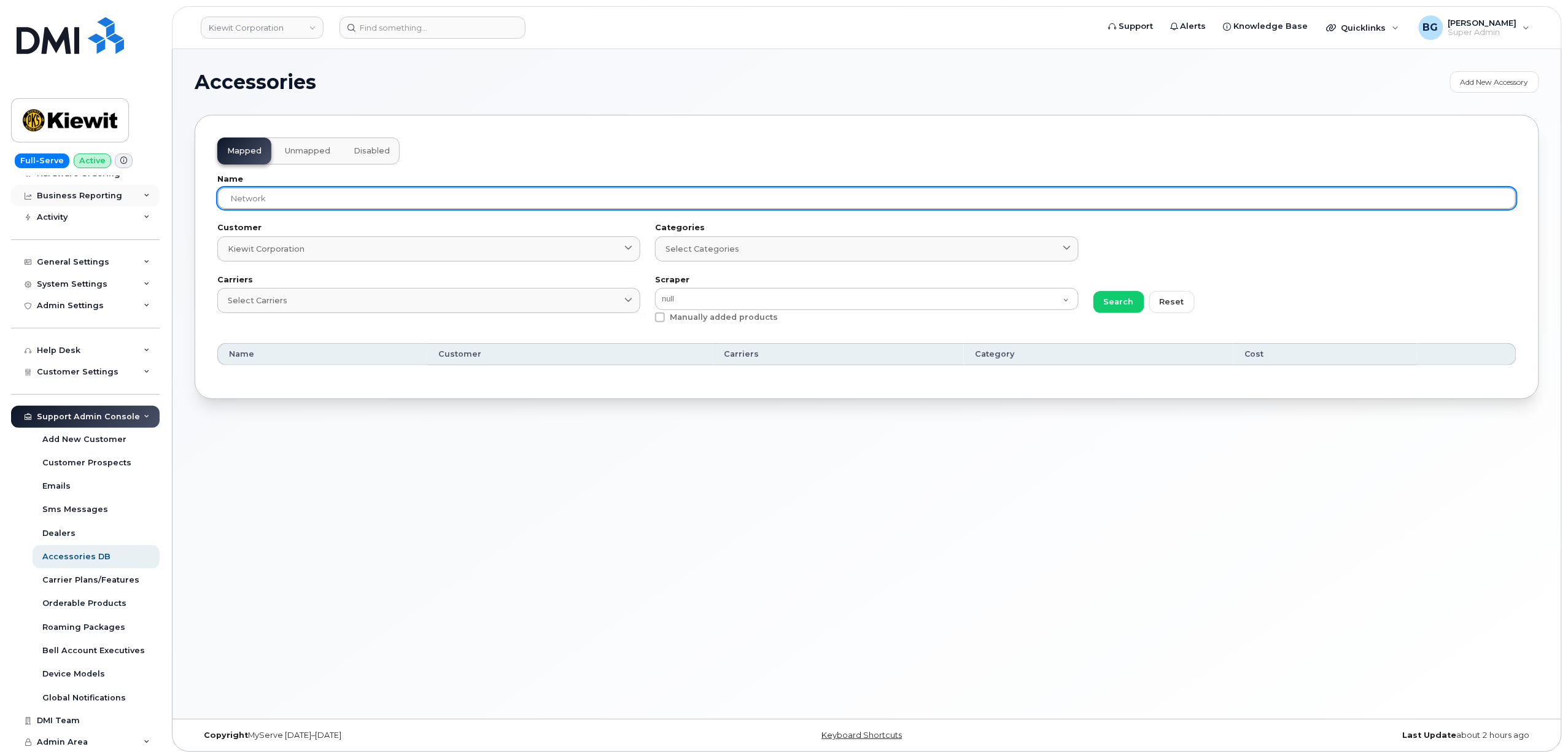
drag, startPoint x: 318, startPoint y: 196, endPoint x: 113, endPoint y: 195, distance: 205.0
click at [173, 195] on div "Kiewit Corporation Support Alerts Knowledge Base Quicklinks Suspend / Cancel De…" at bounding box center [867, 384] width 1389 height 670
type input "pp"
click at [1093, 291] on button "Search" at bounding box center [1118, 302] width 51 height 22
drag, startPoint x: 257, startPoint y: 209, endPoint x: 165, endPoint y: 197, distance: 92.8
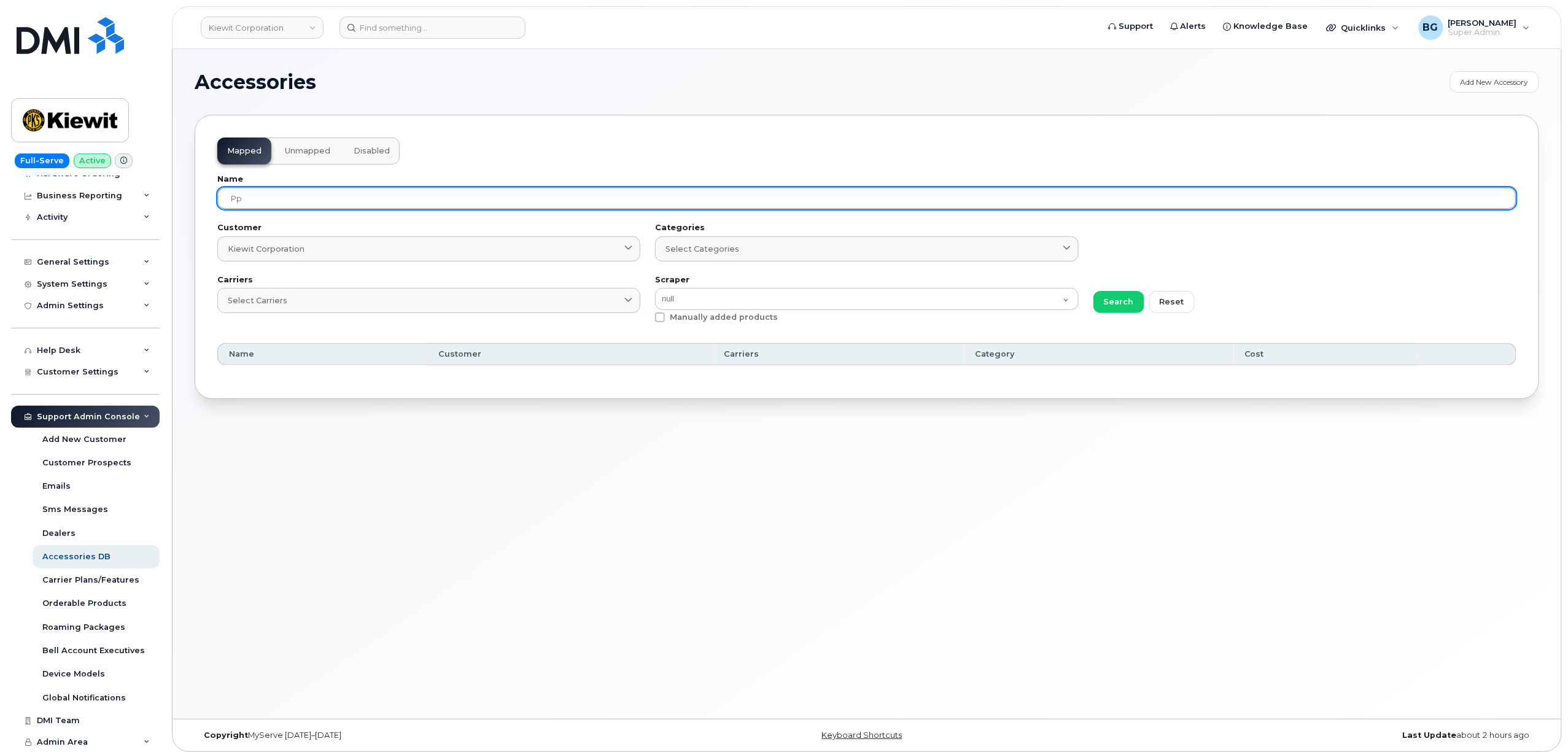
click at [169, 195] on body "Kiewit Corporation Support Alerts Knowledge Base Quicklinks Suspend / Cancel De…" at bounding box center [784, 379] width 1568 height 758
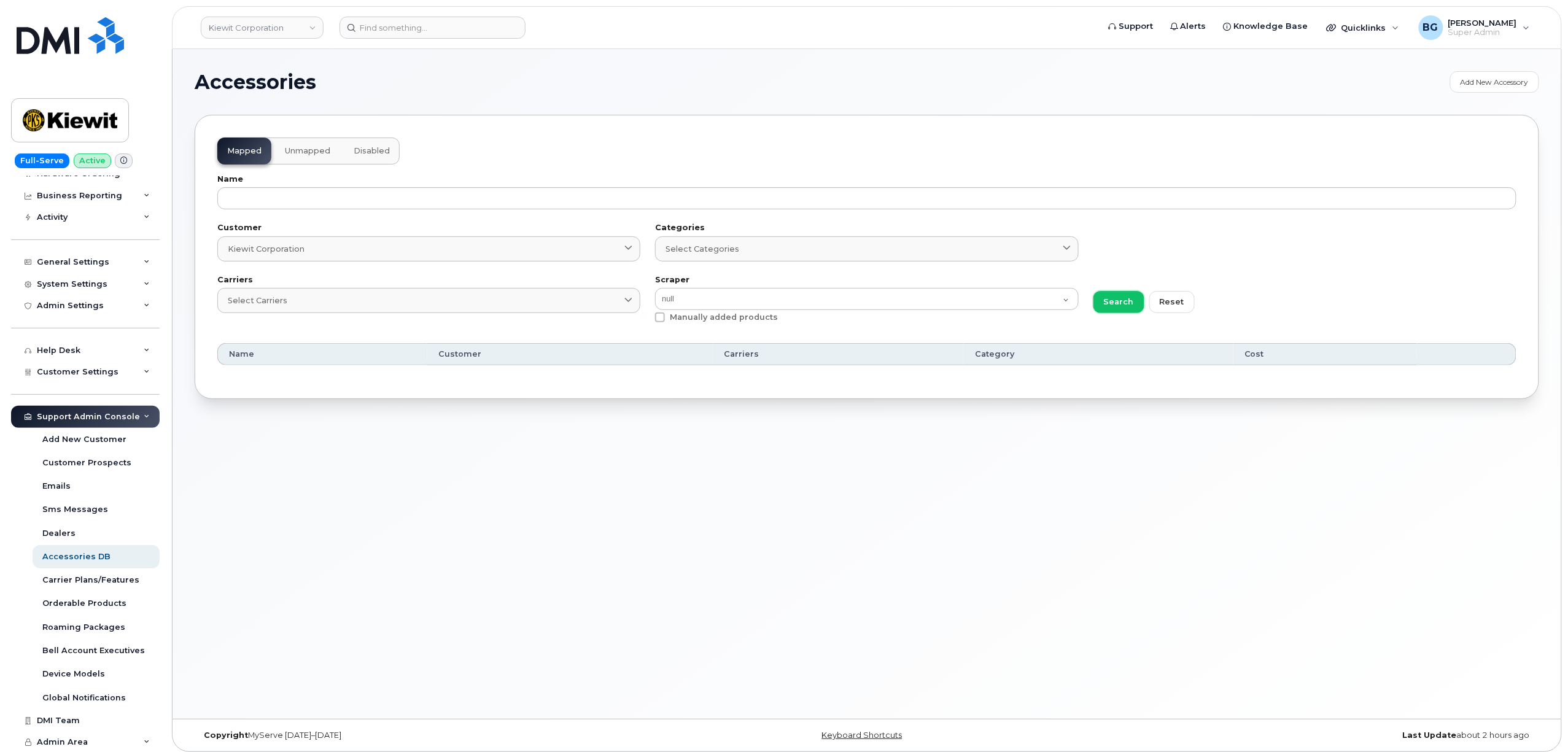
click at [1106, 300] on span "Search" at bounding box center [1119, 301] width 30 height 12
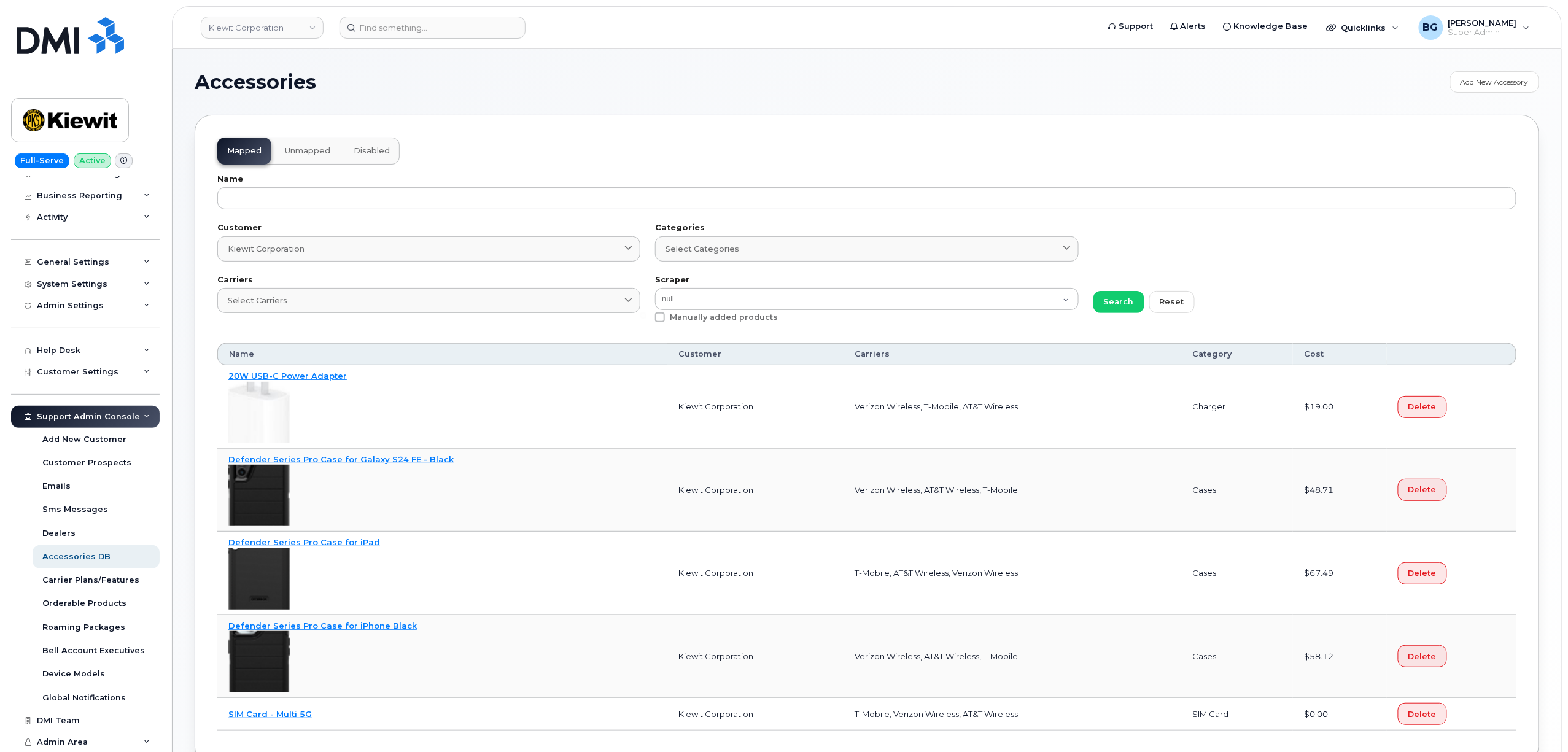
click at [305, 147] on span "Unmapped" at bounding box center [307, 151] width 46 height 10
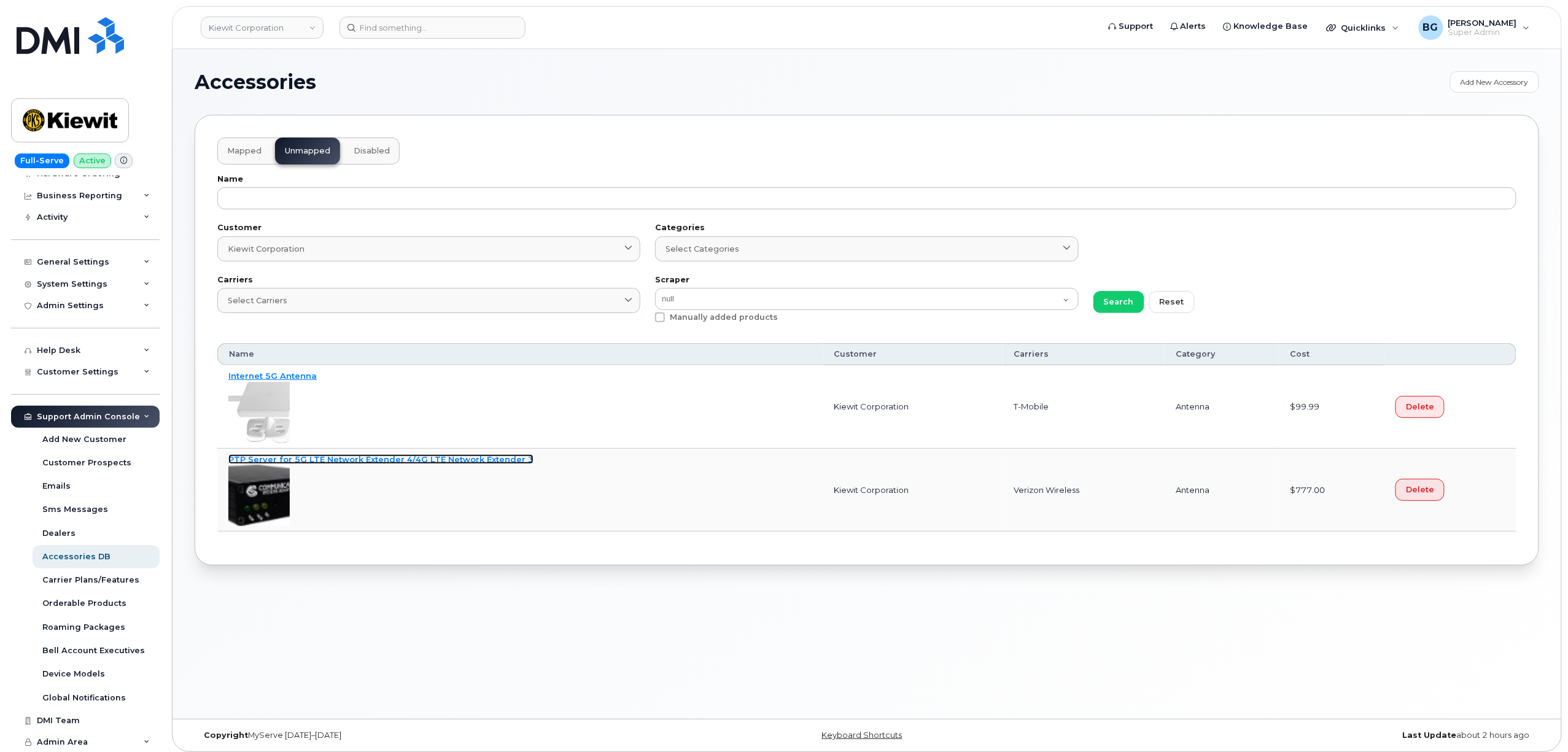
click at [372, 462] on link "PTP Server for 5G LTE Network Extender 4/4G LTE Network Extender 3" at bounding box center [381, 459] width 305 height 10
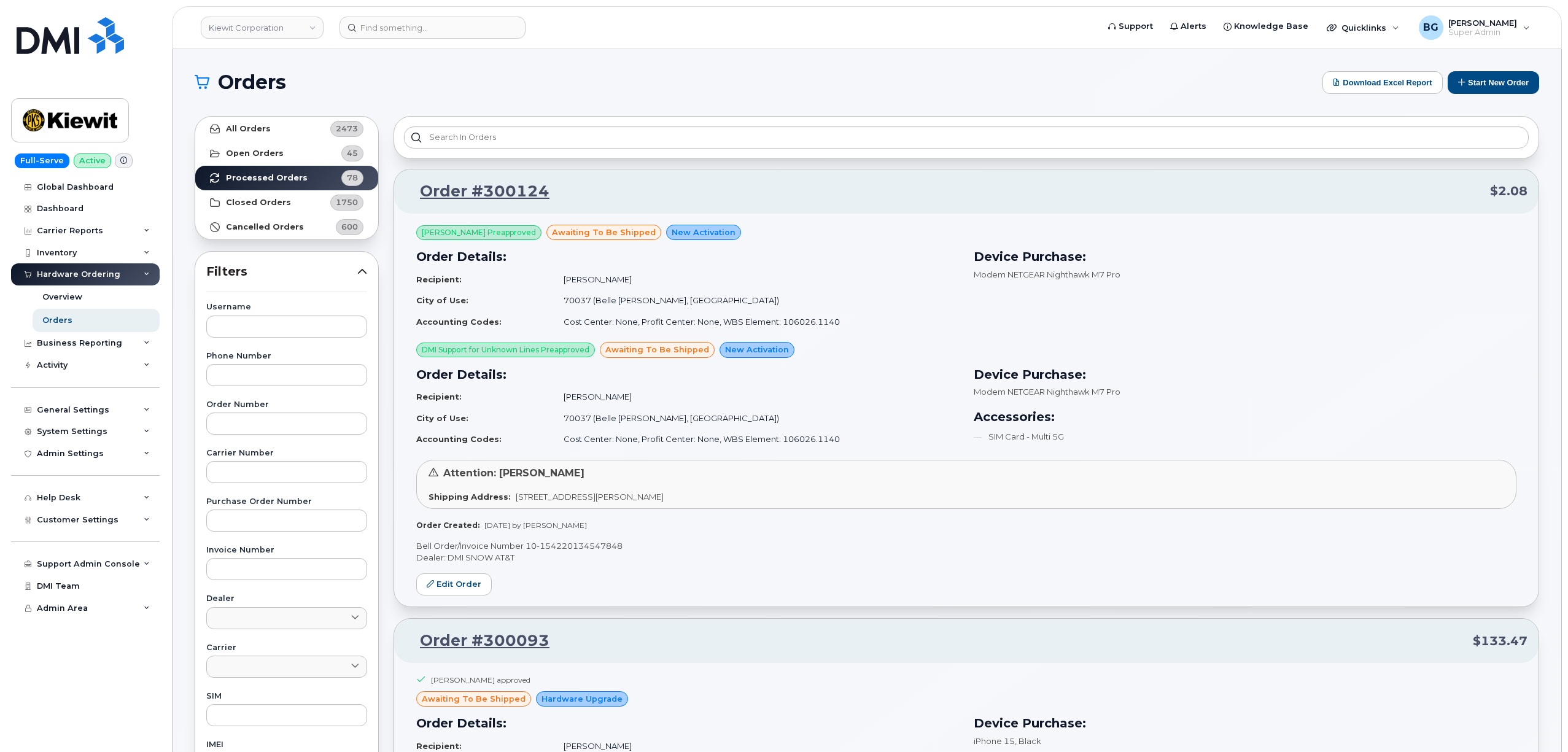
scroll to position [25044, 0]
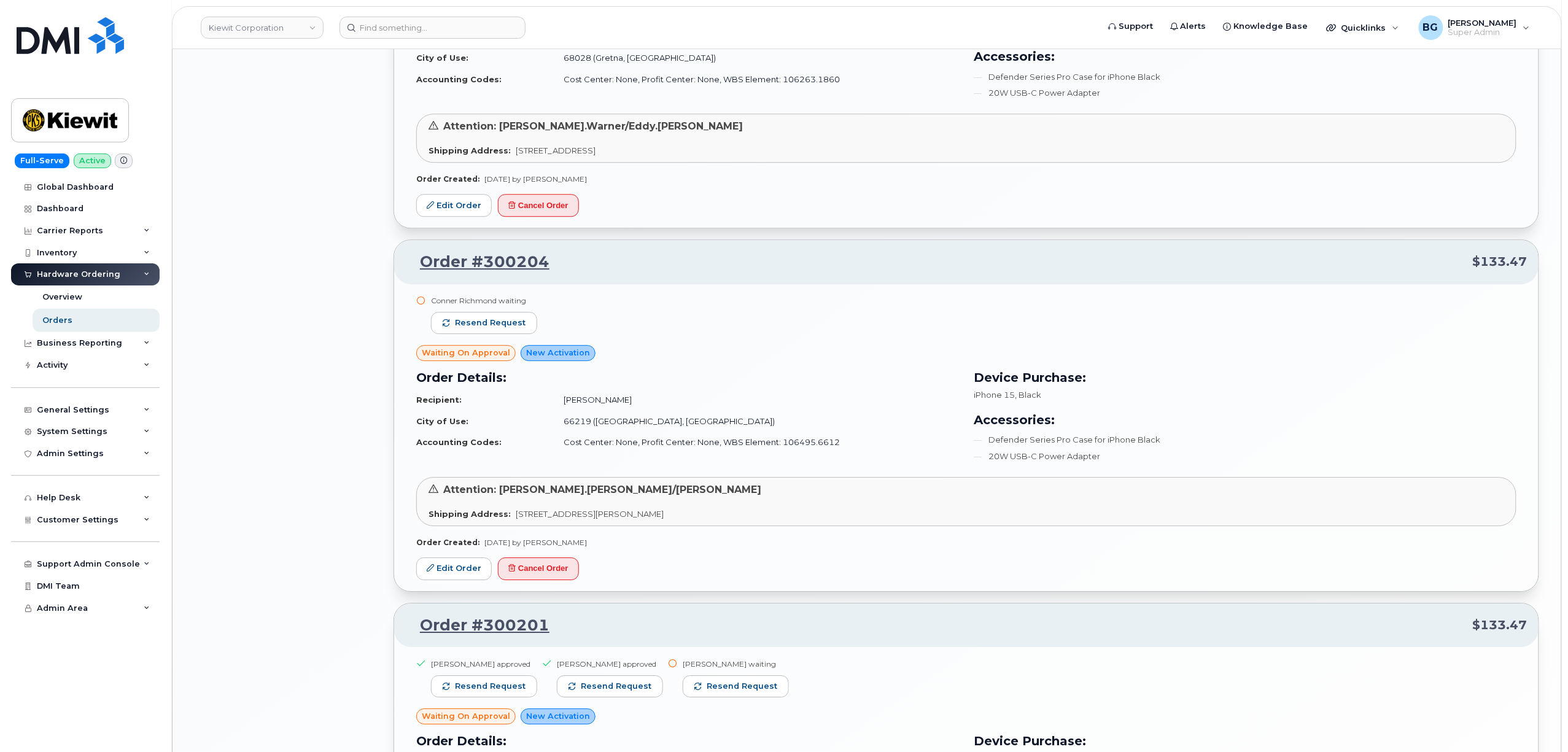
scroll to position [2338, 0]
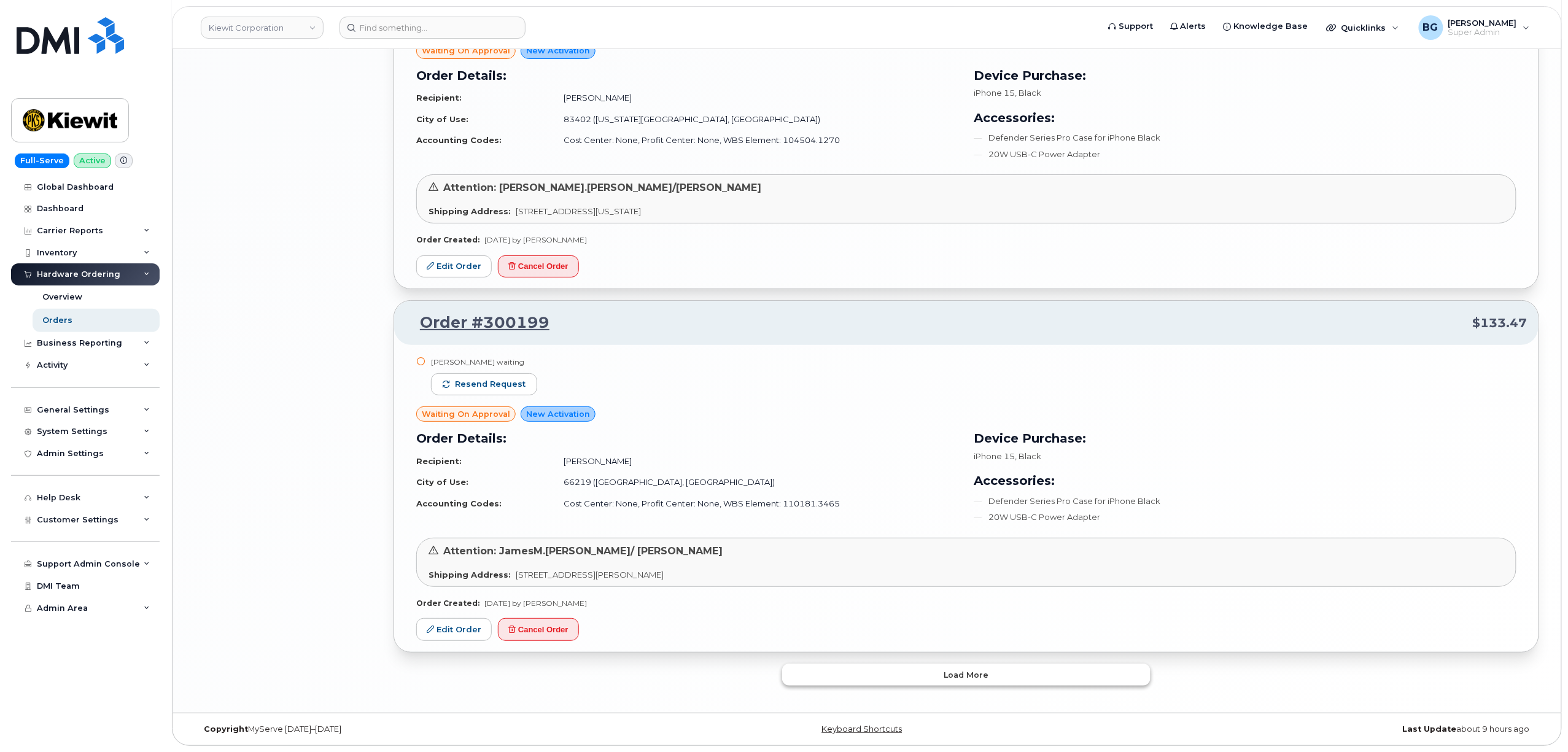
click at [930, 674] on button "Load more" at bounding box center [966, 674] width 368 height 22
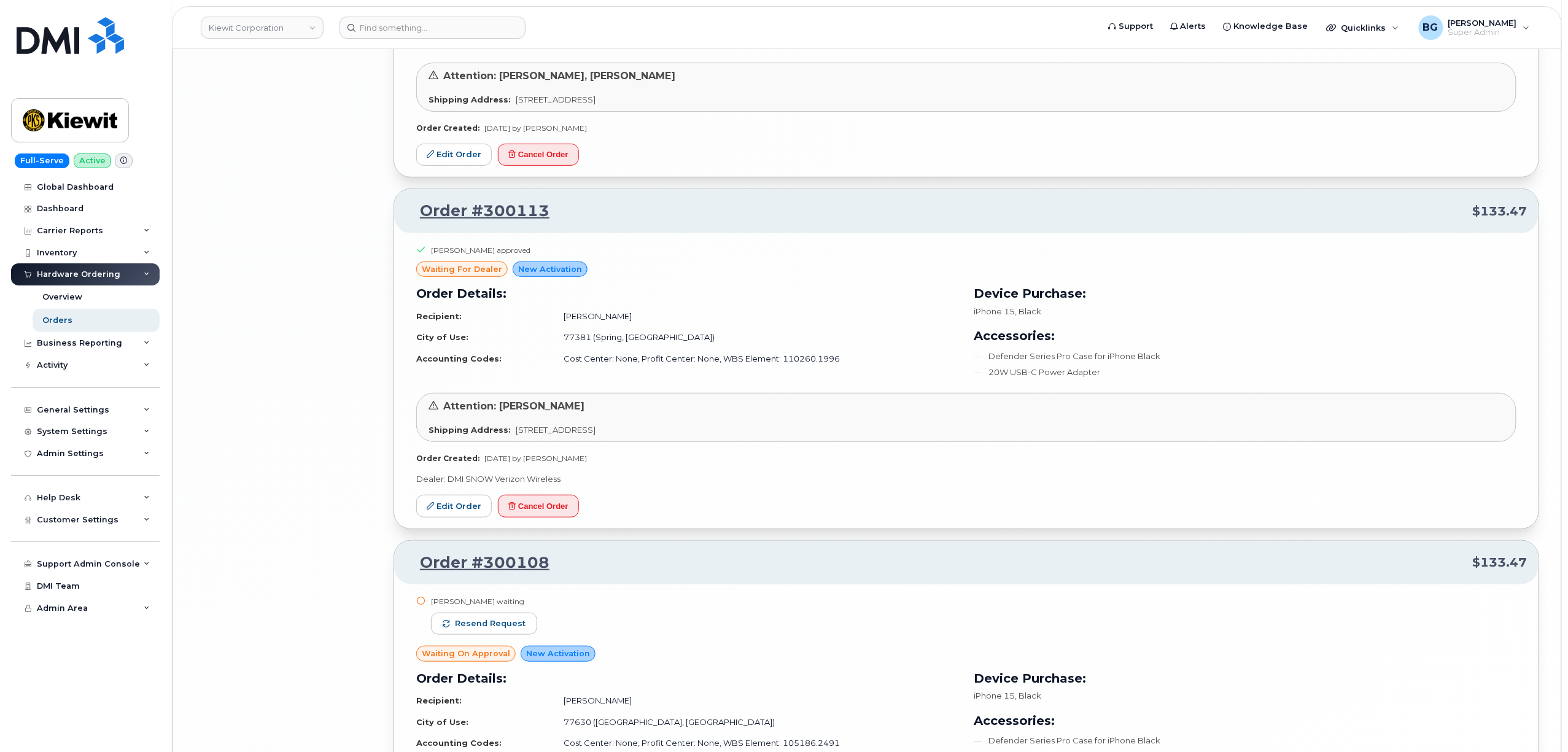
scroll to position [5150, 0]
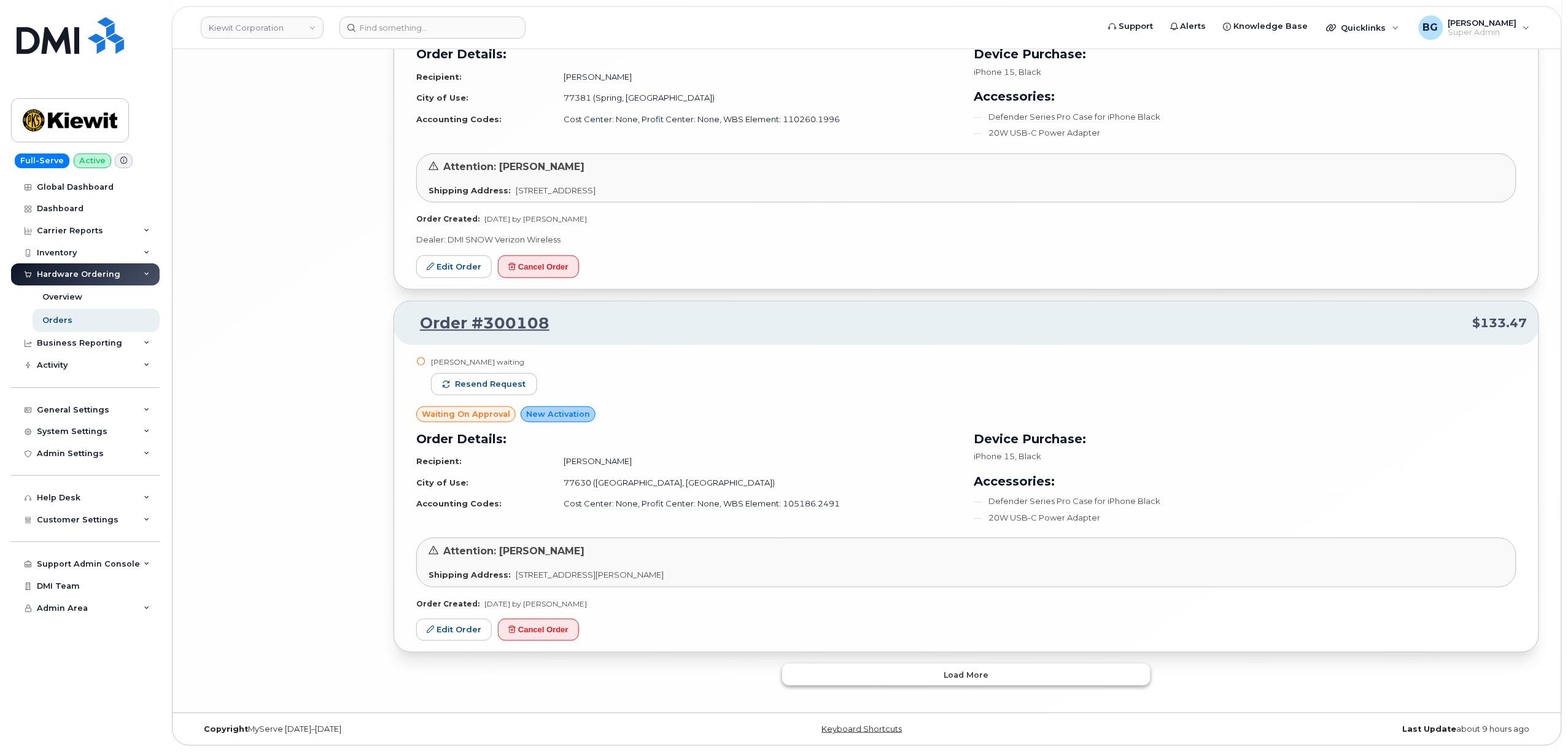
click at [954, 676] on span "Load more" at bounding box center [967, 675] width 45 height 12
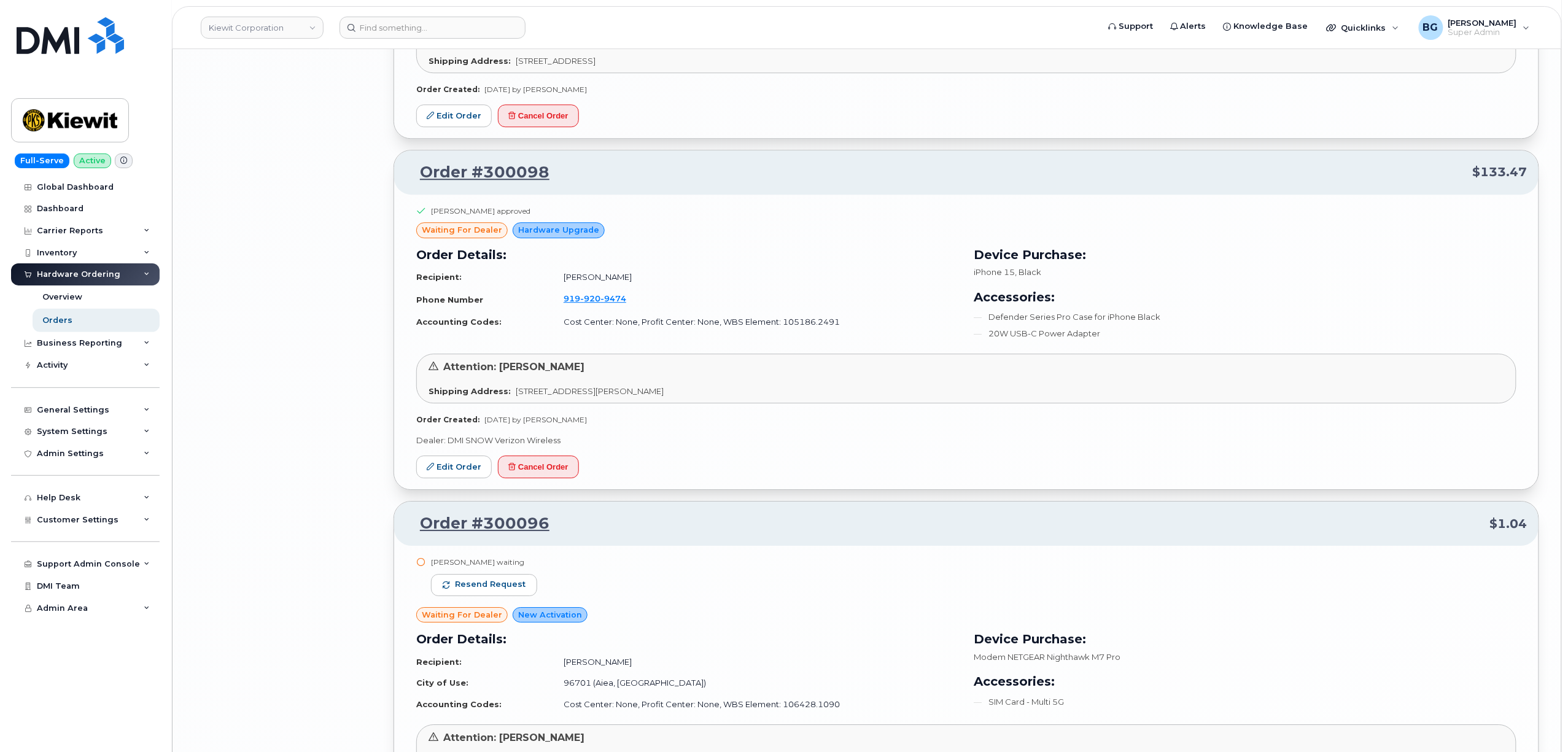
scroll to position [8036, 0]
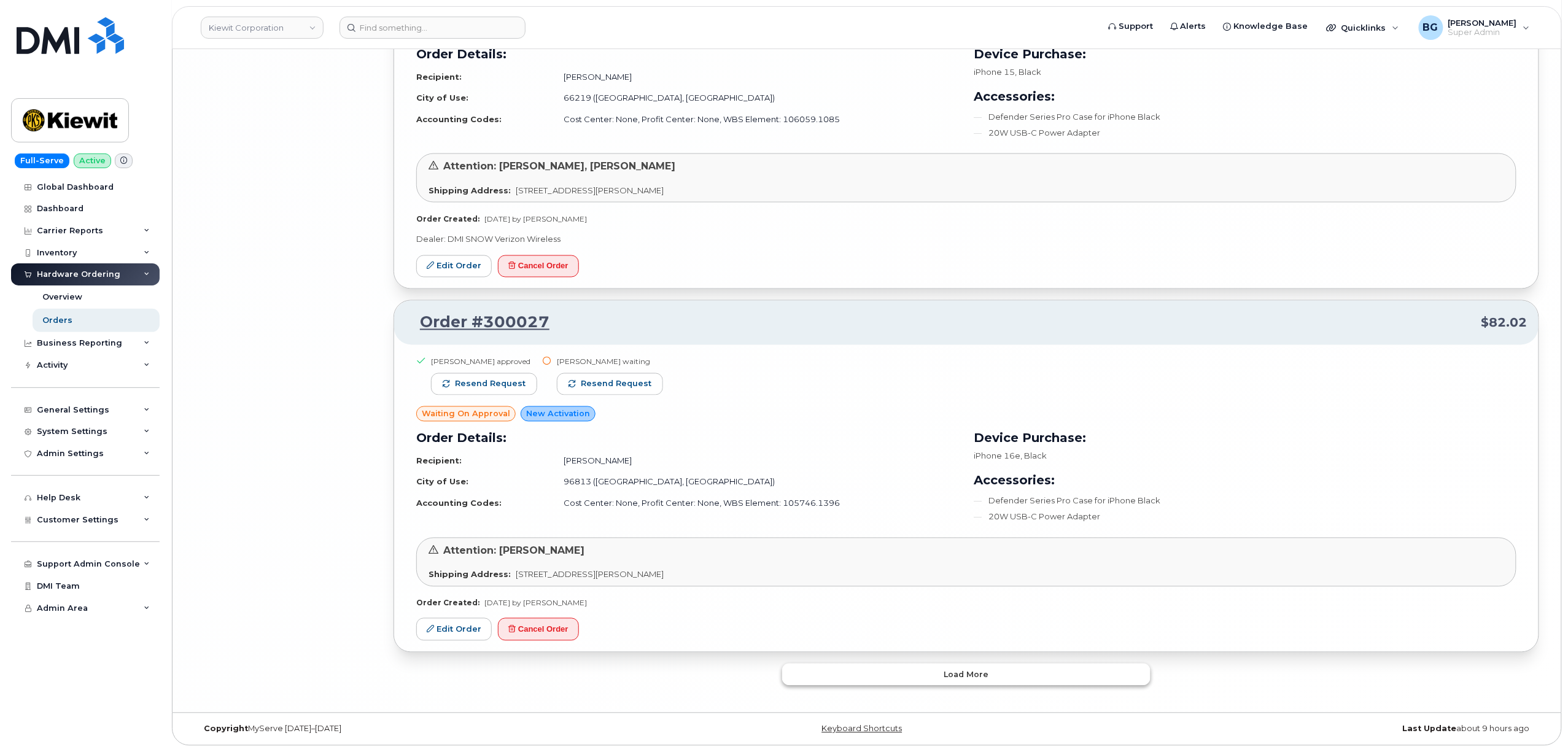
click at [893, 676] on button "Load more" at bounding box center [966, 674] width 368 height 22
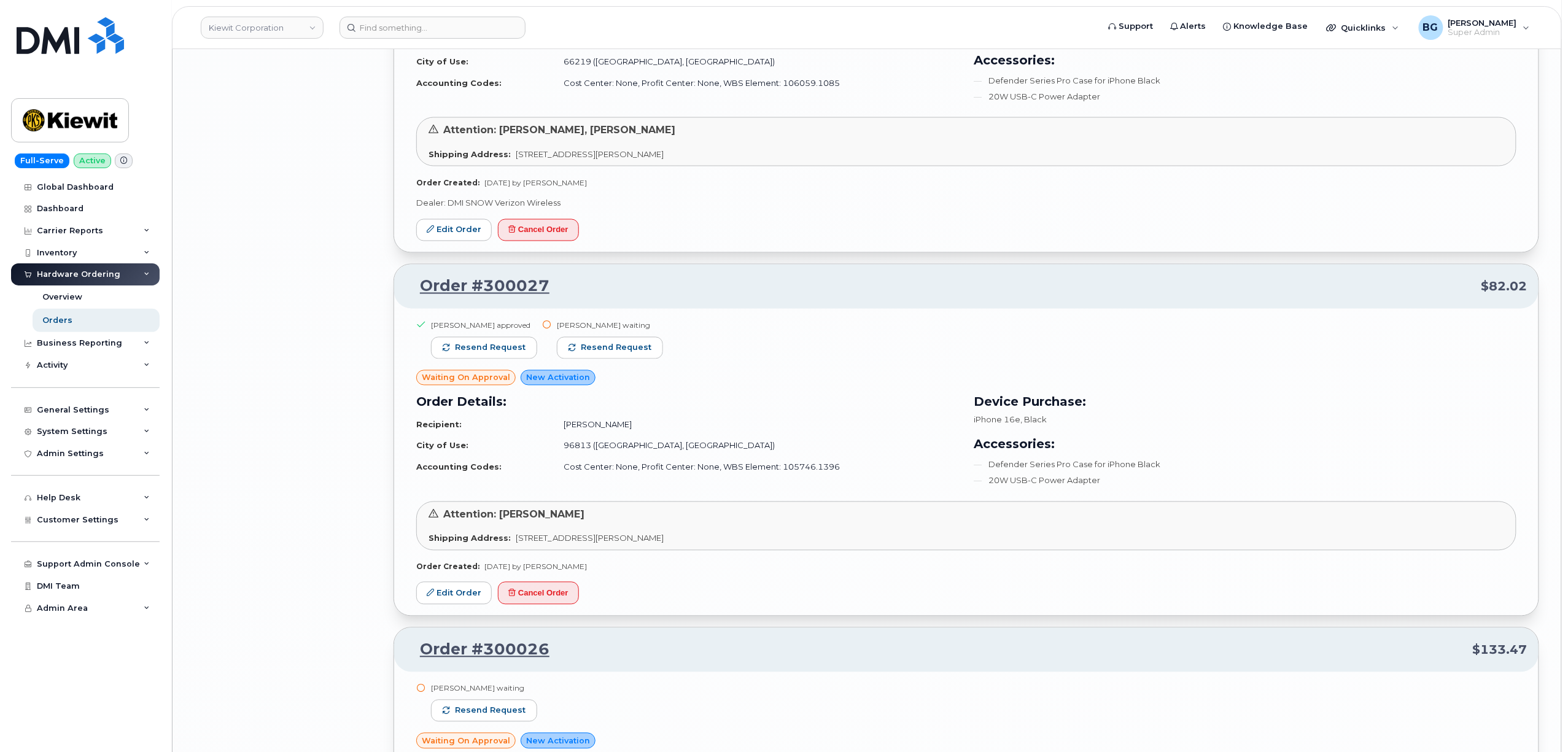
scroll to position [11351, 0]
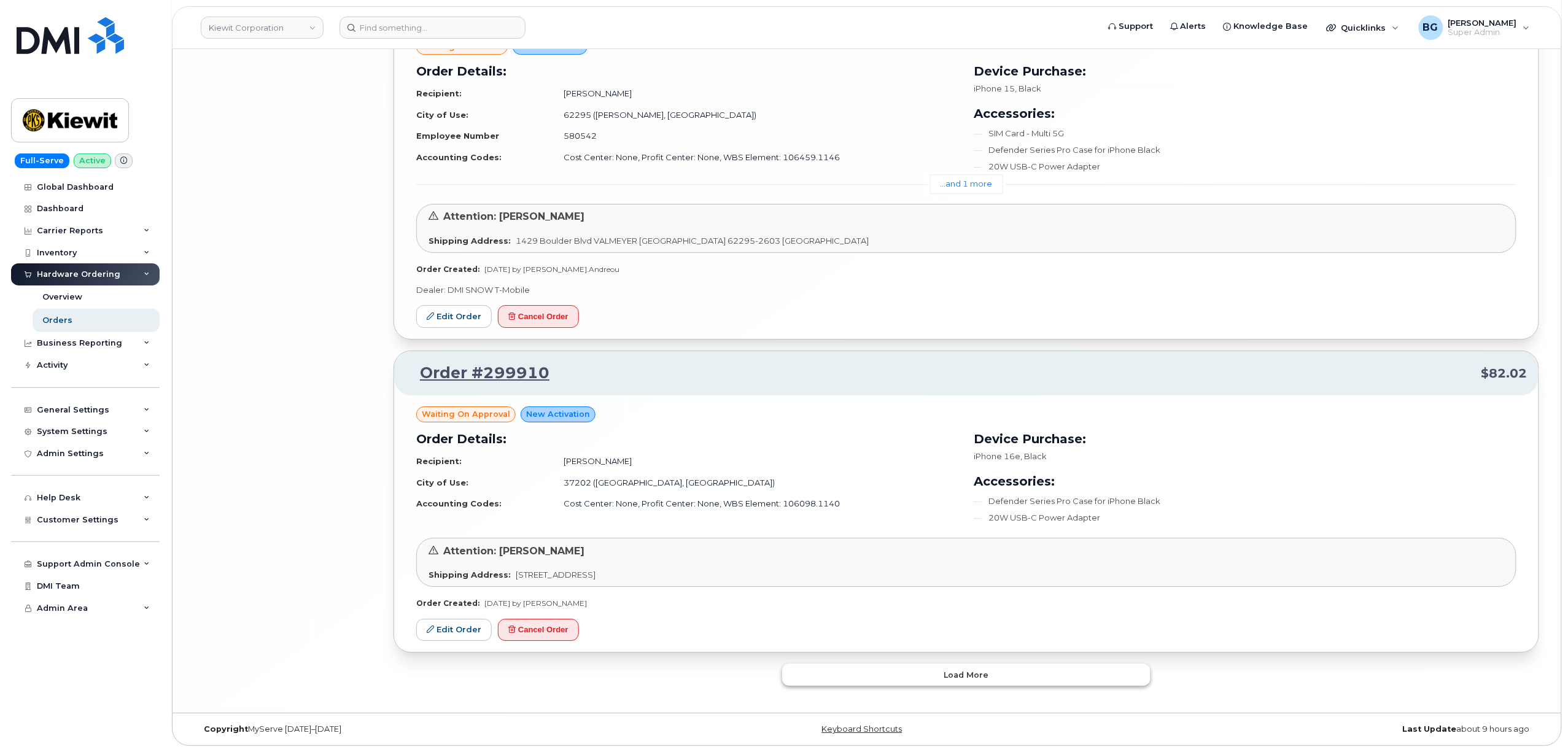
click at [907, 671] on button "Load more" at bounding box center [966, 674] width 368 height 22
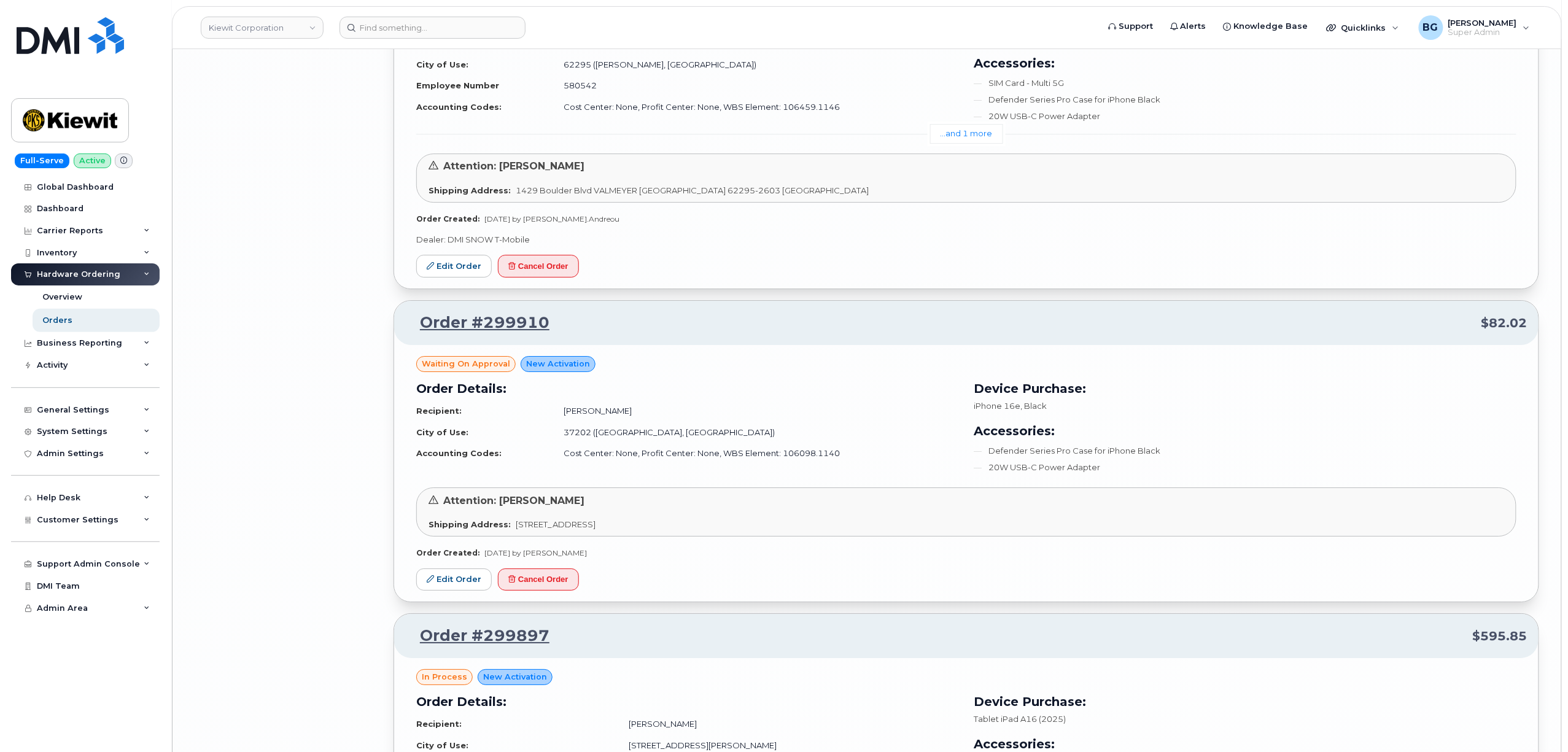
scroll to position [14427, 0]
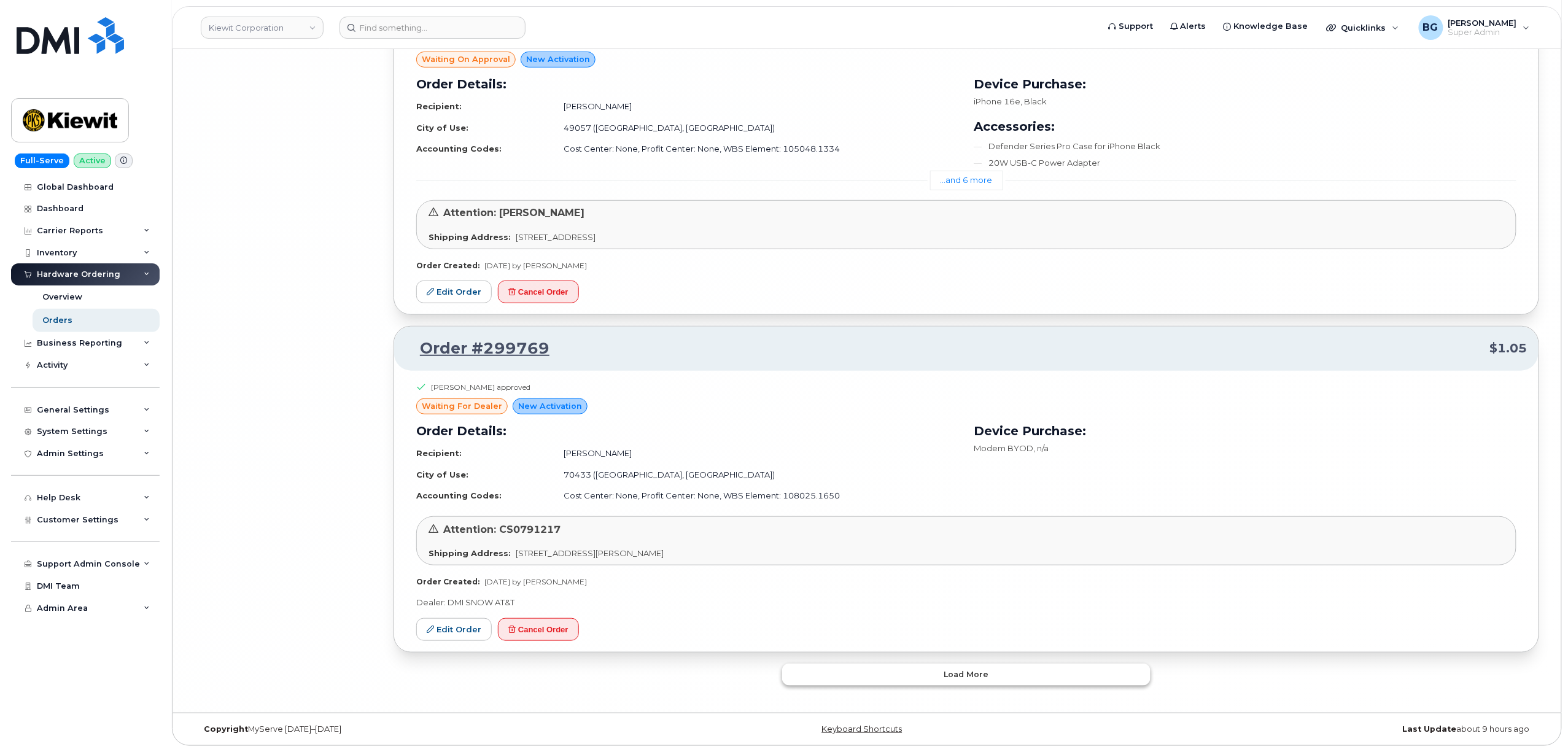
click at [905, 674] on button "Load more" at bounding box center [966, 674] width 368 height 22
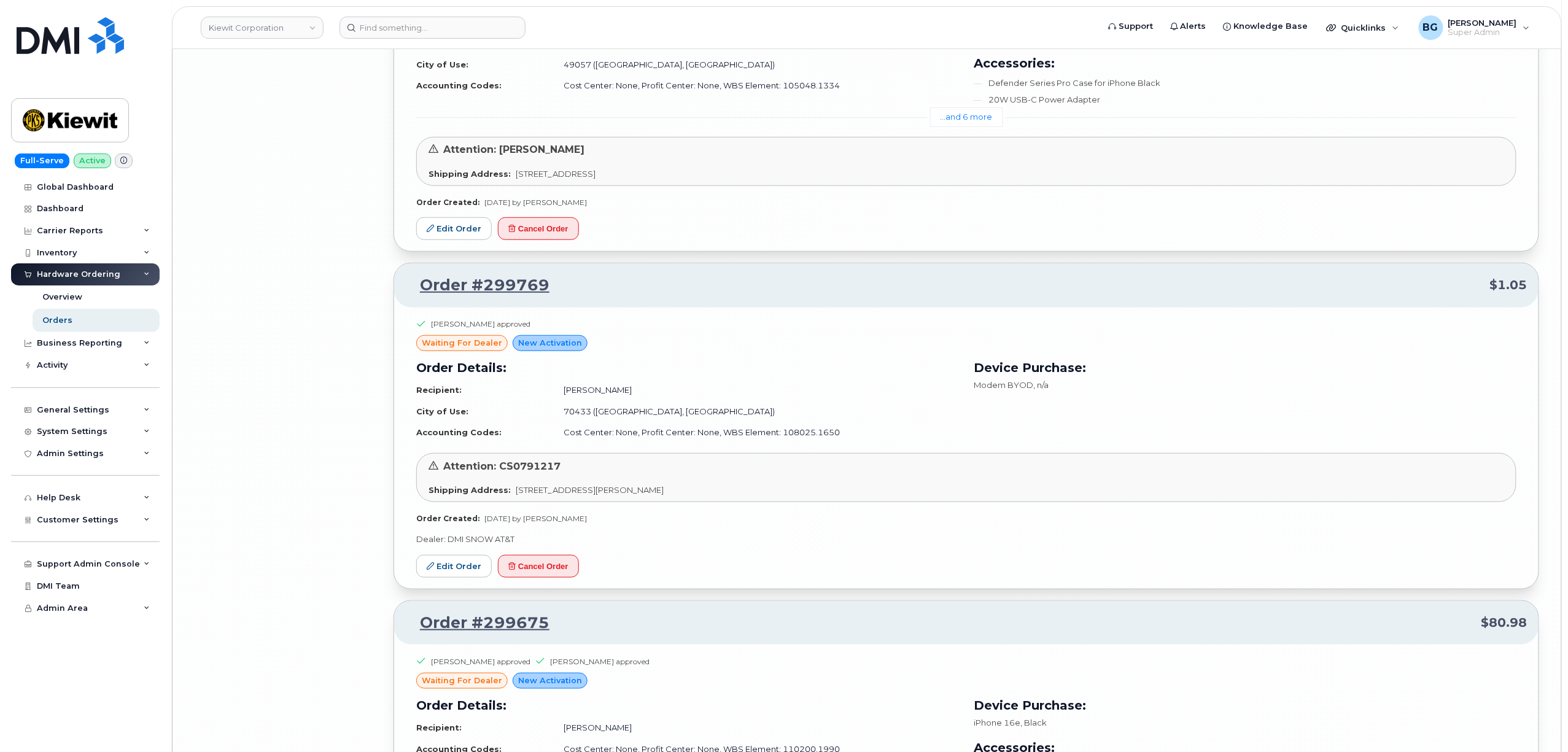
scroll to position [17348, 0]
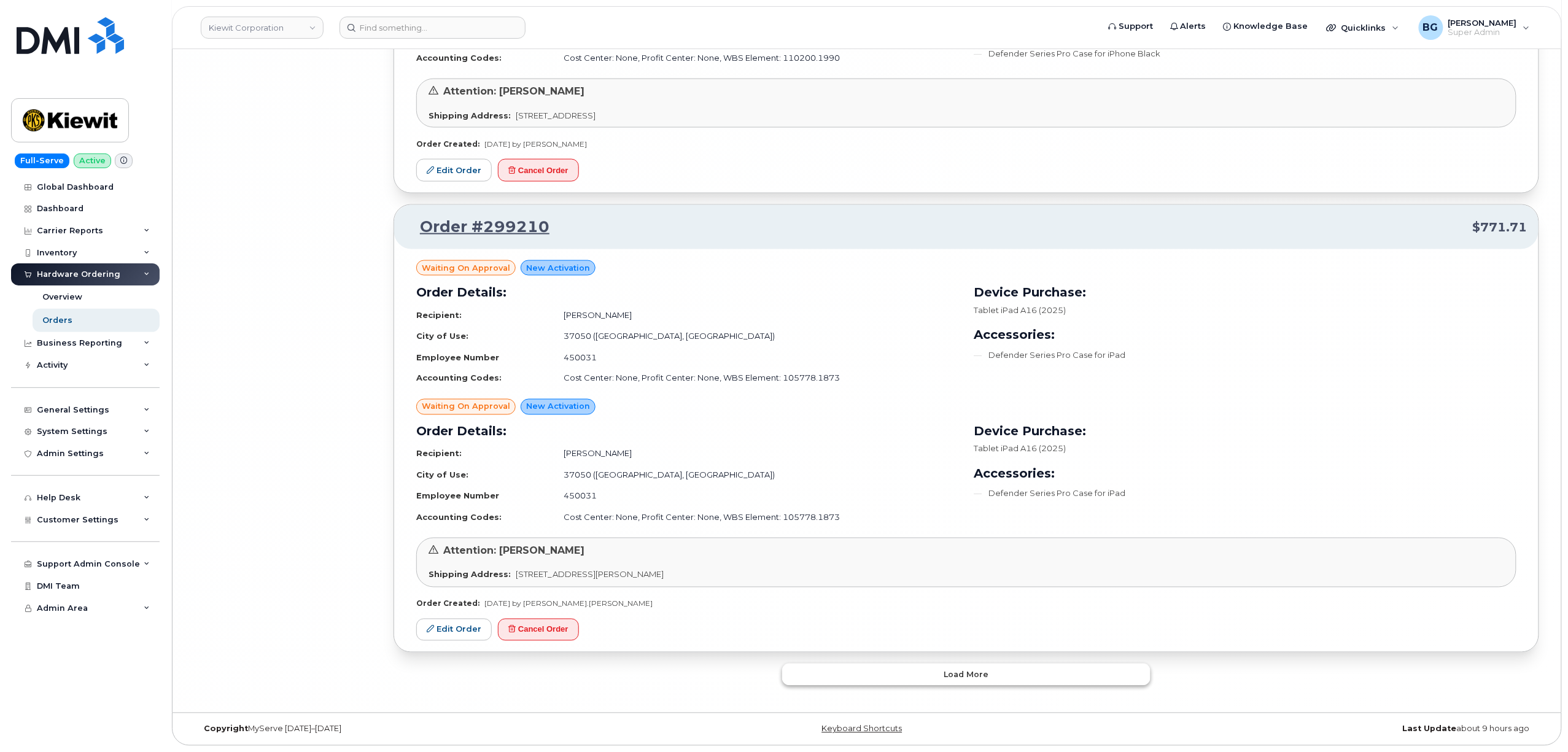
click at [921, 675] on button "Load more" at bounding box center [966, 674] width 368 height 22
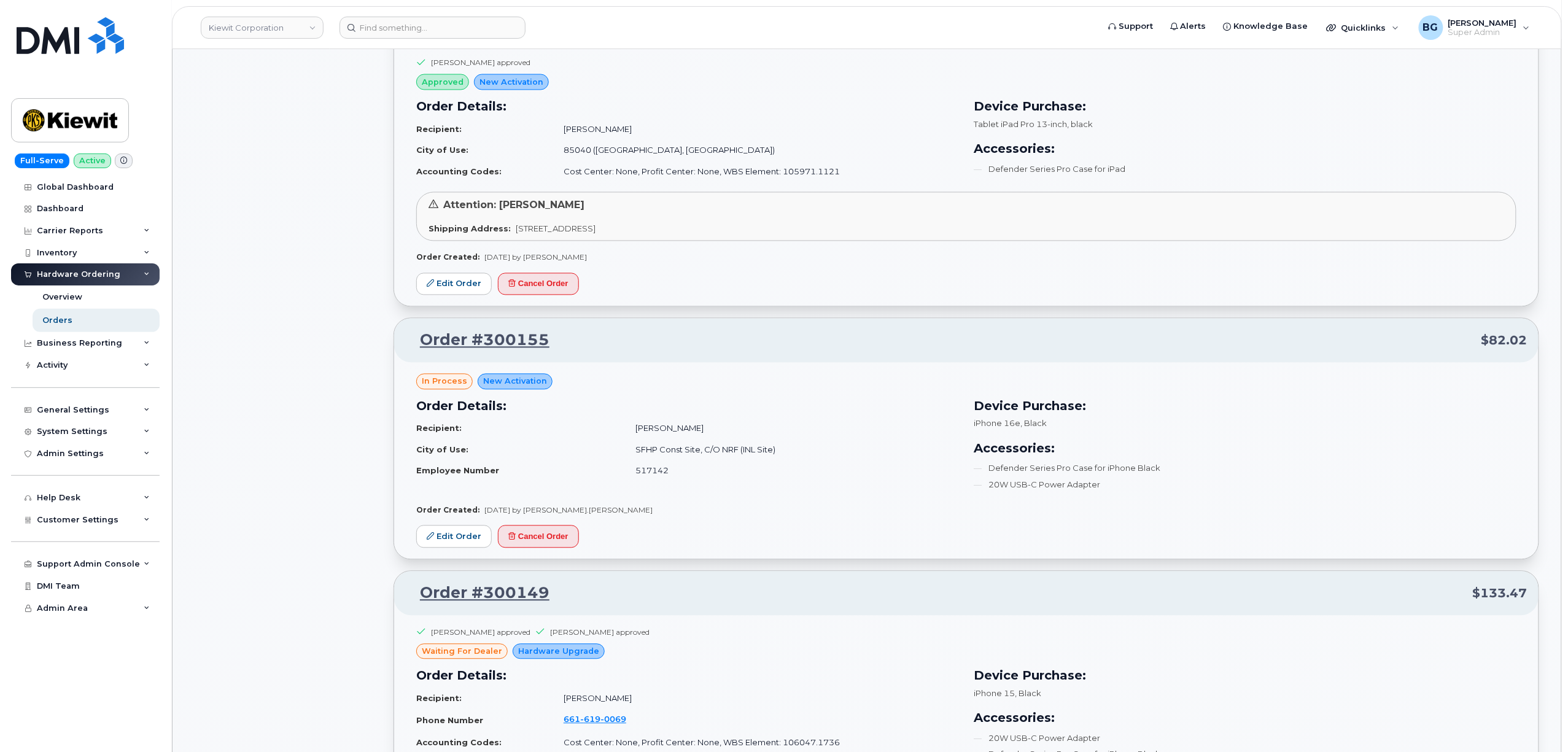
scroll to position [0, 0]
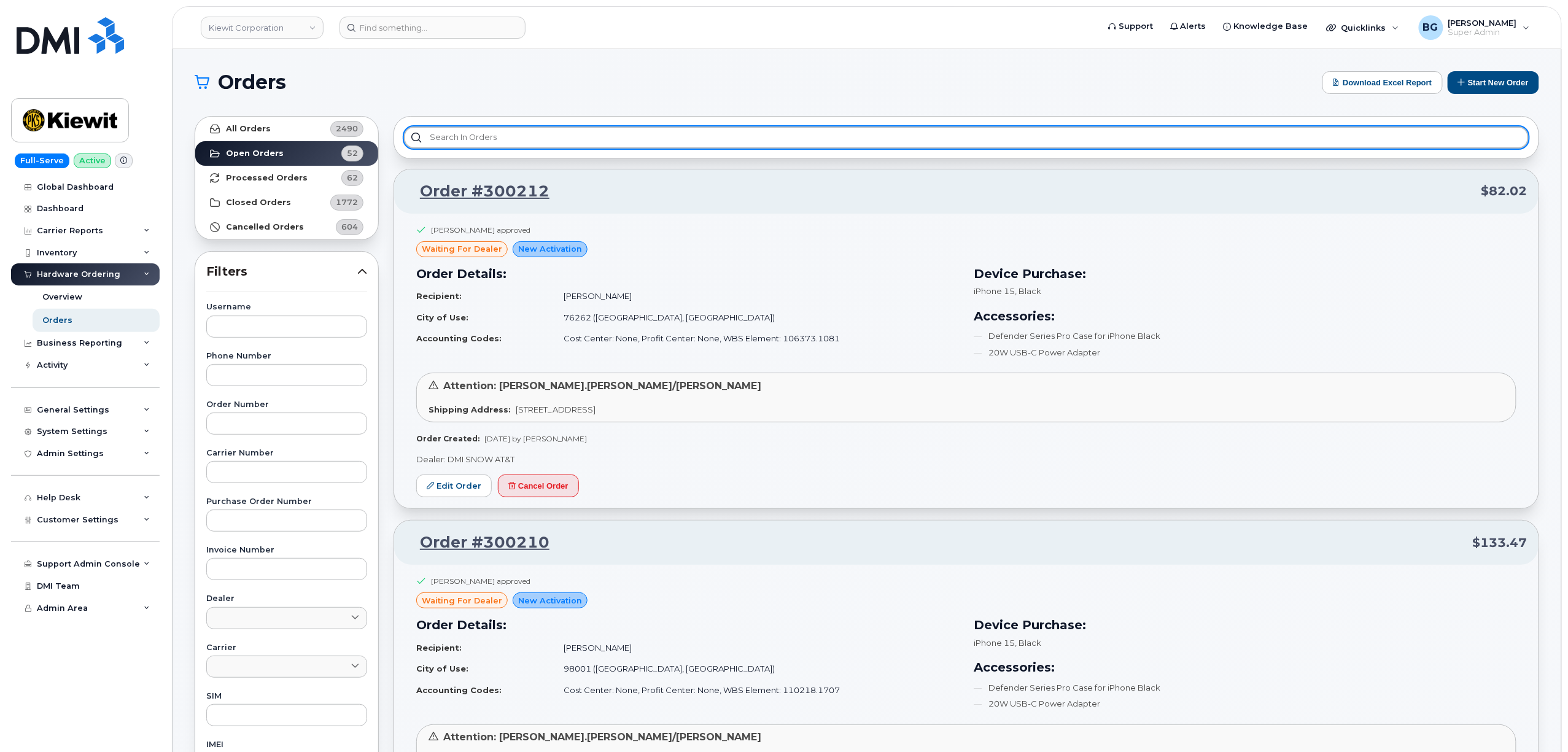
click at [743, 140] on input "text" at bounding box center [966, 137] width 1125 height 22
type input "n"
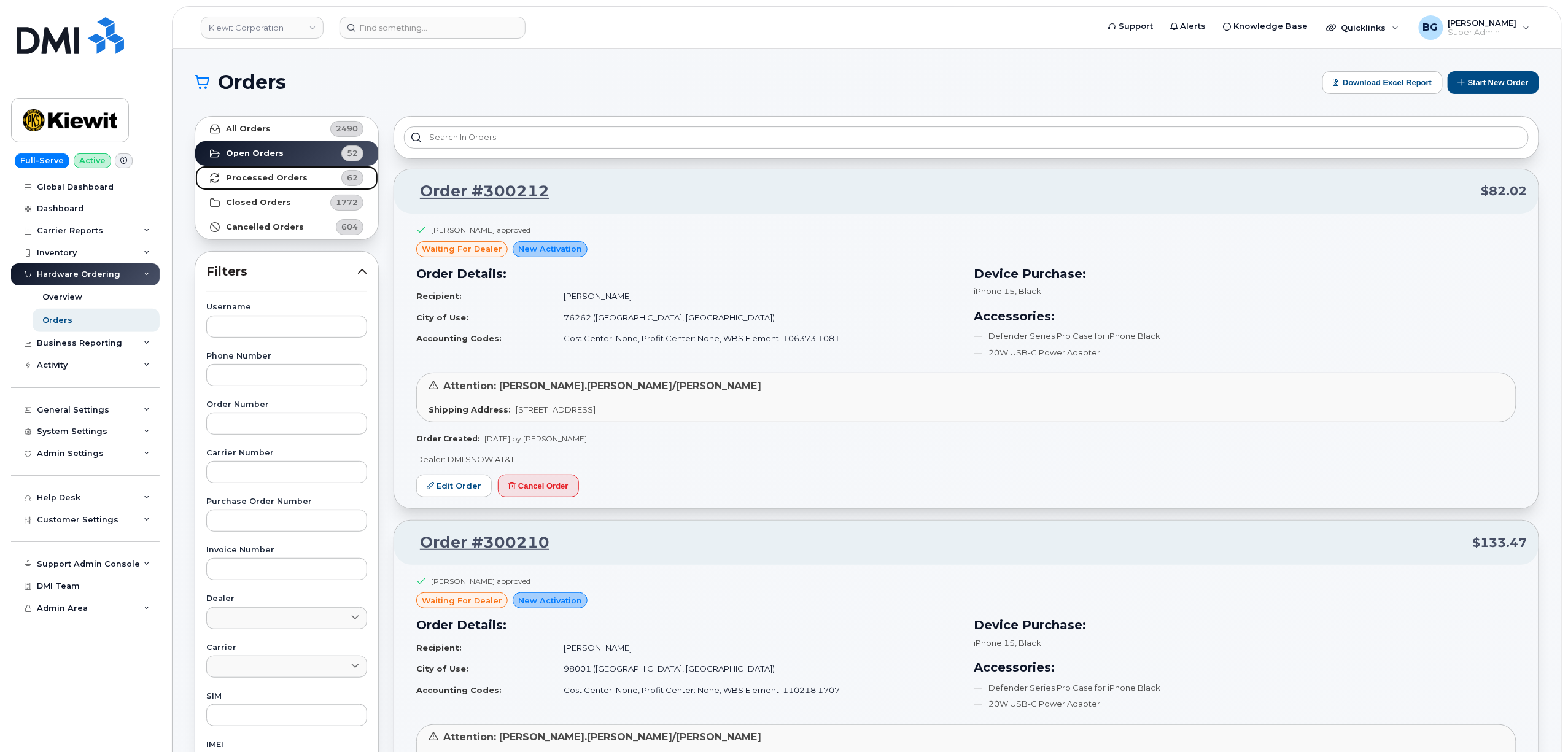
click at [251, 178] on strong "Processed Orders" at bounding box center [266, 178] width 81 height 10
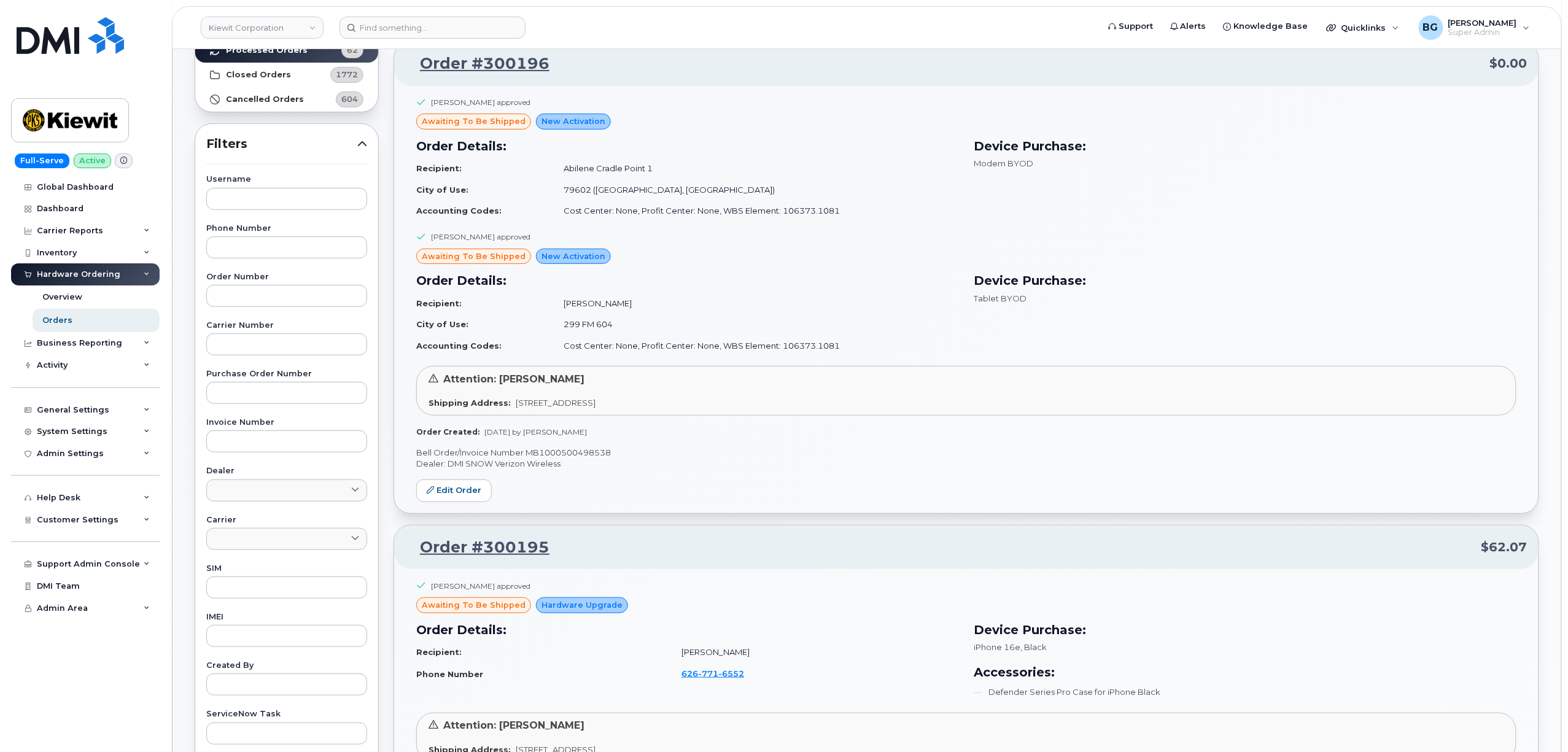
scroll to position [2559, 0]
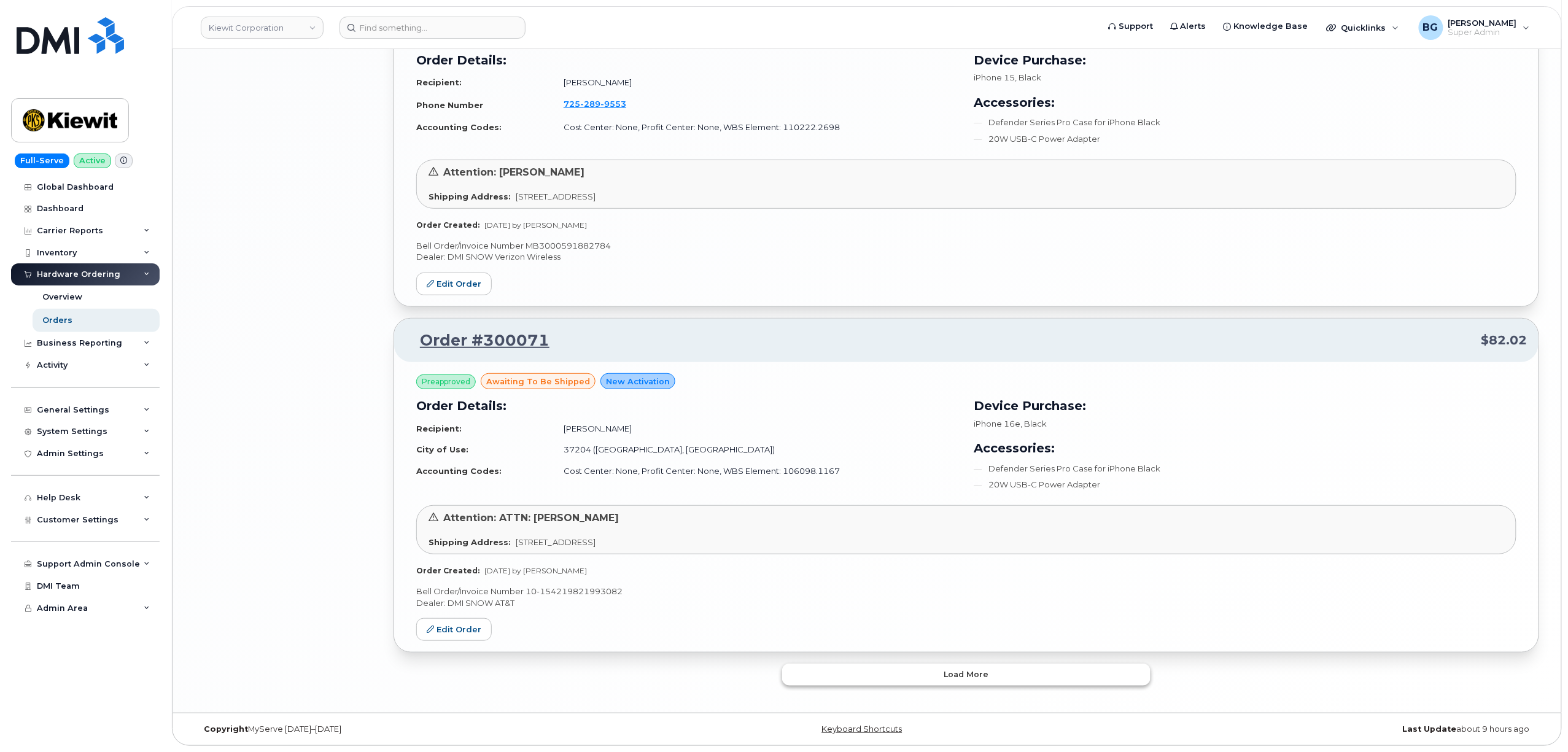
click at [875, 679] on button "Load more" at bounding box center [966, 674] width 368 height 22
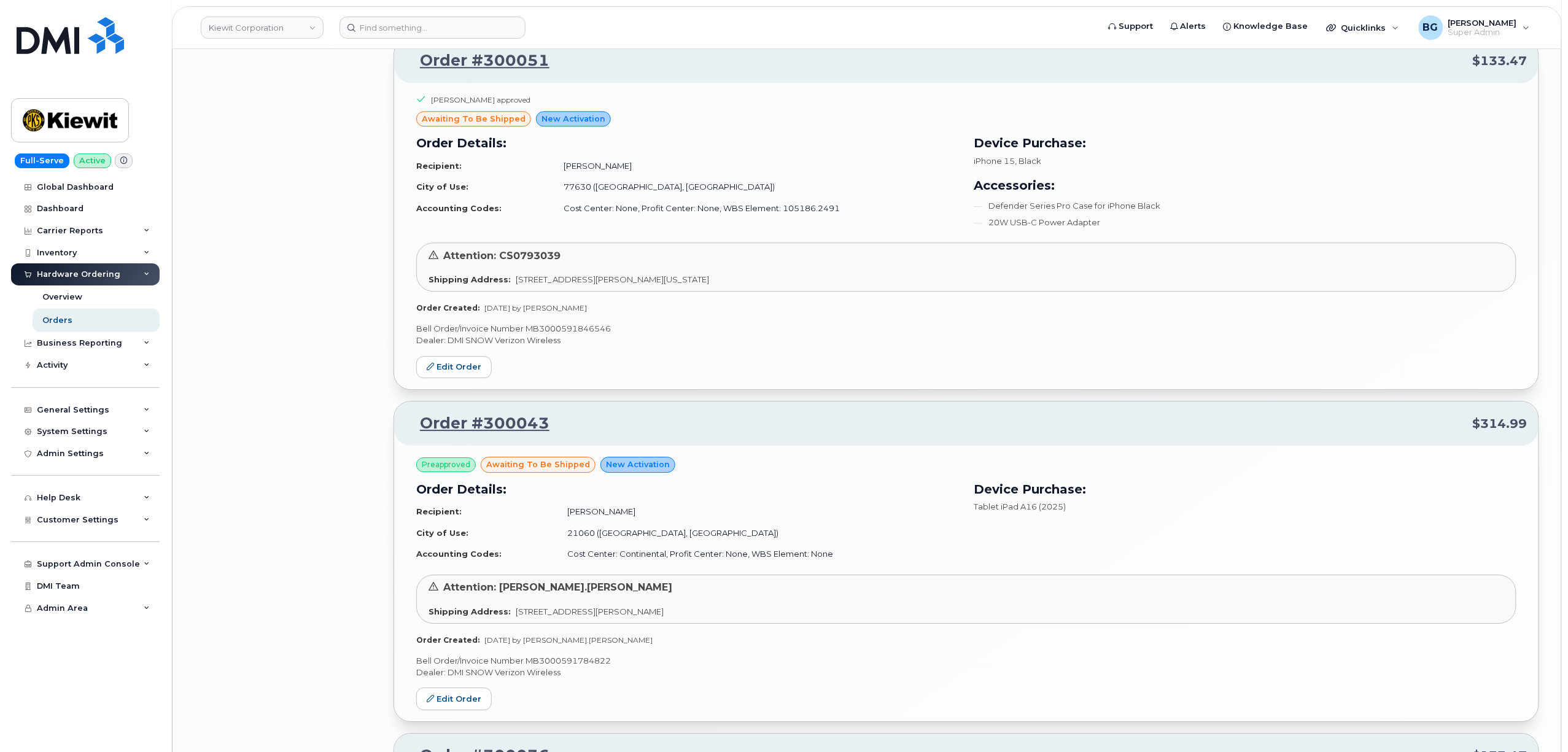
scroll to position [5680, 0]
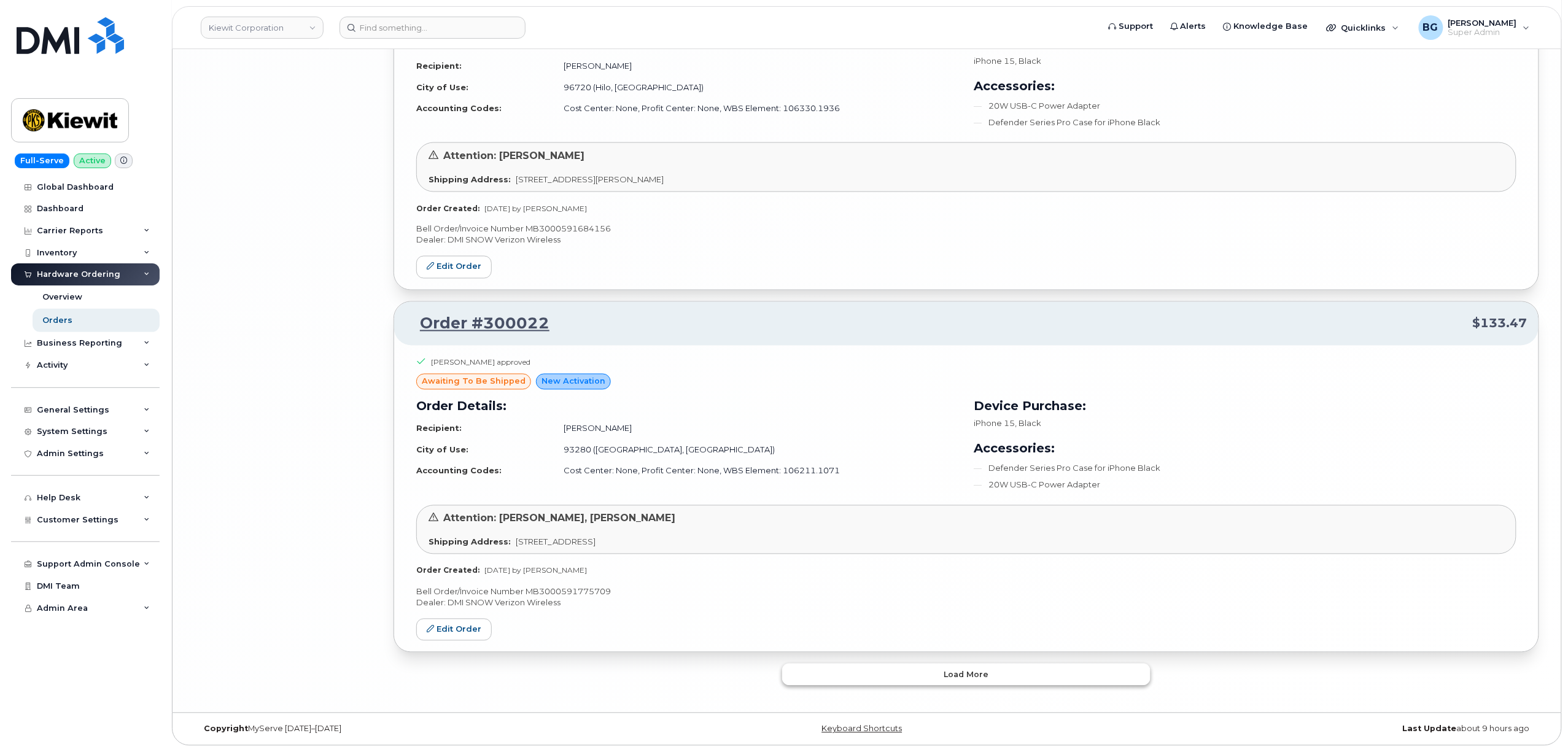
click at [906, 680] on button "Load more" at bounding box center [966, 674] width 368 height 22
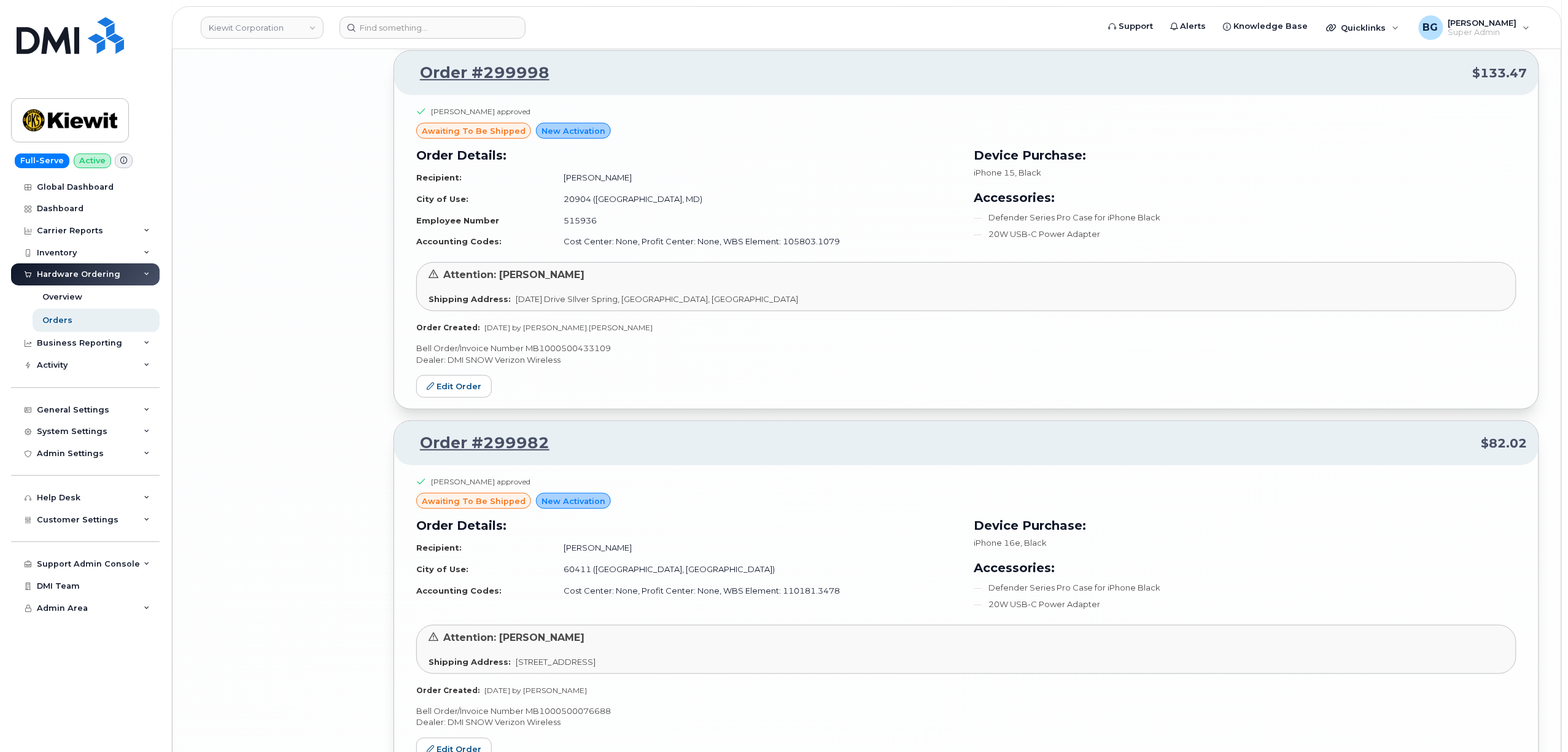
scroll to position [8560, 0]
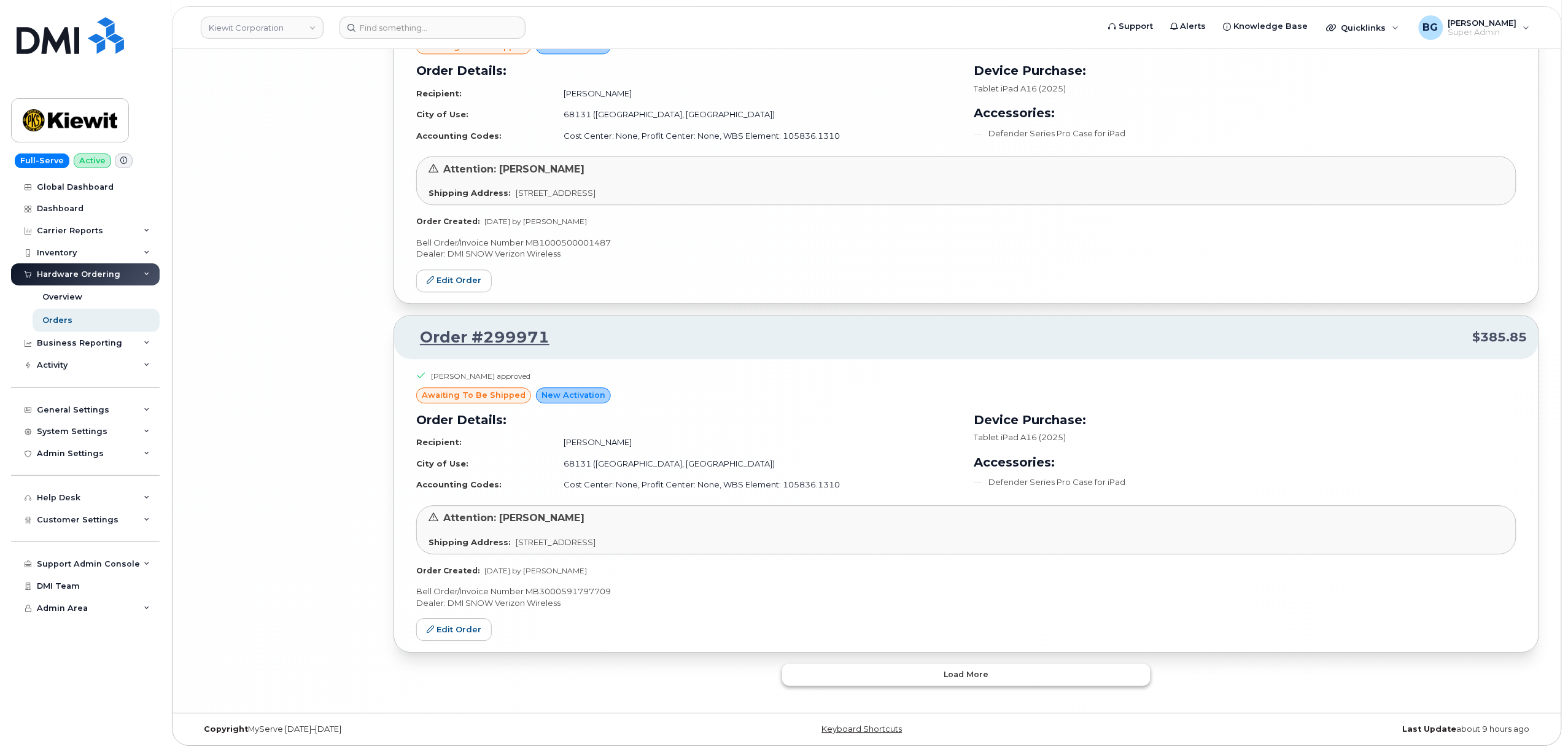
click at [894, 675] on button "Load more" at bounding box center [966, 674] width 368 height 22
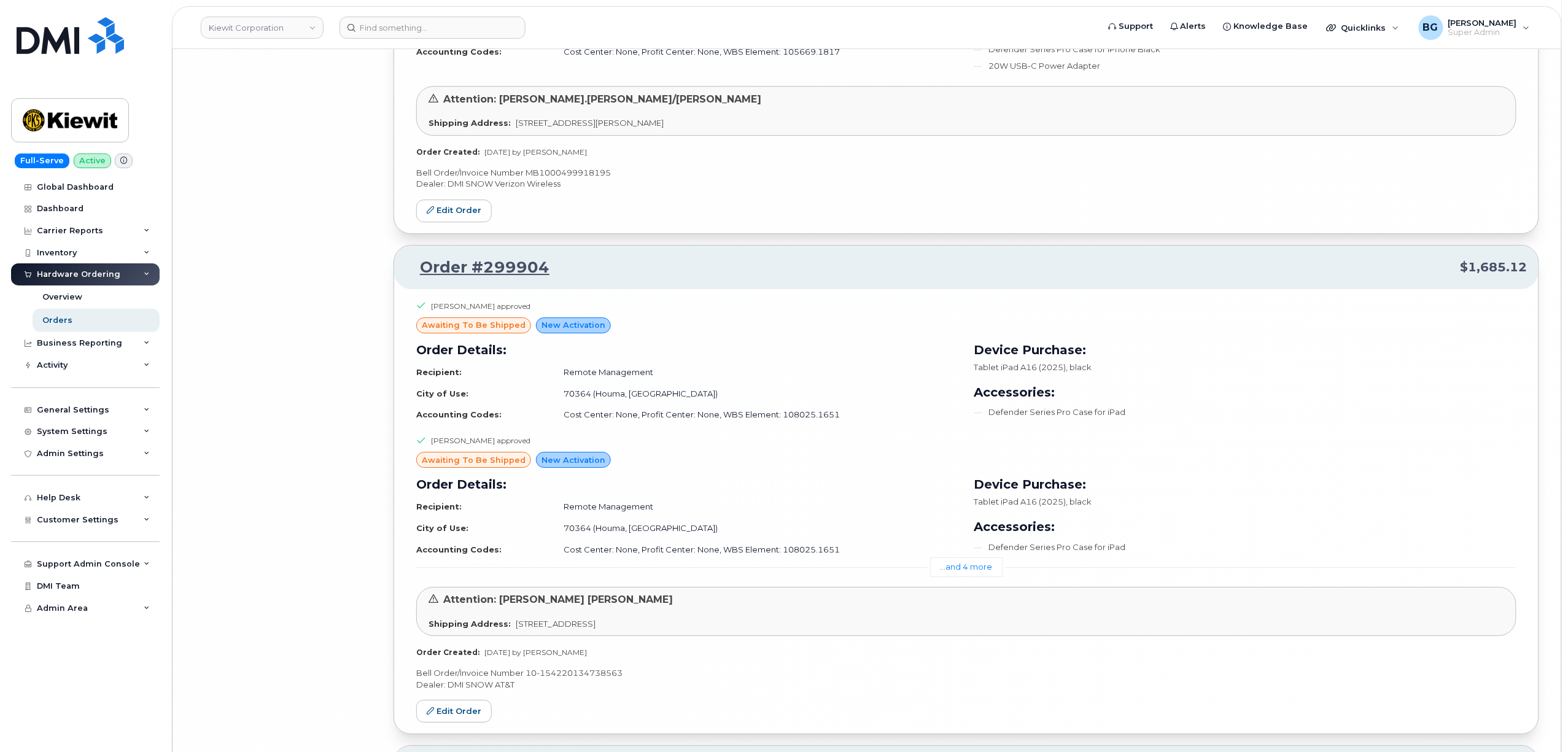
scroll to position [11803, 0]
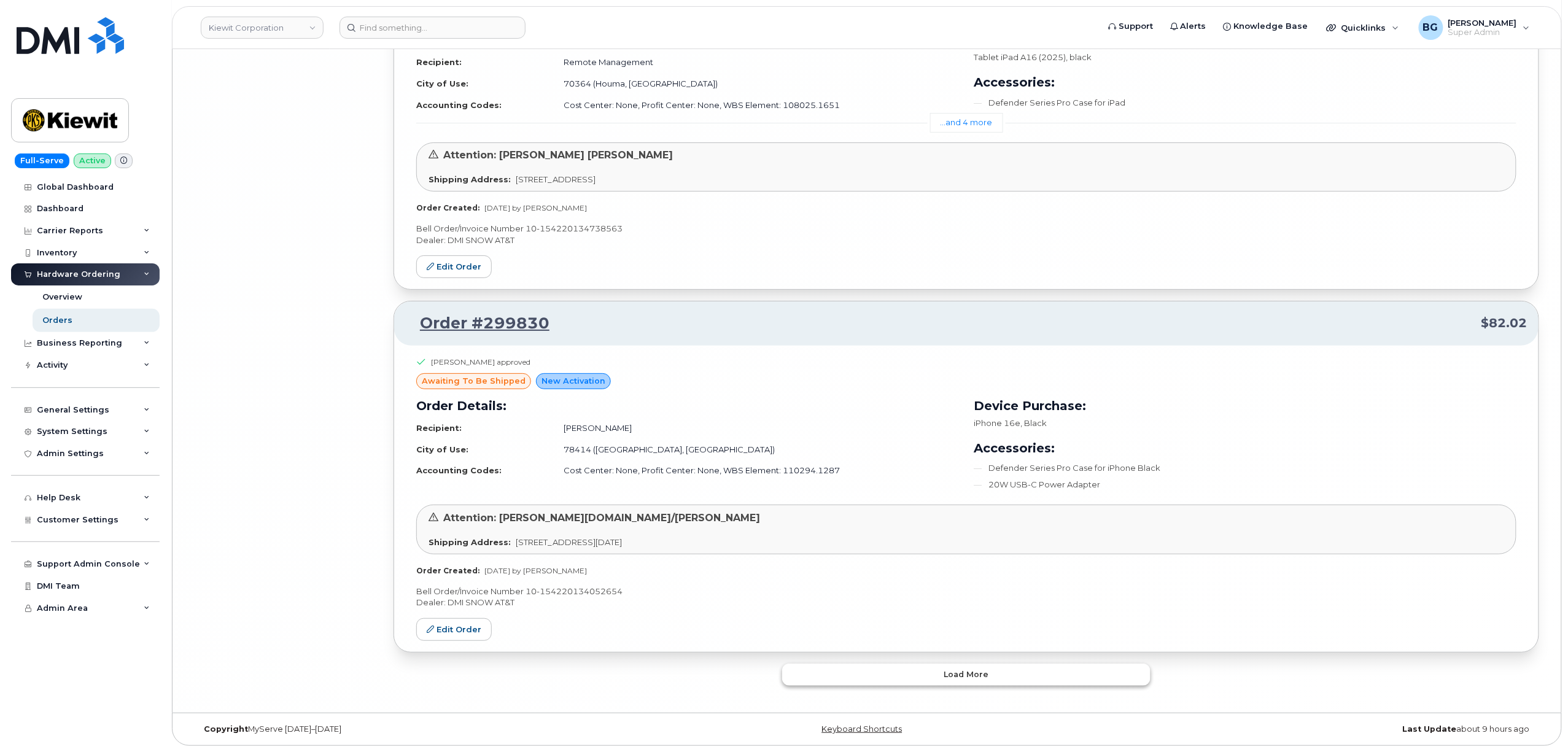
click at [902, 673] on button "Load more" at bounding box center [966, 674] width 368 height 22
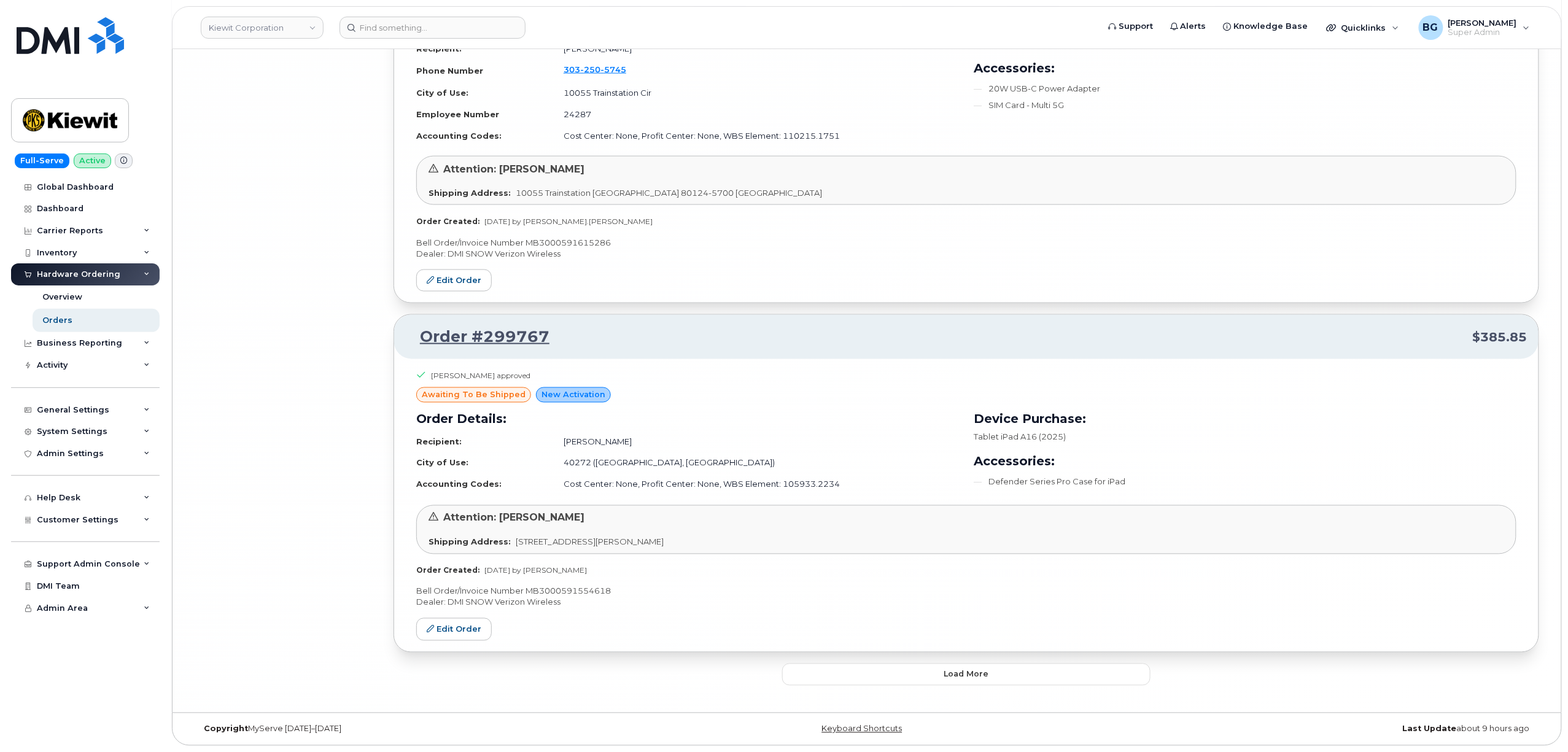
scroll to position [15002, 0]
click at [918, 676] on button "Load more" at bounding box center [966, 674] width 368 height 22
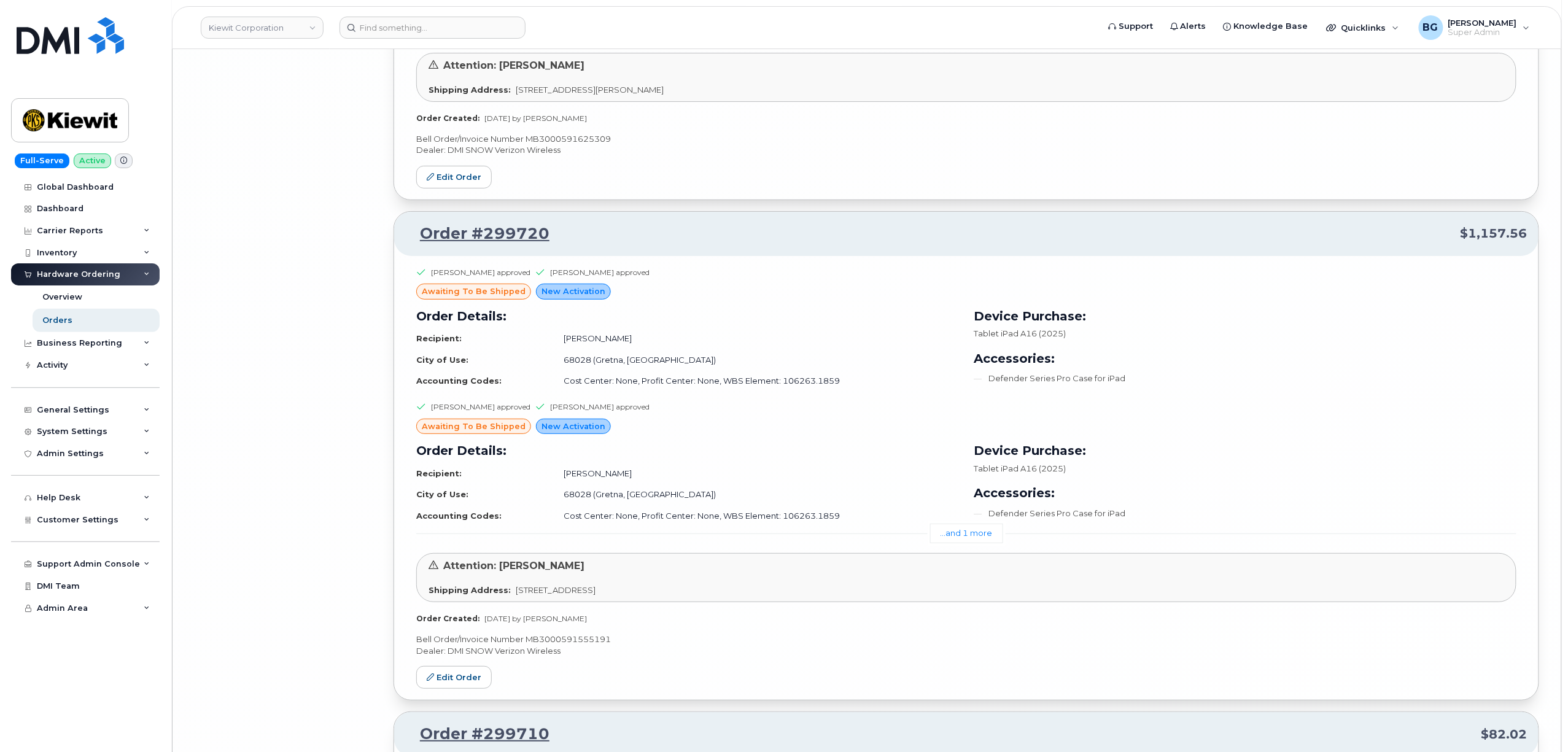
scroll to position [18211, 0]
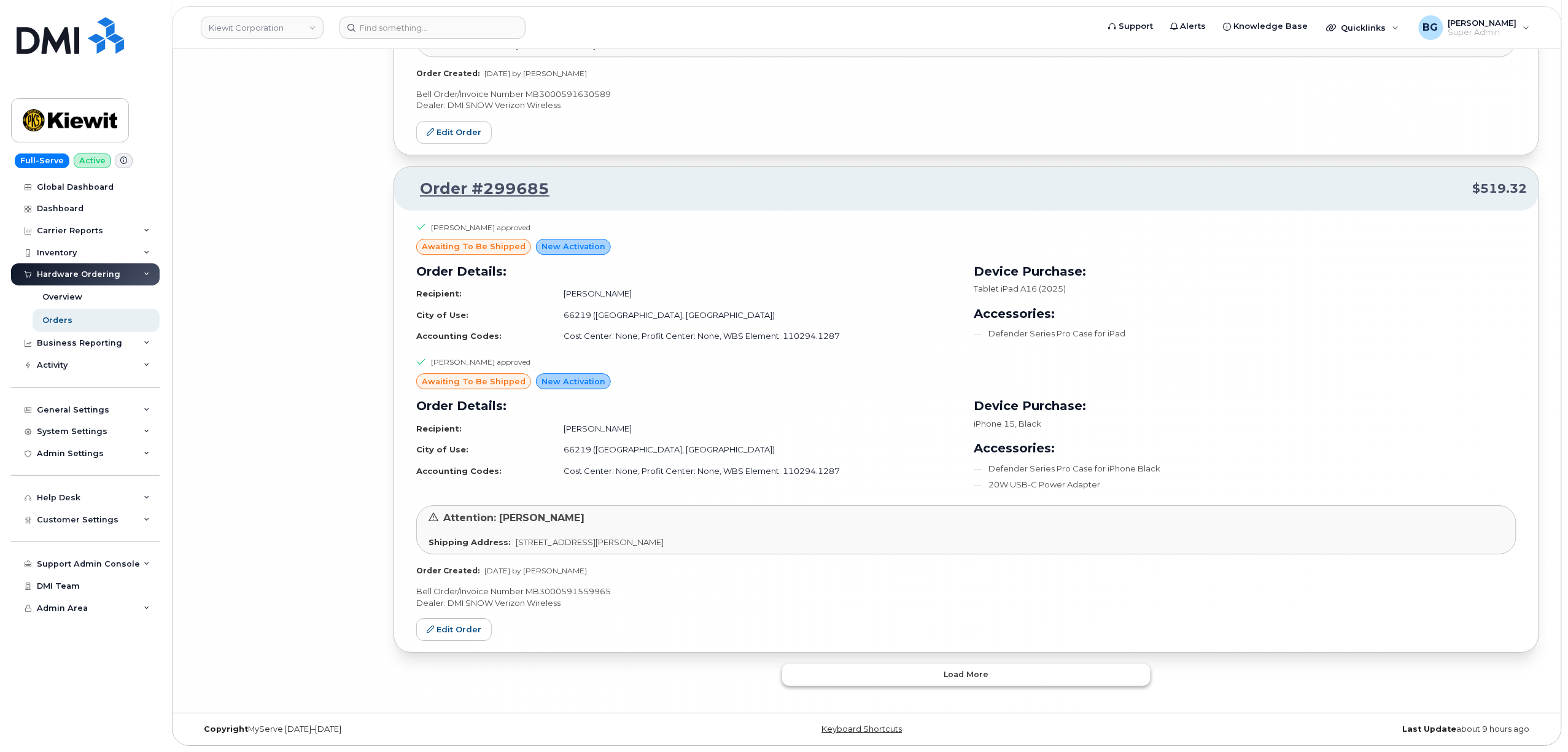
click at [916, 674] on button "Load more" at bounding box center [966, 674] width 368 height 22
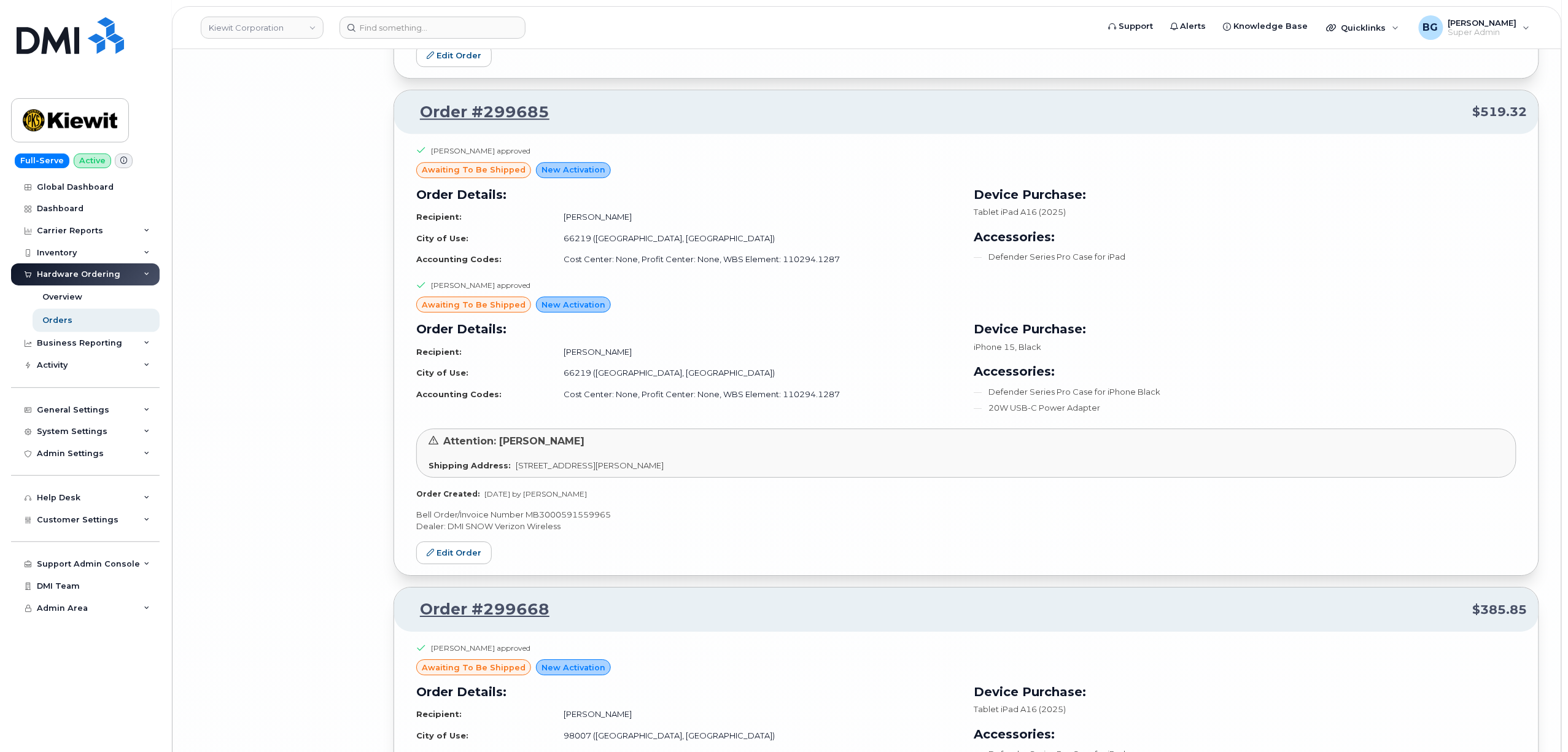
scroll to position [21068, 0]
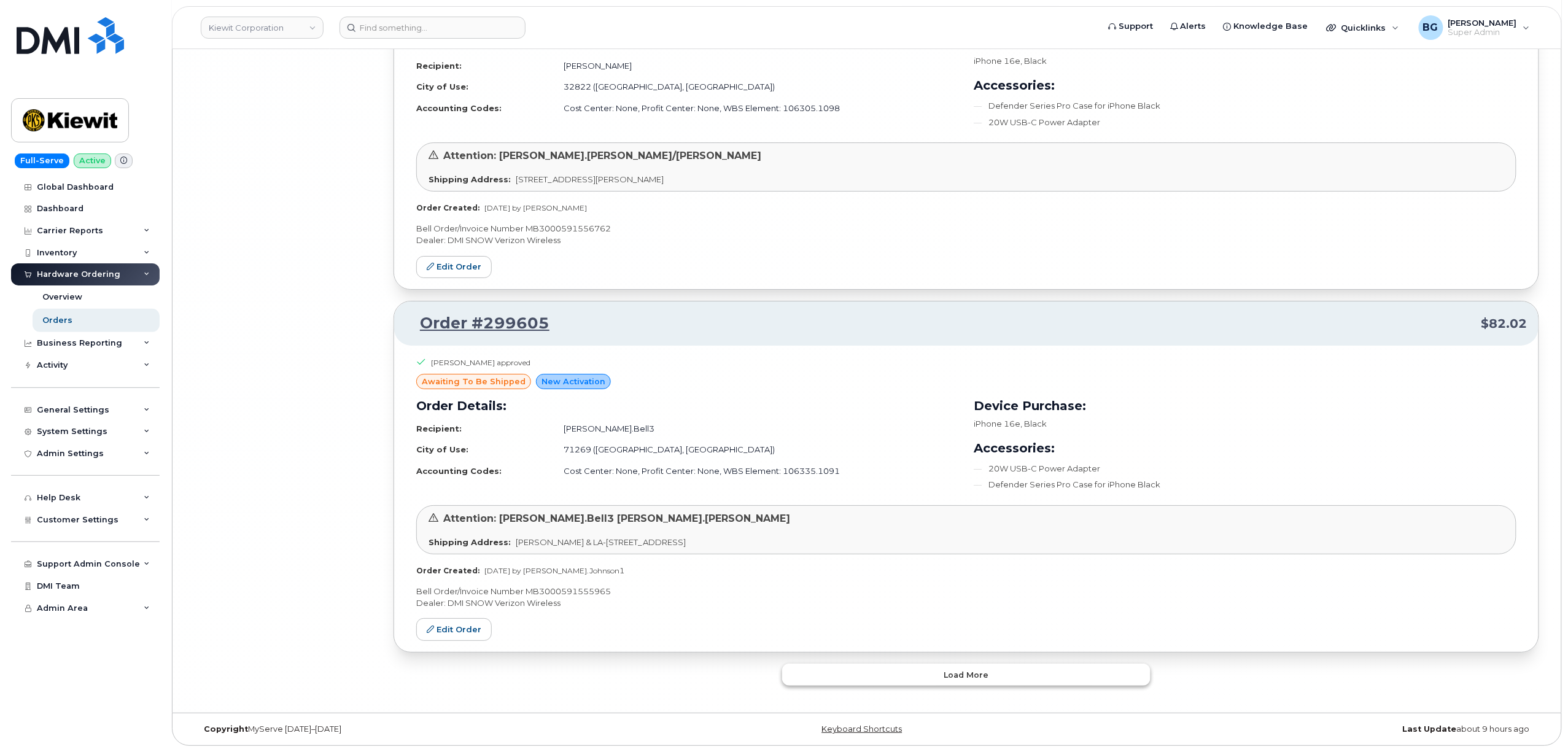
click at [927, 671] on button "Load more" at bounding box center [966, 674] width 368 height 22
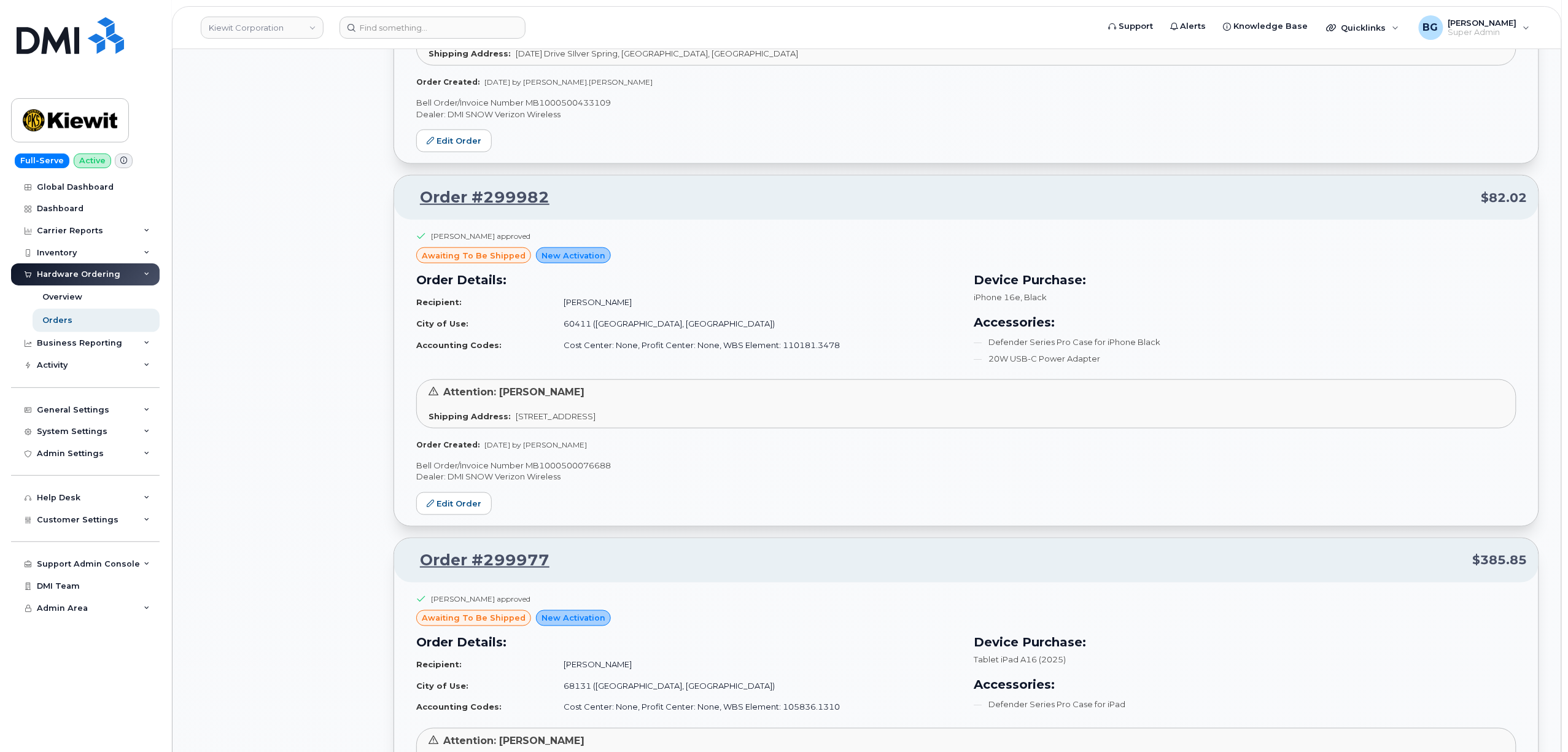
scroll to position [0, 0]
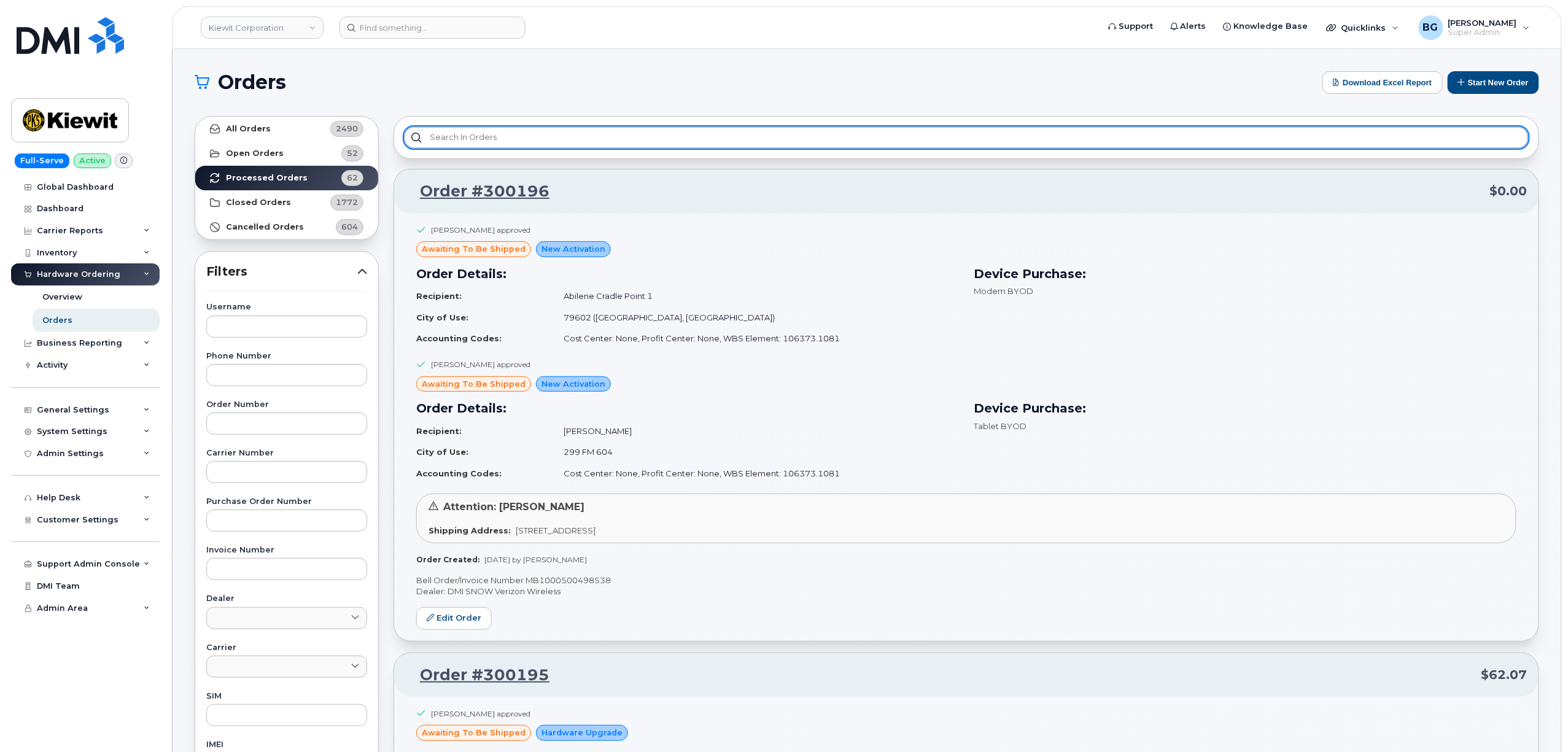
click at [538, 137] on input "text" at bounding box center [966, 137] width 1125 height 22
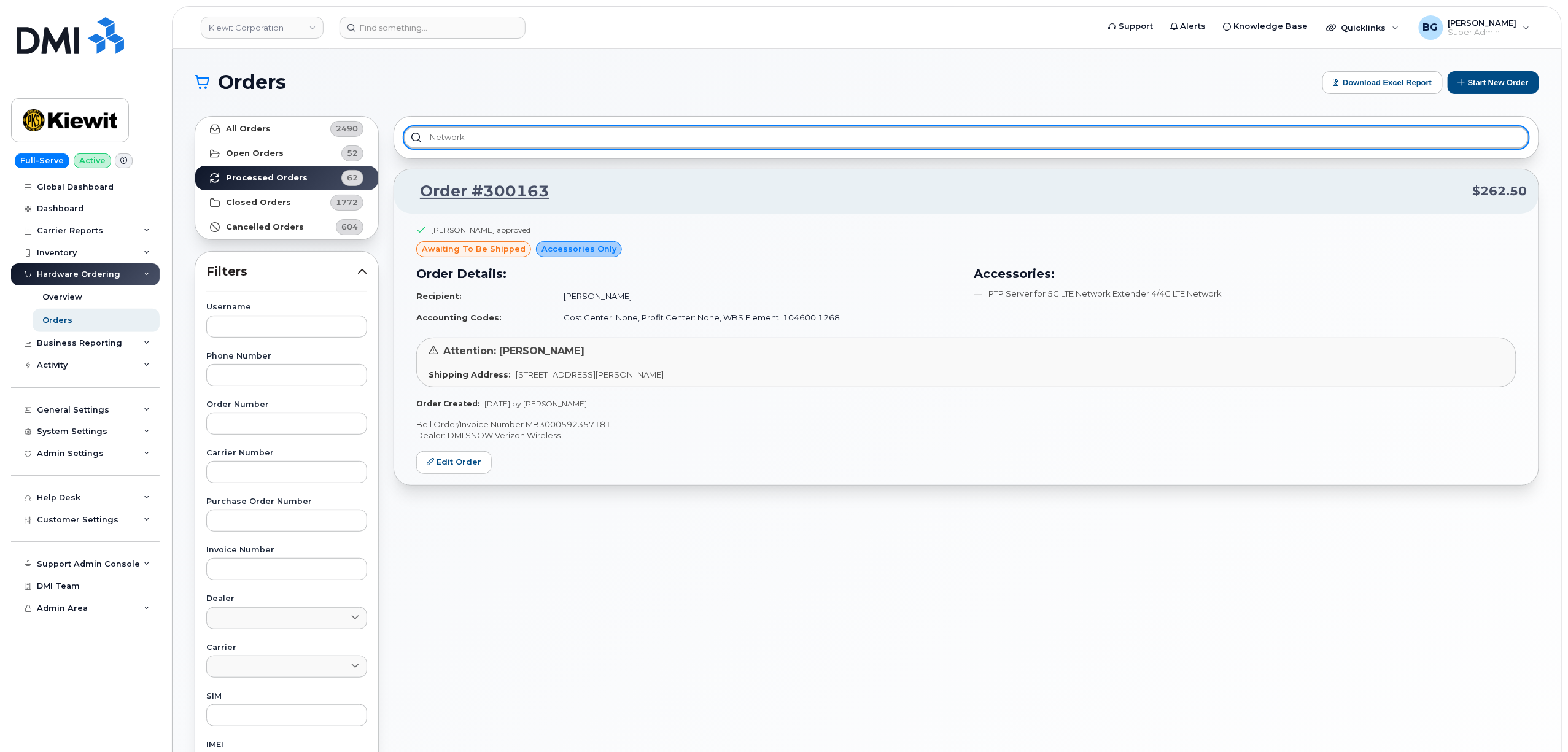
type input "network"
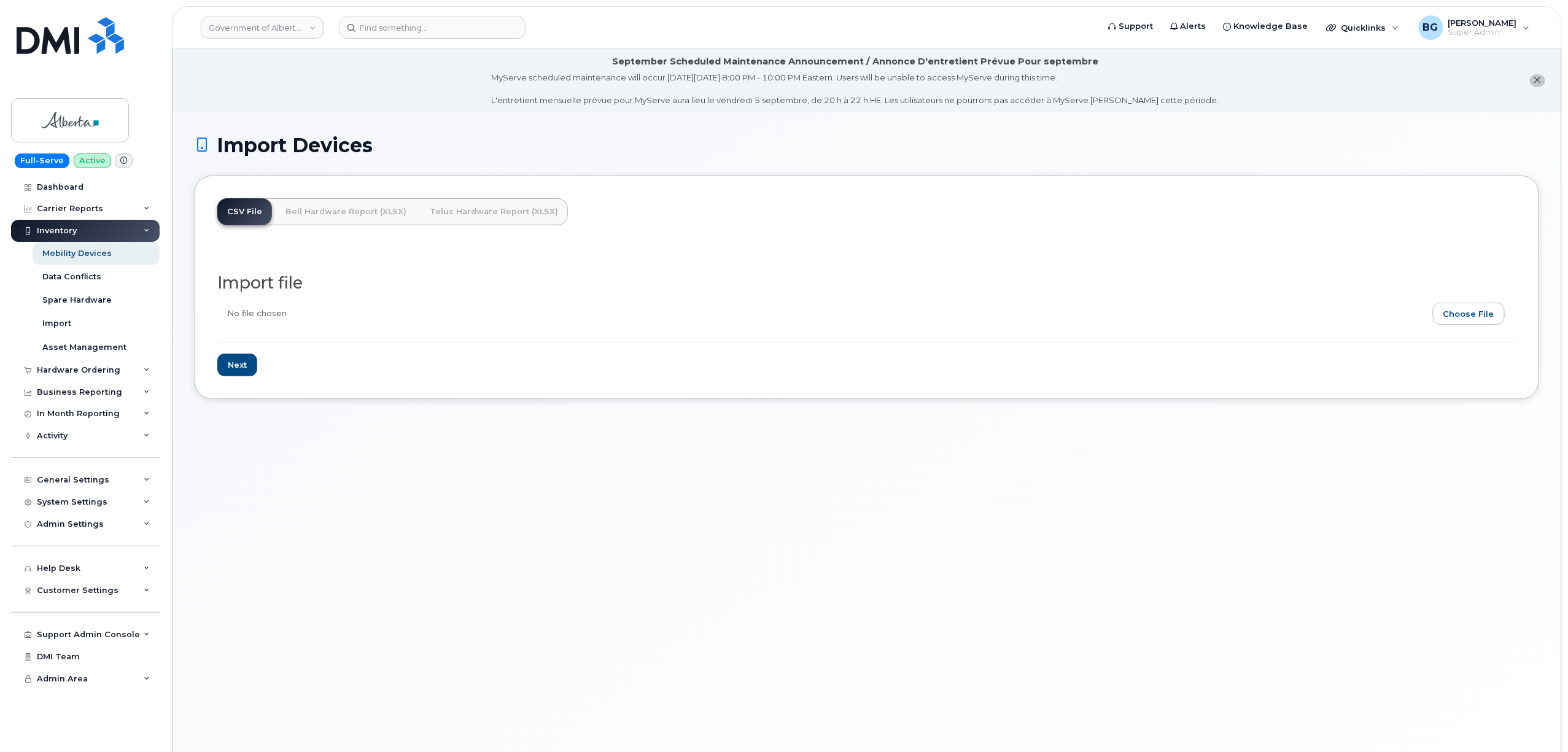
click at [1456, 312] on input "file" at bounding box center [862, 317] width 1290 height 28
type input "C:\fakepath\jasperupdate.csv"
click at [230, 368] on input "Next" at bounding box center [237, 365] width 40 height 22
type input "Loading..."
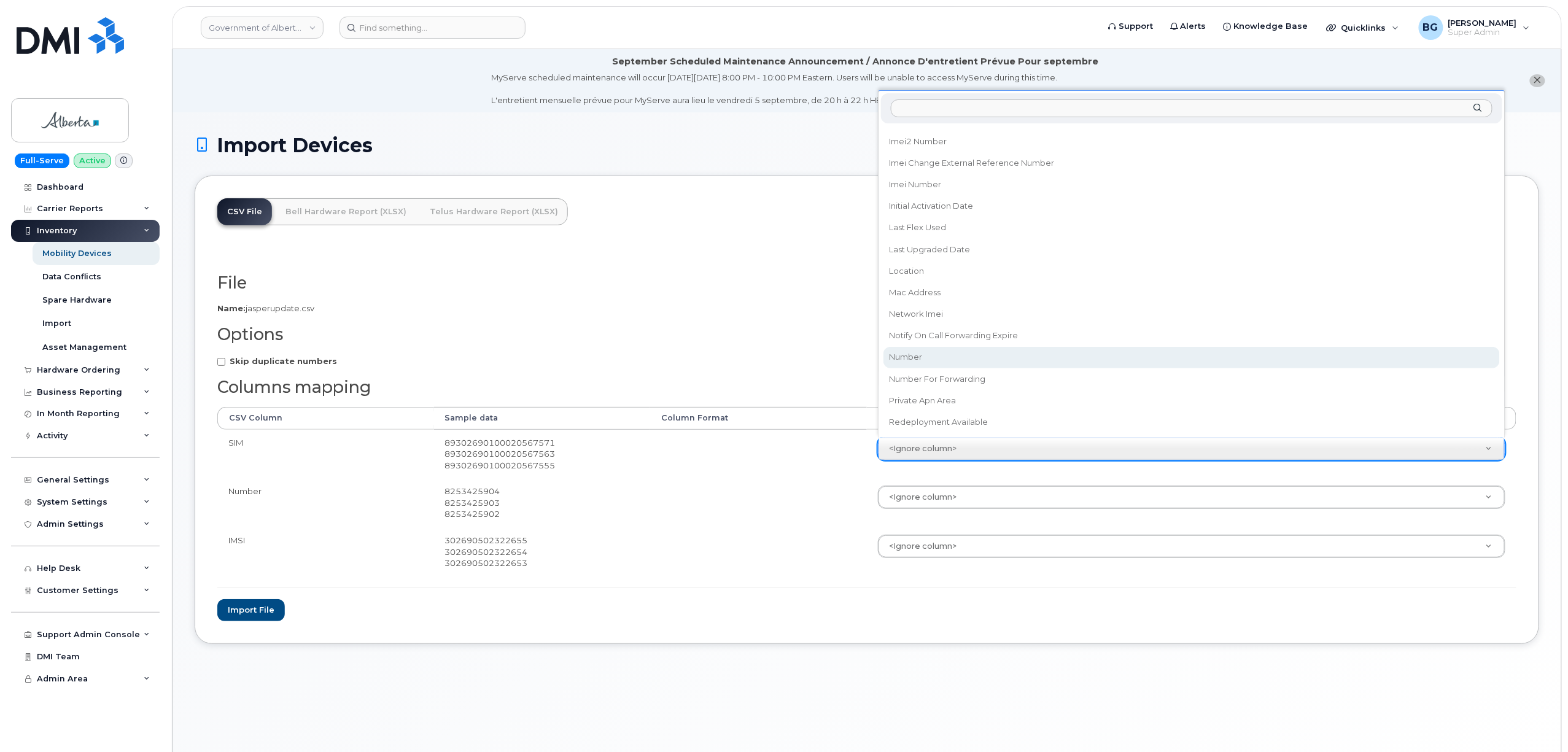
scroll to position [655, 0]
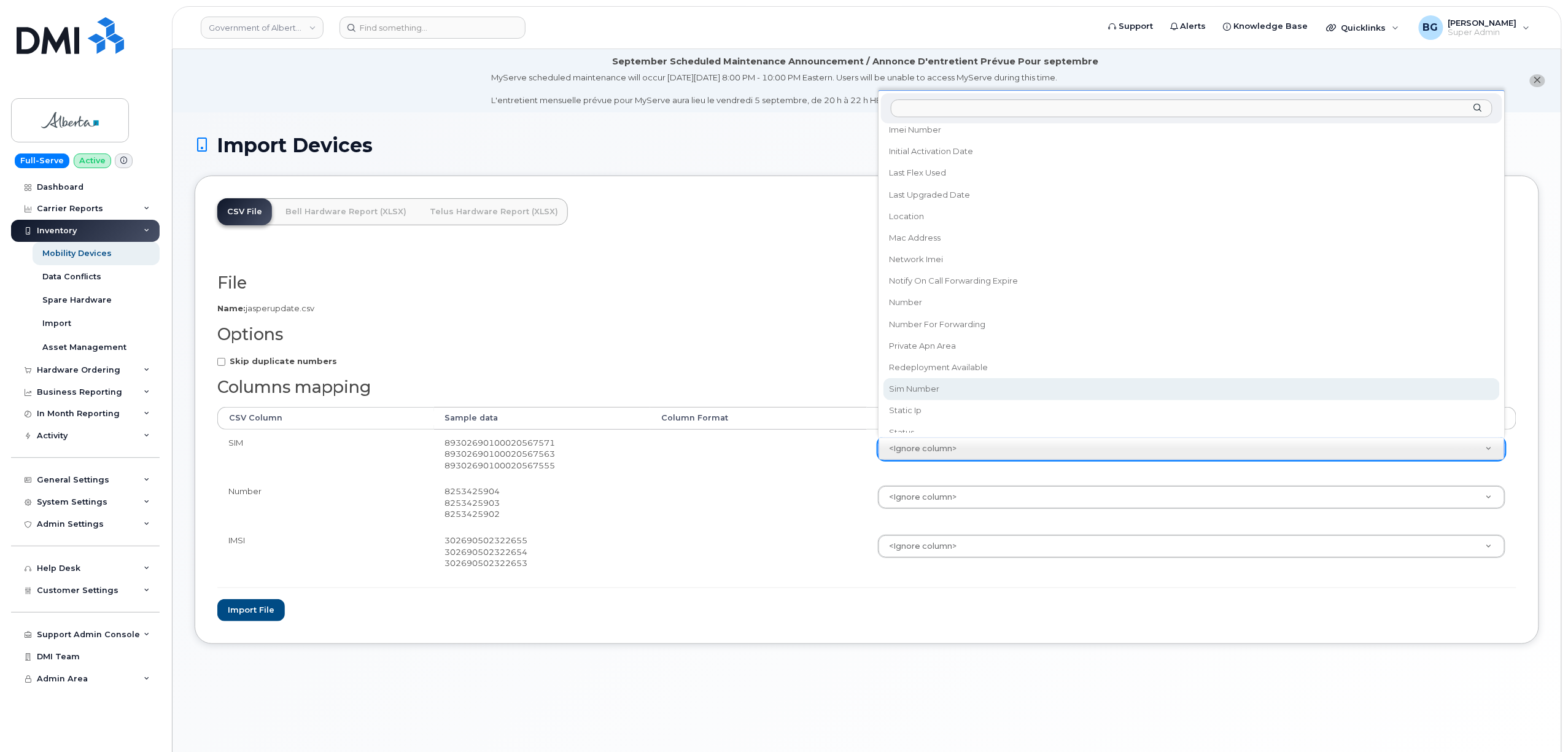
select select "sim_number"
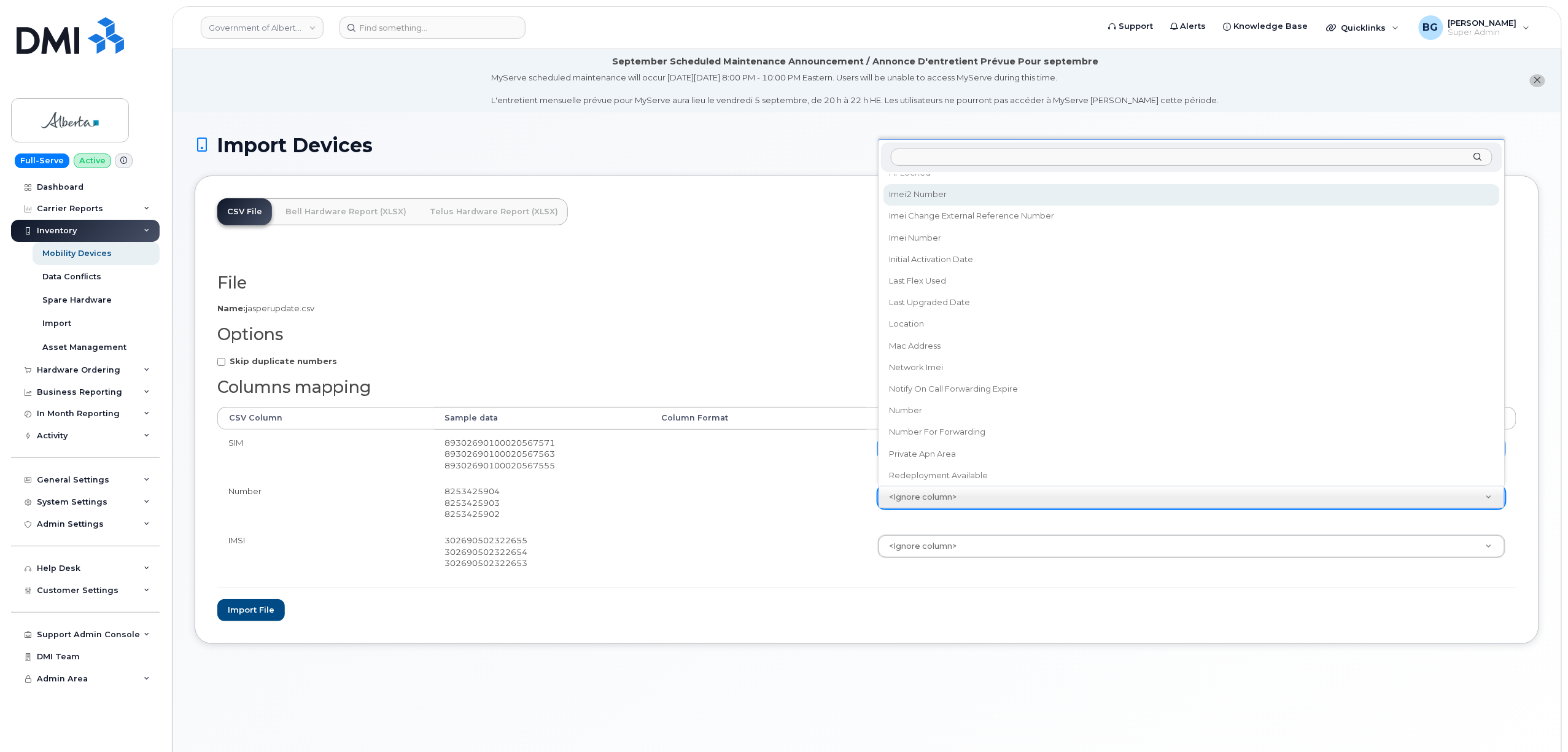
scroll to position [599, 0]
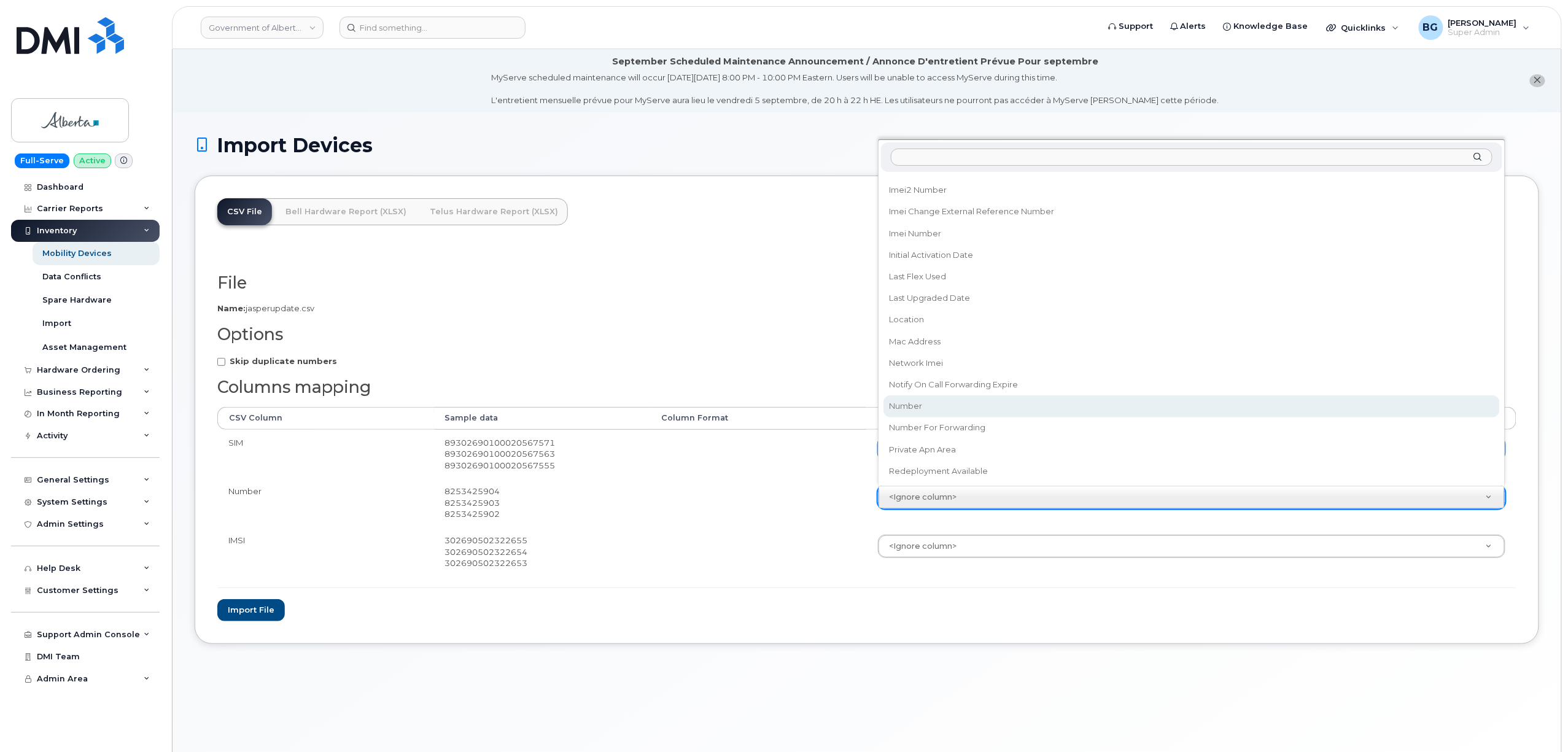
select select "number"
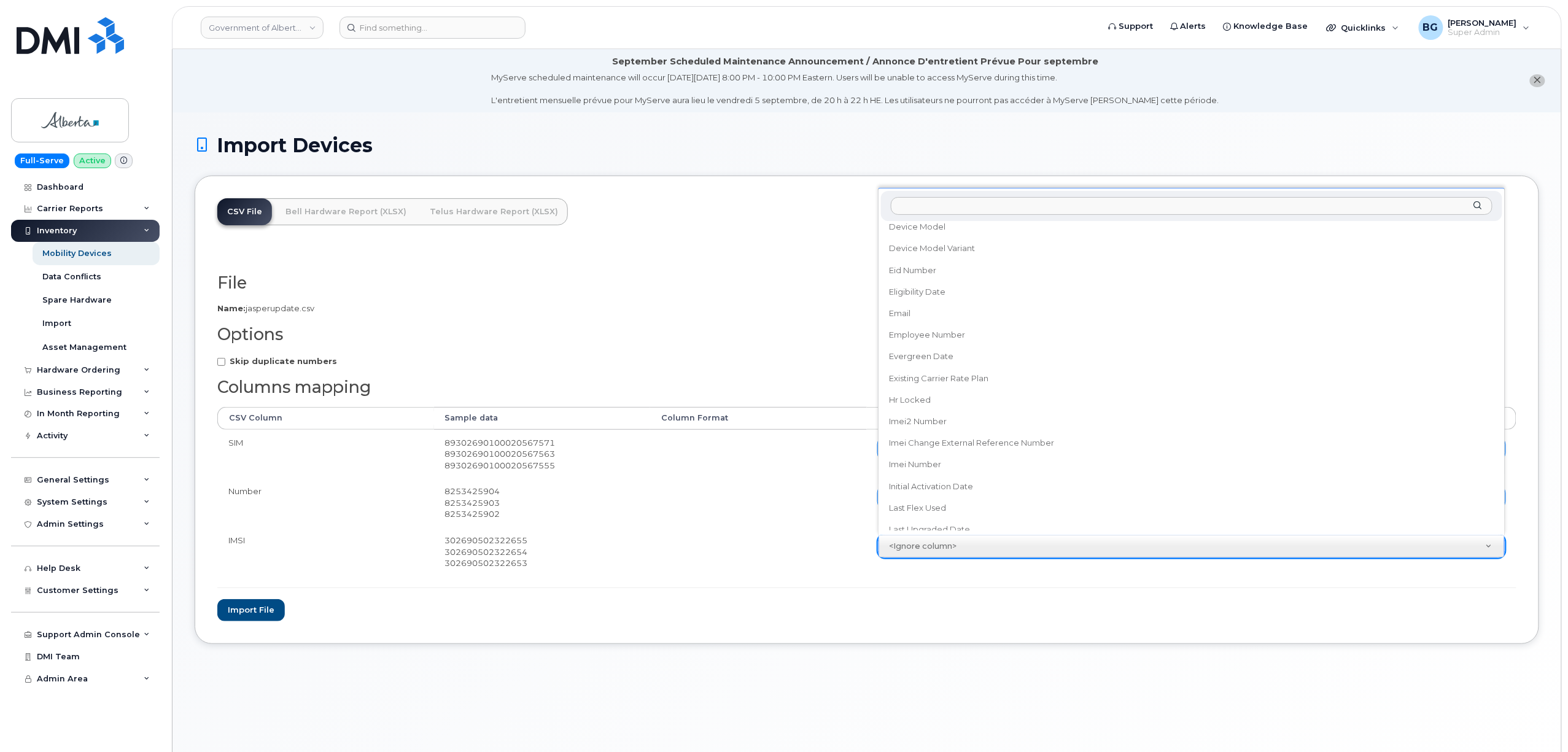
scroll to position [436, 0]
select select "imei_number"
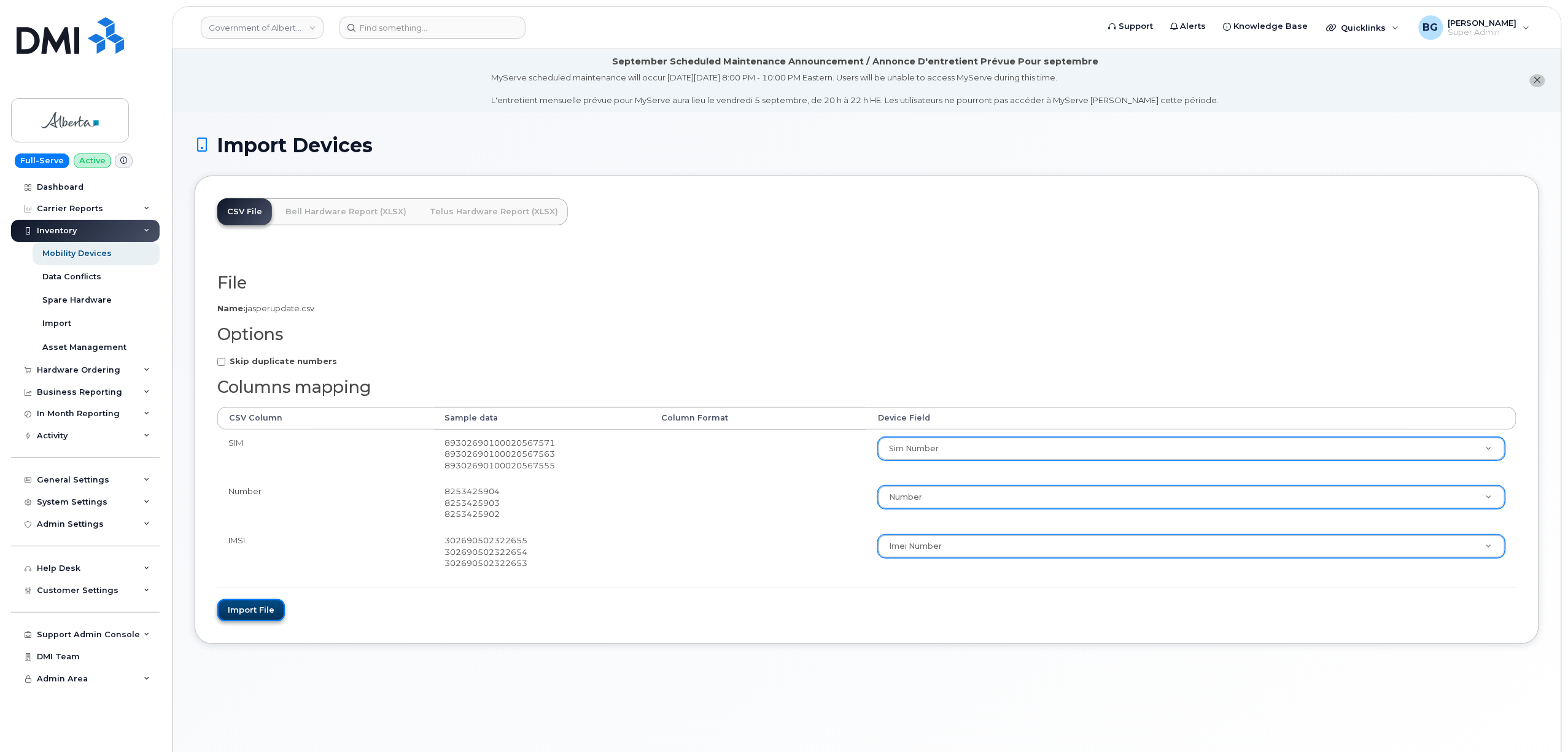
click at [256, 620] on button "Import file" at bounding box center [251, 610] width 67 height 22
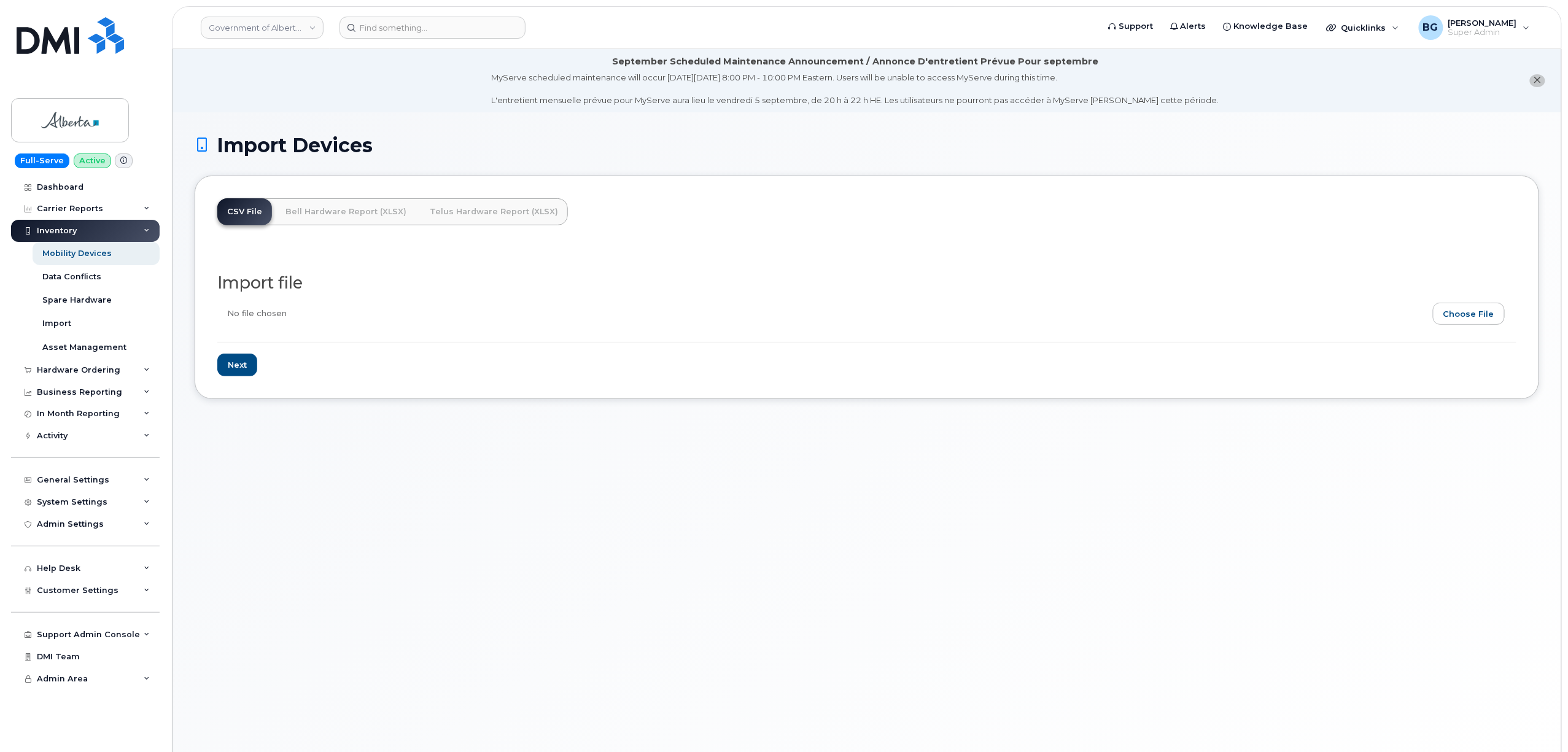
click at [1465, 315] on input "file" at bounding box center [862, 317] width 1290 height 28
type input "C:\fakepath\jasperupdate.csv"
click at [234, 372] on input "Next" at bounding box center [237, 365] width 40 height 22
type input "Loading..."
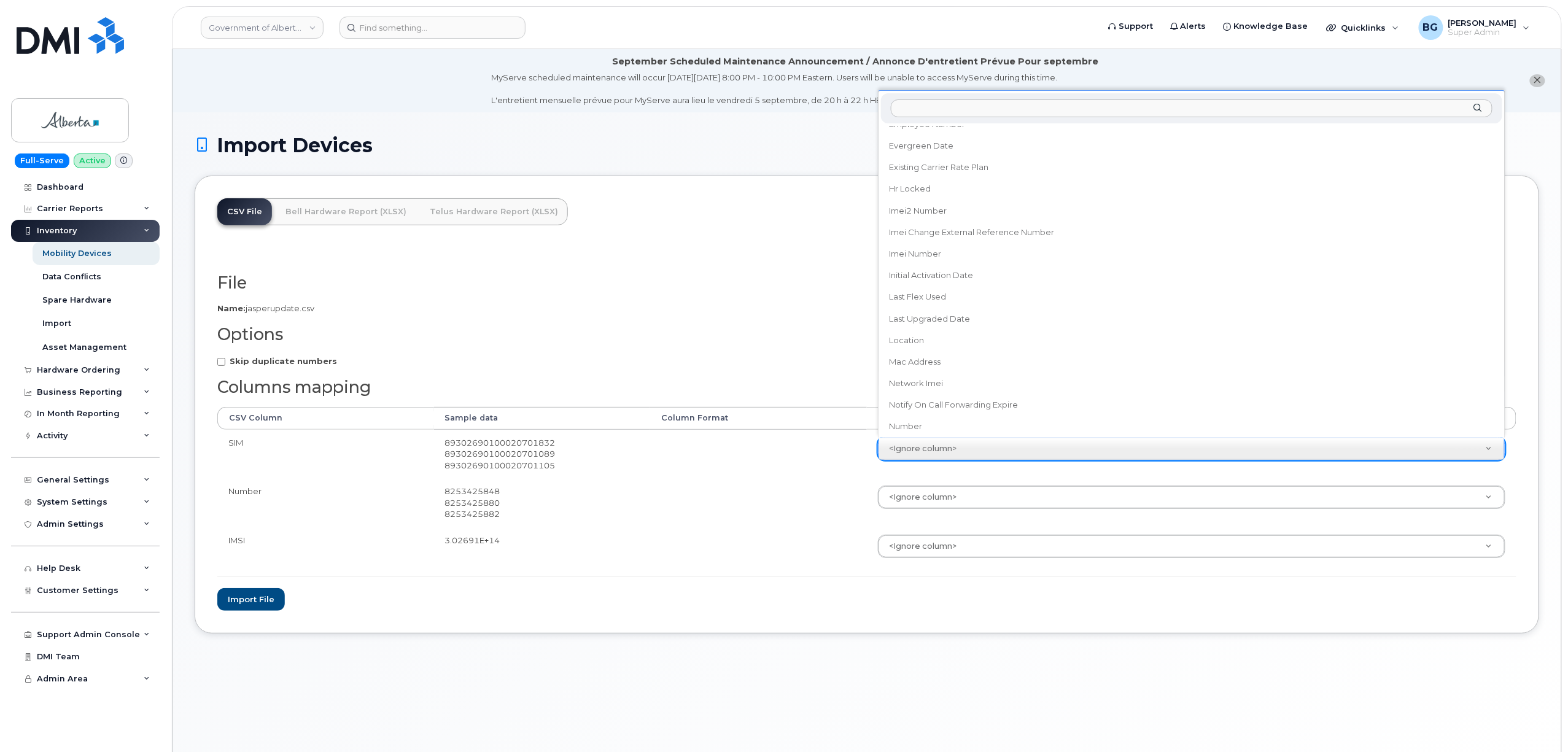
scroll to position [546, 0]
select select "imei_number"
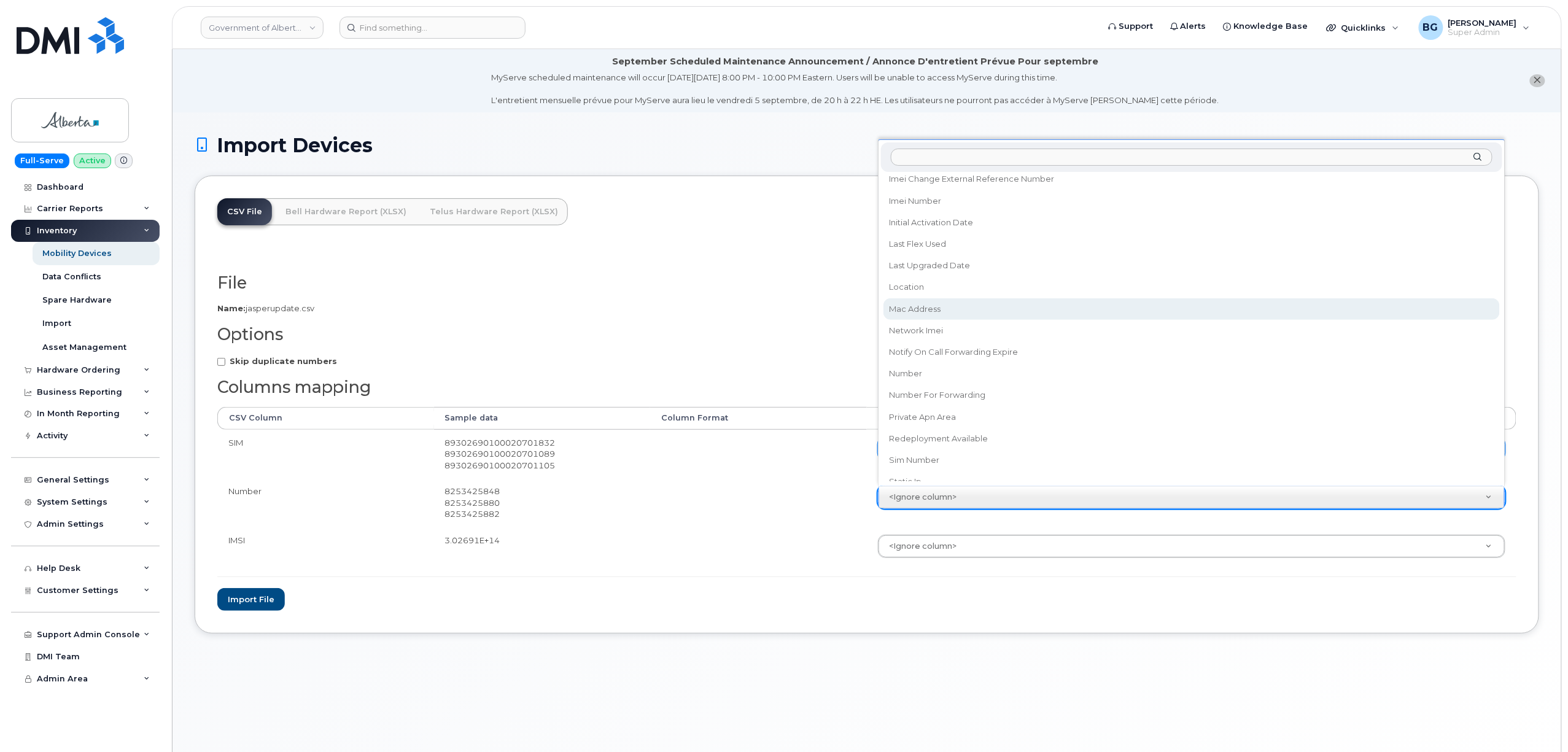
scroll to position [655, 0]
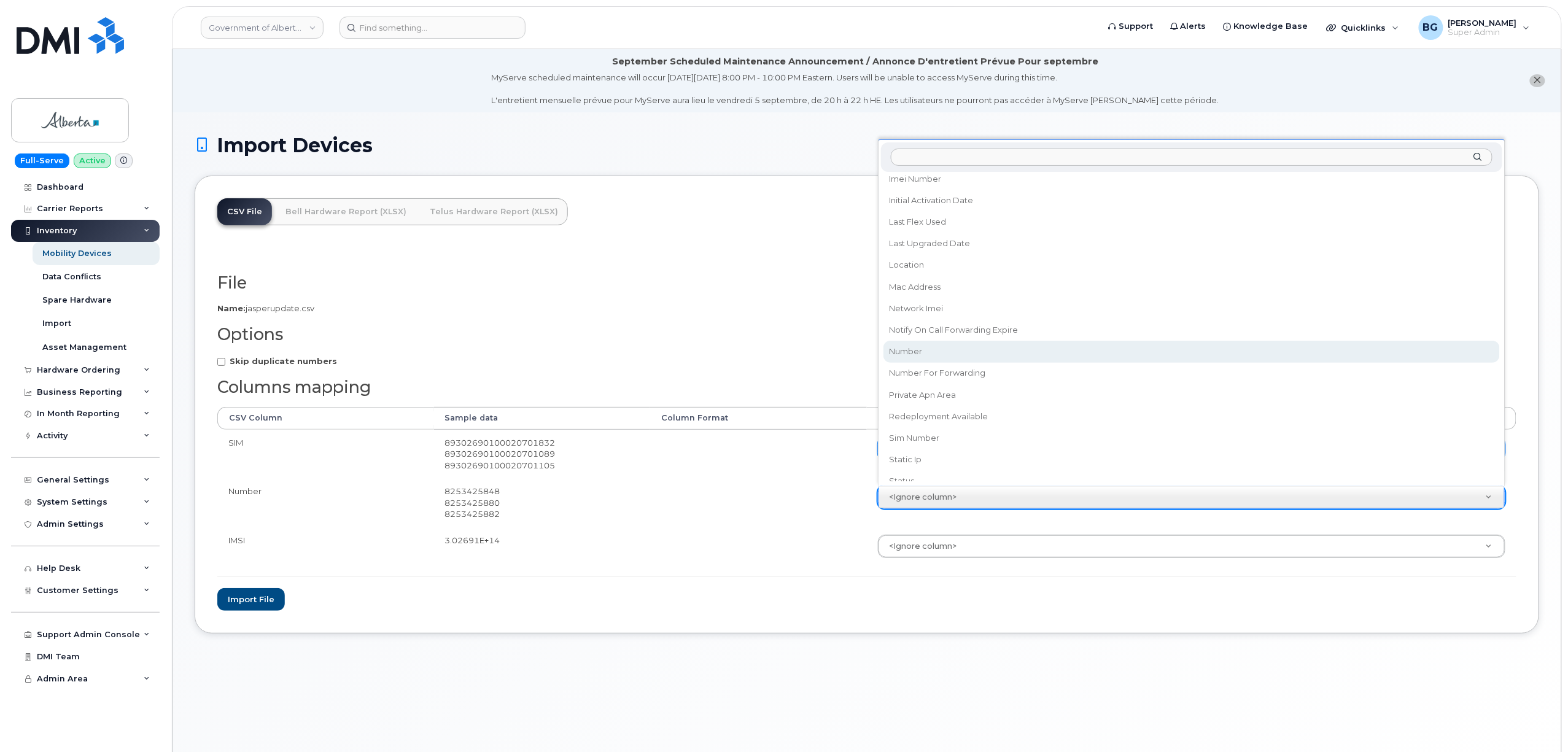
select select "number"
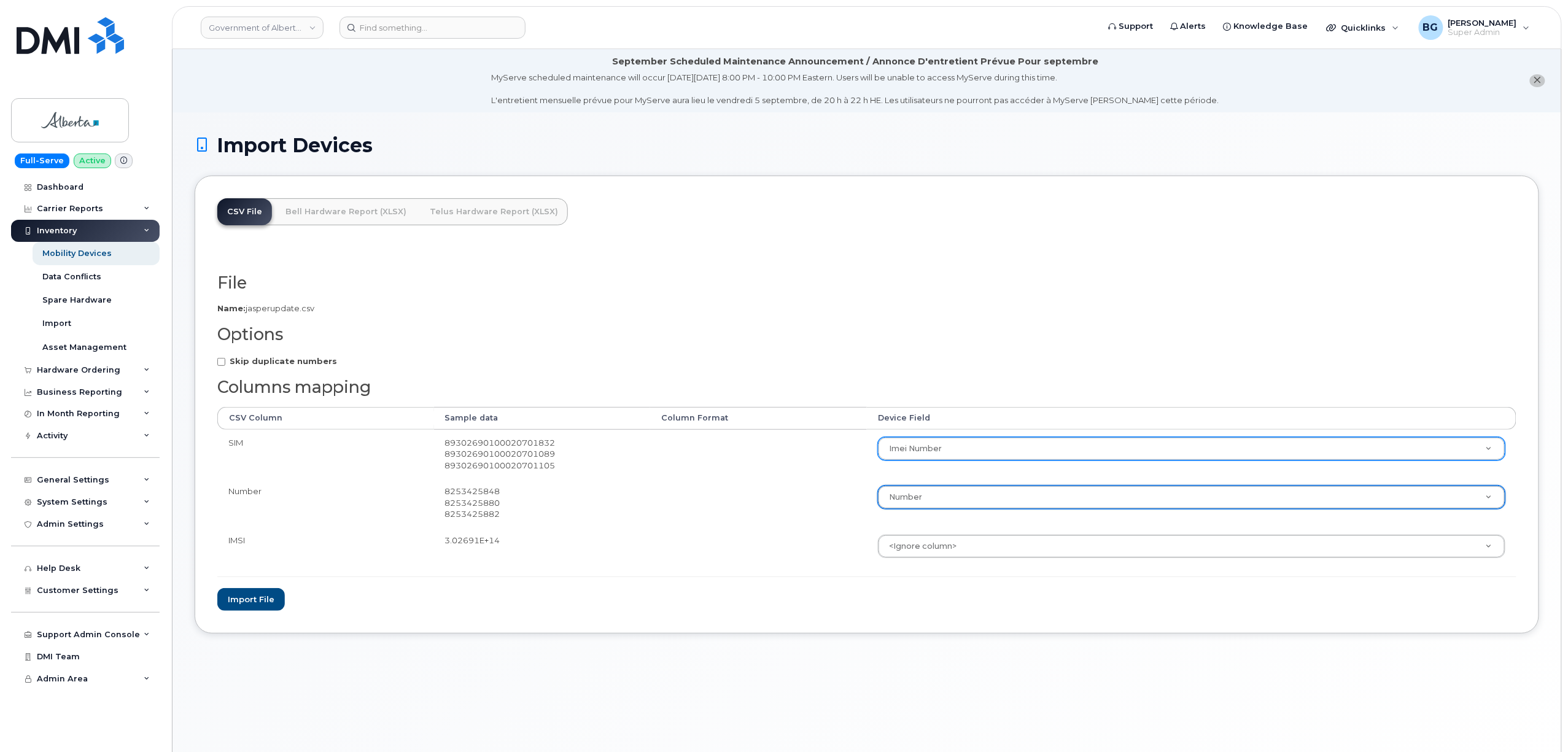
drag, startPoint x: 919, startPoint y: 541, endPoint x: 931, endPoint y: 538, distance: 12.4
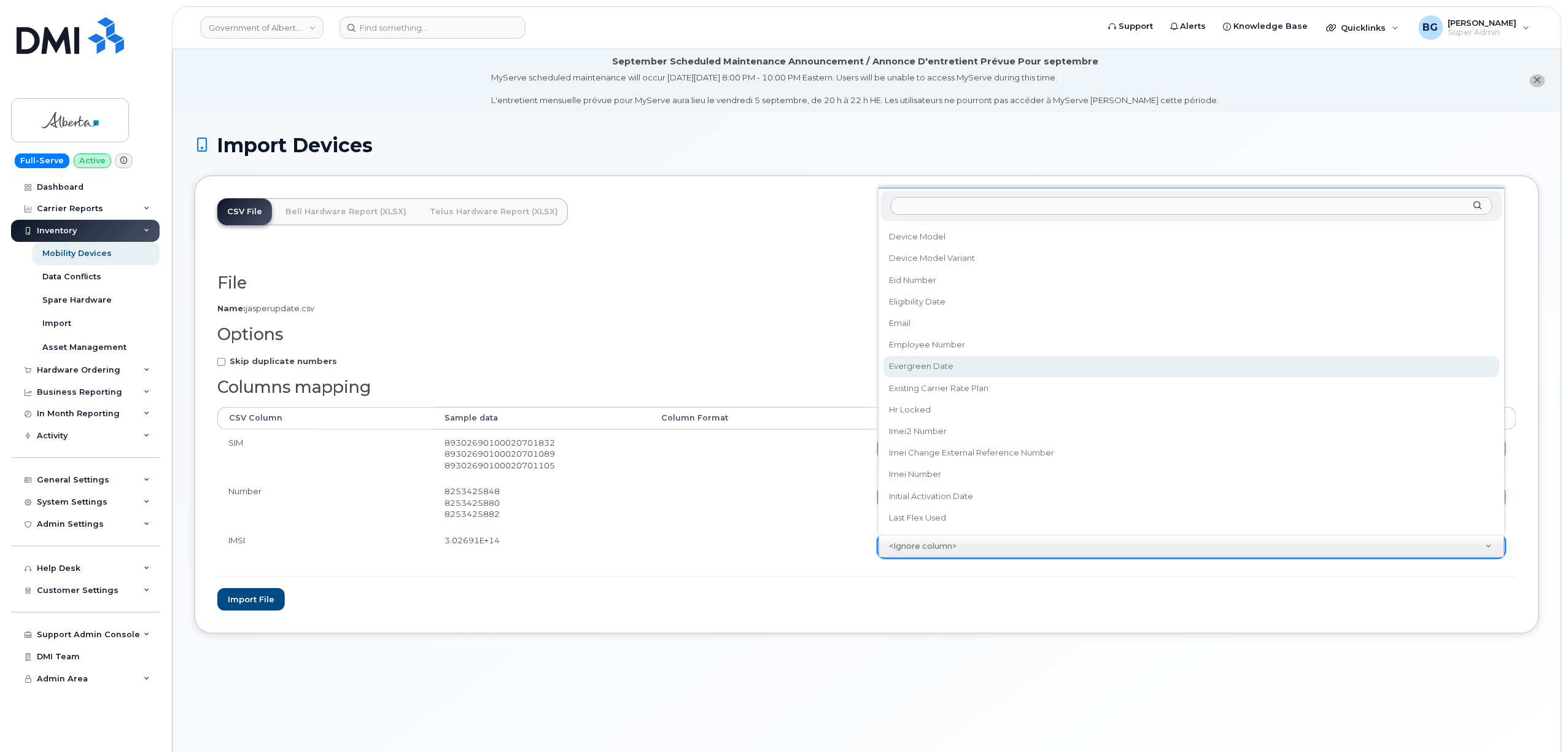
scroll to position [436, 0]
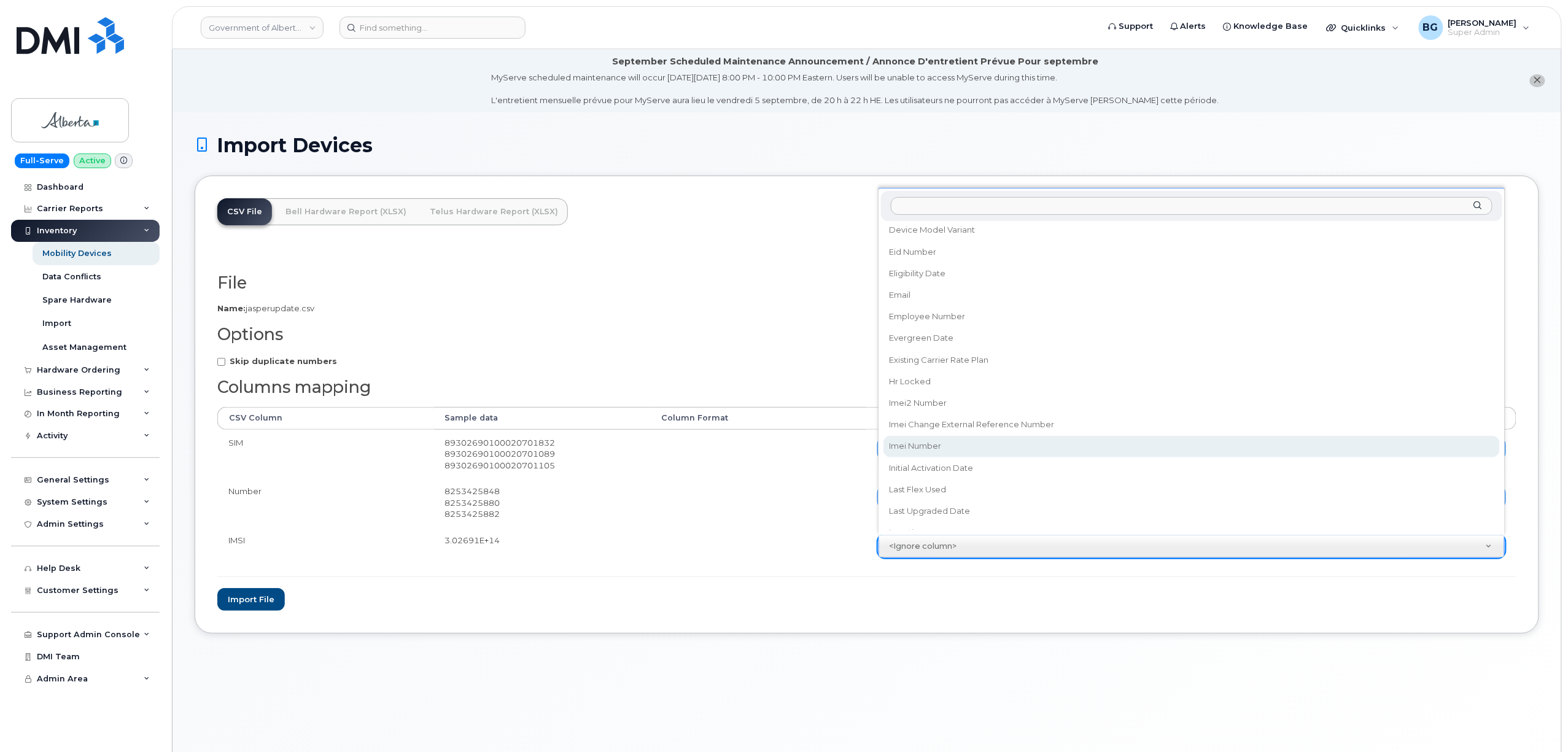
select select "imei_number"
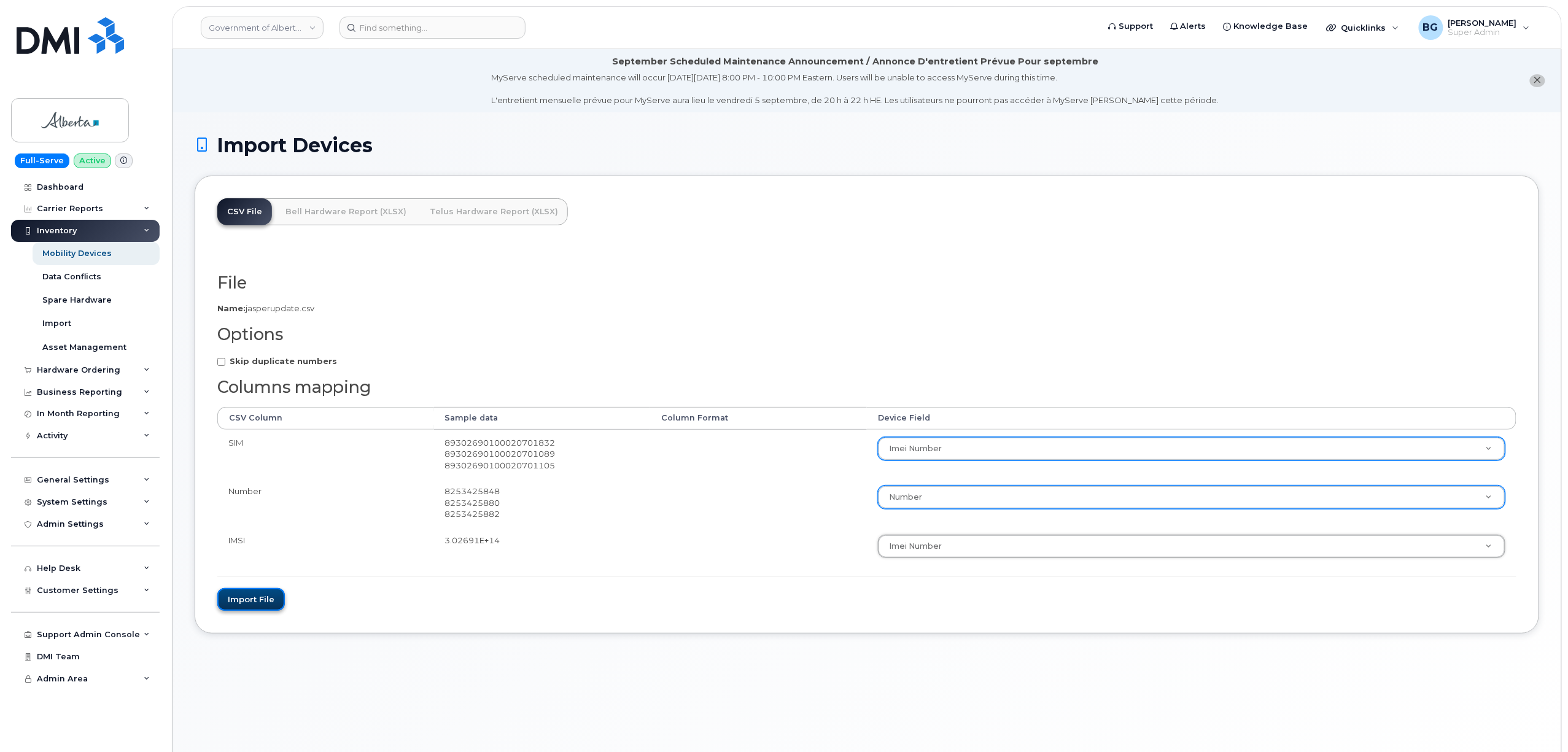
click at [255, 600] on button "Import file" at bounding box center [251, 599] width 67 height 22
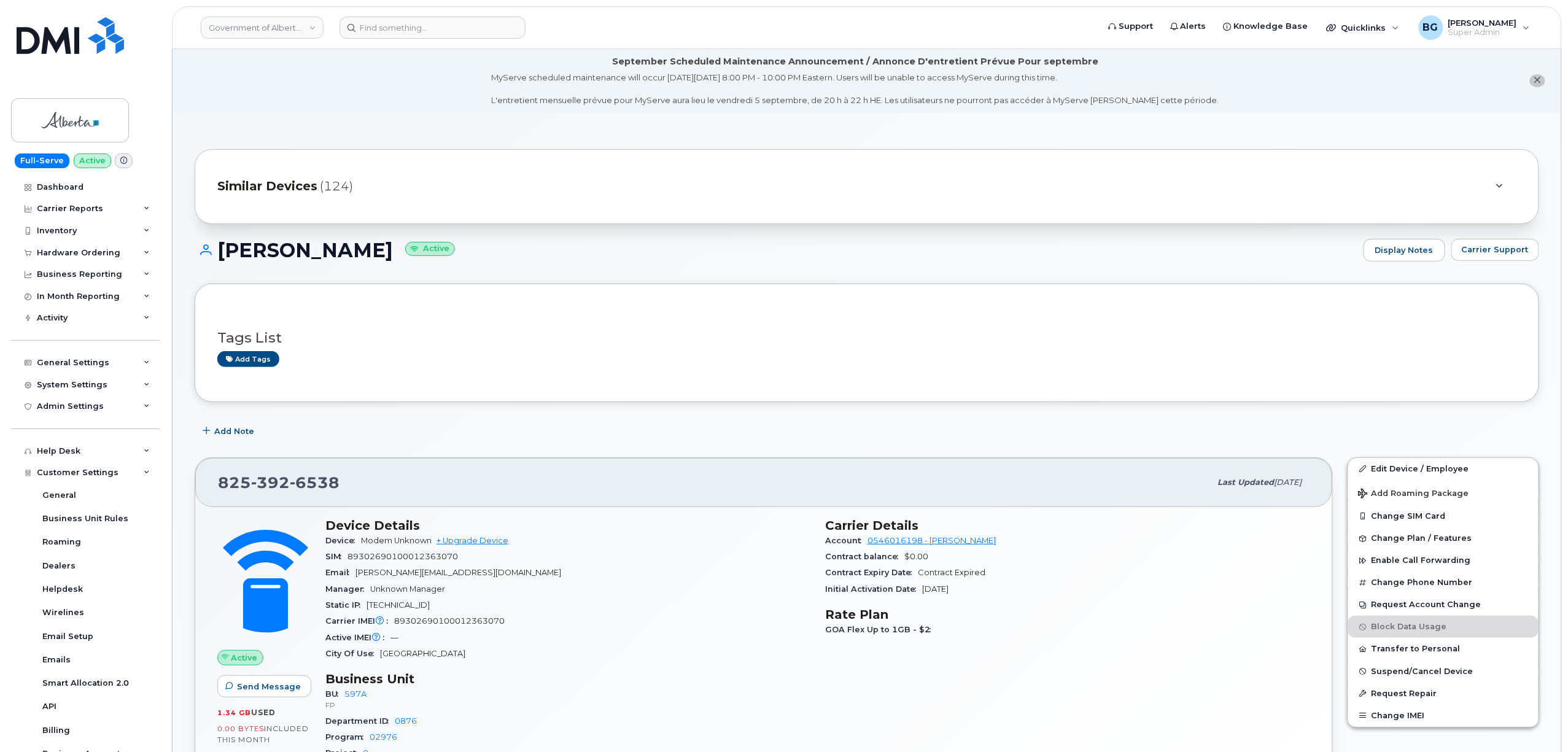
scroll to position [195, 0]
